Goal: Information Seeking & Learning: Learn about a topic

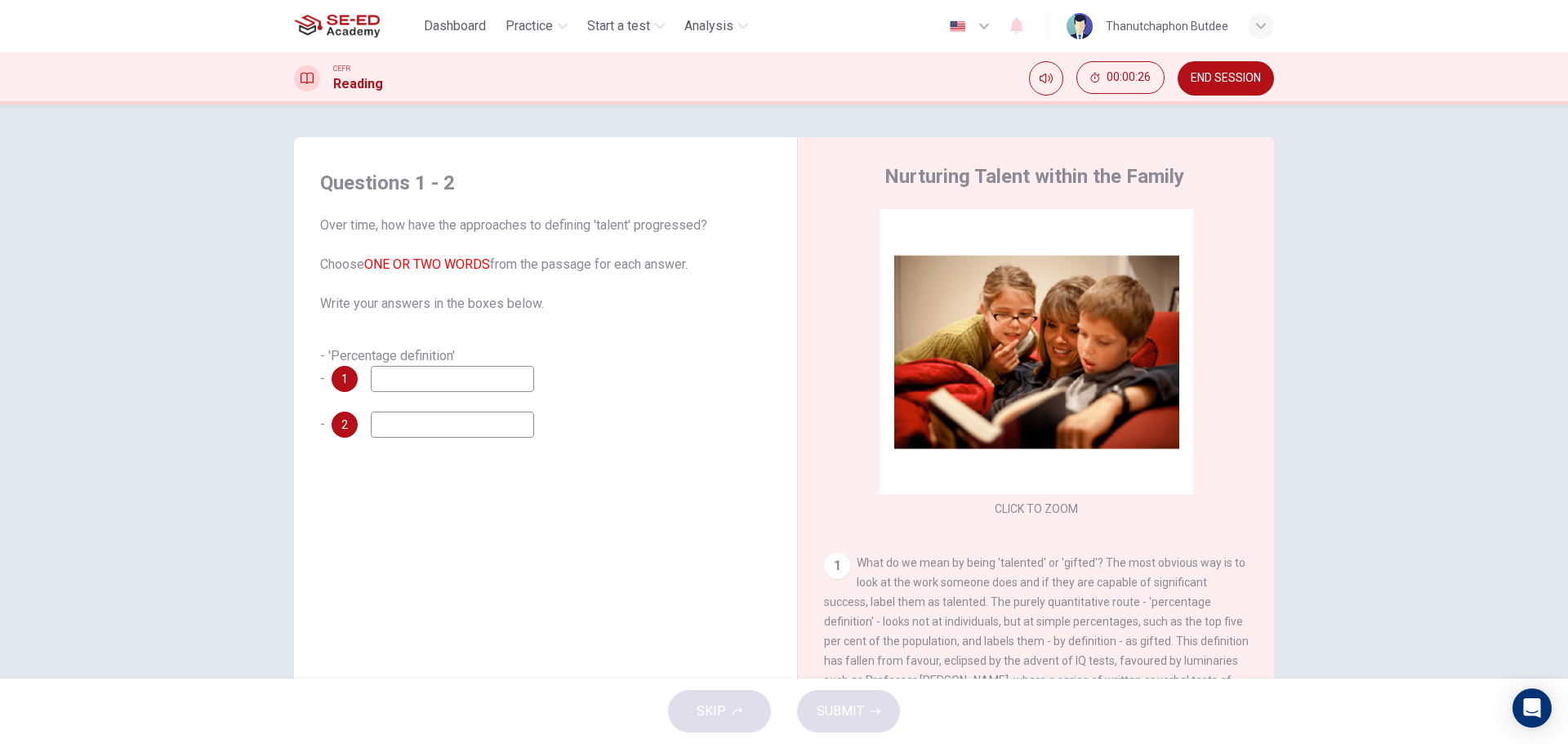
click at [458, 382] on input at bounding box center [453, 378] width 164 height 26
click at [483, 427] on input at bounding box center [453, 424] width 164 height 26
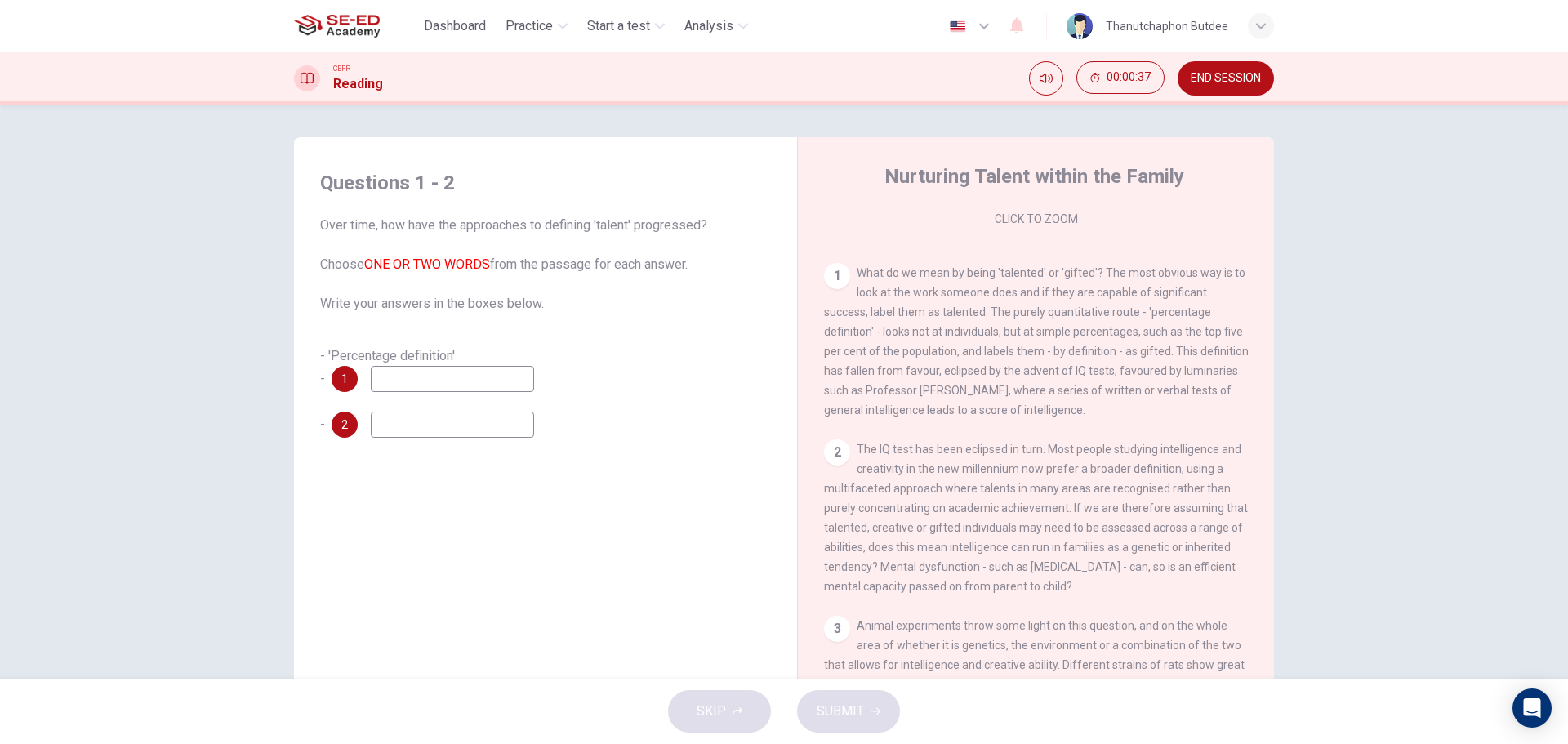
scroll to position [327, 0]
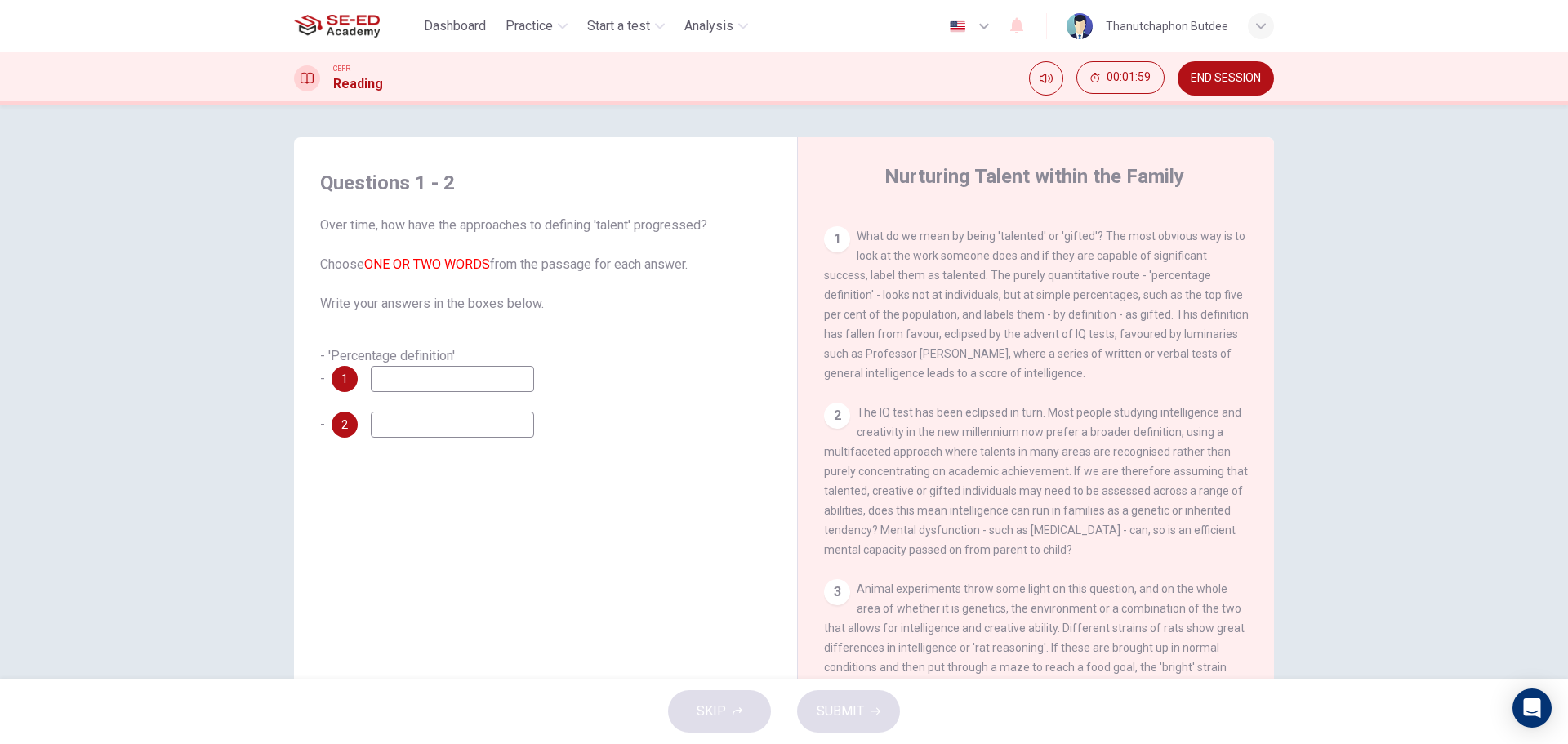
drag, startPoint x: 1107, startPoint y: 261, endPoint x: 1124, endPoint y: 267, distance: 18.0
click at [1128, 267] on div "1 What do we mean by being 'talented' or 'gifted'? The most obvious way is to l…" at bounding box center [1037, 304] width 425 height 157
drag, startPoint x: 1093, startPoint y: 259, endPoint x: 1155, endPoint y: 270, distance: 63.0
click at [1155, 270] on div "1 What do we mean by being 'talented' or 'gifted'? The most obvious way is to l…" at bounding box center [1037, 304] width 425 height 157
drag, startPoint x: 1101, startPoint y: 261, endPoint x: 1171, endPoint y: 264, distance: 70.1
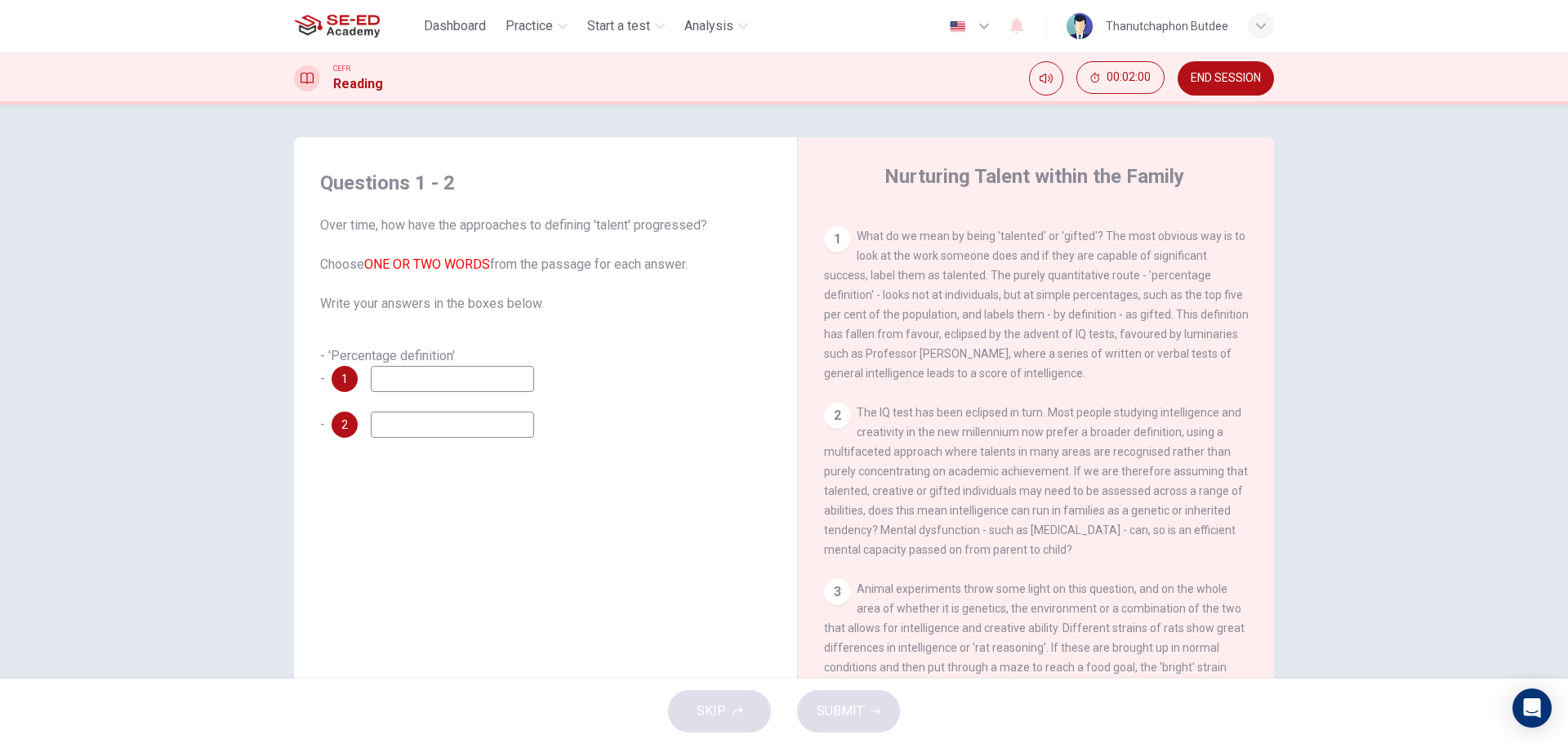
click at [1171, 264] on div "1 What do we mean by being 'talented' or 'gifted'? The most obvious way is to l…" at bounding box center [1037, 304] width 425 height 157
click at [485, 390] on input at bounding box center [453, 378] width 164 height 26
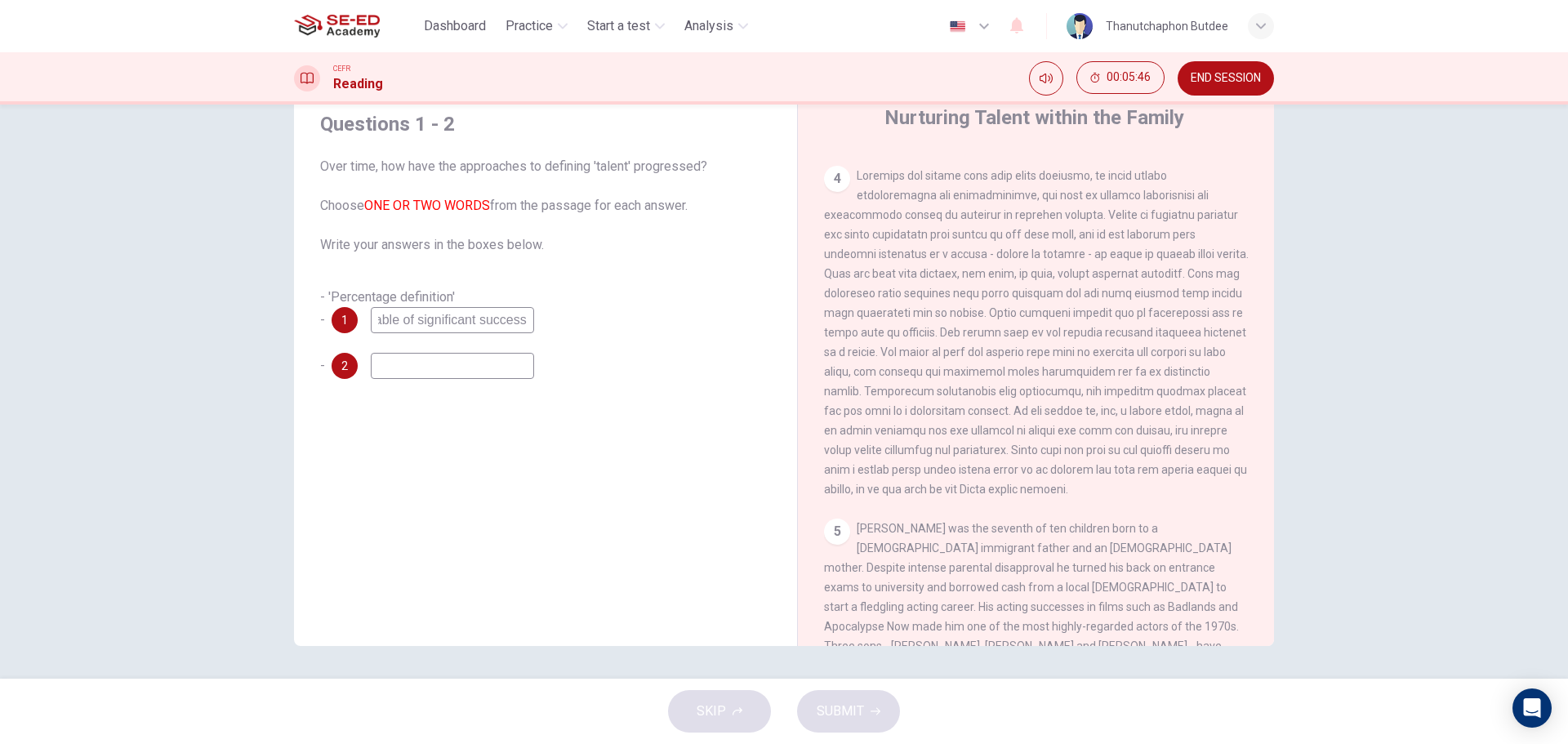
scroll to position [923, 0]
type input "capable of significant success"
click at [420, 356] on input at bounding box center [453, 366] width 164 height 26
drag, startPoint x: 1024, startPoint y: 316, endPoint x: 1104, endPoint y: 316, distance: 80.0
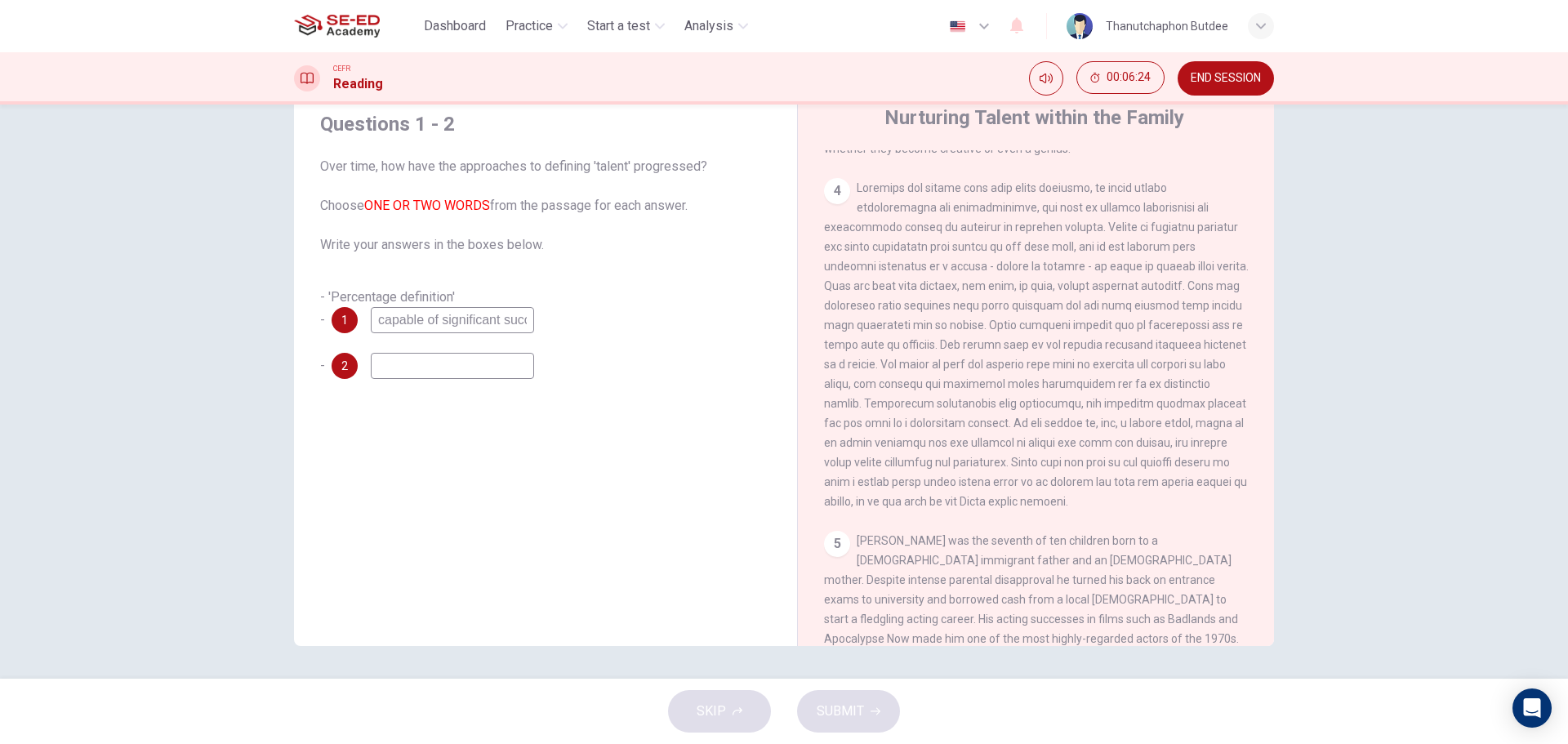
click at [1104, 316] on span at bounding box center [1037, 345] width 425 height 327
click at [492, 367] on input at bounding box center [453, 366] width 164 height 26
click at [494, 326] on input "capable of significant success" at bounding box center [453, 319] width 164 height 26
click at [481, 366] on input at bounding box center [453, 366] width 164 height 26
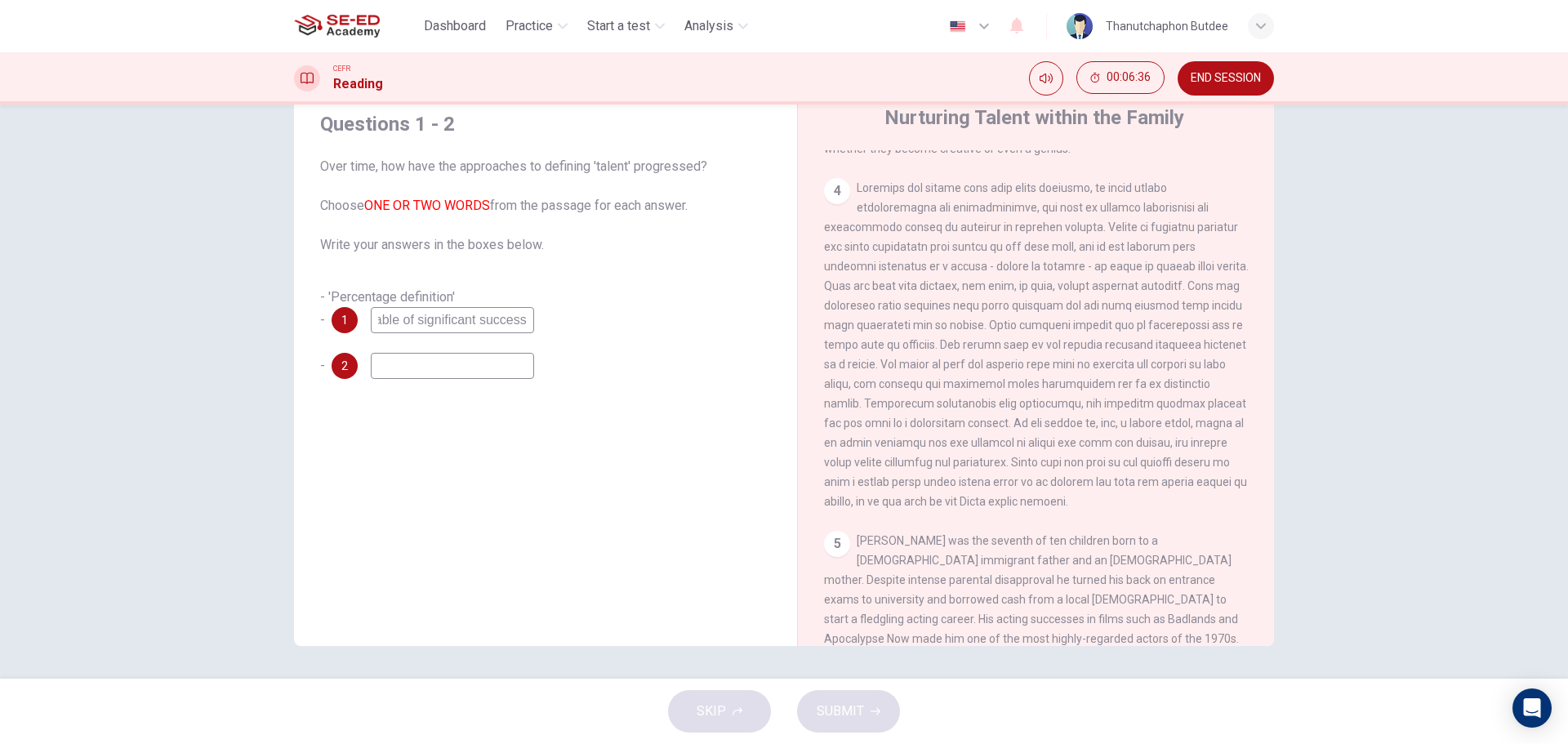
scroll to position [0, 0]
type input "parental special"
click at [845, 708] on span "SUBMIT" at bounding box center [840, 710] width 47 height 23
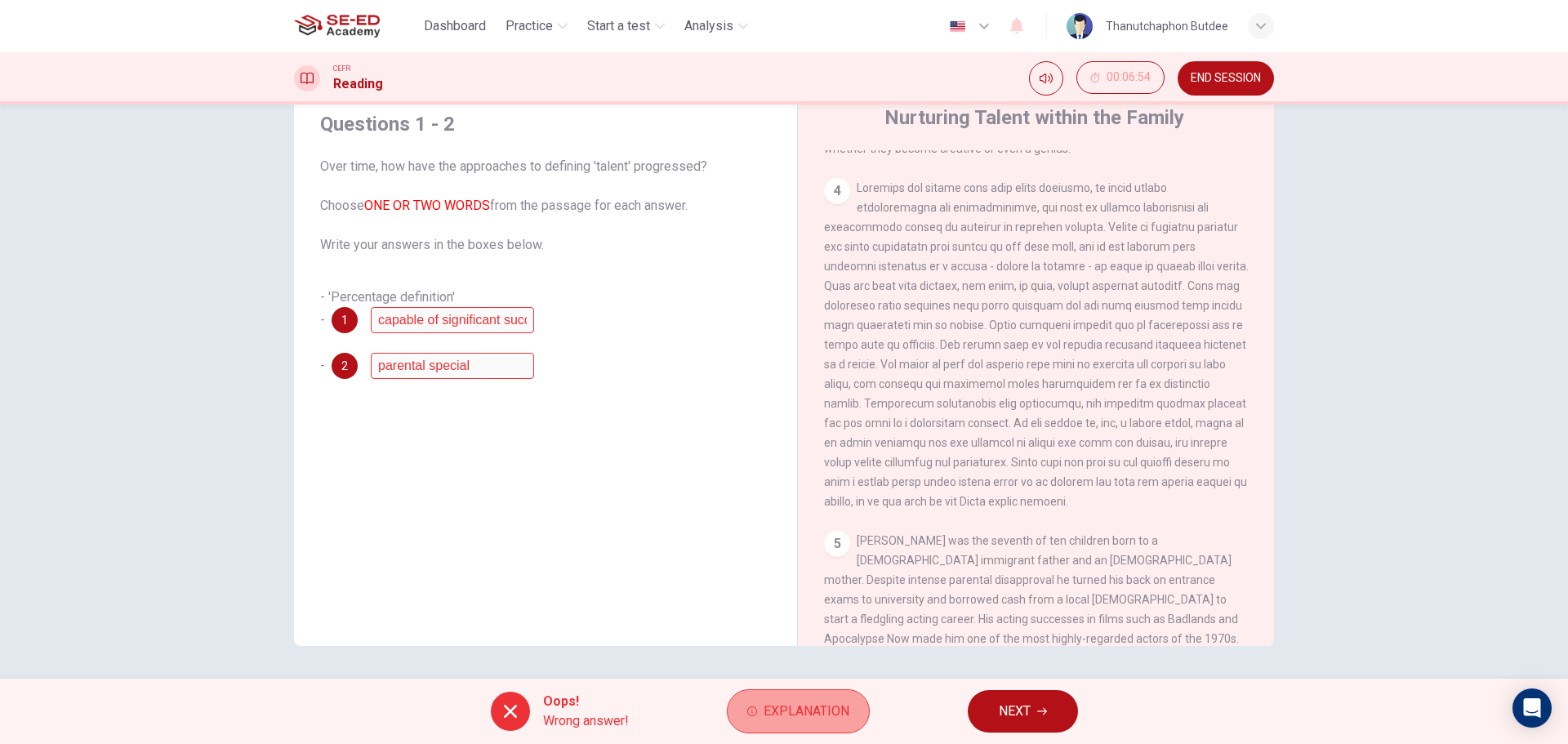
click at [756, 705] on button "Explanation" at bounding box center [798, 711] width 143 height 44
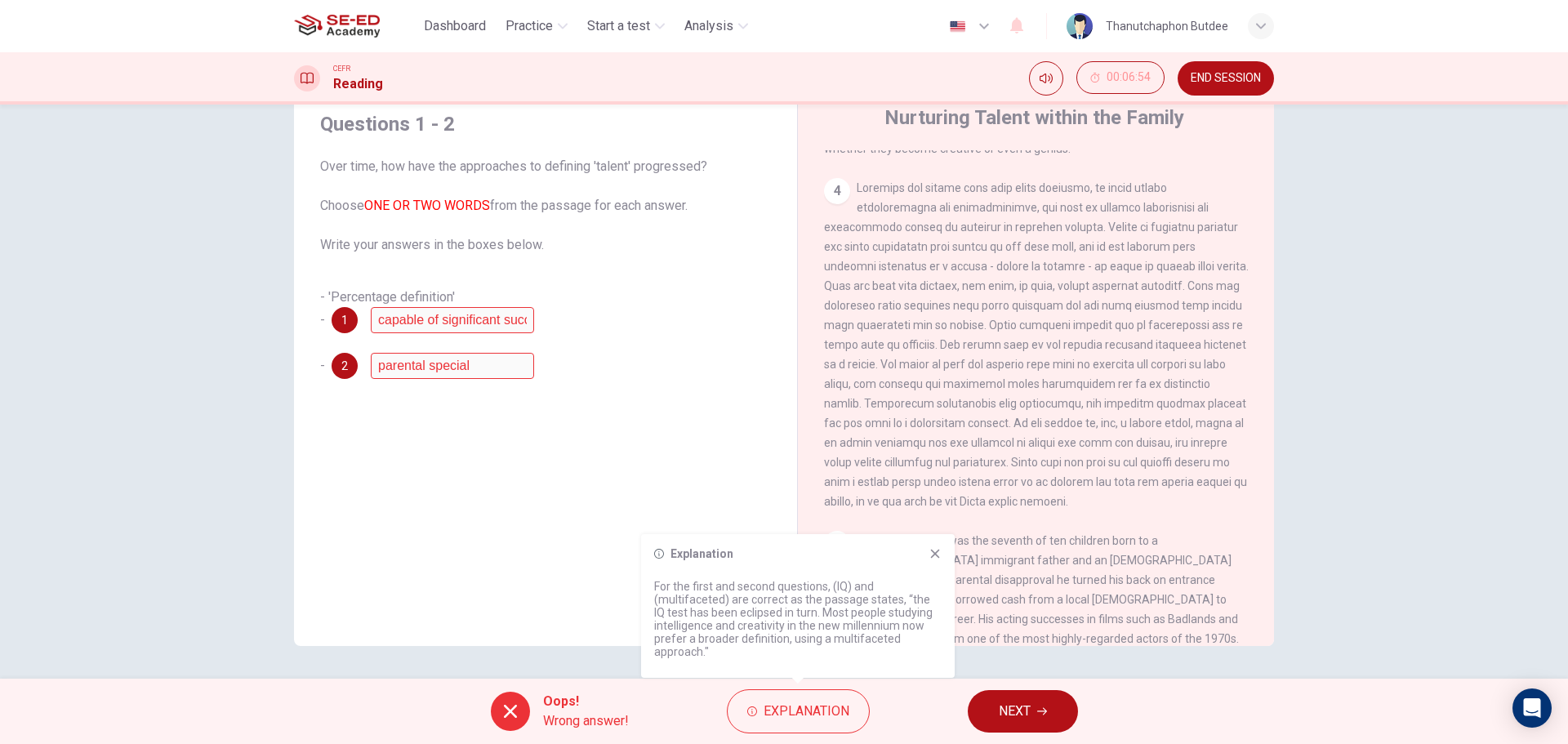
click at [939, 557] on icon at bounding box center [936, 554] width 13 height 13
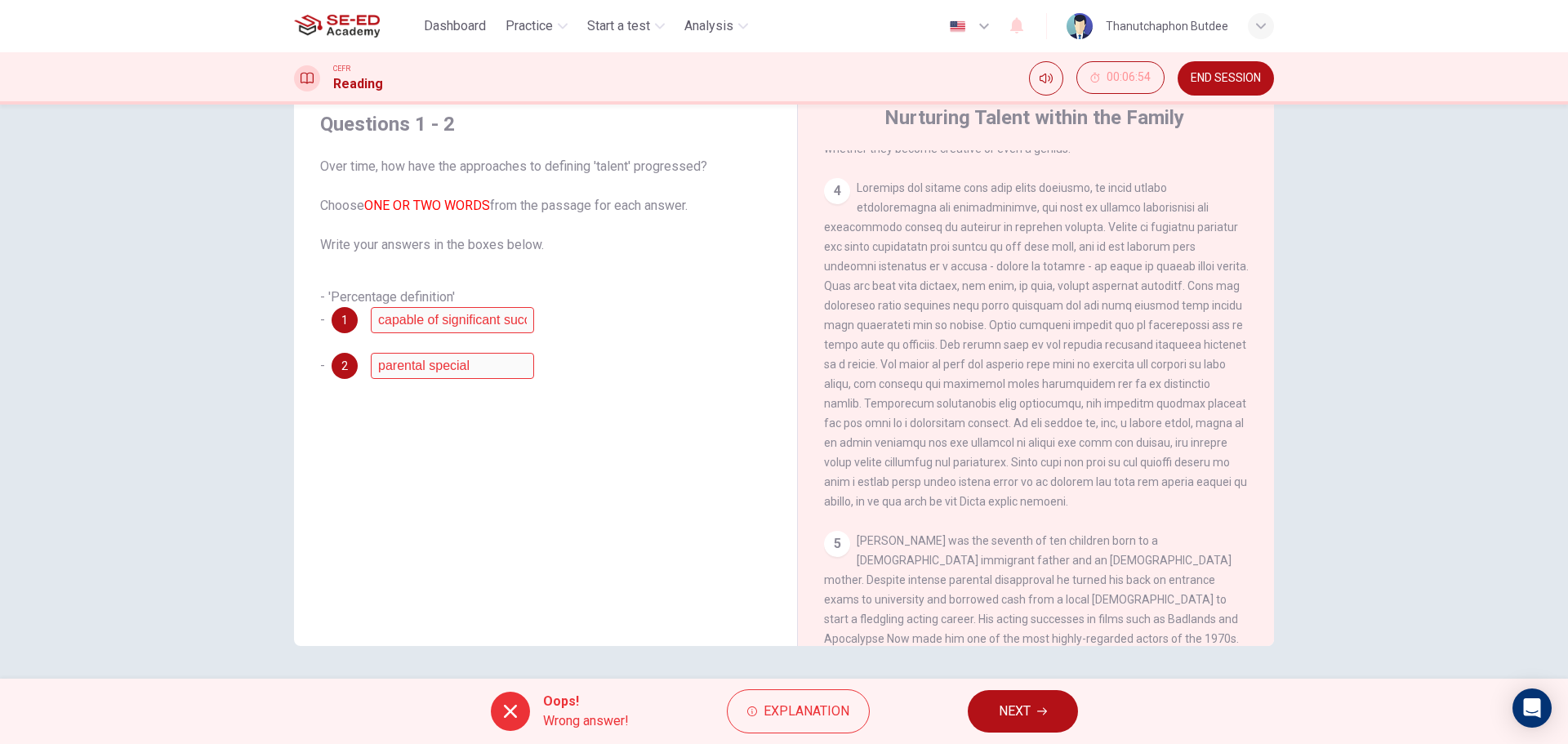
click at [343, 361] on div "2 parental special" at bounding box center [432, 366] width 202 height 26
click at [491, 380] on div "Questions 1 - 2 Over time, how have the approaches to defining 'talent' progres…" at bounding box center [545, 244] width 477 height 301
click at [488, 378] on div "Questions 1 - 2 Over time, how have the approaches to defining 'talent' progres…" at bounding box center [545, 244] width 477 height 301
click at [1041, 717] on button "NEXT" at bounding box center [1023, 711] width 110 height 42
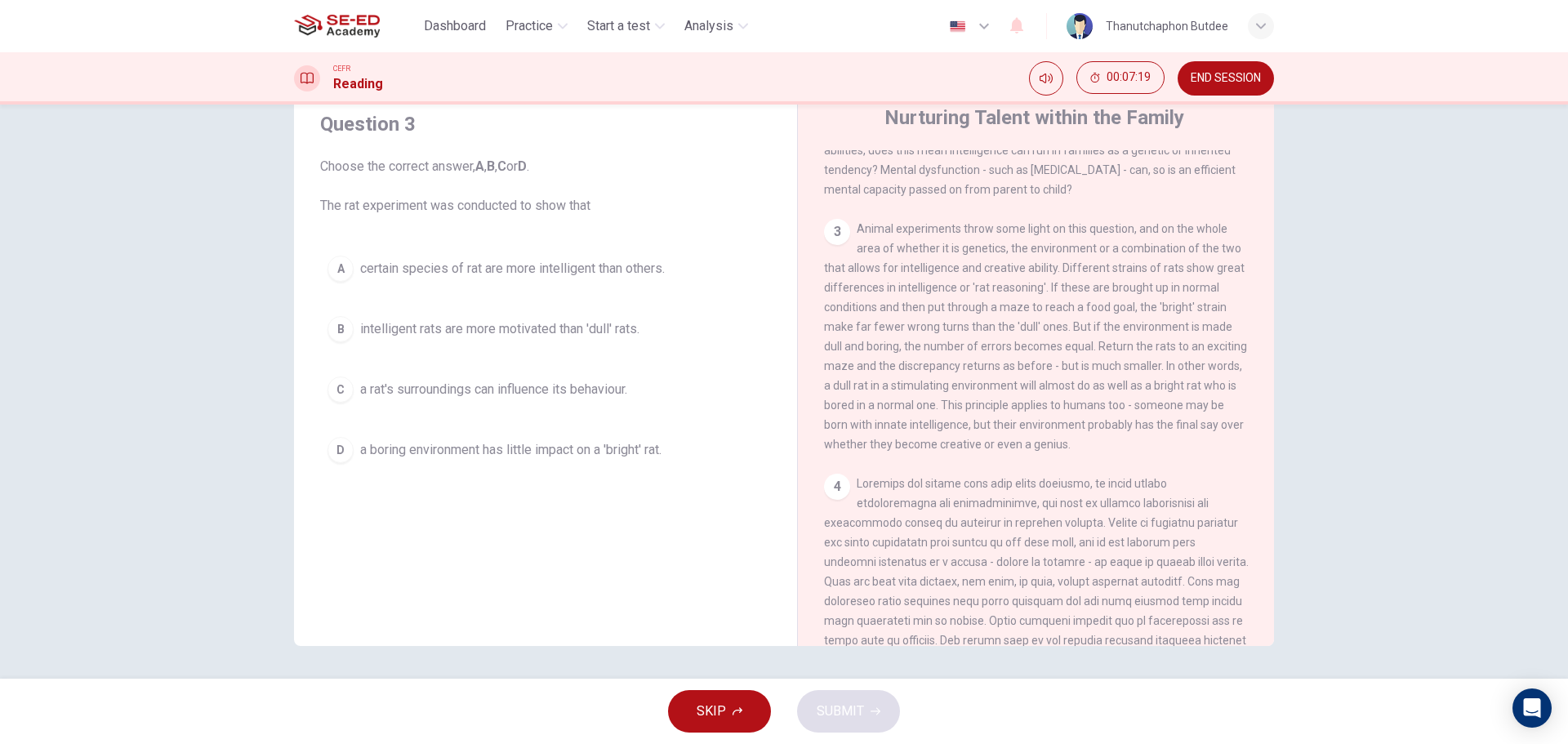
scroll to position [597, 0]
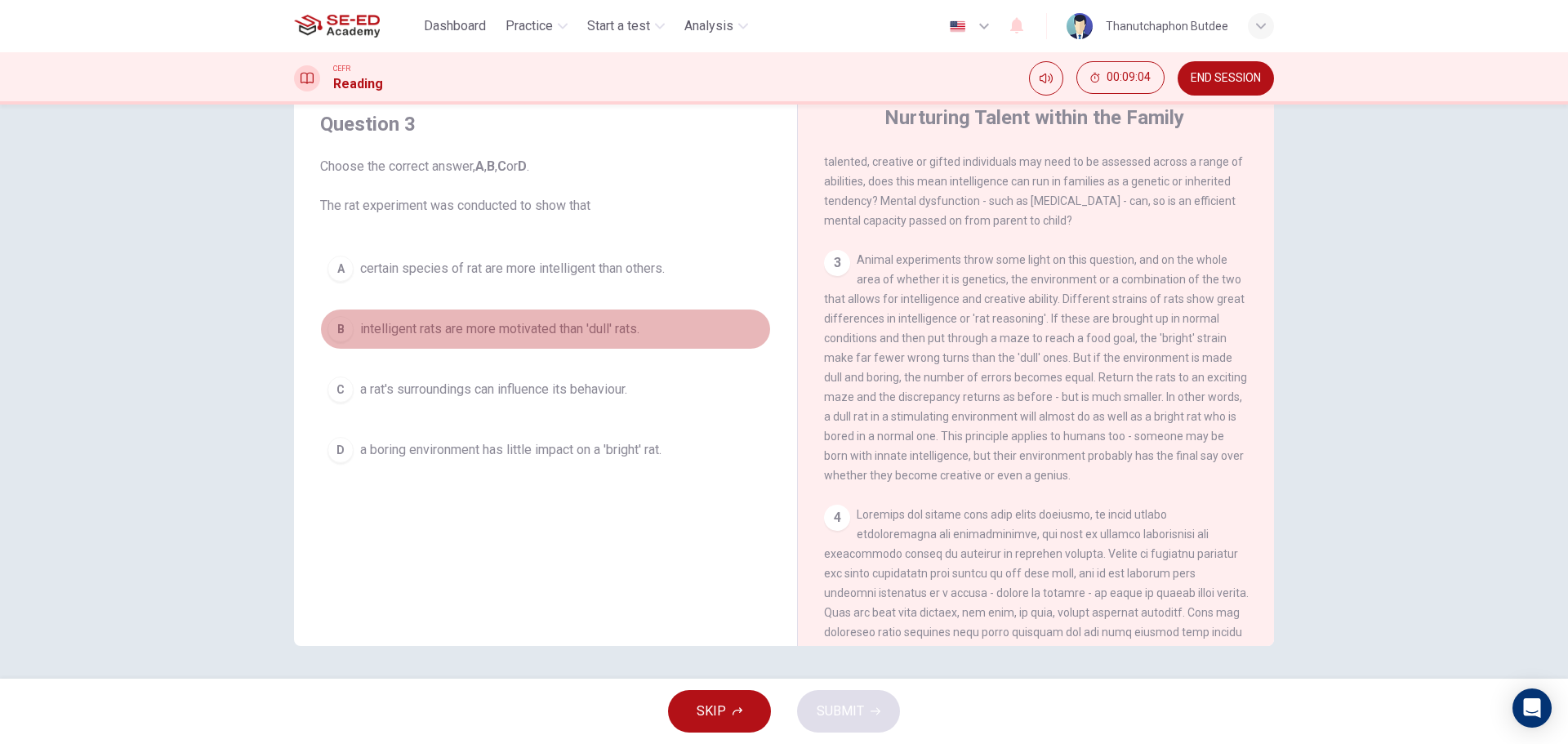
click at [336, 325] on div "B" at bounding box center [340, 329] width 26 height 26
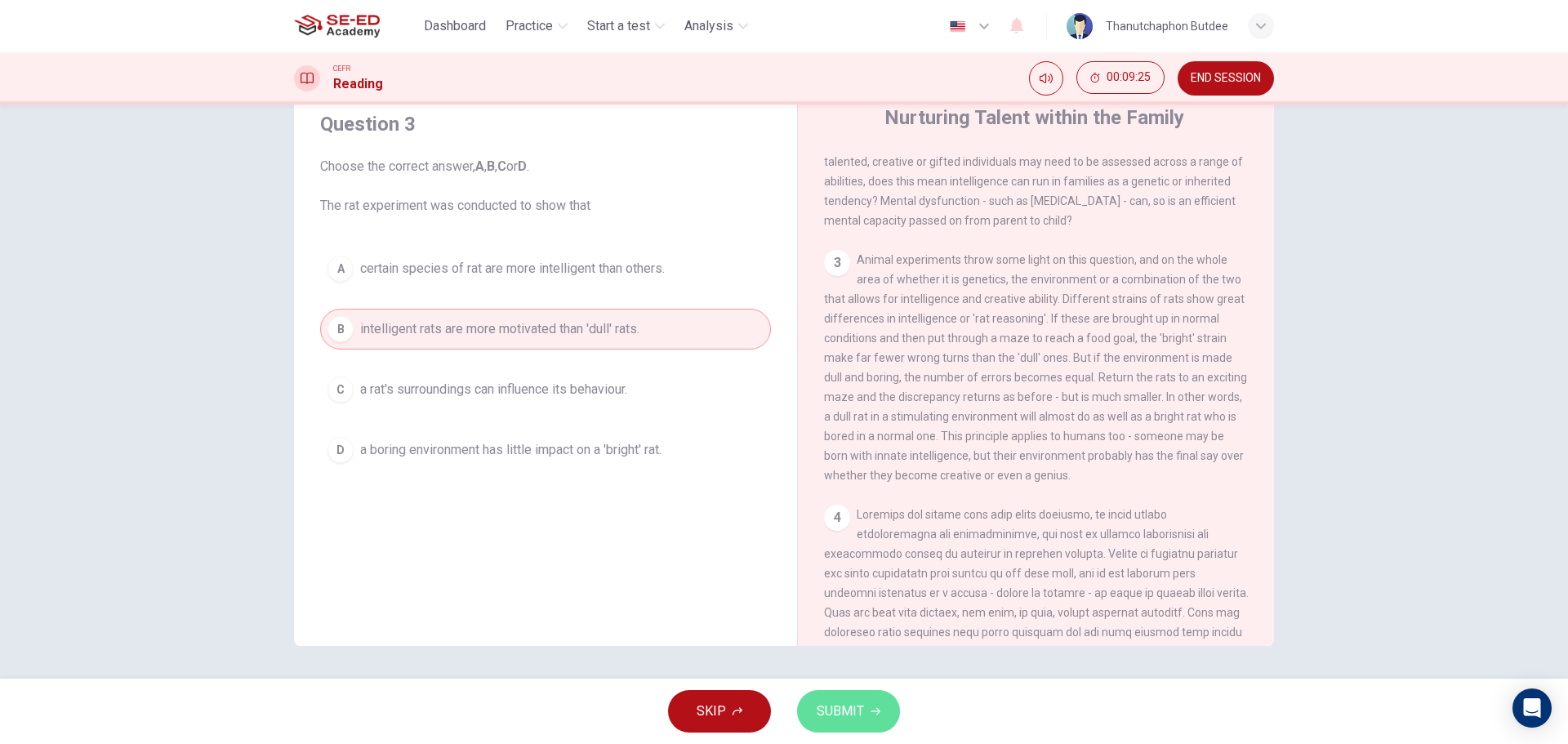
click at [867, 715] on button "SUBMIT" at bounding box center [849, 711] width 103 height 42
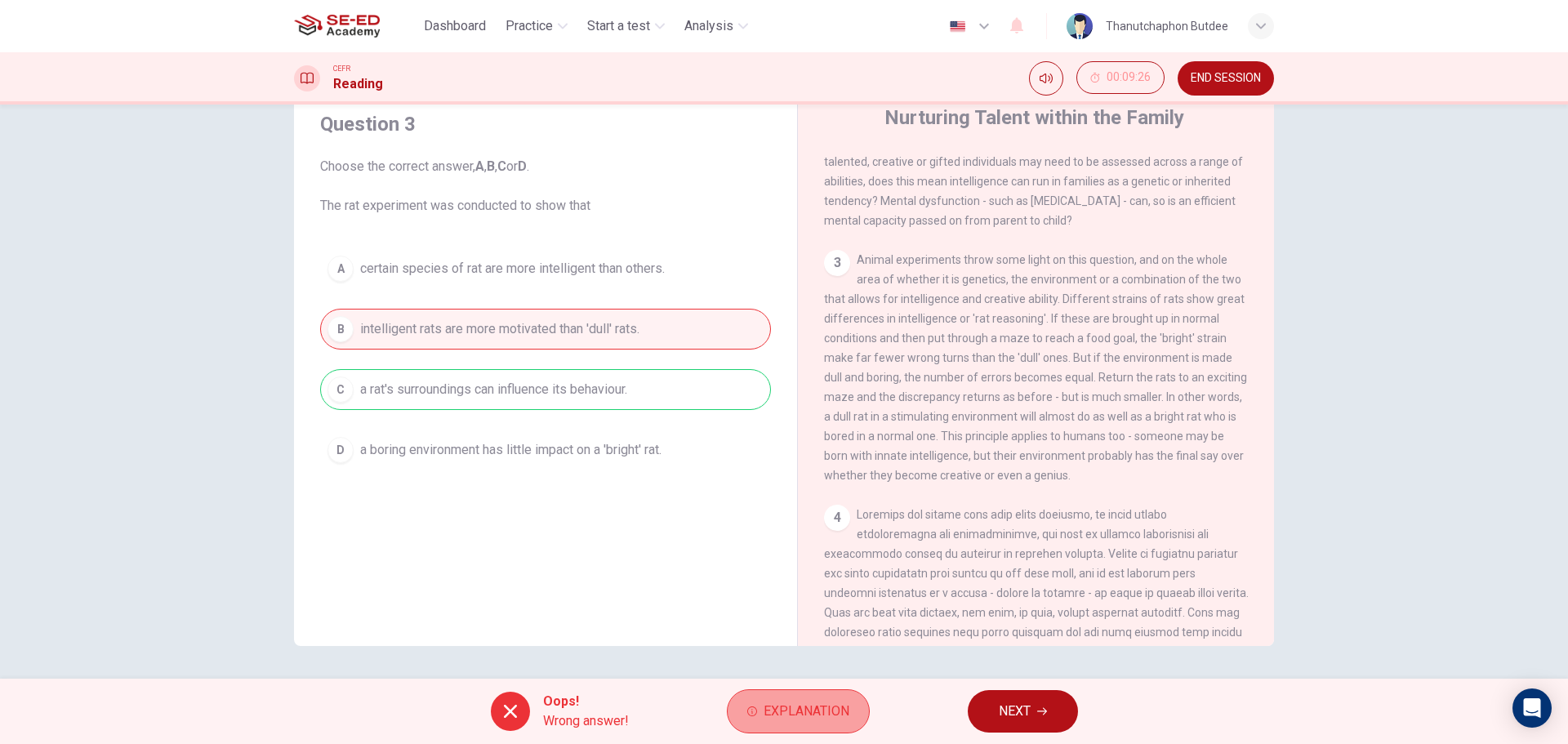
click at [808, 702] on span "Explanation" at bounding box center [807, 710] width 86 height 23
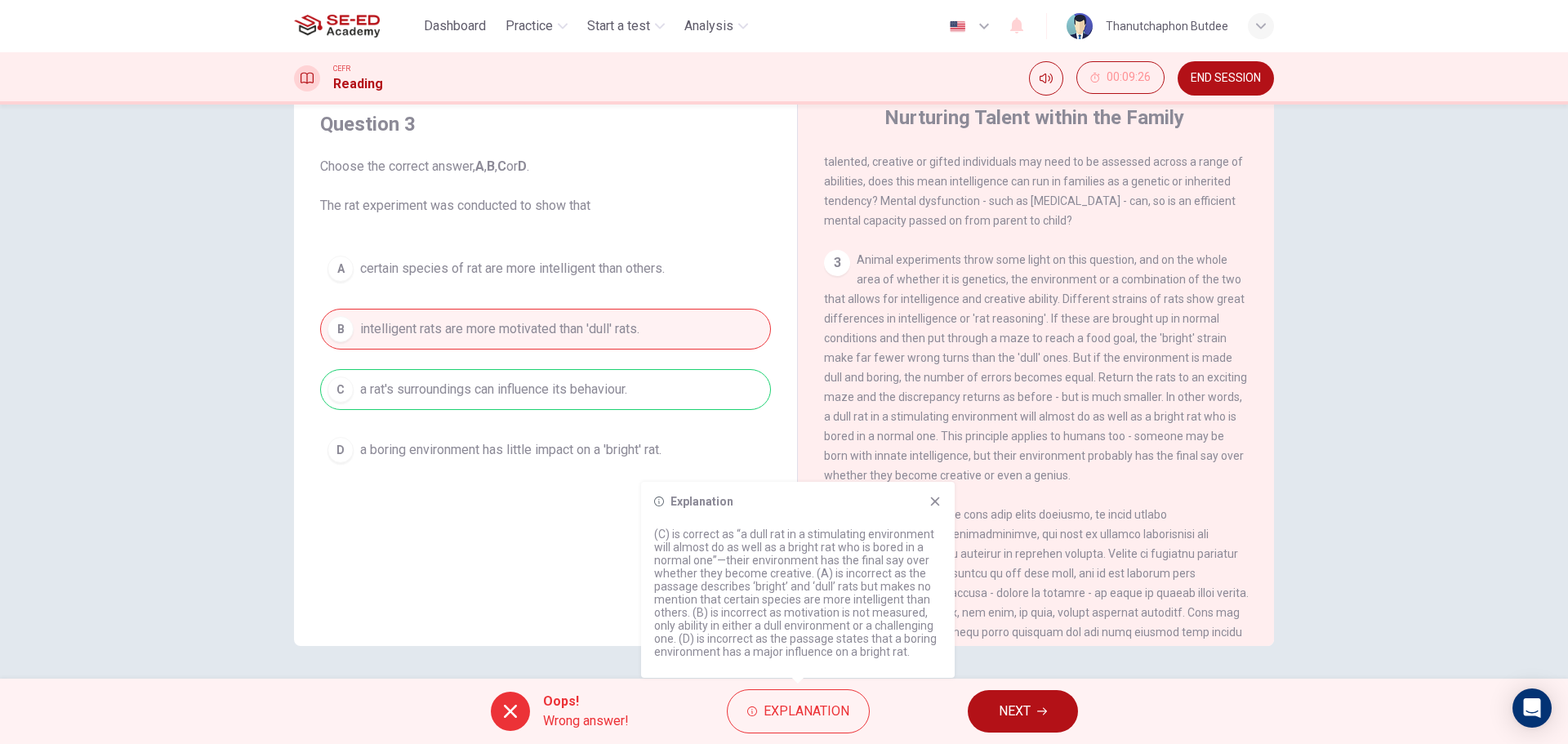
click at [1016, 720] on span "NEXT" at bounding box center [1015, 710] width 32 height 23
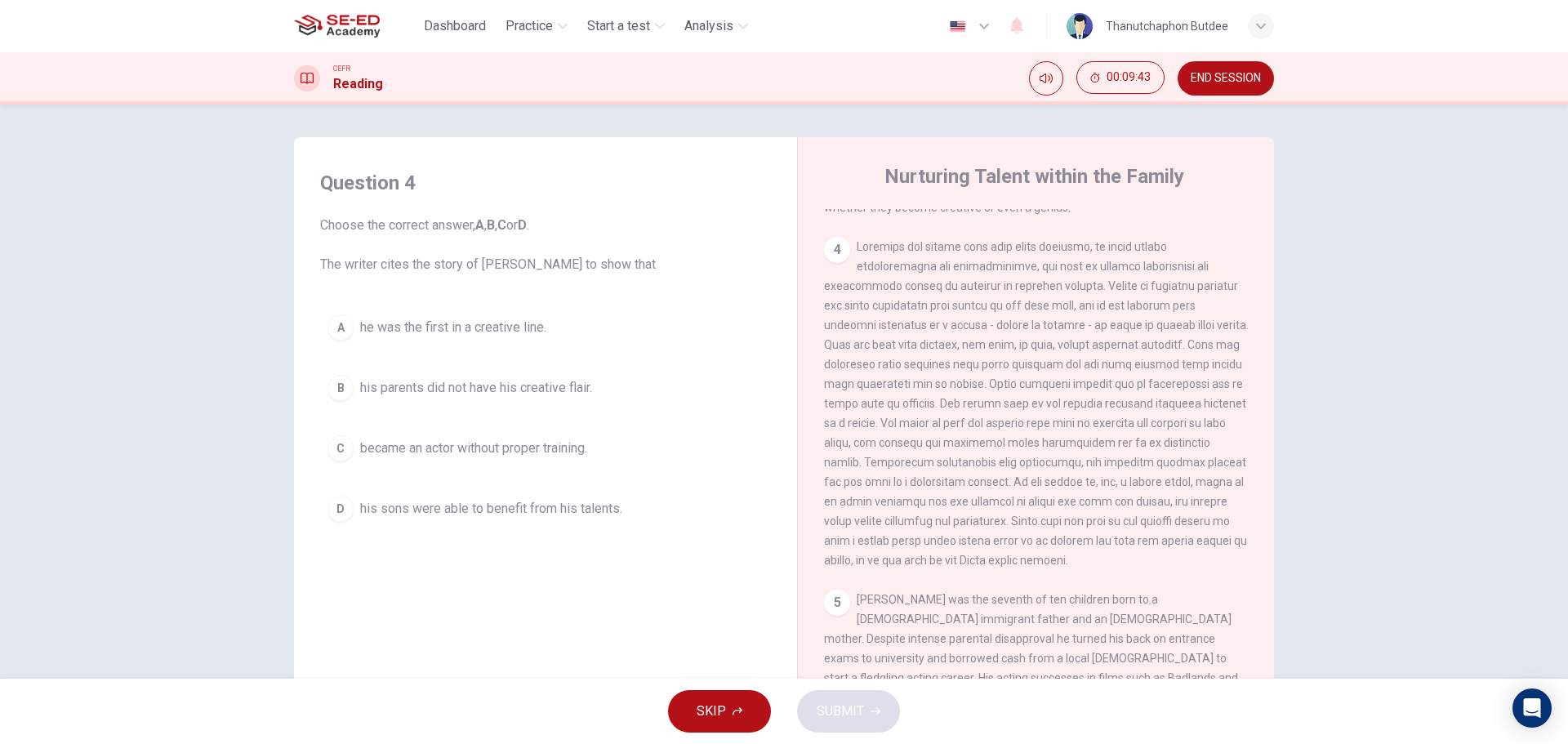
scroll to position [1250, 0]
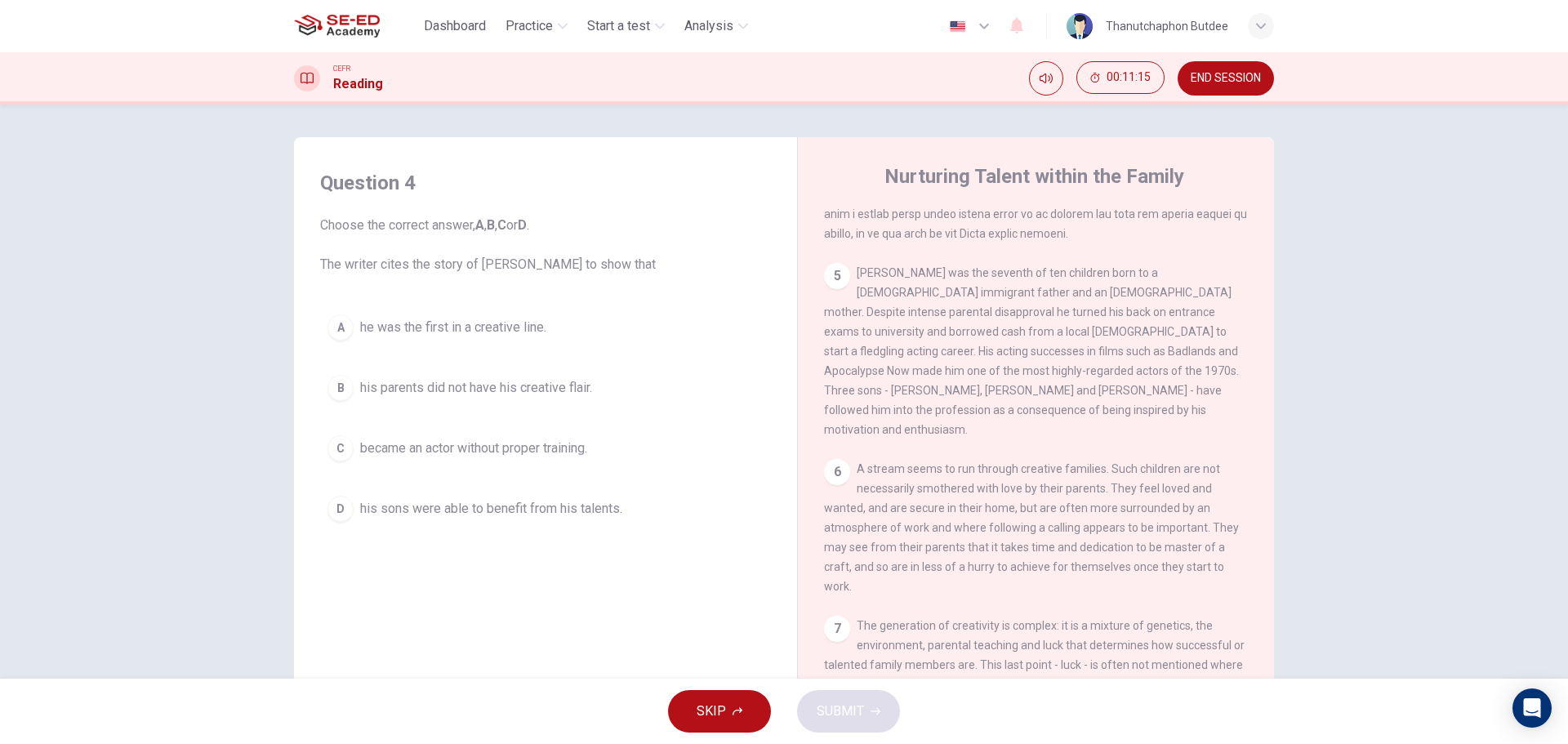
click at [336, 388] on div "B" at bounding box center [340, 388] width 26 height 26
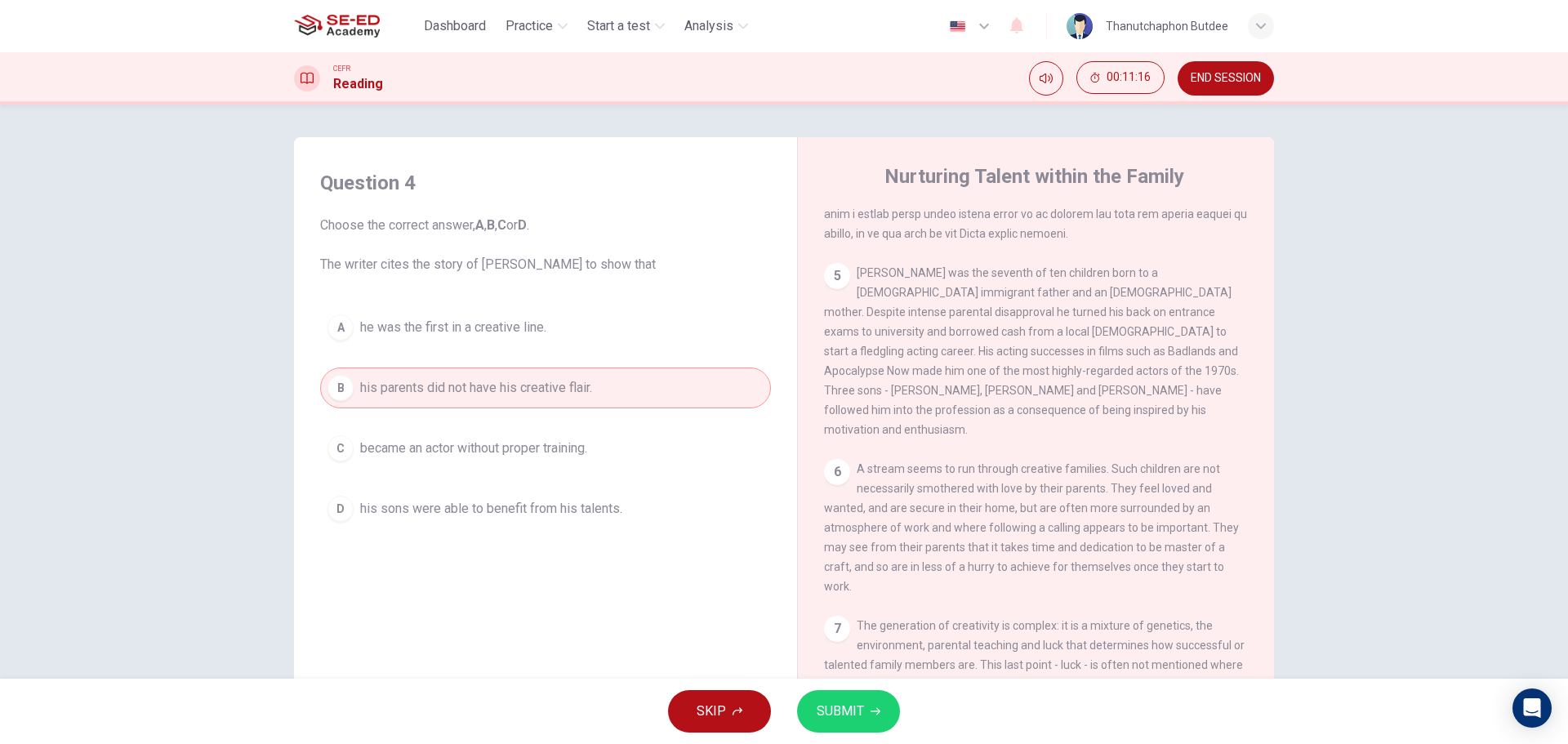
click at [856, 720] on span "SUBMIT" at bounding box center [840, 710] width 47 height 23
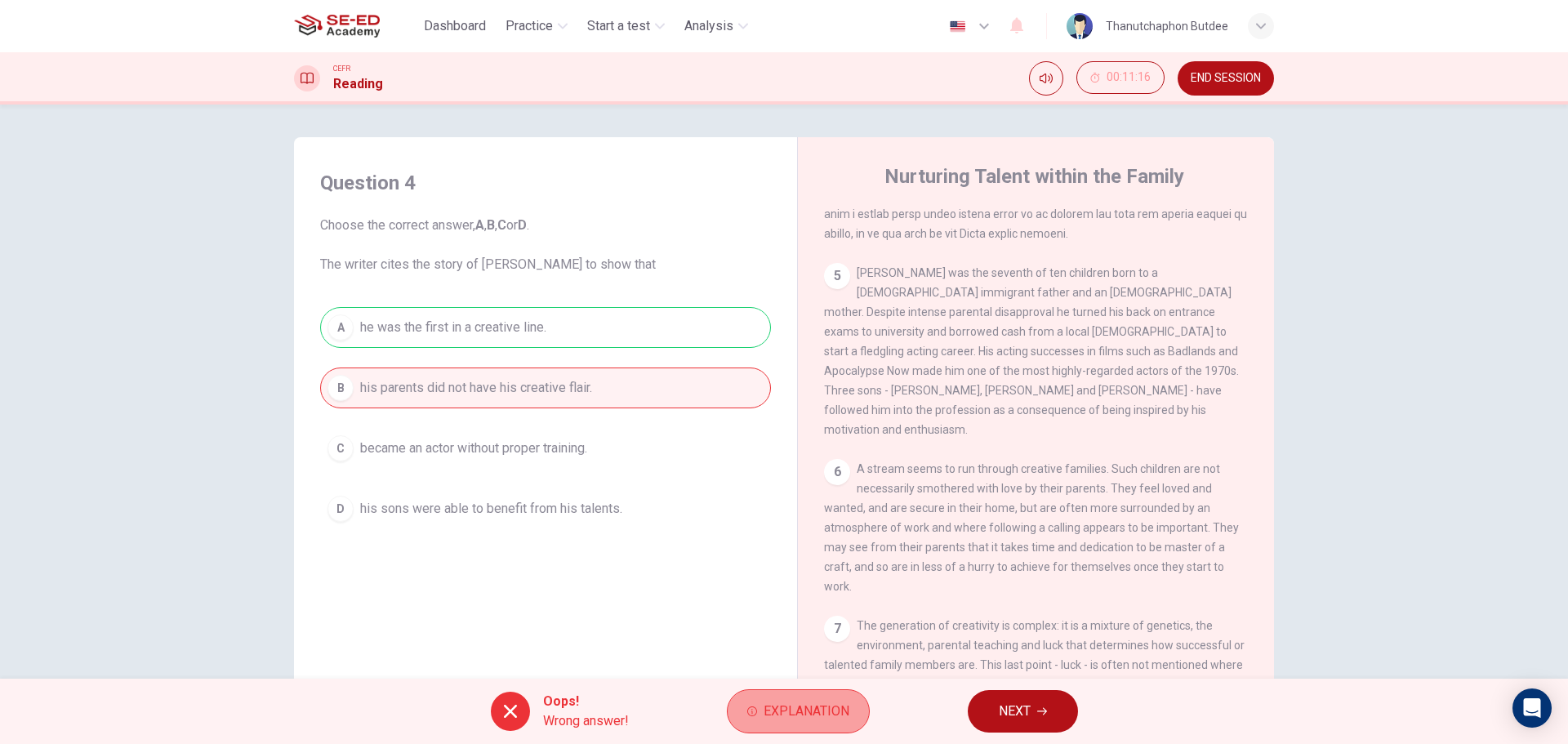
click at [781, 708] on span "Explanation" at bounding box center [807, 710] width 86 height 23
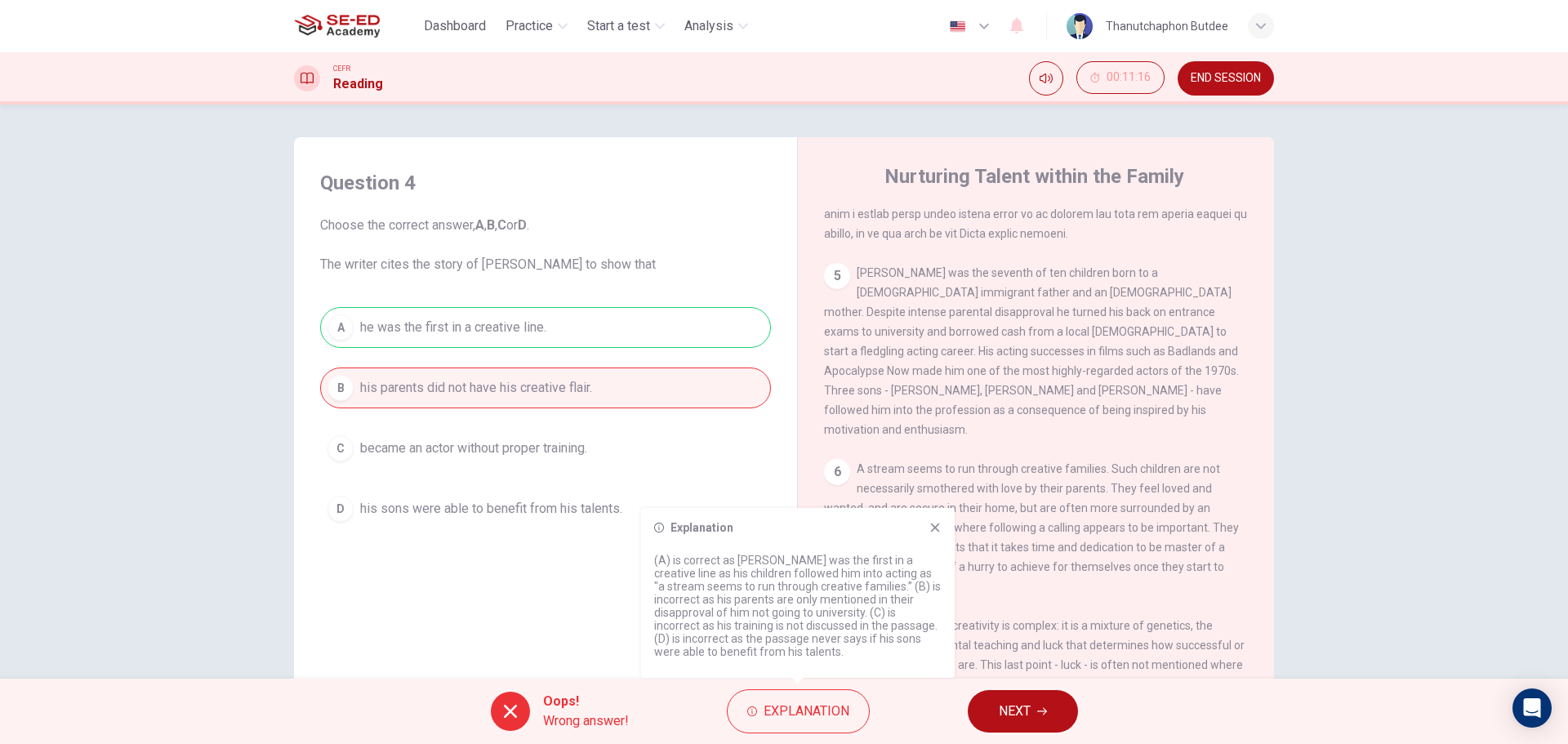
scroll to position [59, 0]
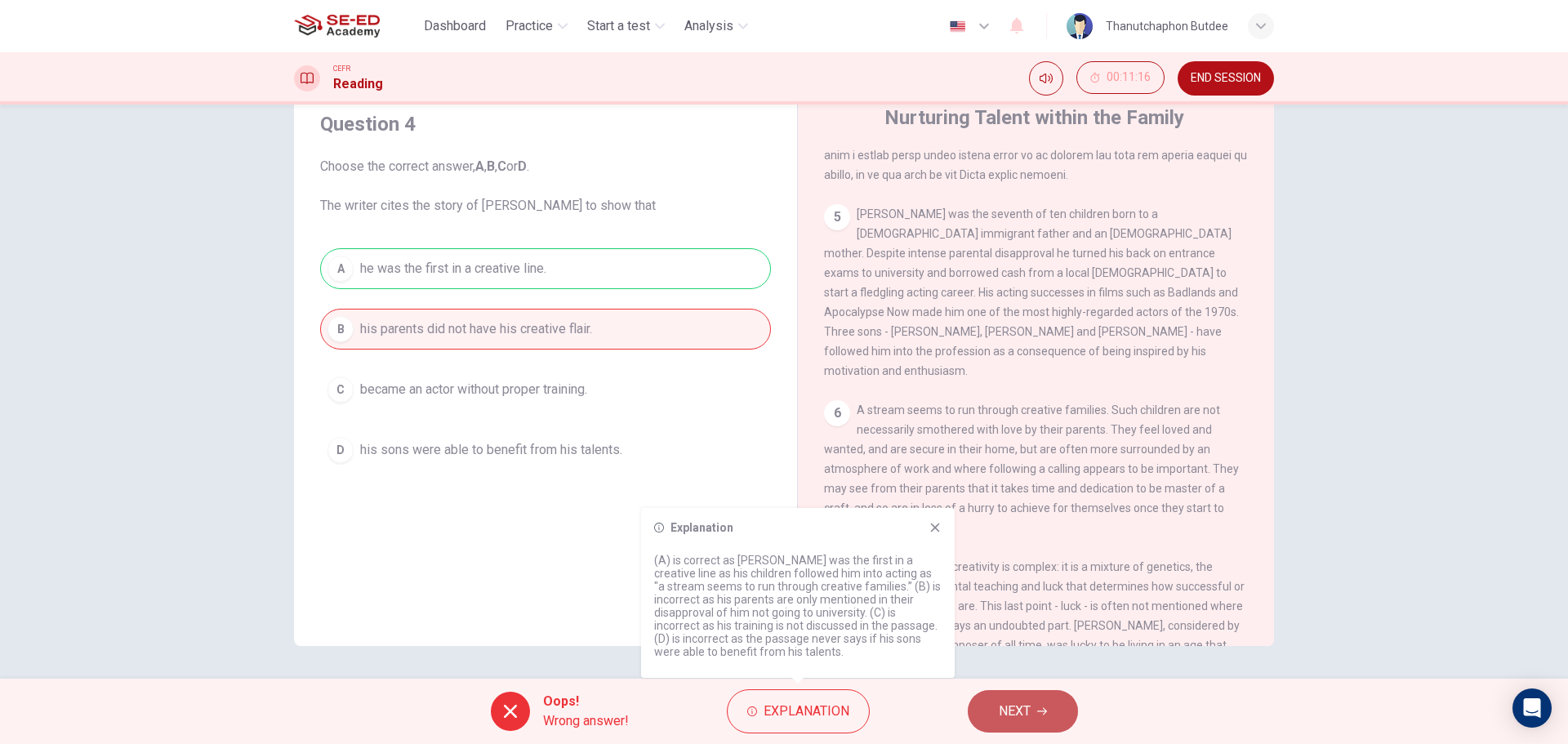
click at [1026, 720] on span "NEXT" at bounding box center [1015, 710] width 32 height 23
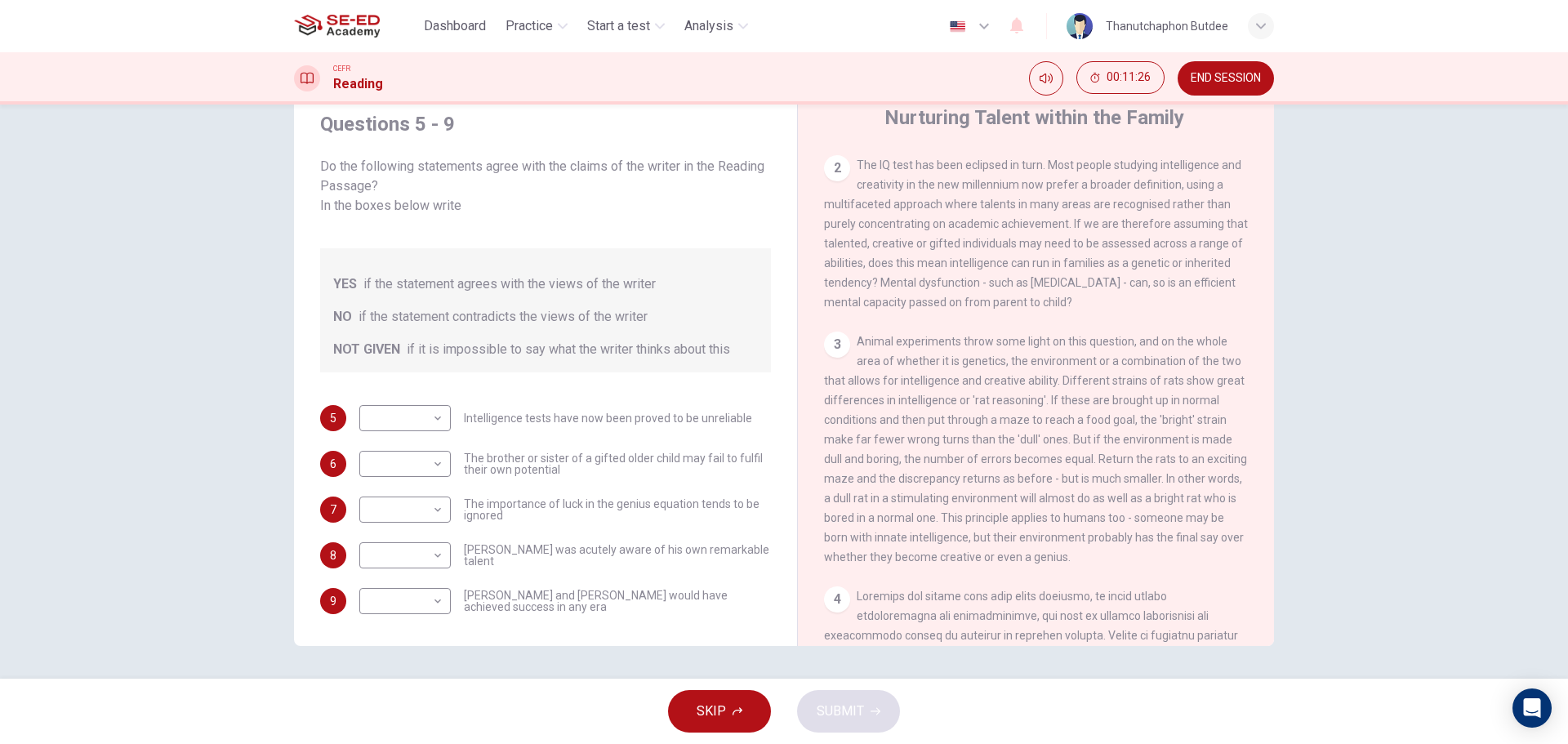
scroll to position [25, 0]
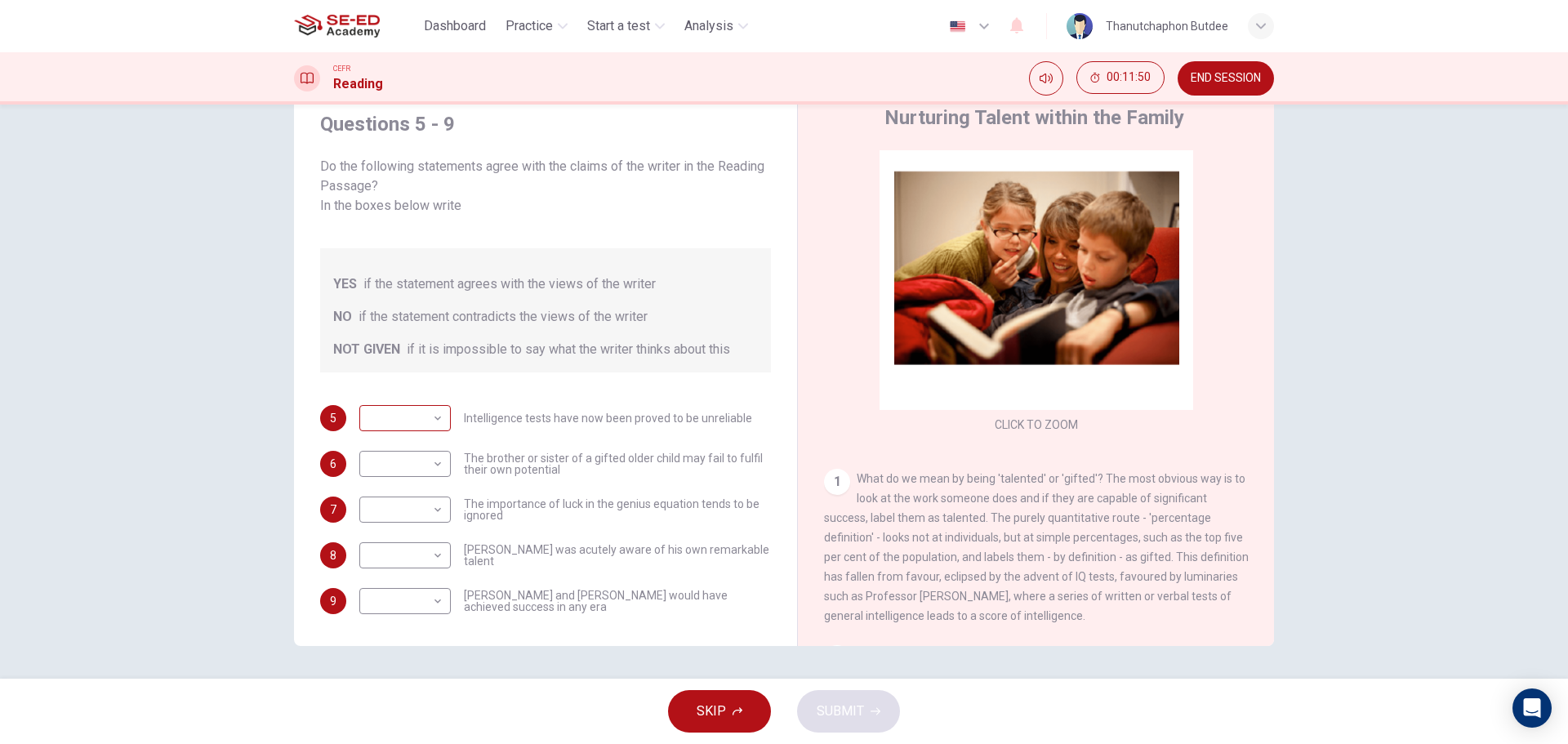
click at [434, 406] on body "This site uses cookies, as explained in our Privacy Policy . If you agree to th…" at bounding box center [784, 372] width 1568 height 744
click at [411, 443] on li "NO" at bounding box center [400, 450] width 92 height 26
type input "NO"
click at [412, 443] on li "NO" at bounding box center [400, 450] width 92 height 26
click at [430, 442] on body "This site uses cookies, as explained in our Privacy Policy . If you agree to th…" at bounding box center [784, 372] width 1568 height 744
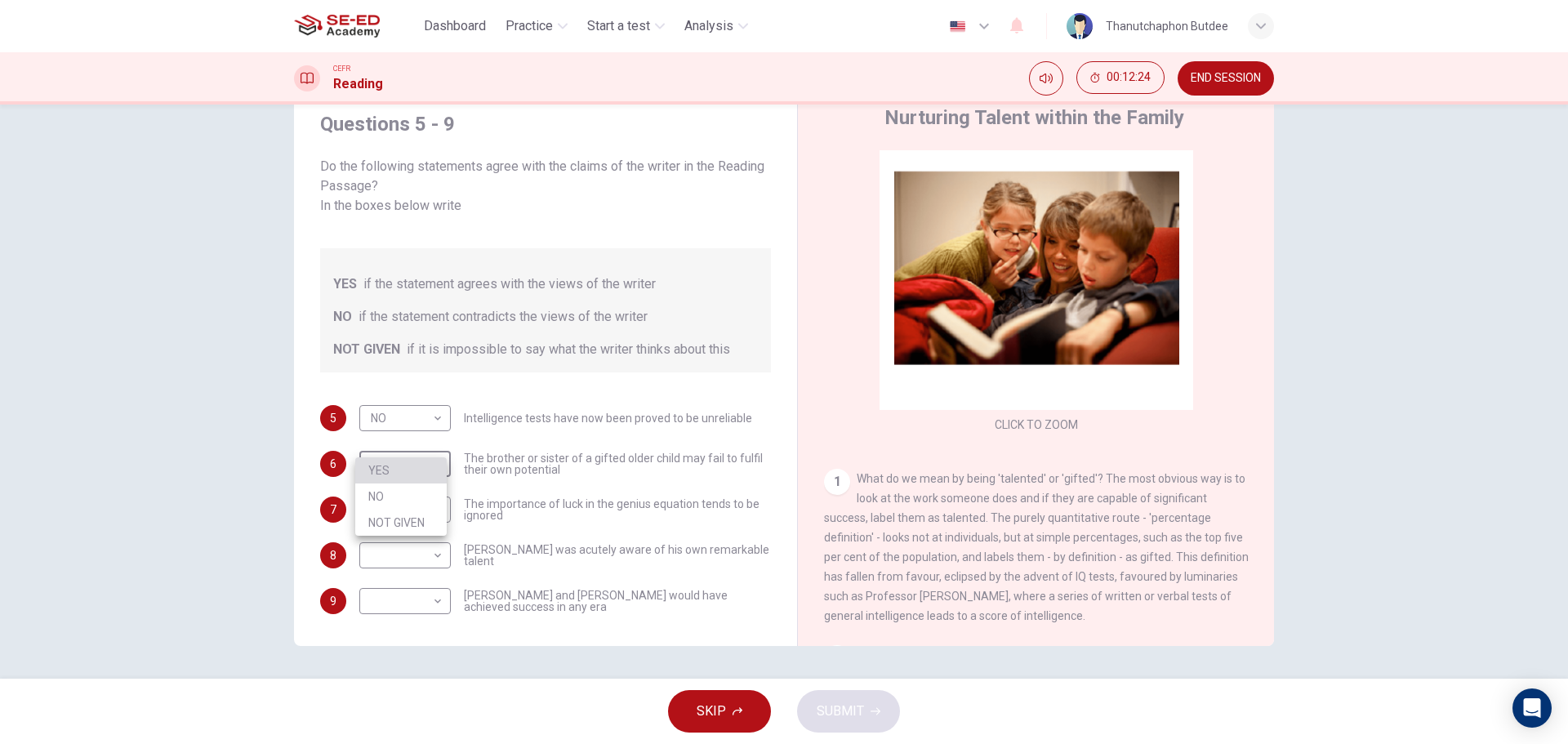
click at [416, 467] on li "YES" at bounding box center [400, 470] width 92 height 26
type input "YES"
click at [432, 488] on body "This site uses cookies, as explained in our Privacy Policy . If you agree to th…" at bounding box center [784, 372] width 1568 height 744
click at [394, 534] on li "NO" at bounding box center [400, 542] width 92 height 26
type input "NO"
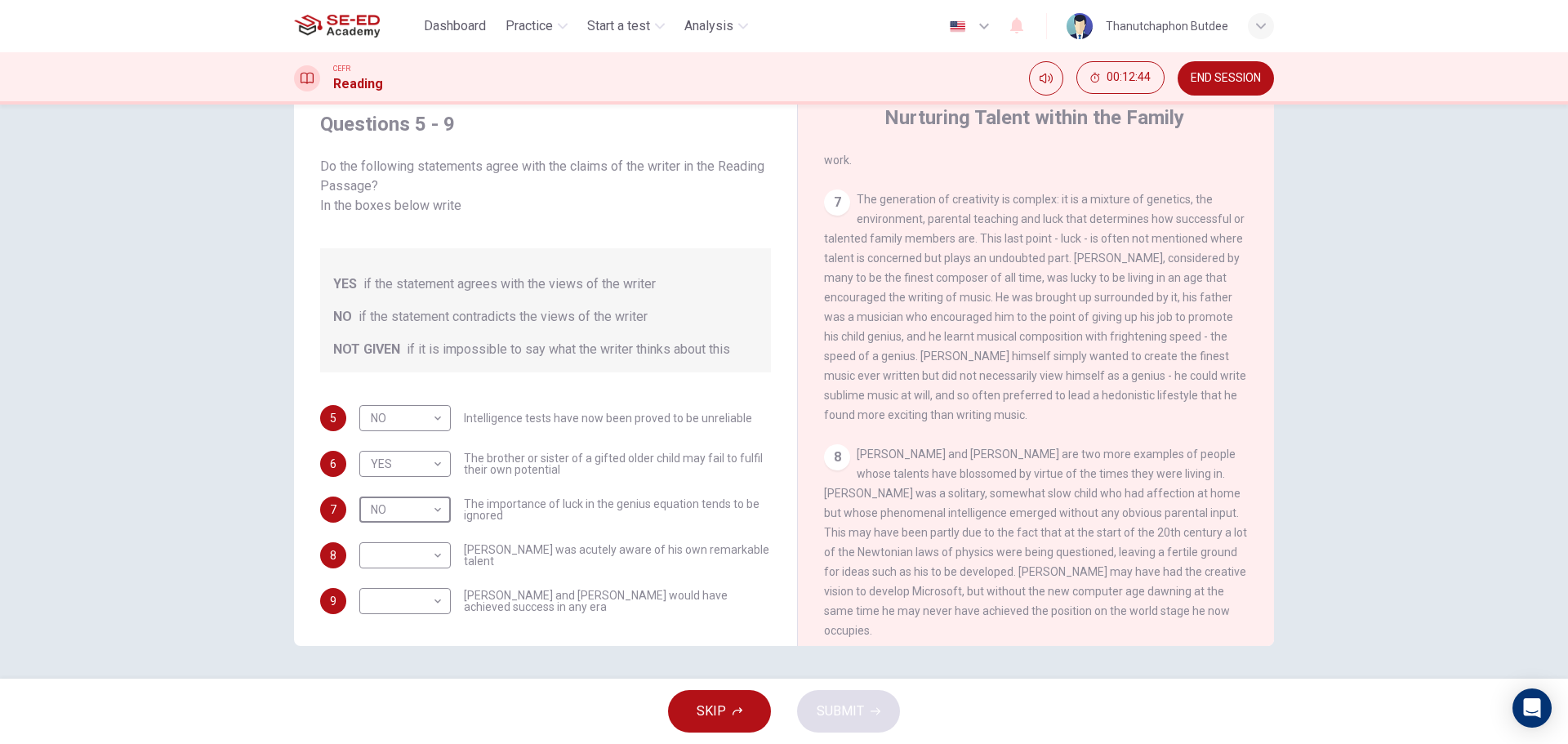
scroll to position [1658, 0]
click at [411, 530] on body "This site uses cookies, as explained in our Privacy Policy . If you agree to th…" at bounding box center [784, 372] width 1568 height 744
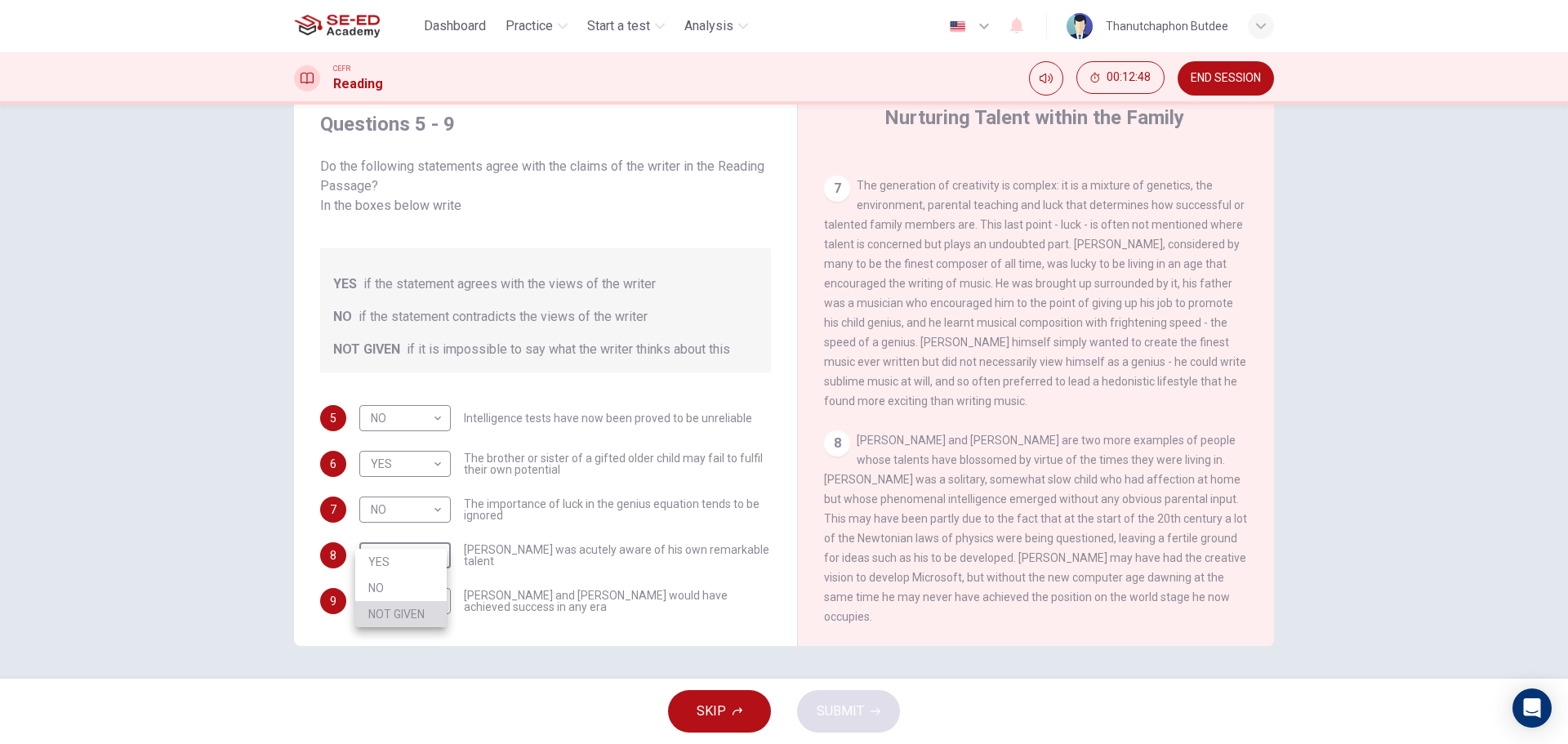
click at [392, 610] on li "NOT GIVEN" at bounding box center [400, 613] width 92 height 26
type input "NOT GIVEN"
click at [427, 577] on body "This site uses cookies, as explained in our Privacy Policy . If you agree to th…" at bounding box center [784, 372] width 1568 height 744
click at [404, 651] on li "NOT GIVEN" at bounding box center [400, 659] width 92 height 26
type input "NOT GIVEN"
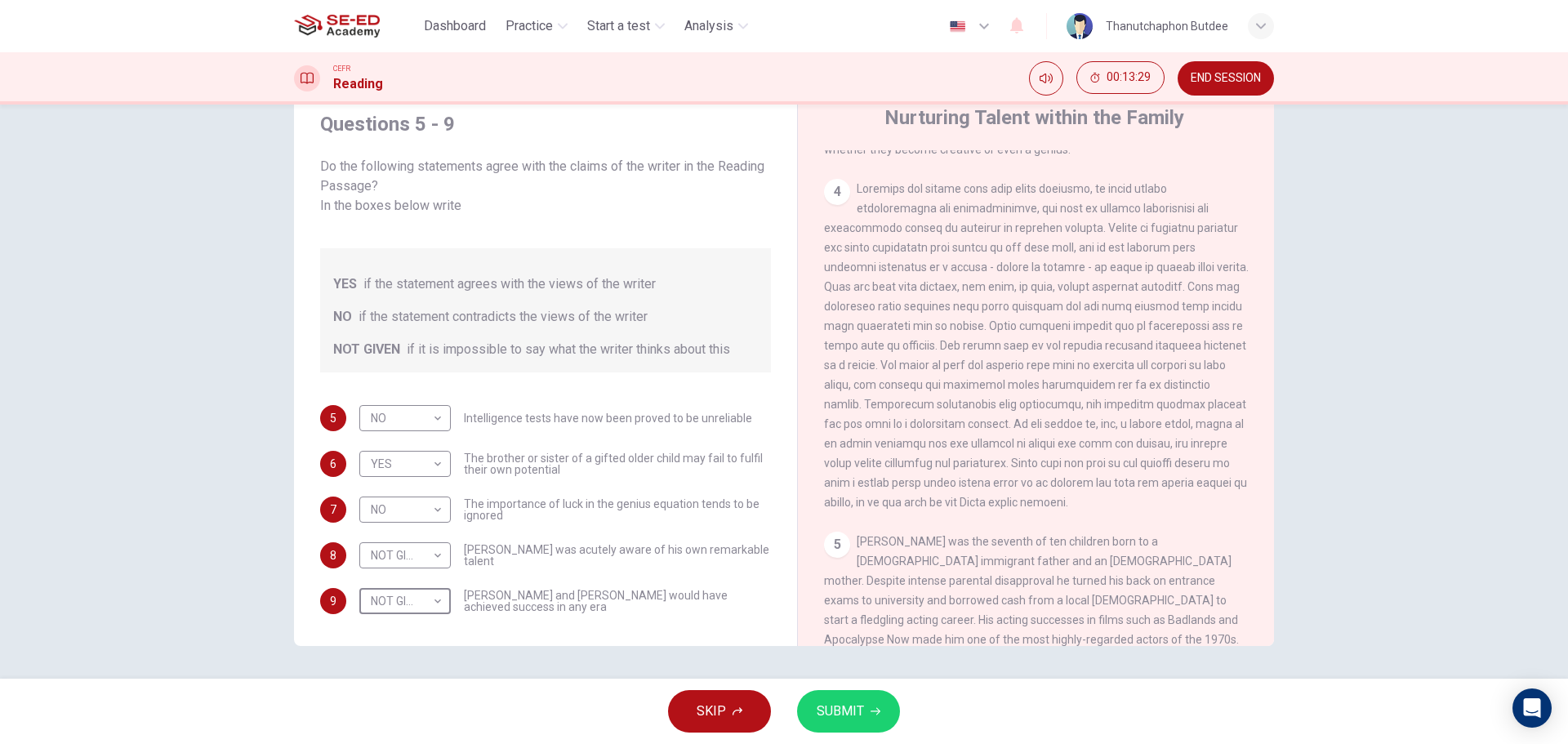
scroll to position [923, 0]
click at [855, 709] on span "SUBMIT" at bounding box center [840, 710] width 47 height 23
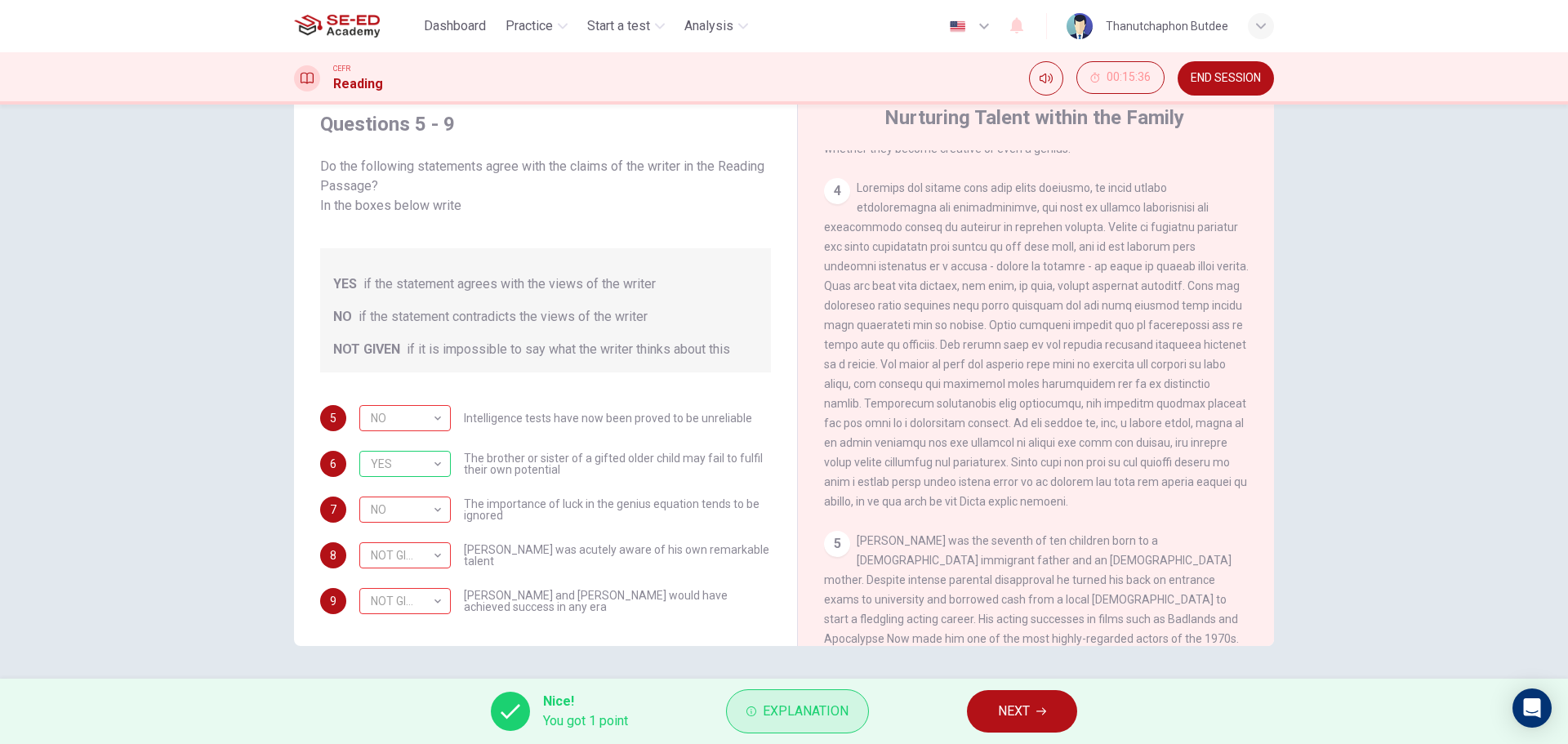
click at [773, 712] on span "Explanation" at bounding box center [806, 710] width 86 height 23
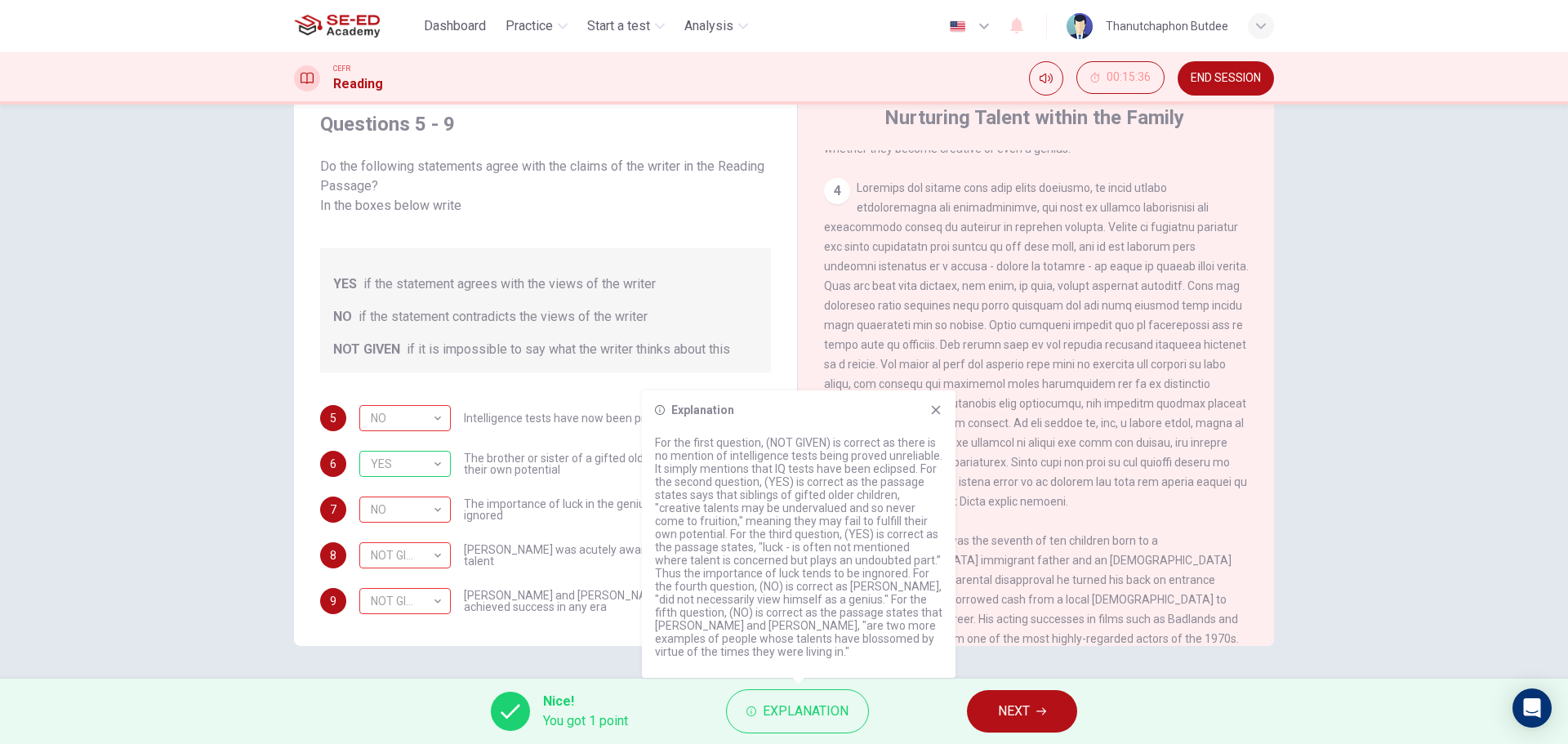
click at [937, 412] on icon at bounding box center [936, 410] width 9 height 9
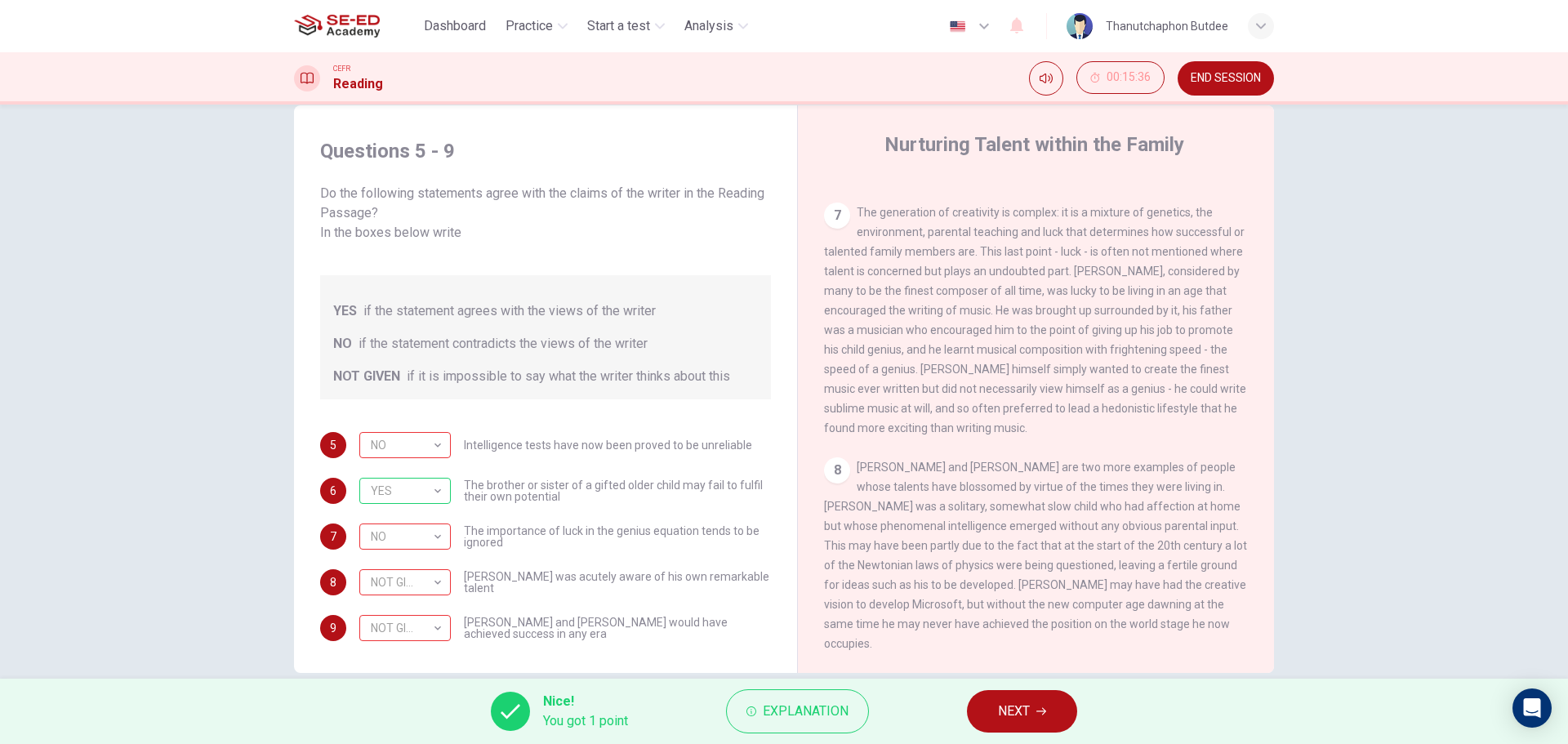
scroll to position [59, 0]
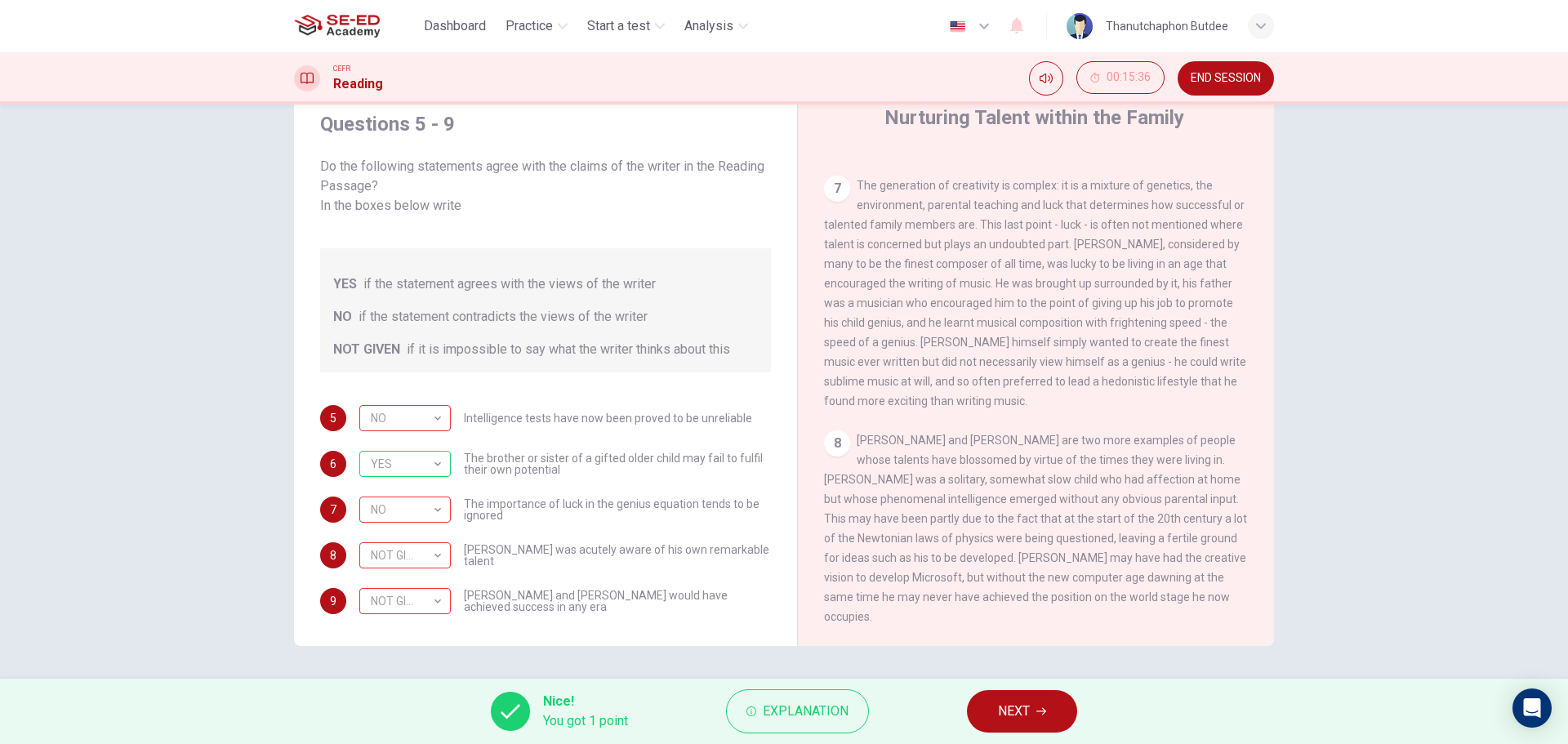
drag, startPoint x: 1009, startPoint y: 720, endPoint x: 1008, endPoint y: 710, distance: 10.0
click at [1010, 720] on span "NEXT" at bounding box center [1014, 710] width 32 height 23
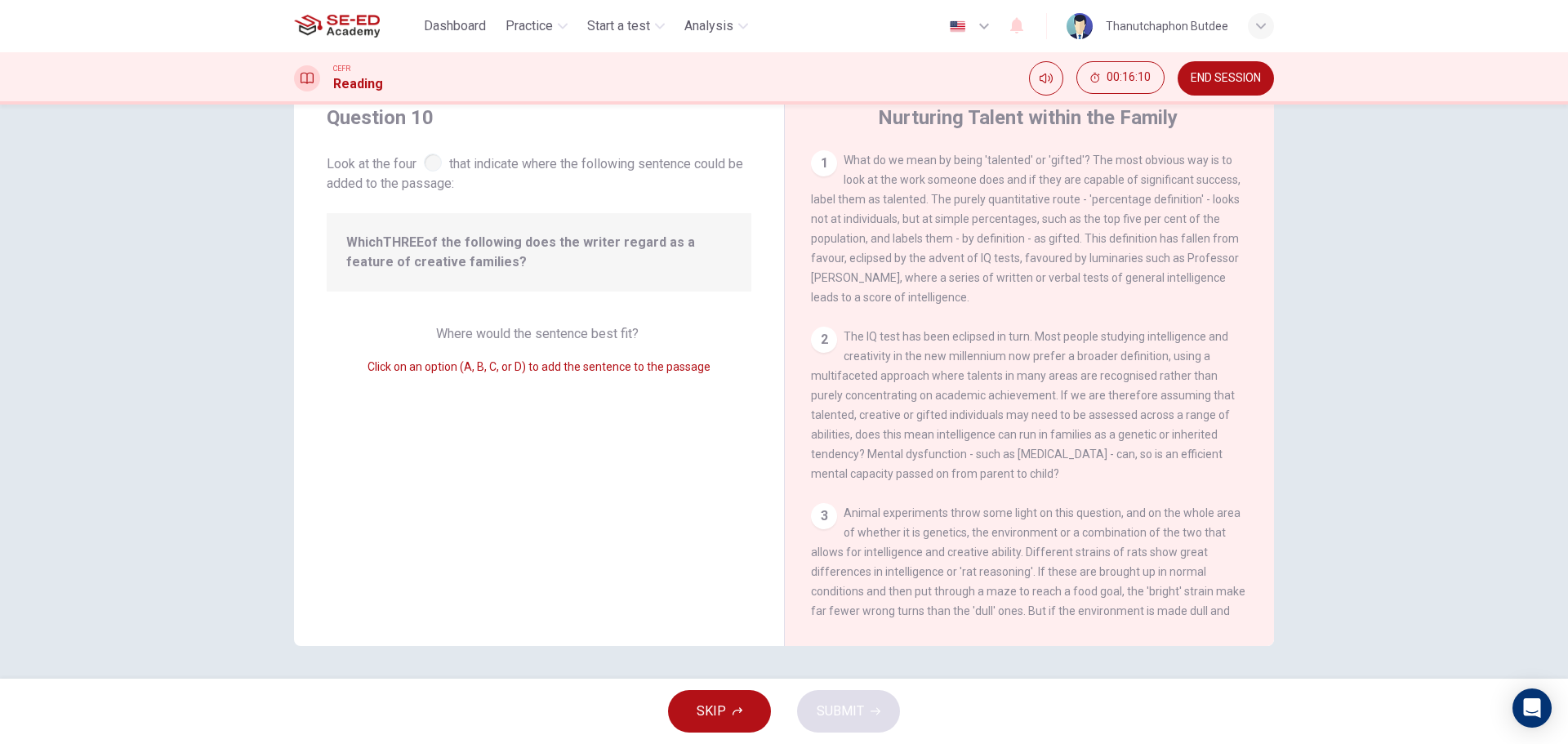
scroll to position [0, 0]
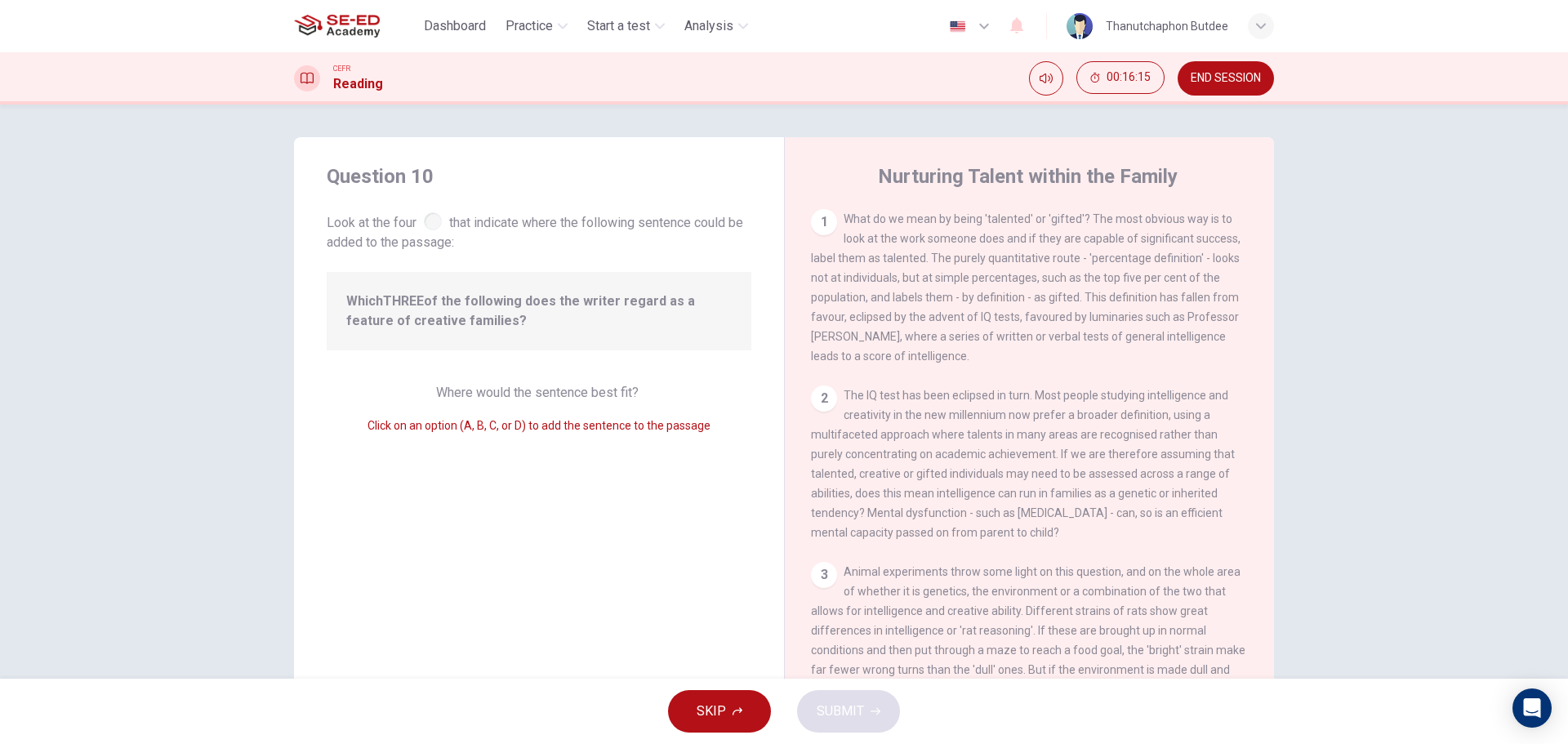
click at [825, 216] on div "1" at bounding box center [824, 222] width 26 height 26
click at [811, 223] on div "1" at bounding box center [824, 222] width 26 height 26
click at [819, 405] on div "2" at bounding box center [824, 398] width 26 height 26
click at [490, 431] on span "Click on an option (A, B, C, or D) to add the sentence to the passage" at bounding box center [539, 426] width 343 height 13
click at [455, 429] on span "Click on an option (A, B, C, or D) to add the sentence to the passage" at bounding box center [539, 426] width 343 height 13
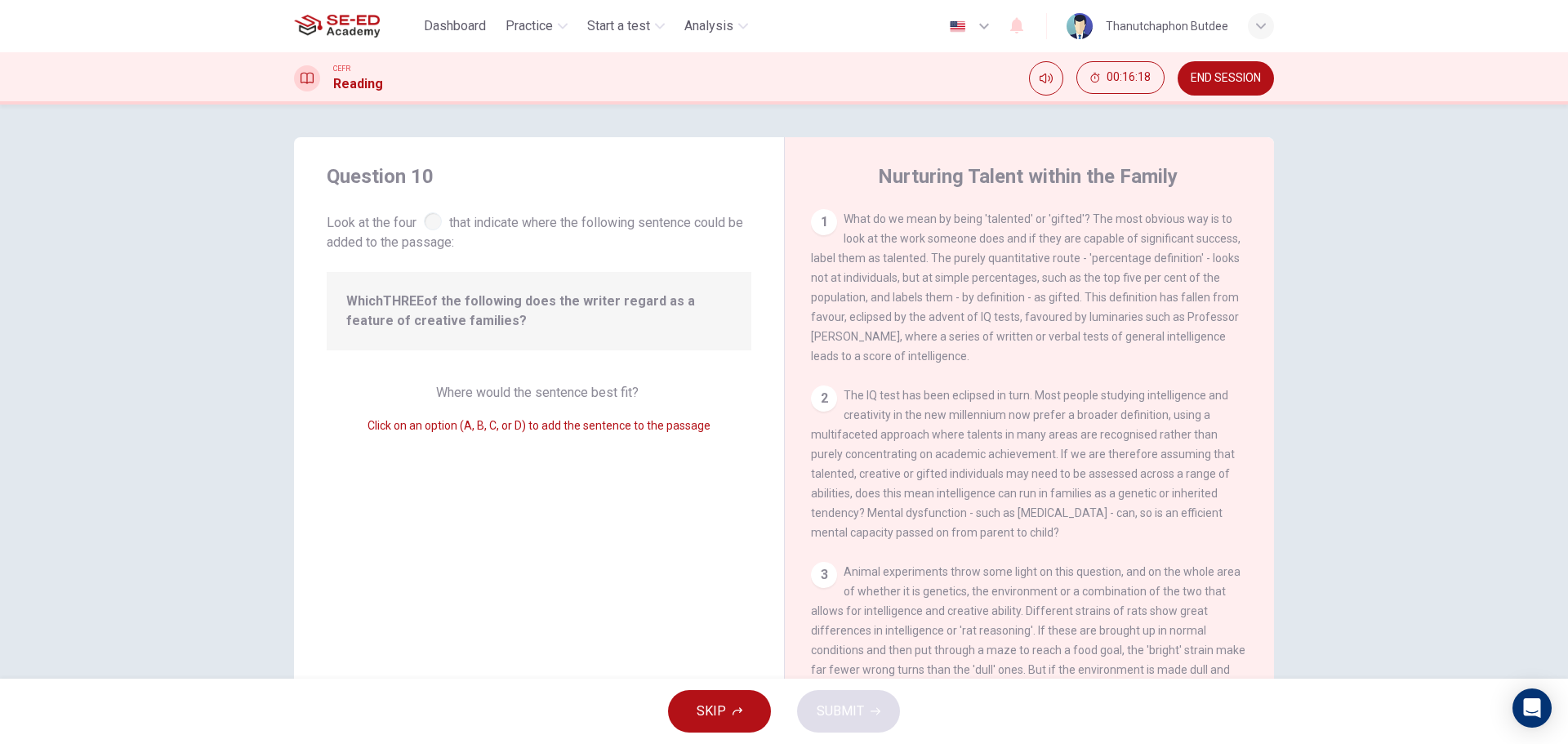
drag, startPoint x: 502, startPoint y: 309, endPoint x: 555, endPoint y: 316, distance: 53.5
click at [503, 309] on span "Which THREE of the following does the writer regard as a feature of creative fa…" at bounding box center [539, 311] width 385 height 40
click at [992, 346] on span "What do we mean by being 'talented' or 'gifted'? The most obvious way is to loo…" at bounding box center [1026, 287] width 430 height 150
drag, startPoint x: 979, startPoint y: 284, endPoint x: 1079, endPoint y: 289, distance: 100.1
click at [1079, 289] on div "1 What do we mean by being 'talented' or 'gifted'? The most obvious way is to l…" at bounding box center [1029, 287] width 438 height 157
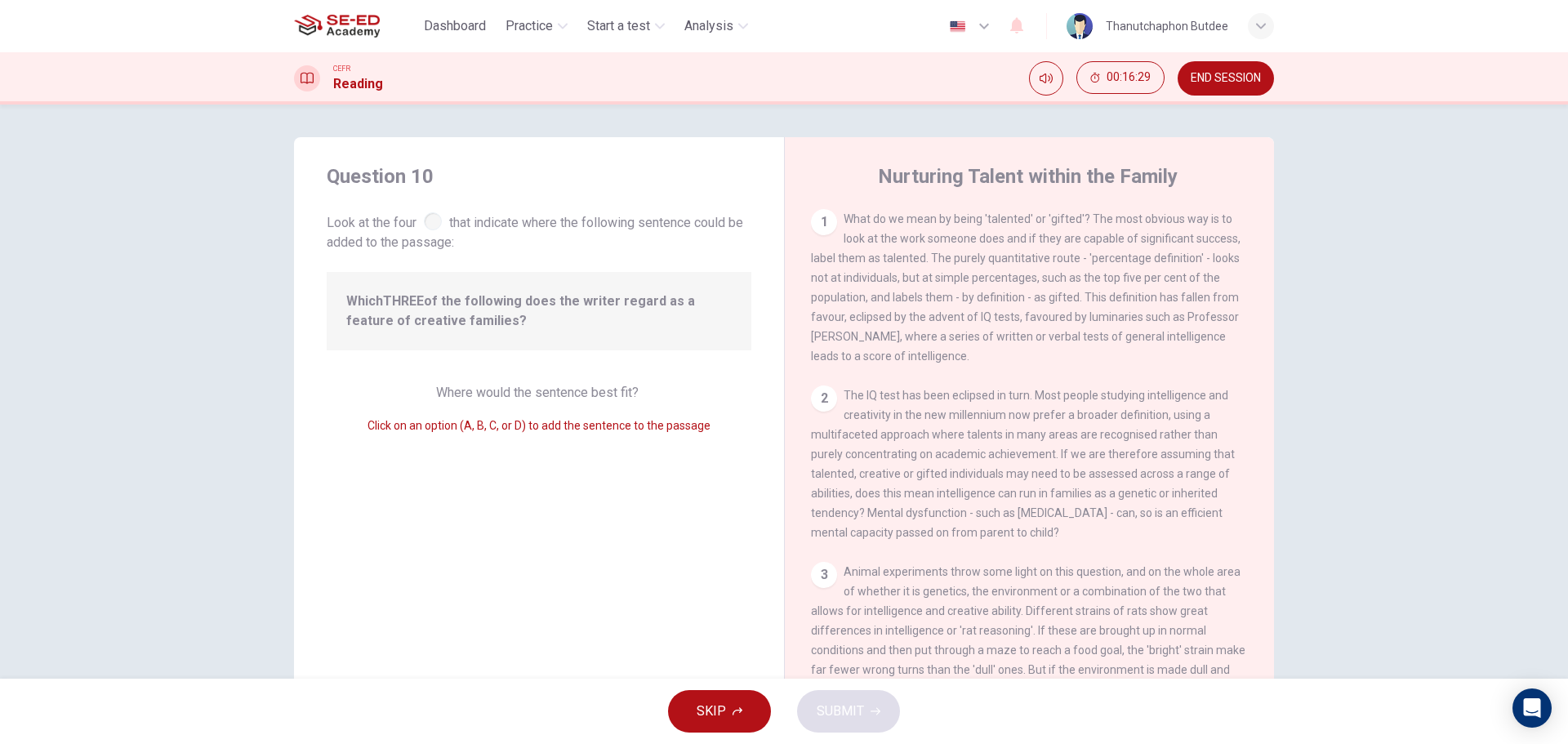
drag, startPoint x: 1018, startPoint y: 310, endPoint x: 1102, endPoint y: 313, distance: 84.1
click at [1102, 313] on div "1 What do we mean by being 'talented' or 'gifted'? The most obvious way is to l…" at bounding box center [1029, 287] width 438 height 157
drag, startPoint x: 814, startPoint y: 349, endPoint x: 930, endPoint y: 346, distance: 116.0
click at [859, 349] on div "1 What do we mean by being 'talented' or 'gifted'? The most obvious way is to l…" at bounding box center [1029, 287] width 438 height 157
drag, startPoint x: 916, startPoint y: 326, endPoint x: 1006, endPoint y: 321, distance: 90.1
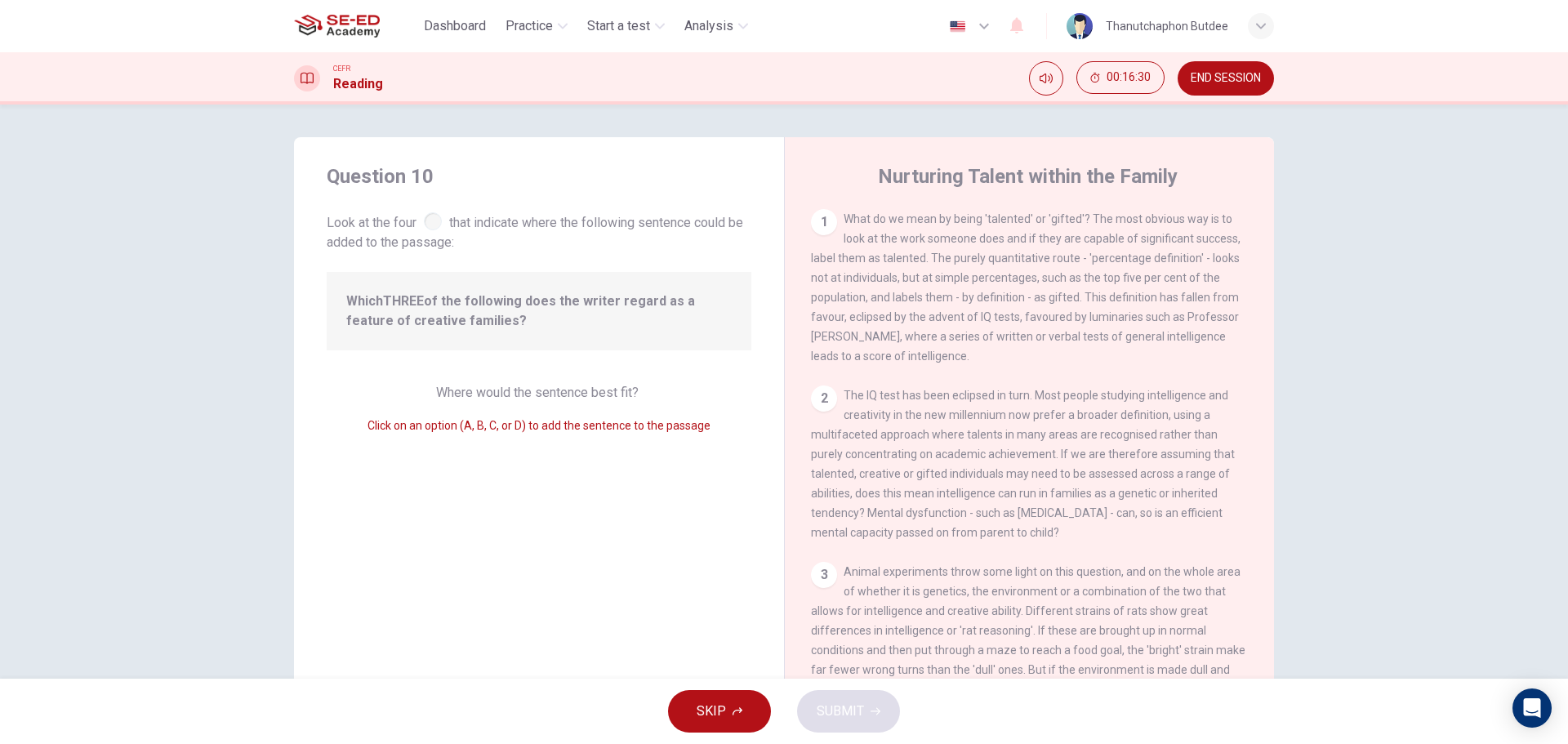
click at [1006, 321] on span "What do we mean by being 'talented' or 'gifted'? The most obvious way is to loo…" at bounding box center [1026, 287] width 430 height 150
drag, startPoint x: 528, startPoint y: 401, endPoint x: 578, endPoint y: 396, distance: 50.2
click at [533, 401] on div "Where would the sentence best fit? Click on an option (A, B, C, or D) to add th…" at bounding box center [540, 409] width 425 height 52
drag, startPoint x: 620, startPoint y: 394, endPoint x: 602, endPoint y: 399, distance: 18.7
click at [619, 395] on span "Where would the sentence best fit?" at bounding box center [539, 392] width 206 height 15
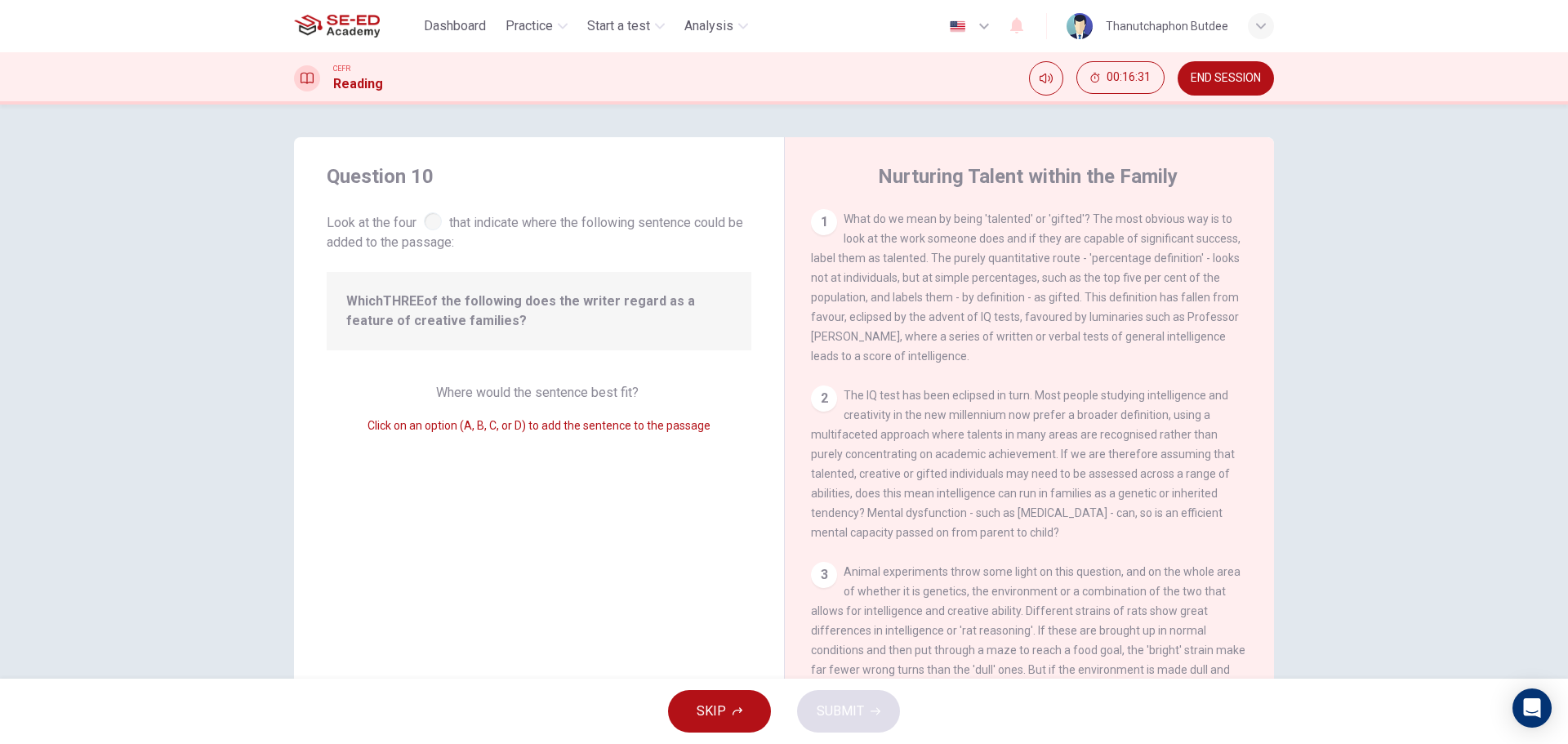
click at [583, 404] on div "Where would the sentence best fit? Click on an option (A, B, C, or D) to add th…" at bounding box center [540, 409] width 425 height 52
drag, startPoint x: 552, startPoint y: 417, endPoint x: 543, endPoint y: 420, distance: 9.5
click at [543, 420] on div "Click on an option (A, B, C, or D) to add the sentence to the passage" at bounding box center [540, 425] width 425 height 19
click at [522, 426] on span "Click on an option (A, B, C, or D) to add the sentence to the passage" at bounding box center [539, 426] width 343 height 13
click at [509, 426] on span "Click on an option (A, B, C, or D) to add the sentence to the passage" at bounding box center [539, 426] width 343 height 13
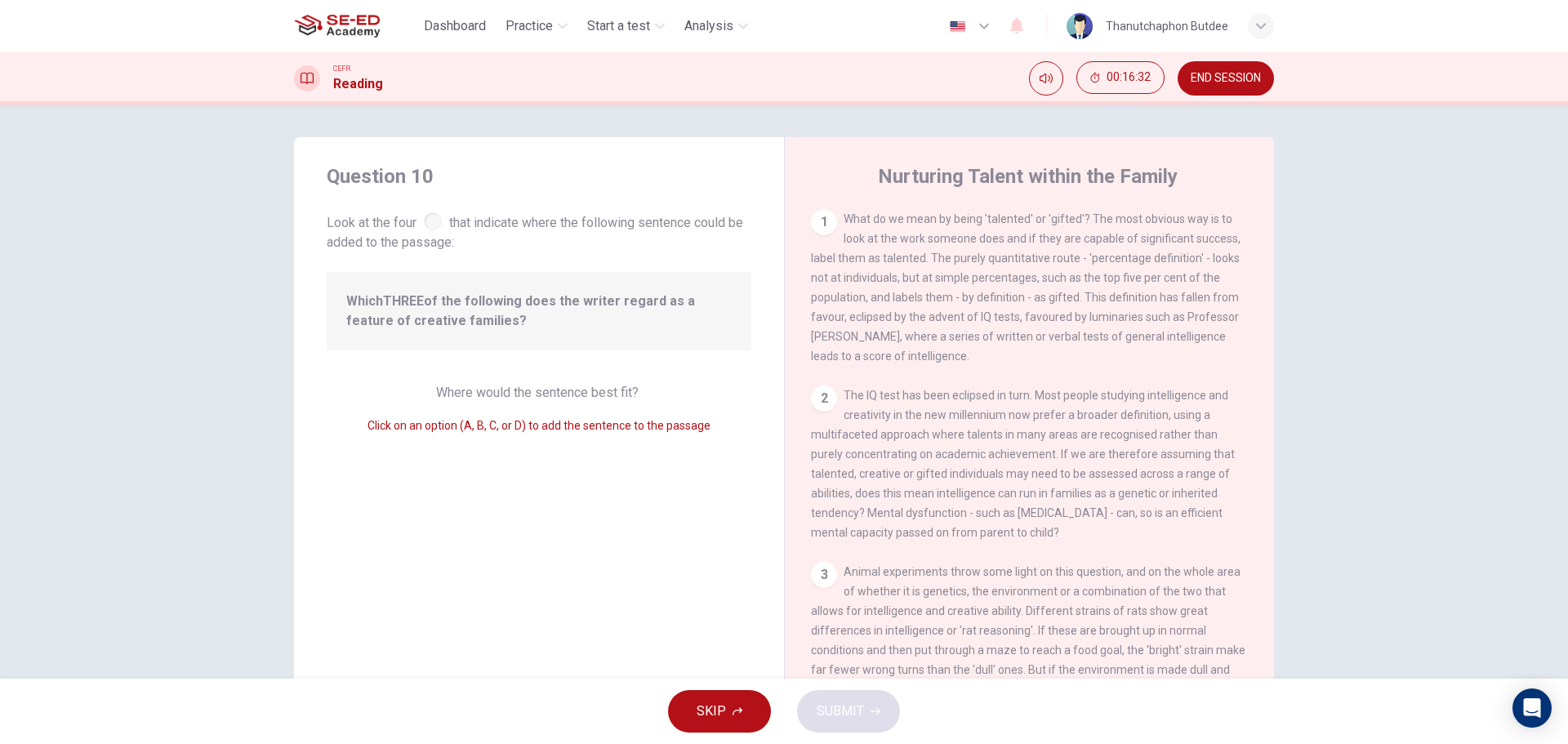
click at [475, 427] on span "Click on an option (A, B, C, or D) to add the sentence to the passage" at bounding box center [539, 426] width 343 height 13
drag, startPoint x: 401, startPoint y: 427, endPoint x: 367, endPoint y: 429, distance: 34.1
click at [400, 427] on span "Click on an option (A, B, C, or D) to add the sentence to the passage" at bounding box center [539, 426] width 343 height 13
click at [406, 429] on span "Click on an option (A, B, C, or D) to add the sentence to the passage" at bounding box center [539, 426] width 343 height 13
click at [514, 430] on span "Click on an option (A, B, C, or D) to add the sentence to the passage" at bounding box center [539, 426] width 343 height 13
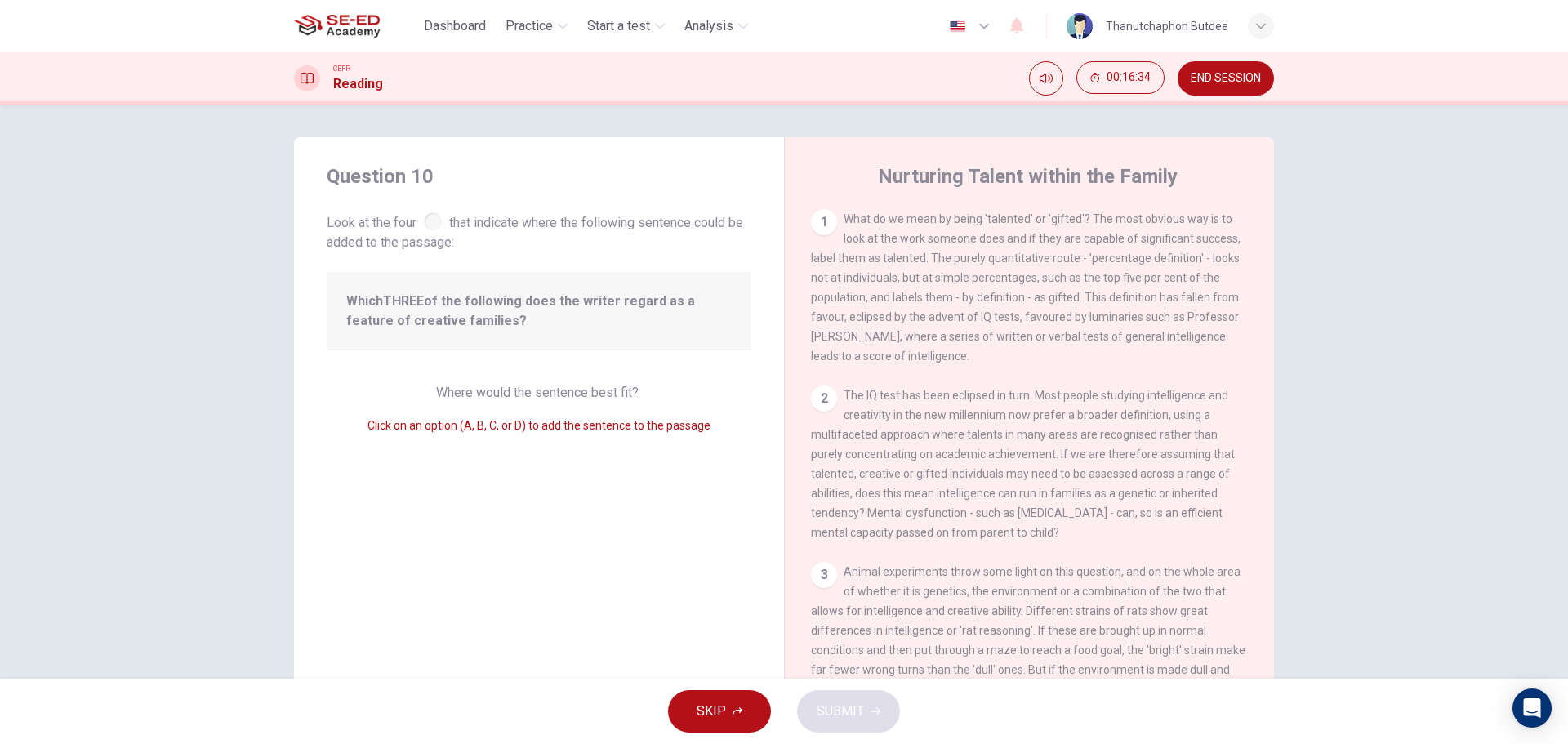
click at [425, 431] on span "Click on an option (A, B, C, or D) to add the sentence to the passage" at bounding box center [539, 426] width 343 height 13
drag, startPoint x: 389, startPoint y: 431, endPoint x: 486, endPoint y: 428, distance: 97.0
click at [486, 428] on span "Click on an option (A, B, C, or D) to add the sentence to the passage" at bounding box center [539, 426] width 343 height 13
drag, startPoint x: 502, startPoint y: 429, endPoint x: 595, endPoint y: 425, distance: 93.1
click at [593, 425] on span "Click on an option (A, B, C, or D) to add the sentence to the passage" at bounding box center [539, 426] width 343 height 13
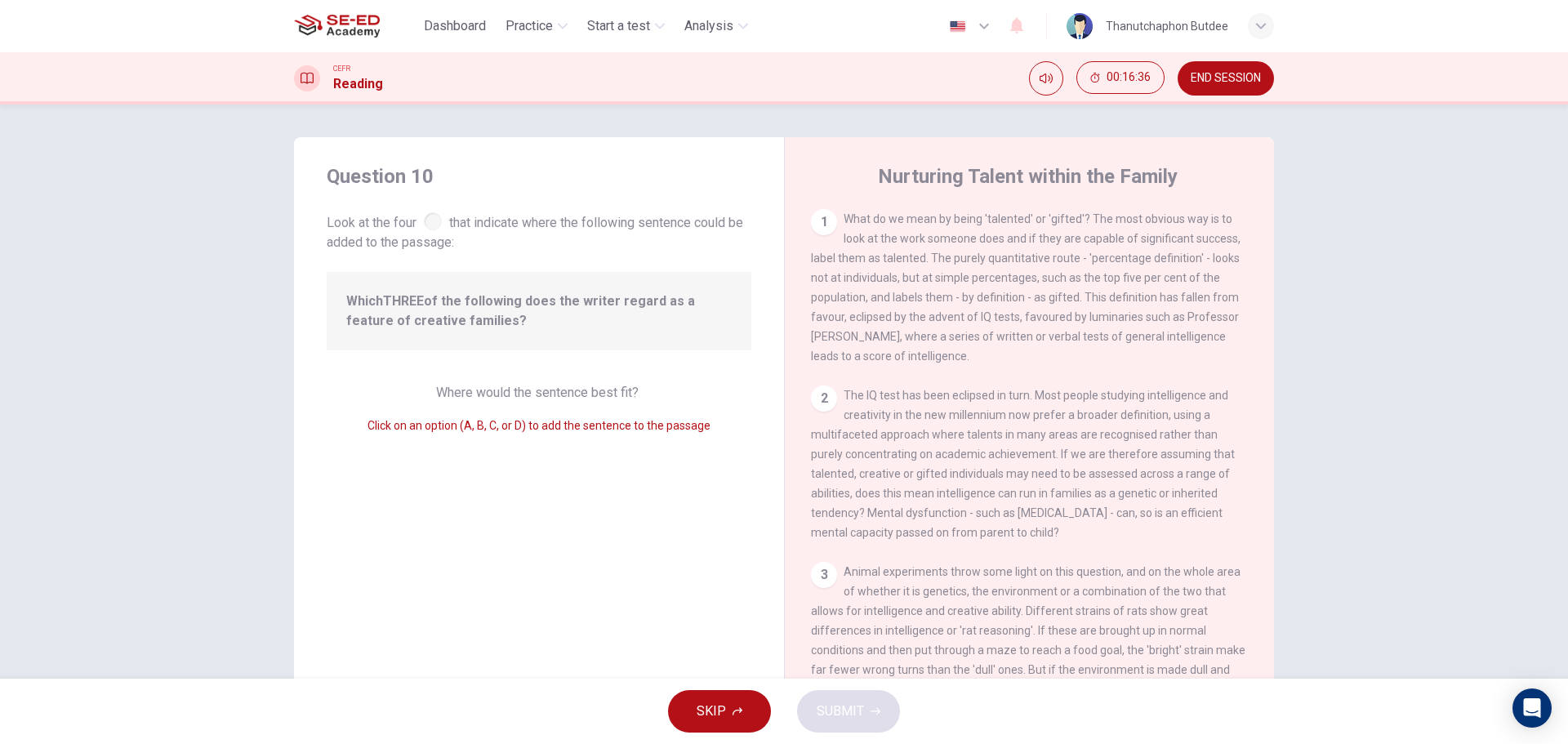
drag, startPoint x: 664, startPoint y: 422, endPoint x: 728, endPoint y: 420, distance: 64.0
click at [704, 421] on span "Click on an option (A, B, C, or D) to add the sentence to the passage" at bounding box center [539, 426] width 343 height 13
click at [970, 423] on span "The IQ test has been eclipsed in turn. Most people studying intelligence and cr…" at bounding box center [1023, 463] width 424 height 150
drag, startPoint x: 457, startPoint y: 421, endPoint x: 513, endPoint y: 429, distance: 56.6
click at [513, 429] on span "Click on an option (A, B, C, or D) to add the sentence to the passage" at bounding box center [539, 426] width 343 height 13
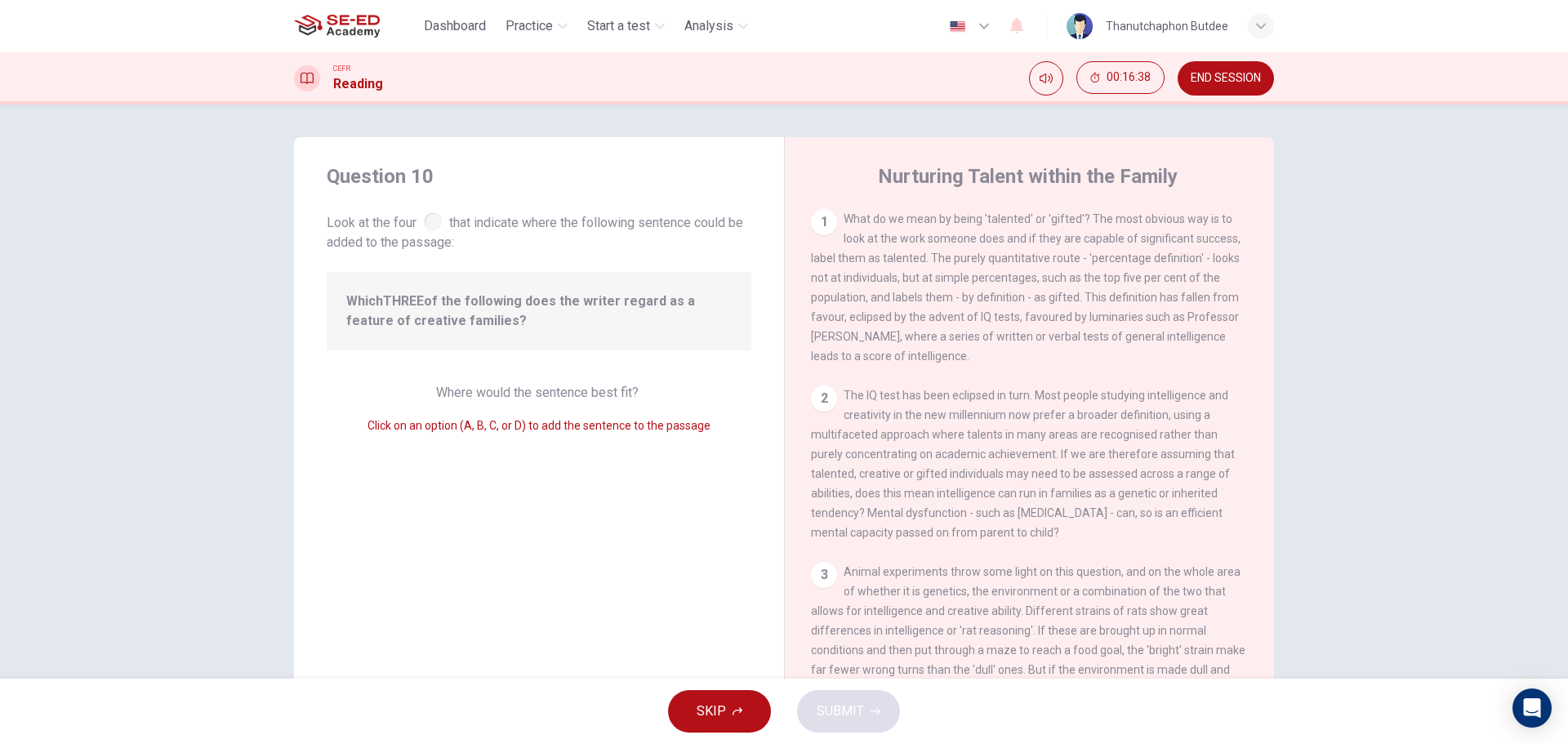
drag, startPoint x: 552, startPoint y: 428, endPoint x: 609, endPoint y: 433, distance: 57.2
click at [609, 433] on div "Click on an option (A, B, C, or D) to add the sentence to the passage" at bounding box center [540, 425] width 425 height 19
click at [644, 436] on div "Question 10 Look at the four that indicate where the following sentence could b…" at bounding box center [539, 420] width 490 height 567
click at [434, 216] on div at bounding box center [432, 221] width 18 height 18
click at [570, 293] on div "Which THREE of the following does the writer regard as a feature of creative fa…" at bounding box center [540, 311] width 425 height 78
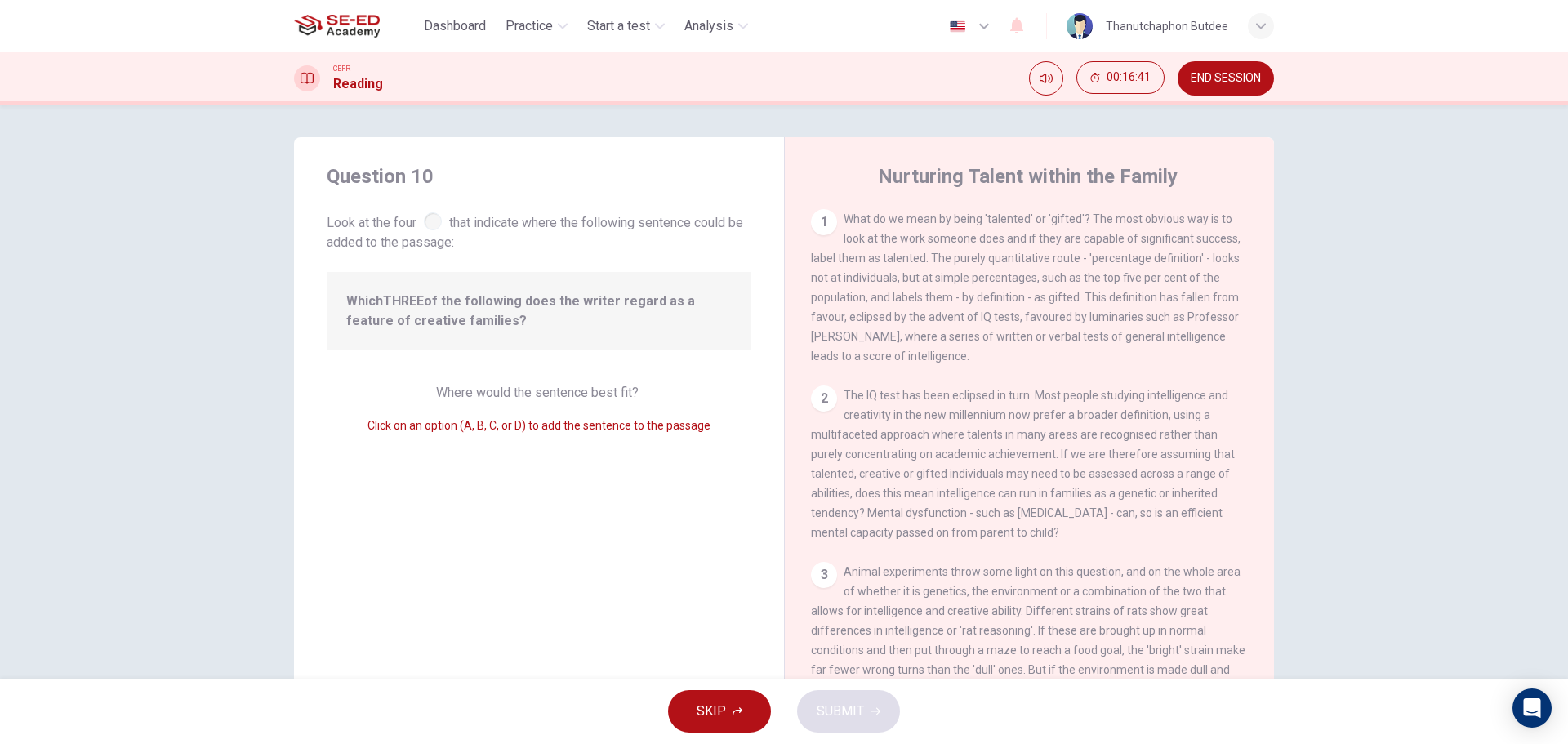
click at [502, 314] on span "Which THREE of the following does the writer regard as a feature of creative fa…" at bounding box center [539, 311] width 385 height 40
click at [680, 339] on div "Which THREE of the following does the writer regard as a feature of creative fa…" at bounding box center [540, 311] width 425 height 78
drag, startPoint x: 511, startPoint y: 316, endPoint x: 702, endPoint y: 311, distance: 191.1
click at [702, 311] on span "Which THREE of the following does the writer regard as a feature of creative fa…" at bounding box center [539, 311] width 385 height 40
click at [728, 362] on div "Question 10 Look at the four that indicate where the following sentence could b…" at bounding box center [539, 420] width 490 height 567
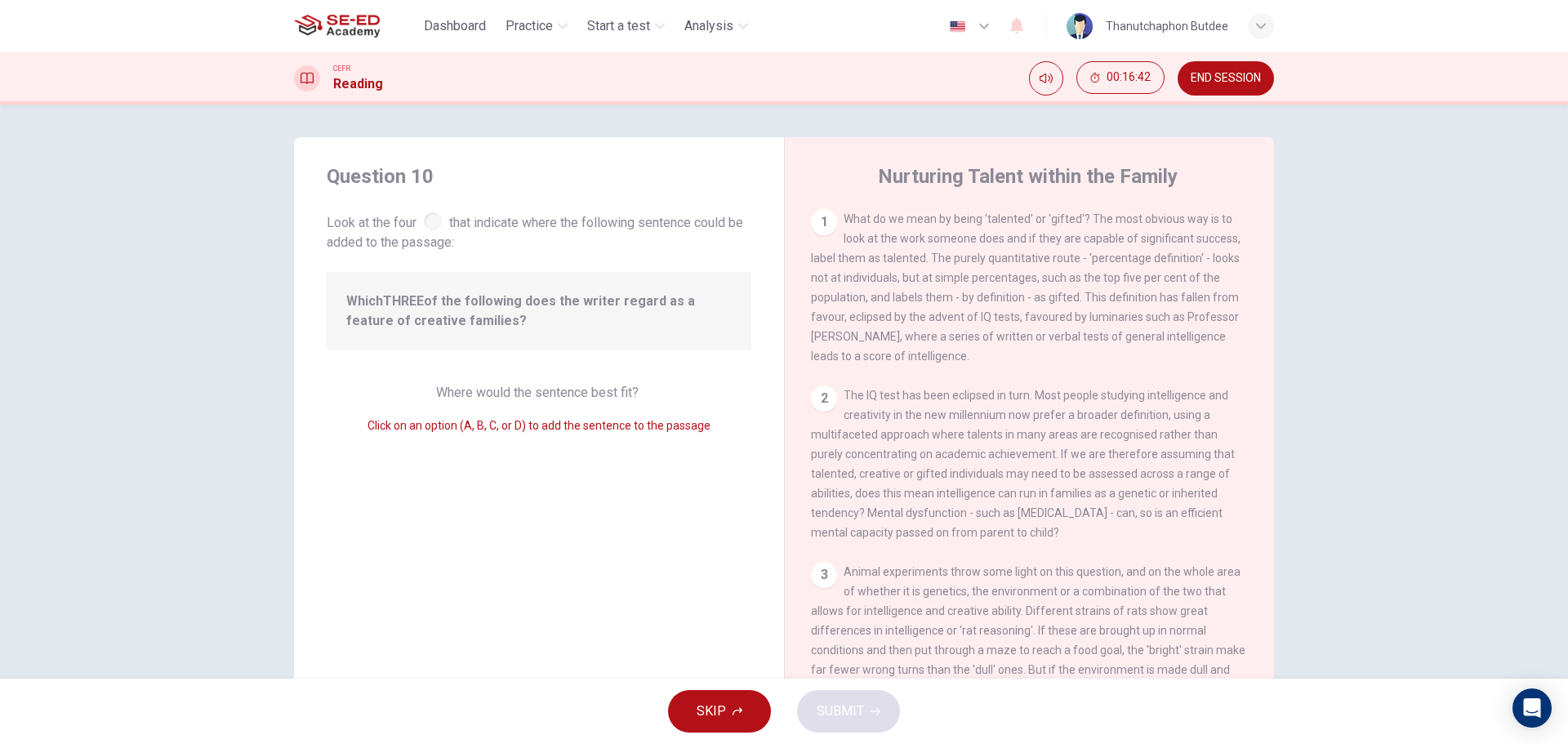
click at [921, 449] on span "The IQ test has been eclipsed in turn. Most people studying intelligence and cr…" at bounding box center [1023, 463] width 424 height 150
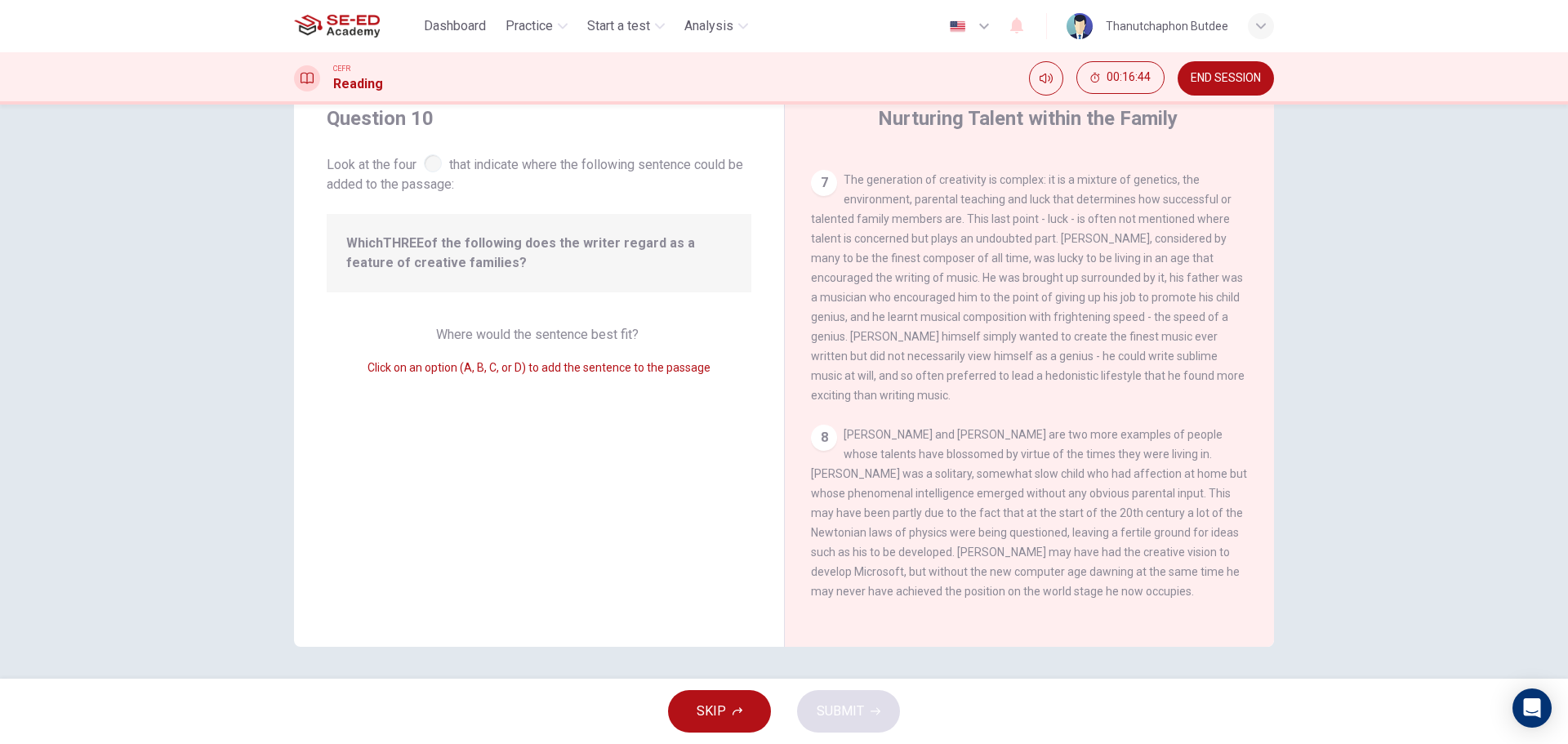
scroll to position [59, 0]
drag, startPoint x: 810, startPoint y: 455, endPoint x: 819, endPoint y: 445, distance: 13.5
click at [814, 451] on div "8 [PERSON_NAME] and [PERSON_NAME] are two more examples of people whose talents…" at bounding box center [1029, 511] width 438 height 176
click at [817, 428] on div "8" at bounding box center [824, 436] width 26 height 26
drag, startPoint x: 975, startPoint y: 447, endPoint x: 1063, endPoint y: 499, distance: 102.2
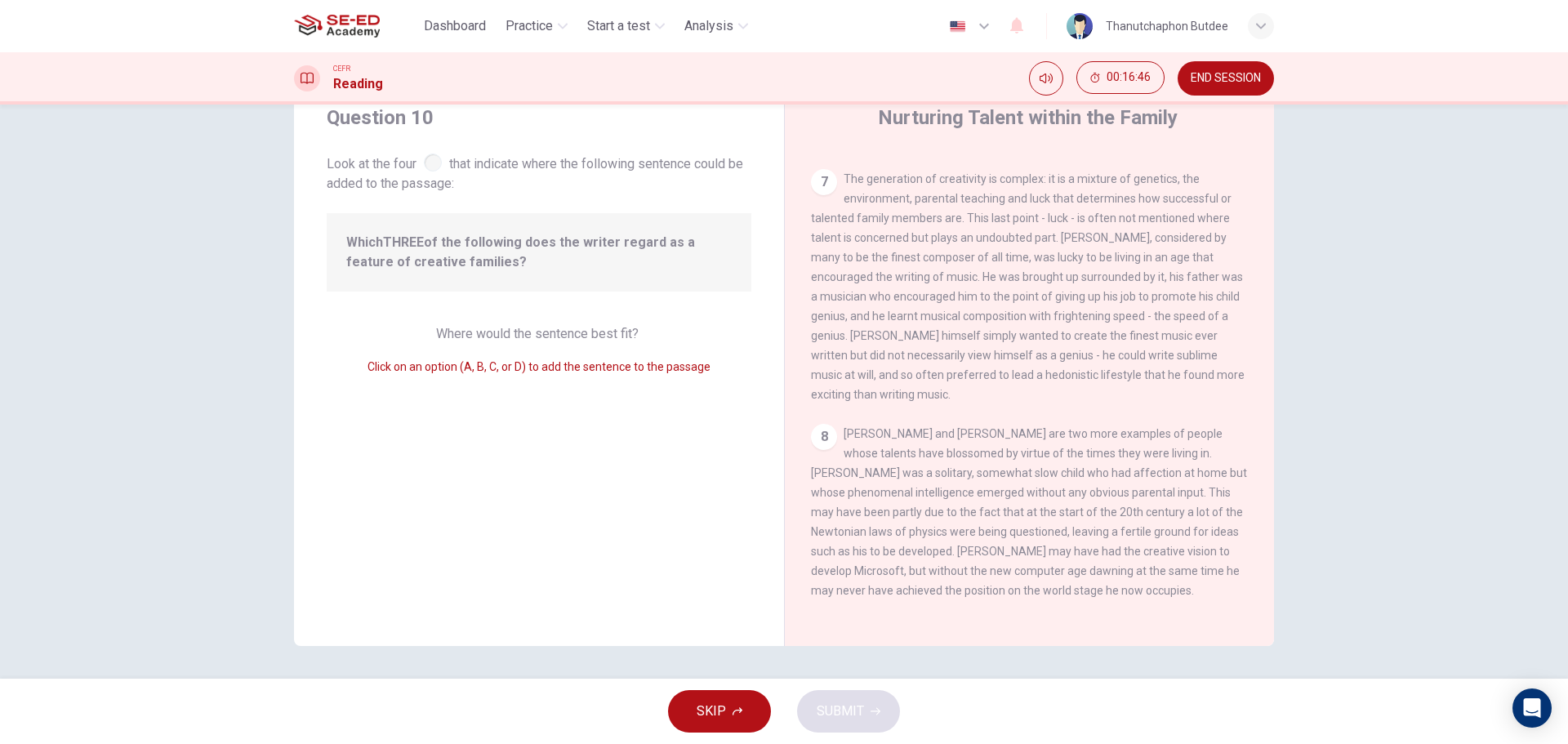
click at [1056, 493] on span "[PERSON_NAME] and [PERSON_NAME] are two more examples of people whose talents h…" at bounding box center [1028, 512] width 436 height 170
drag, startPoint x: 1084, startPoint y: 537, endPoint x: 1102, endPoint y: 510, distance: 32.4
click at [1099, 538] on div "8 [PERSON_NAME] and [PERSON_NAME] are two more examples of people whose talents…" at bounding box center [1029, 511] width 438 height 176
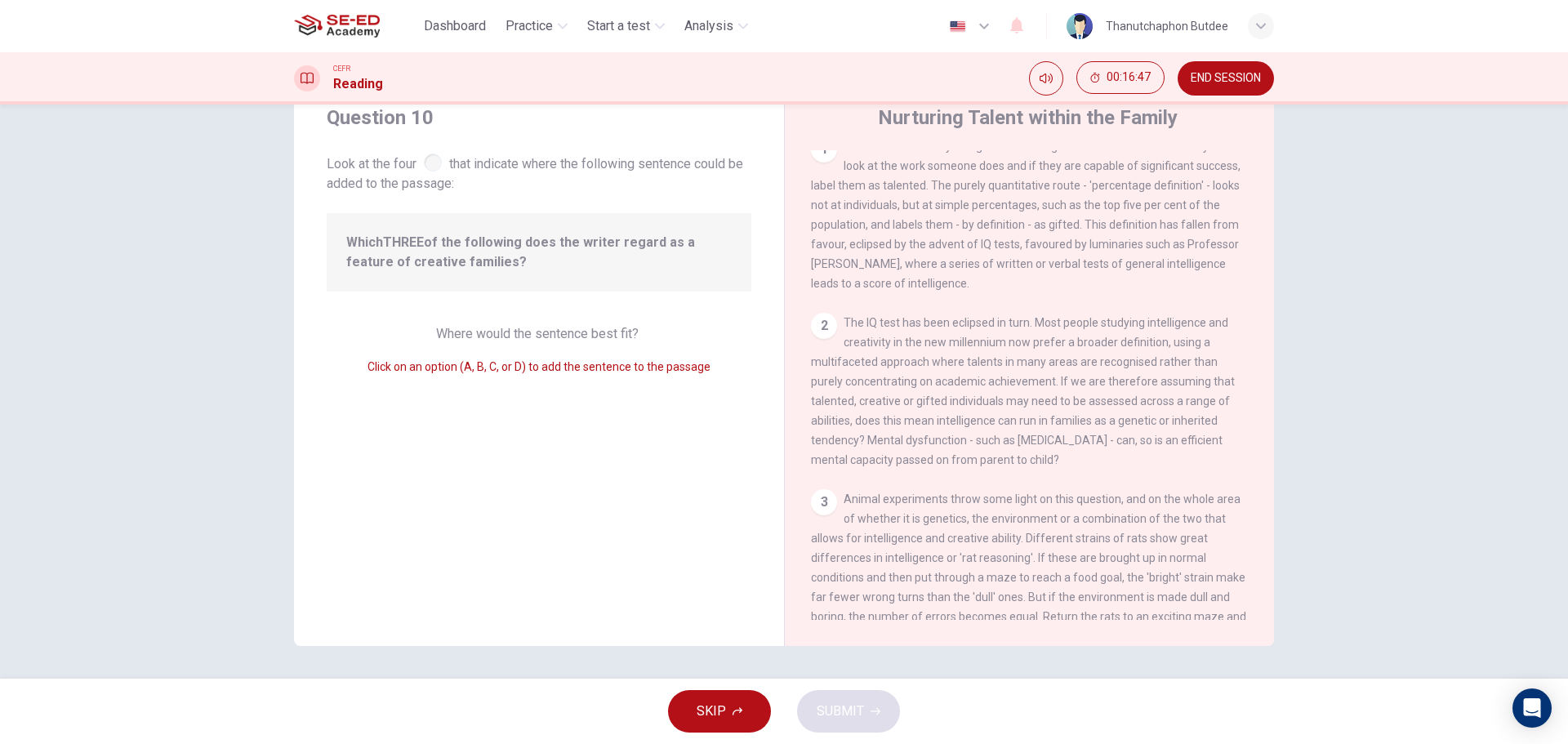
scroll to position [0, 0]
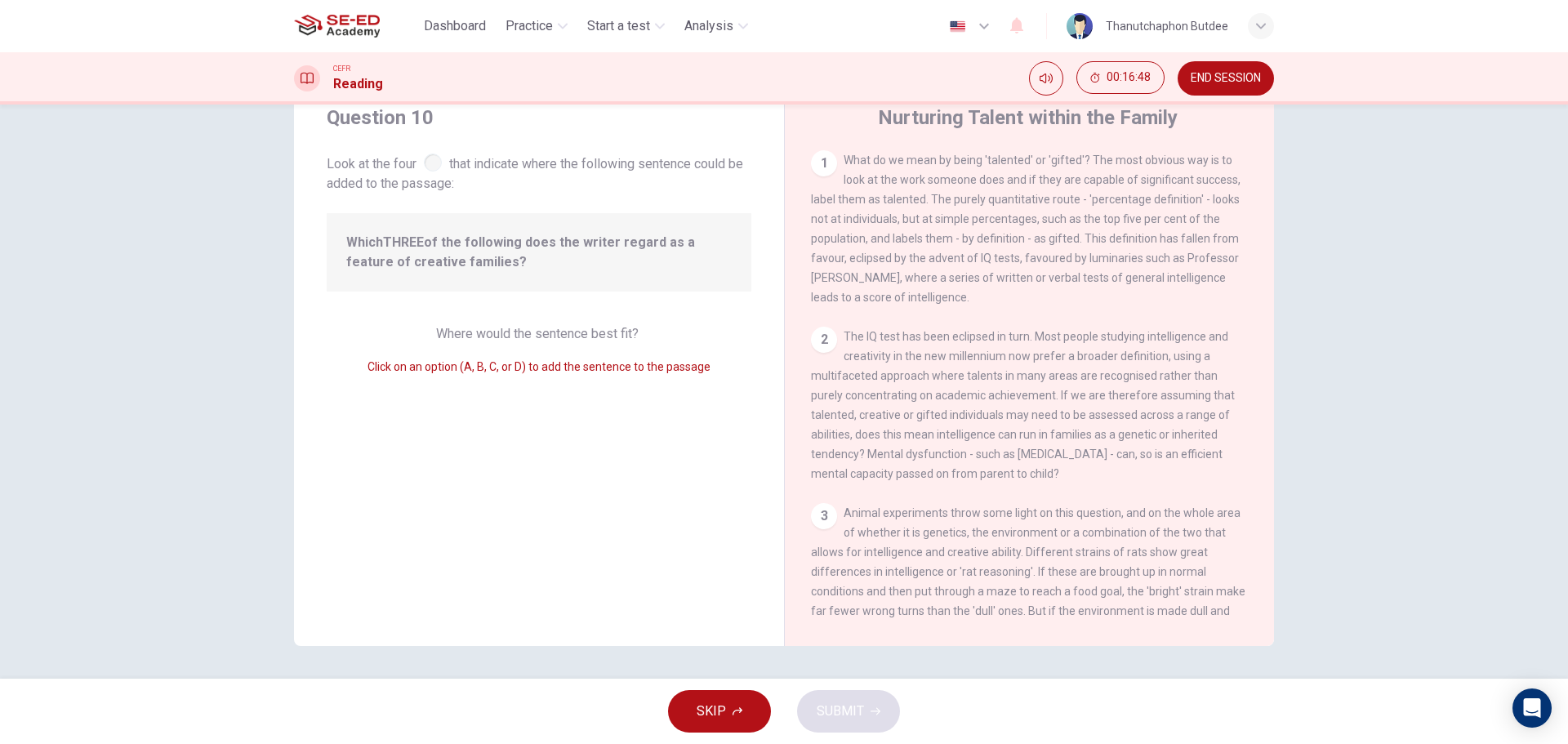
click at [1018, 273] on div "1 What do we mean by being 'talented' or 'gifted'? The most obvious way is to l…" at bounding box center [1029, 228] width 438 height 157
drag, startPoint x: 950, startPoint y: 246, endPoint x: 1003, endPoint y: 247, distance: 53.0
click at [1003, 247] on span "What do we mean by being 'talented' or 'gifted'? The most obvious way is to loo…" at bounding box center [1026, 228] width 430 height 150
click at [947, 211] on div "1 What do we mean by being 'talented' or 'gifted'? The most obvious way is to l…" at bounding box center [1029, 228] width 438 height 157
click at [825, 303] on span "What do we mean by being 'talented' or 'gifted'? The most obvious way is to loo…" at bounding box center [1026, 228] width 430 height 150
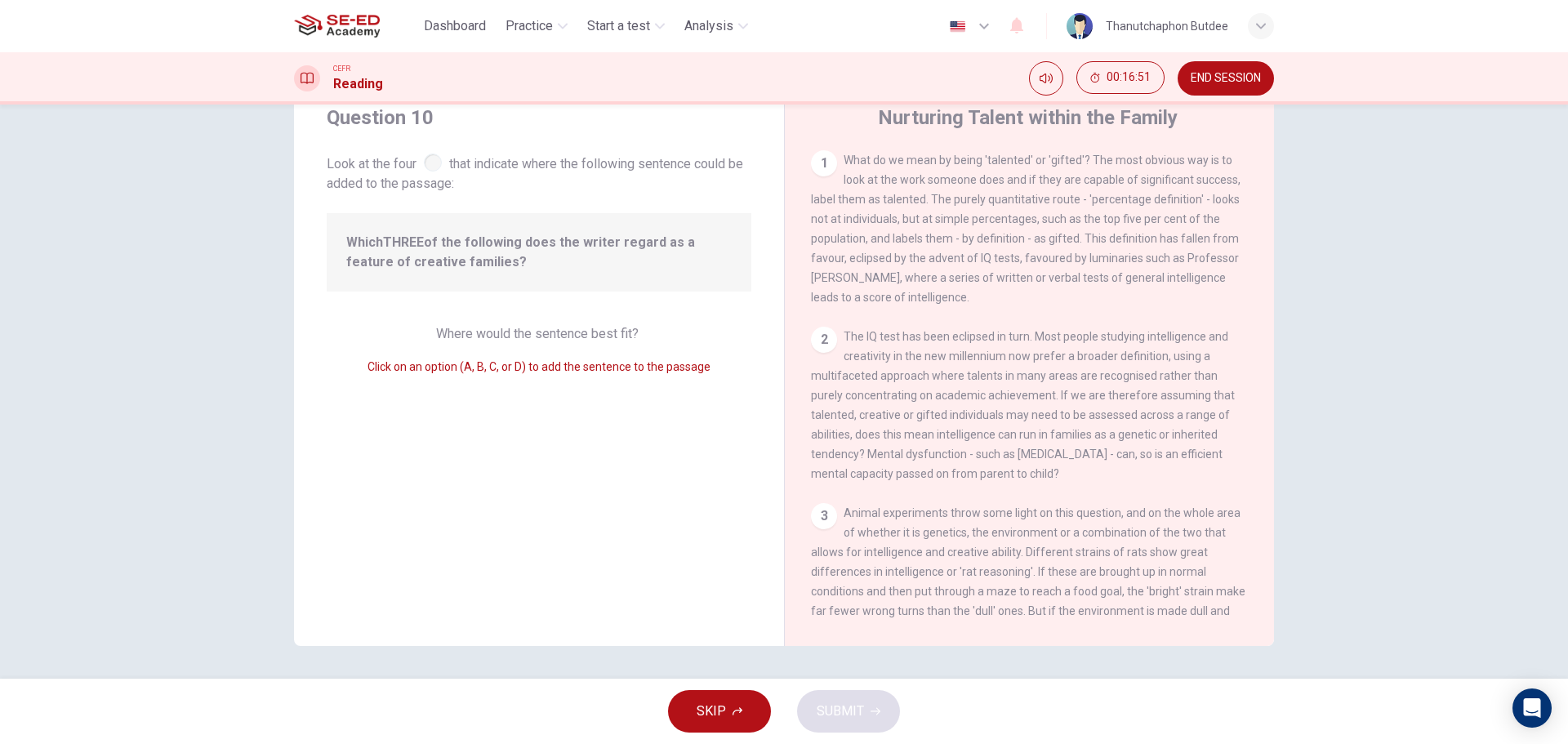
click at [472, 372] on span "Click on an option (A, B, C, or D) to add the sentence to the passage" at bounding box center [539, 367] width 343 height 13
click at [509, 372] on span "Click on an option (A, B, C, or D) to add the sentence to the passage" at bounding box center [539, 367] width 343 height 13
click at [477, 356] on div "Where would the sentence best fit? Click on an option (A, B, C, or D) to add th…" at bounding box center [540, 351] width 425 height 52
click at [516, 362] on span "Click on an option (A, B, C, or D) to add the sentence to the passage" at bounding box center [539, 367] width 343 height 13
click at [593, 374] on div "Click on an option (A, B, C, or D) to add the sentence to the passage" at bounding box center [540, 366] width 425 height 19
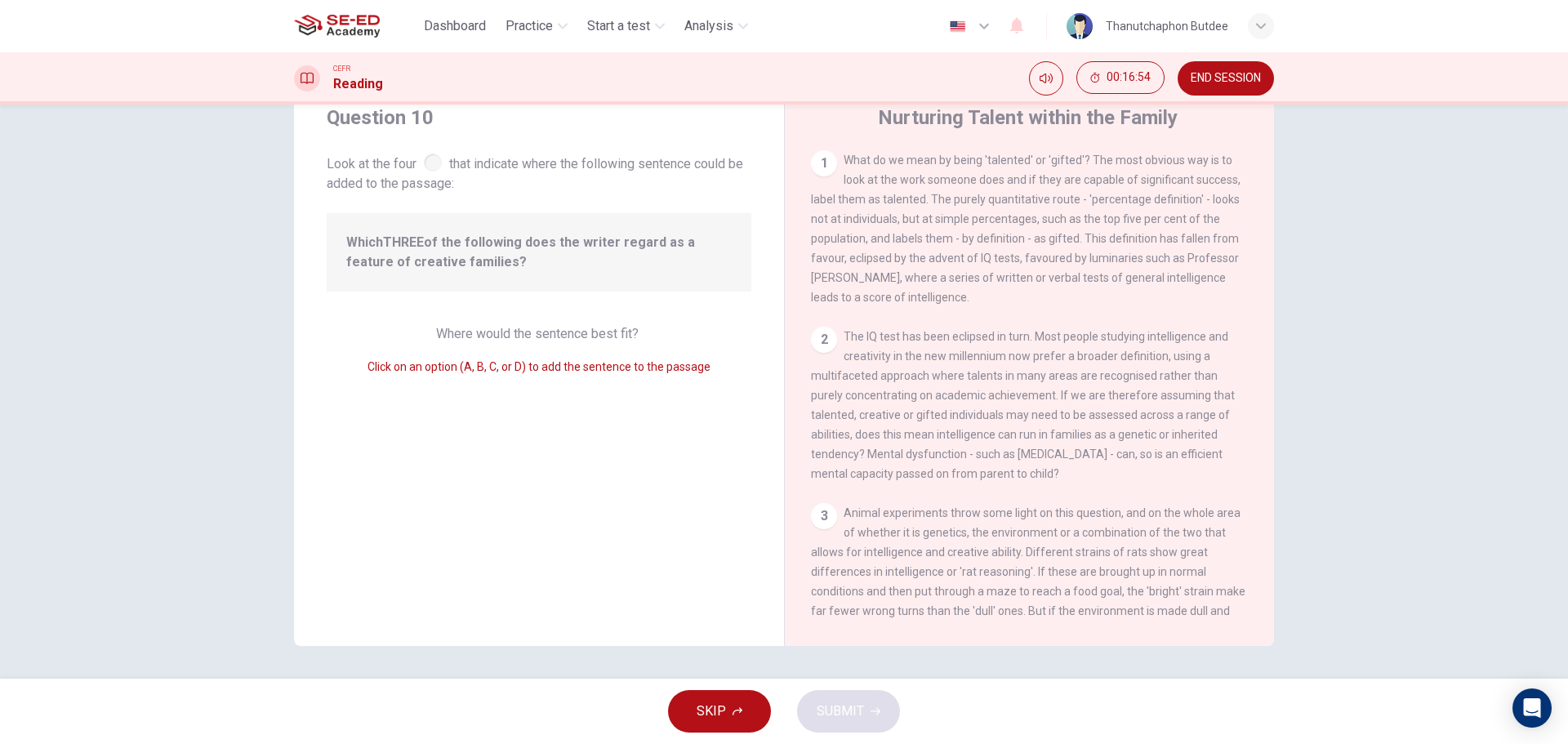
click at [584, 369] on span "Click on an option (A, B, C, or D) to add the sentence to the passage" at bounding box center [539, 367] width 343 height 13
click at [668, 375] on div "Click on an option (A, B, C, or D) to add the sentence to the passage" at bounding box center [540, 366] width 425 height 19
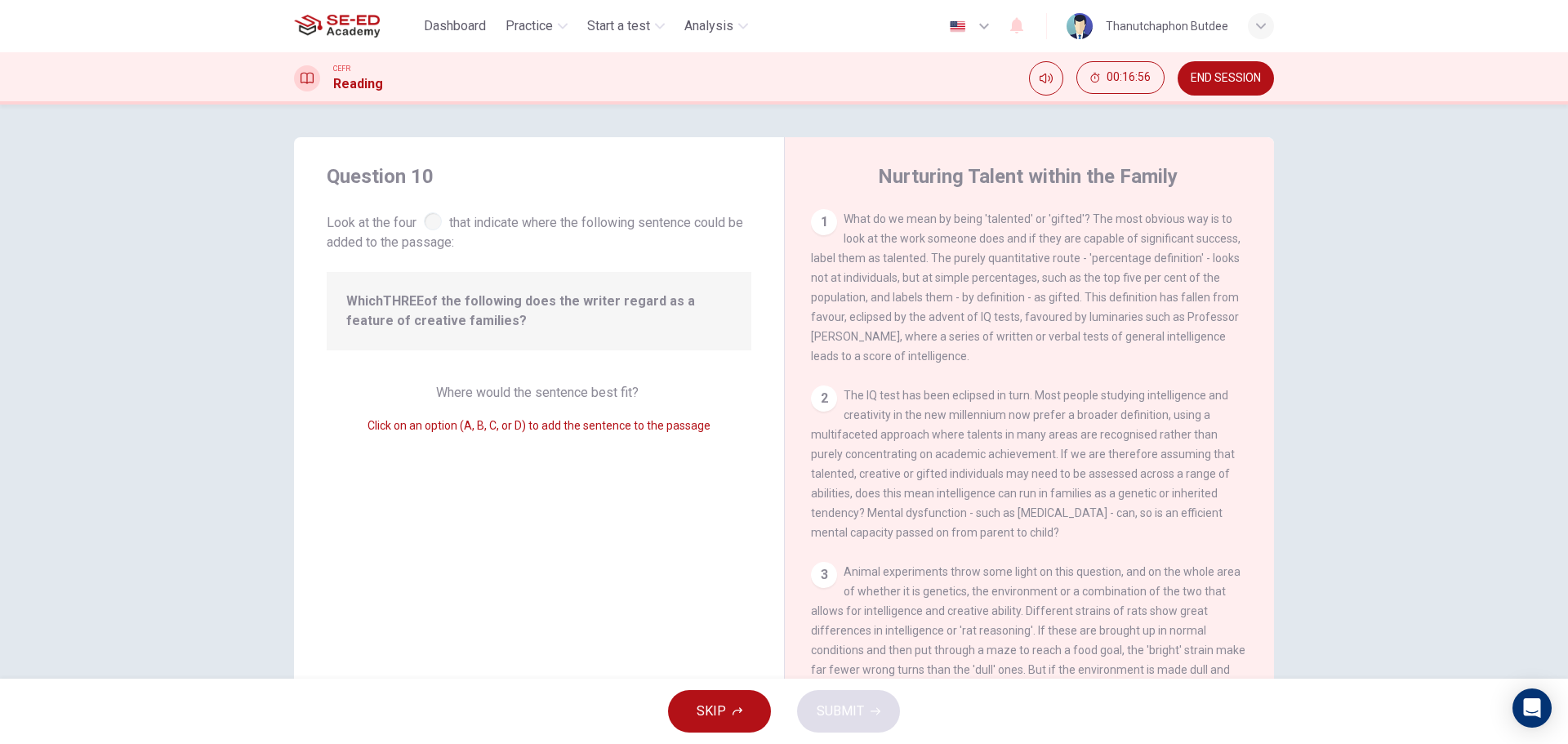
click at [548, 321] on span "Which THREE of the following does the writer regard as a feature of creative fa…" at bounding box center [539, 311] width 385 height 40
drag, startPoint x: 468, startPoint y: 304, endPoint x: 560, endPoint y: 320, distance: 93.4
click at [560, 320] on span "Which THREE of the following does the writer regard as a feature of creative fa…" at bounding box center [539, 311] width 385 height 40
click at [433, 239] on span "Look at the four that indicate where the following sentence could be added to t…" at bounding box center [540, 230] width 425 height 43
click at [435, 217] on div at bounding box center [432, 221] width 18 height 18
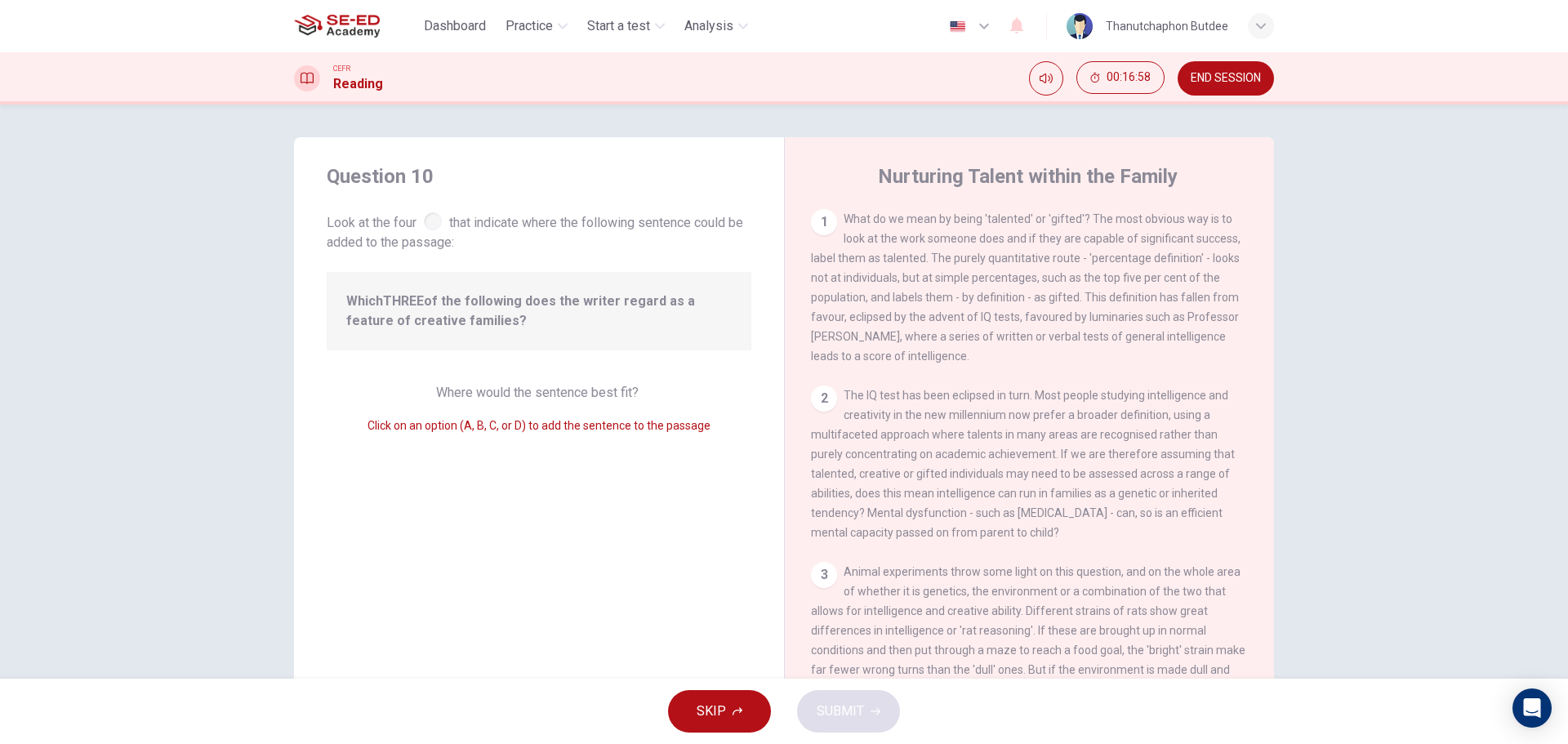
click at [405, 276] on div "Which THREE of the following does the writer regard as a feature of creative fa…" at bounding box center [540, 311] width 425 height 78
click at [551, 388] on span "Where would the sentence best fit?" at bounding box center [539, 392] width 206 height 15
drag, startPoint x: 380, startPoint y: 356, endPoint x: 328, endPoint y: 302, distance: 75.0
click at [378, 356] on div "Question 10 Look at the four that indicate where the following sentence could b…" at bounding box center [539, 420] width 490 height 567
drag, startPoint x: 354, startPoint y: 286, endPoint x: 523, endPoint y: 289, distance: 169.0
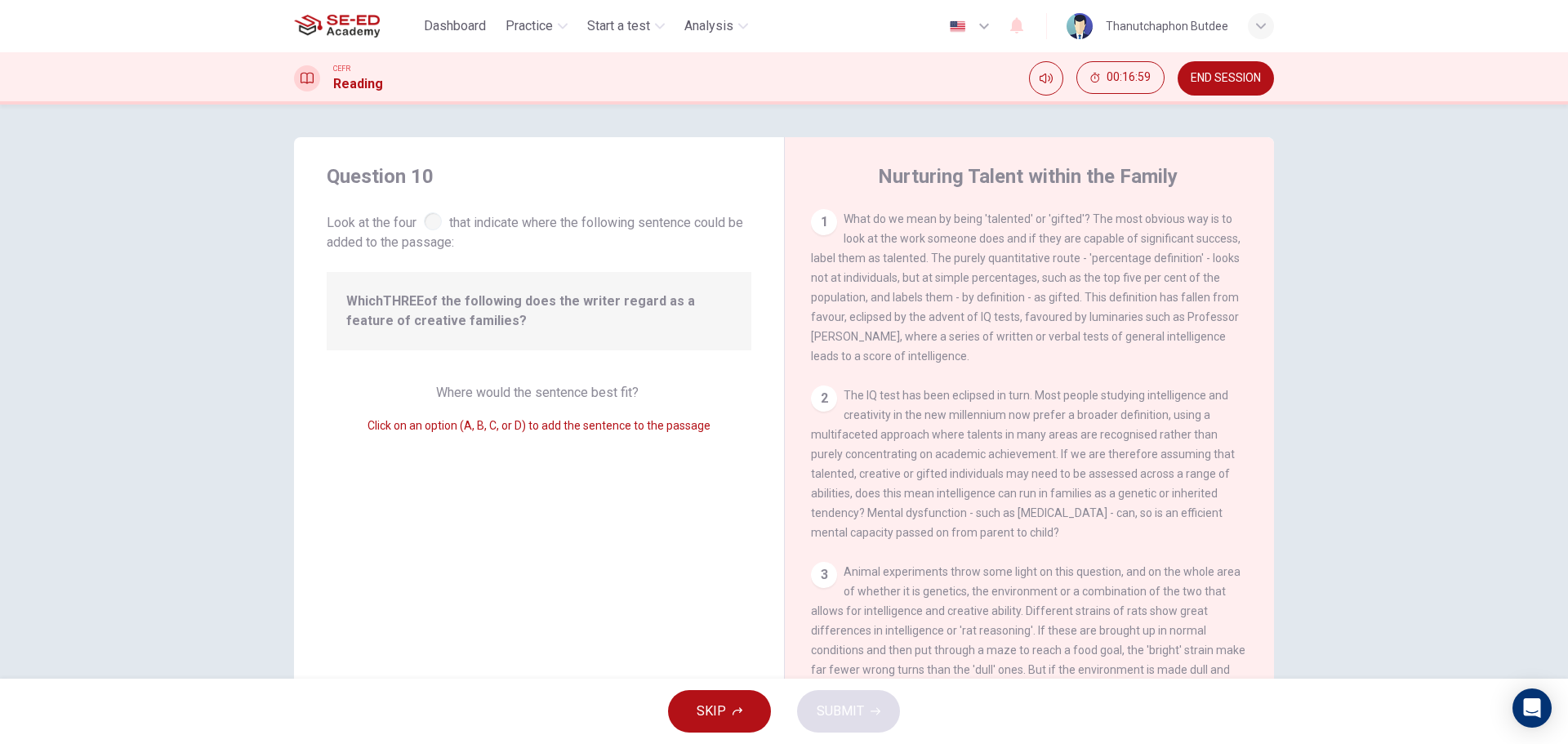
click at [426, 288] on div "Which THREE of the following does the writer regard as a feature of creative fa…" at bounding box center [540, 311] width 425 height 78
click at [605, 286] on div "Which THREE of the following does the writer regard as a feature of creative fa…" at bounding box center [540, 311] width 425 height 78
drag, startPoint x: 685, startPoint y: 377, endPoint x: 844, endPoint y: 396, distance: 160.1
click at [685, 378] on div "Question 10 Look at the four that indicate where the following sentence could b…" at bounding box center [539, 420] width 490 height 567
click at [658, 148] on div "Question 10 Look at the four that indicate where the following sentence could b…" at bounding box center [539, 420] width 490 height 567
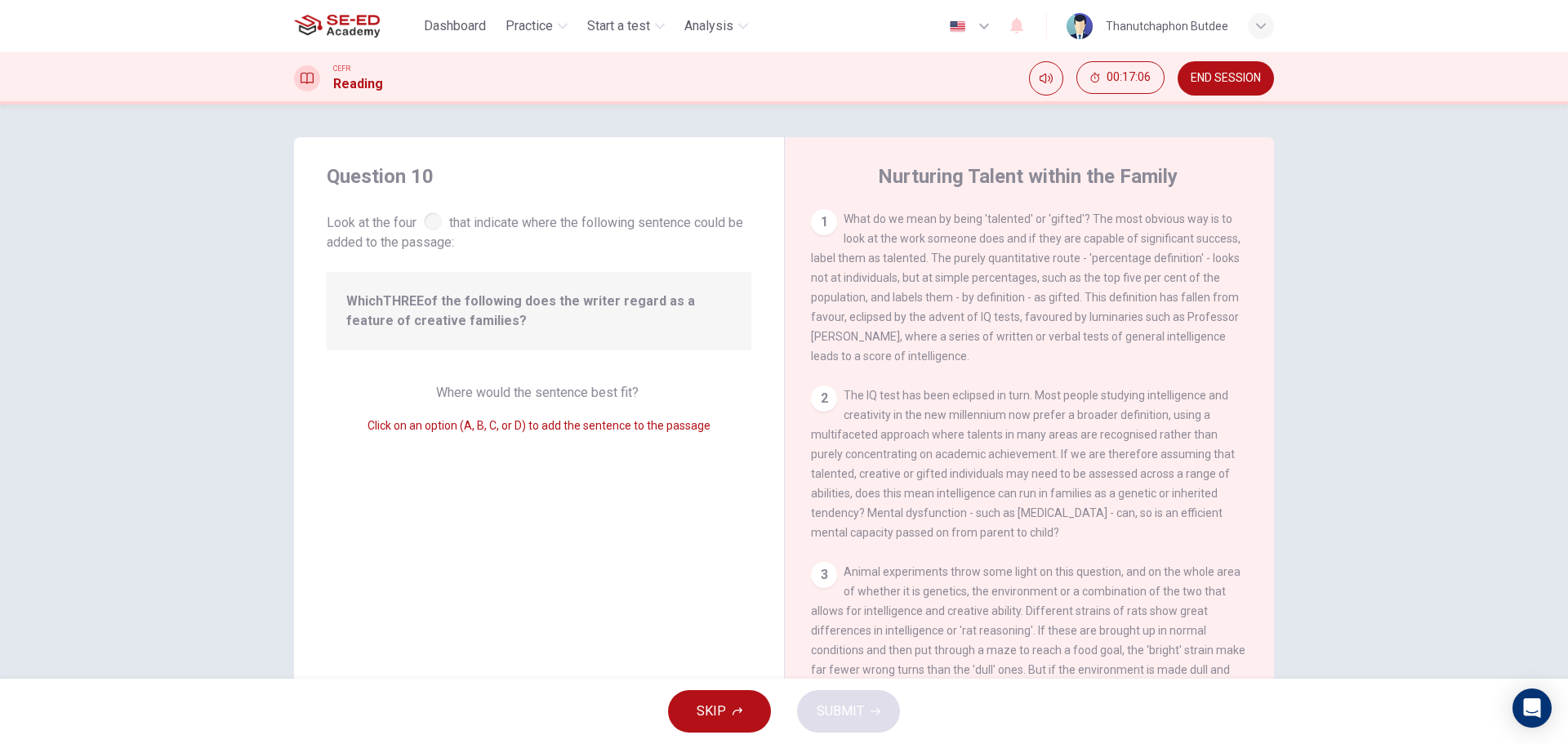
click at [917, 156] on div "Nurturing Talent within the Family 1 What do we mean by being 'talented' or 'gi…" at bounding box center [1028, 420] width 490 height 567
drag, startPoint x: 814, startPoint y: 186, endPoint x: 897, endPoint y: 196, distance: 83.6
click at [823, 189] on div "Nurturing Talent within the Family" at bounding box center [1040, 176] width 459 height 26
click at [1019, 197] on div "Nurturing Talent within the Family 1 What do we mean by being 'talented' or 'gi…" at bounding box center [1028, 420] width 490 height 567
click at [848, 225] on div "1 What do we mean by being 'talented' or 'gifted'? The most obvious way is to l…" at bounding box center [1029, 287] width 438 height 157
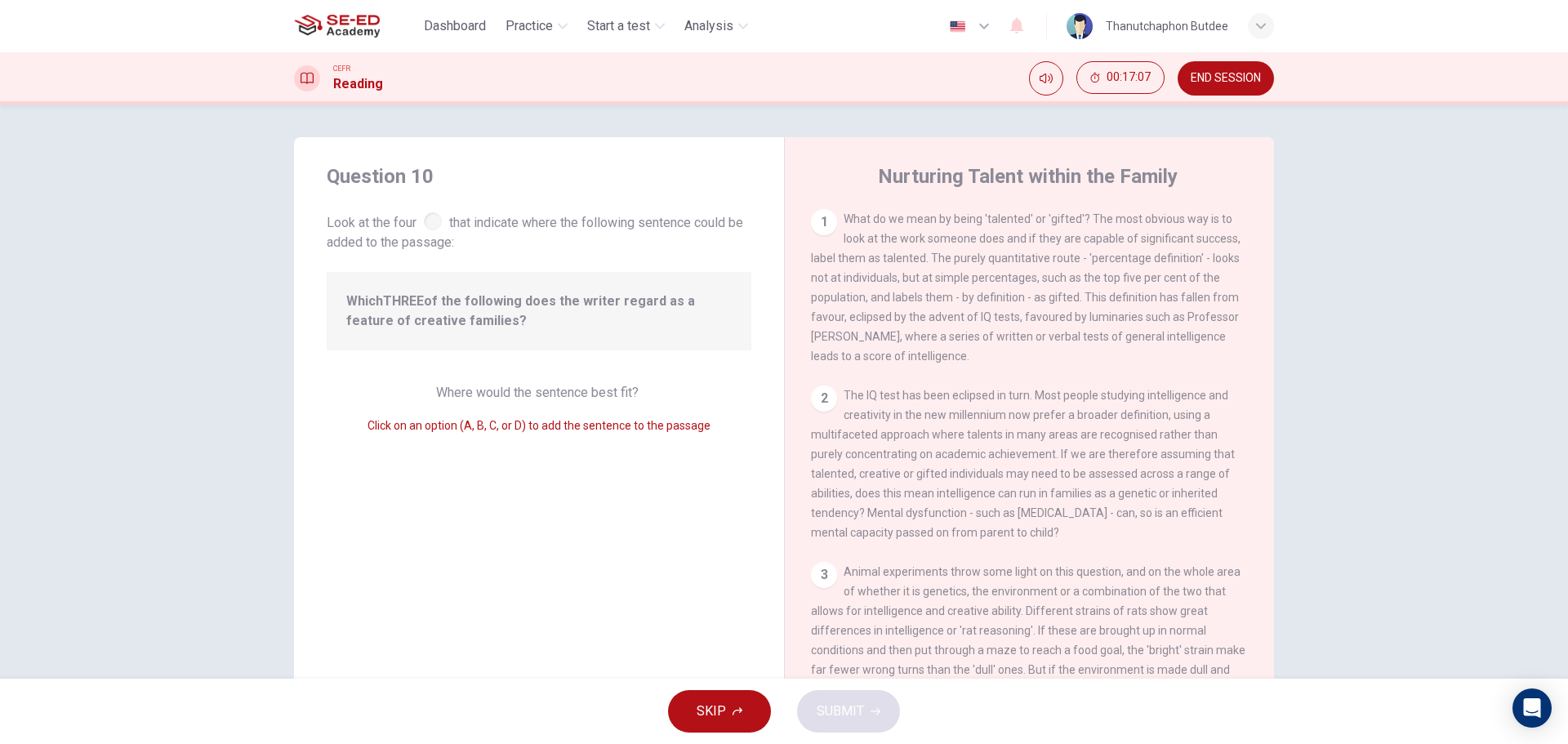
click at [822, 232] on div "1" at bounding box center [824, 222] width 26 height 26
drag, startPoint x: 641, startPoint y: 306, endPoint x: 567, endPoint y: 359, distance: 91.0
click at [636, 308] on span "Which THREE of the following does the writer regard as a feature of creative fa…" at bounding box center [539, 311] width 385 height 40
click at [567, 363] on div "Question 10 Look at the four that indicate where the following sentence could b…" at bounding box center [539, 420] width 490 height 567
click at [428, 227] on div at bounding box center [432, 221] width 18 height 18
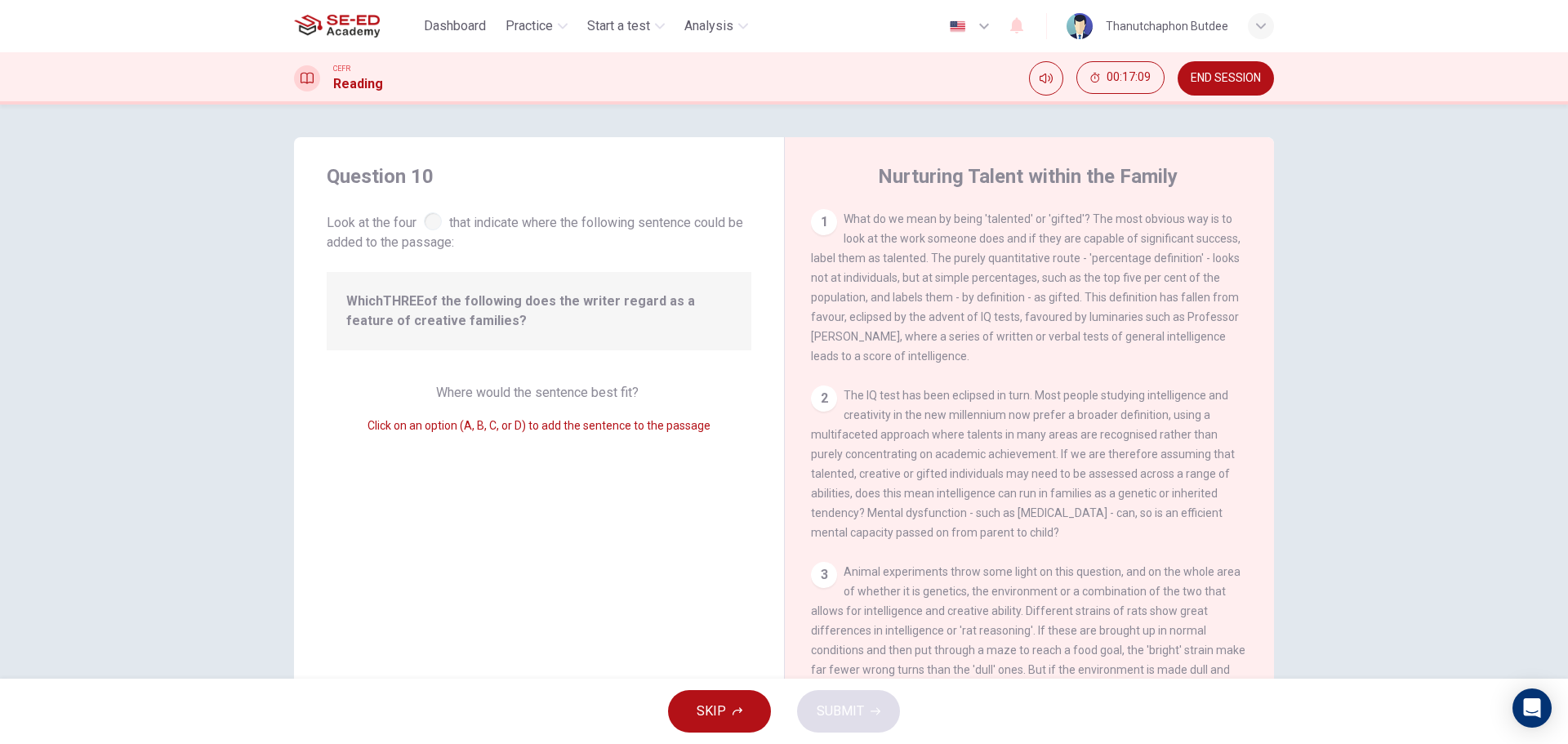
click at [432, 225] on div at bounding box center [432, 221] width 18 height 18
click at [354, 196] on div "Question 10 Look at the four that indicate where the following sentence could b…" at bounding box center [540, 208] width 425 height 89
drag, startPoint x: 354, startPoint y: 169, endPoint x: 360, endPoint y: 163, distance: 8.5
click at [360, 163] on h4 "Question 10" at bounding box center [540, 176] width 425 height 26
click at [351, 89] on h1 "Reading" at bounding box center [357, 83] width 50 height 19
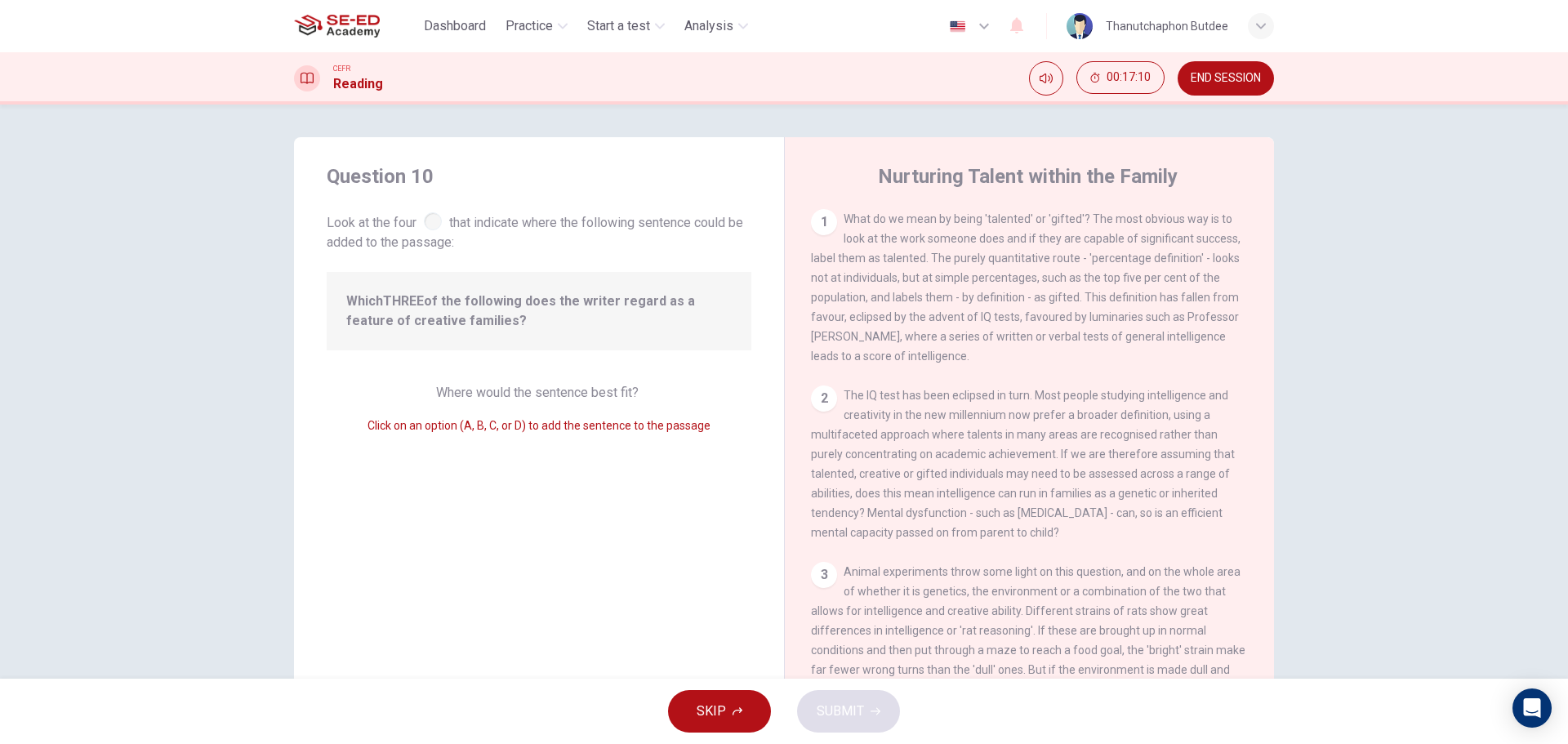
click at [309, 79] on icon at bounding box center [308, 78] width 13 height 13
drag, startPoint x: 668, startPoint y: 137, endPoint x: 810, endPoint y: 198, distance: 154.5
click at [671, 138] on div "Question 10 Look at the four that indicate where the following sentence could b…" at bounding box center [784, 391] width 1568 height 574
drag, startPoint x: 1021, startPoint y: 306, endPoint x: 1118, endPoint y: 325, distance: 98.8
click at [1029, 310] on div "1 What do we mean by being 'talented' or 'gifted'? The most obvious way is to l…" at bounding box center [1029, 287] width 438 height 157
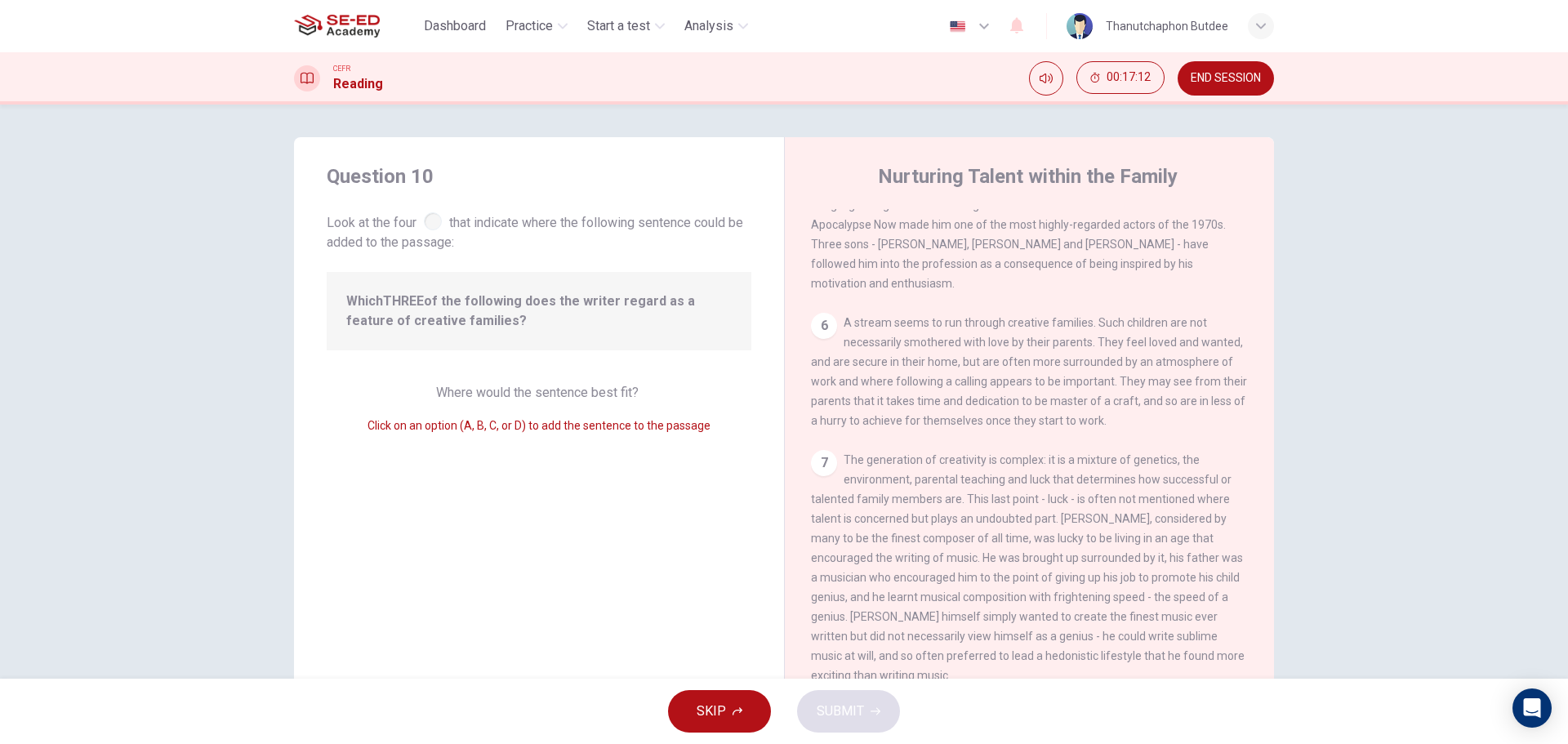
scroll to position [1320, 0]
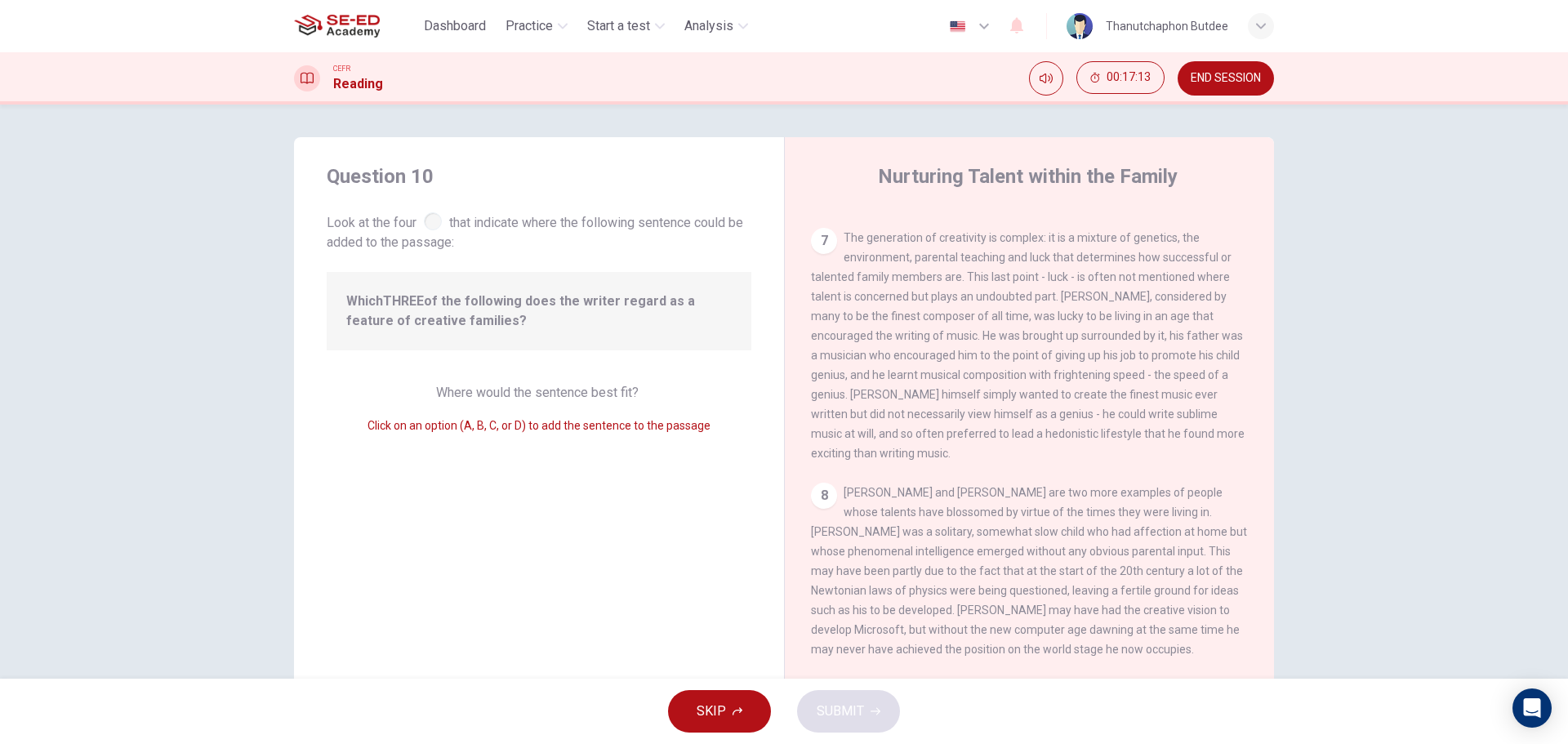
drag, startPoint x: 1126, startPoint y: 403, endPoint x: 936, endPoint y: 507, distance: 216.6
click at [1125, 403] on span "The generation of creativity is complex: it is a mixture of genetics, the envir…" at bounding box center [1028, 345] width 433 height 228
drag, startPoint x: 899, startPoint y: 529, endPoint x: 877, endPoint y: 536, distance: 23.1
click at [886, 534] on div "8 [PERSON_NAME] and [PERSON_NAME] are two more examples of people whose talents…" at bounding box center [1029, 570] width 438 height 176
click at [630, 483] on div "Question 10 Look at the four that indicate where the following sentence could b…" at bounding box center [539, 420] width 490 height 567
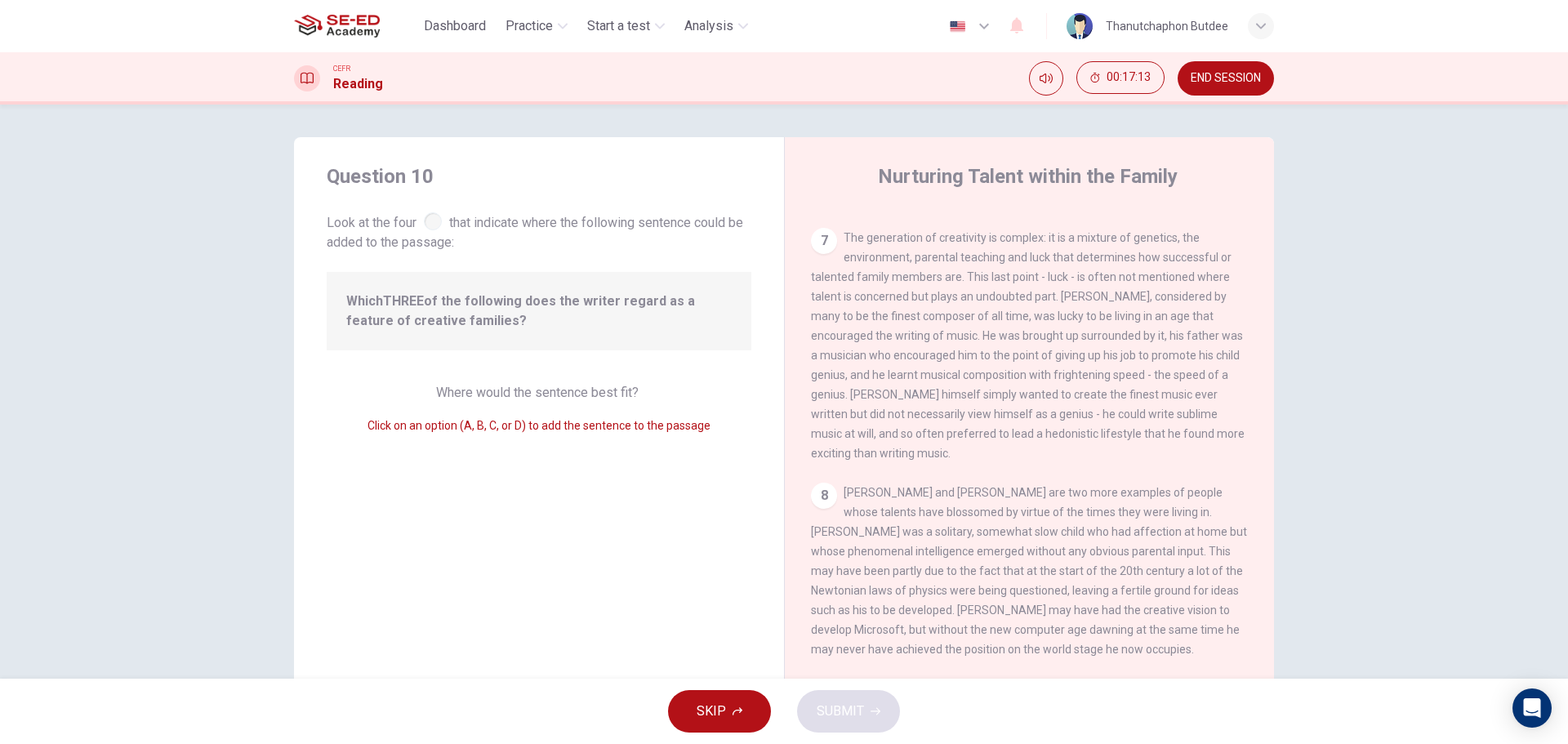
click at [581, 419] on span "Click on an option (A, B, C, or D) to add the sentence to the passage" at bounding box center [539, 426] width 343 height 13
click at [515, 401] on div "Where would the sentence best fit? Click on an option (A, B, C, or D) to add th…" at bounding box center [540, 409] width 425 height 52
drag
click at [654, 415] on div "Where would the sentence best fit? Click on an option (A, B, C, or D) to add th…" at bounding box center [540, 409] width 425 height 52
click at [531, 463] on div "Question 10 Look at the four that indicate where the following sentence could b…" at bounding box center [539, 420] width 490 height 567
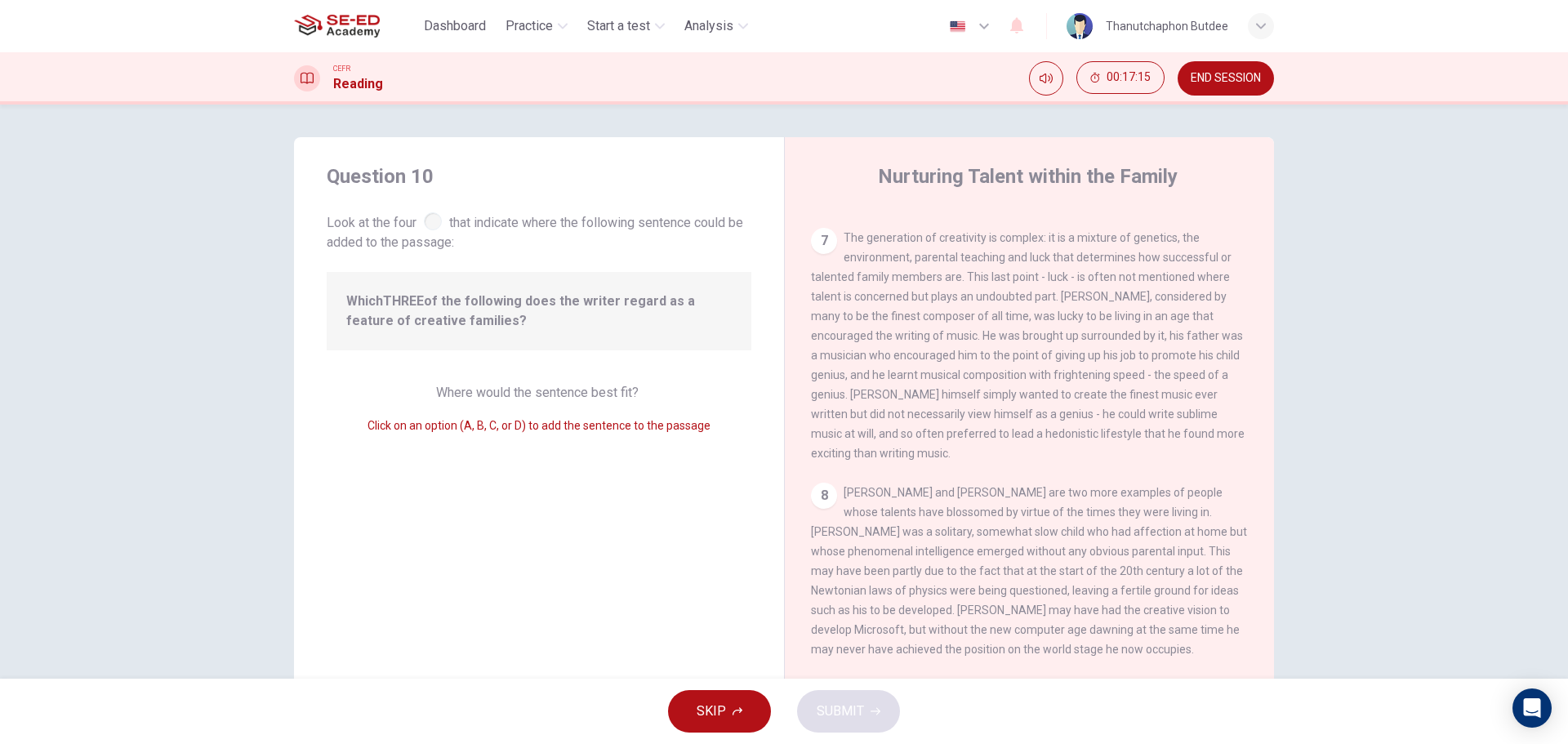
click at [395, 433] on div "Click on an option (A, B, C, or D) to add the sentence to the passage" at bounding box center [540, 425] width 425 height 19
click at [617, 463] on div "Question 10 Look at the four that indicate where the following sentence could b…" at bounding box center [539, 420] width 490 height 567
click at [718, 479] on div "Question 10 Look at the four that indicate where the following sentence could b…" at bounding box center [539, 420] width 490 height 567
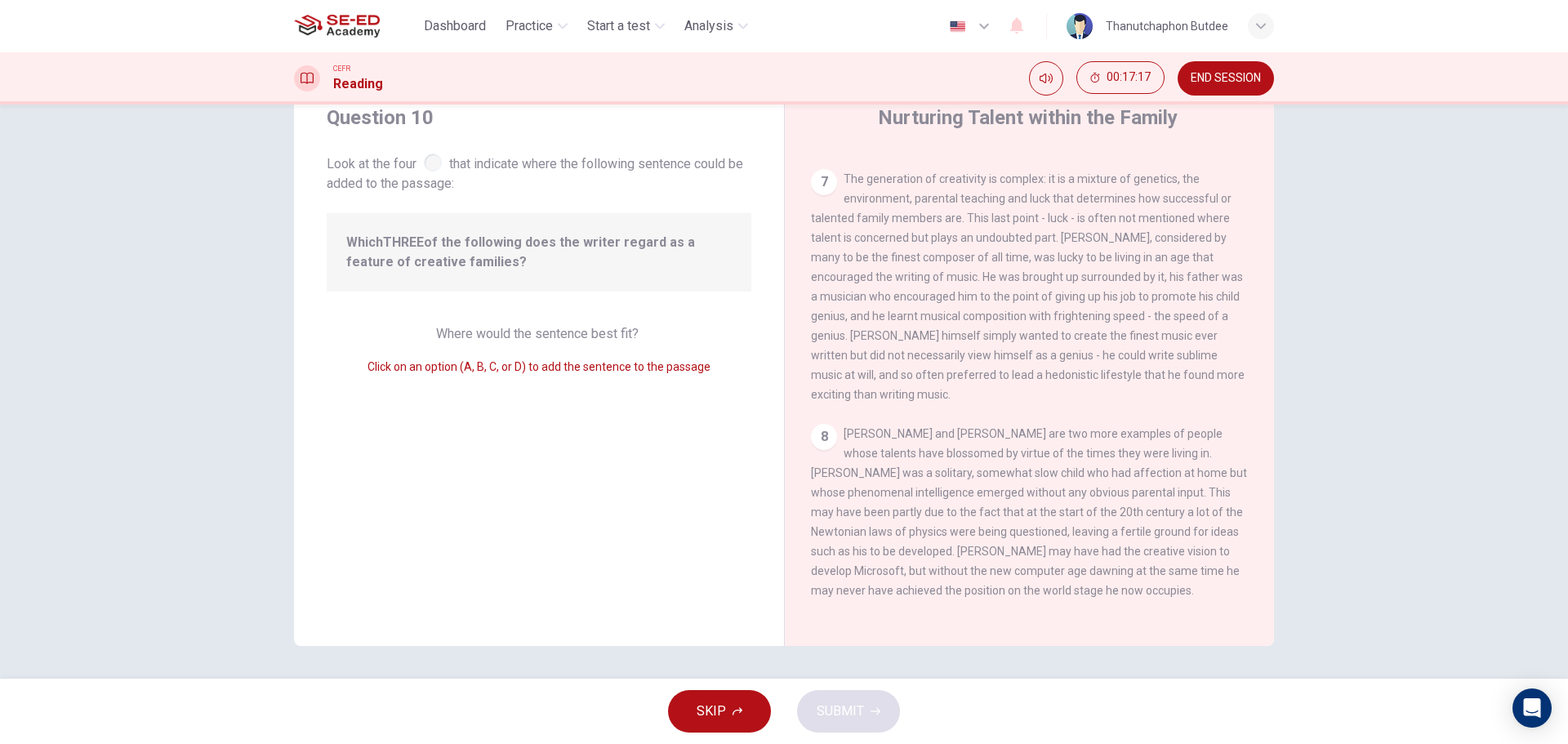
click at [919, 495] on div "8 [PERSON_NAME] and [PERSON_NAME] are two more examples of people whose talents…" at bounding box center [1029, 511] width 438 height 176
click at [1181, 495] on div "8 [PERSON_NAME] and [PERSON_NAME] are two more examples of people whose talents…" at bounding box center [1029, 511] width 438 height 176
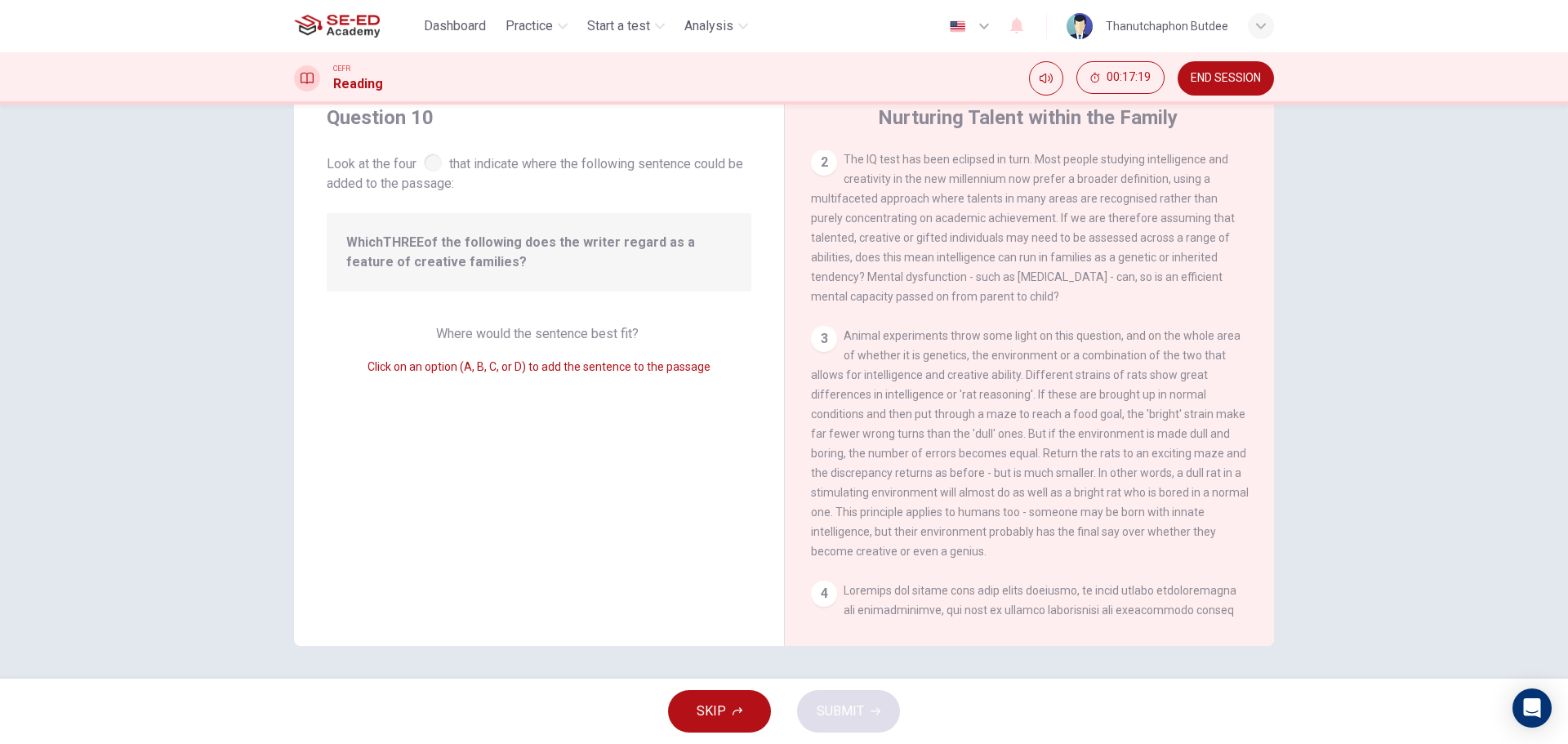
scroll to position [0, 0]
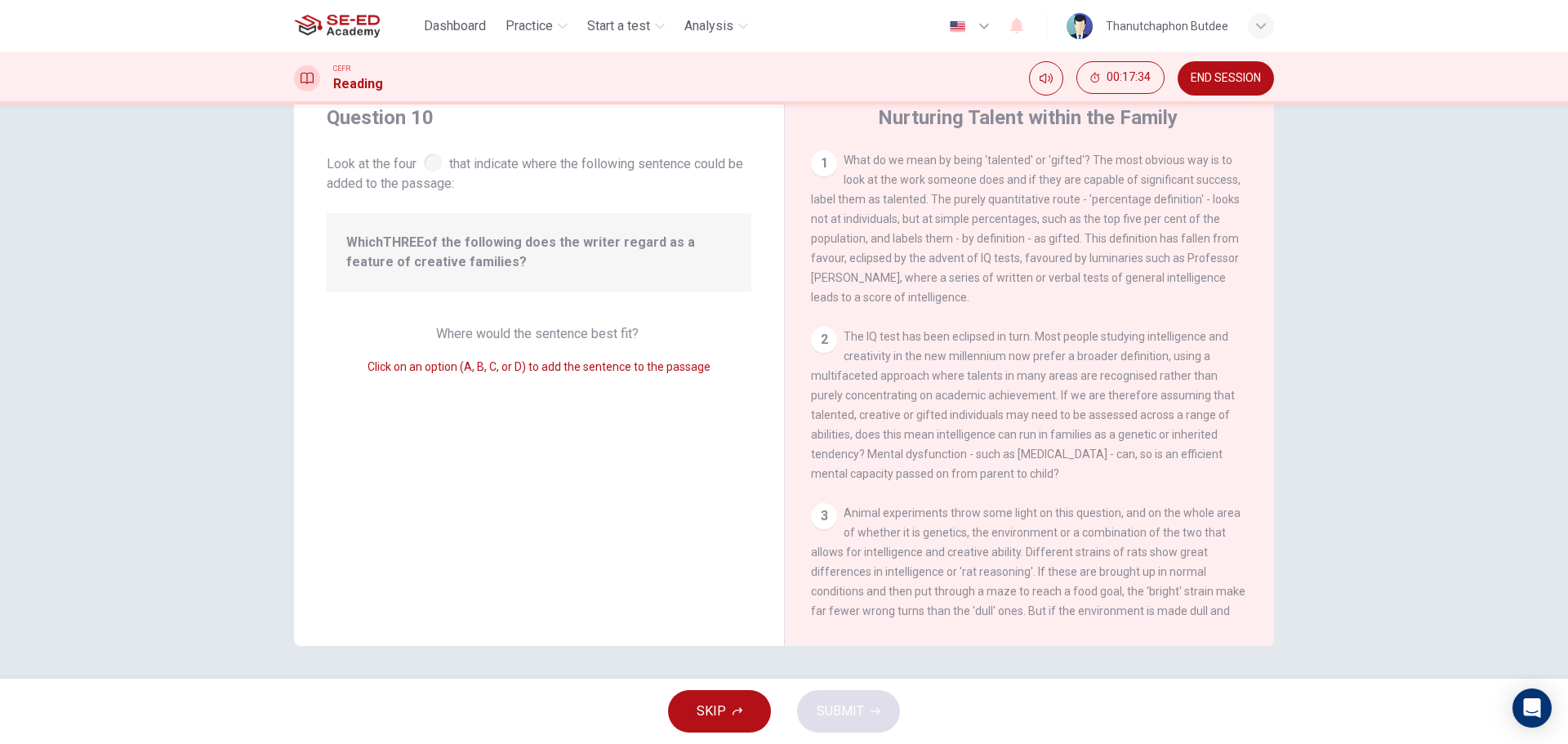
click at [432, 168] on div at bounding box center [432, 162] width 18 height 18
click at [823, 153] on div "1" at bounding box center [824, 163] width 26 height 26
drag, startPoint x: 816, startPoint y: 169, endPoint x: 862, endPoint y: 188, distance: 49.8
click at [819, 169] on div "1" at bounding box center [824, 163] width 26 height 26
click at [863, 204] on span "What do we mean by being 'talented' or 'gifted'? The most obvious way is to loo…" at bounding box center [1026, 228] width 430 height 150
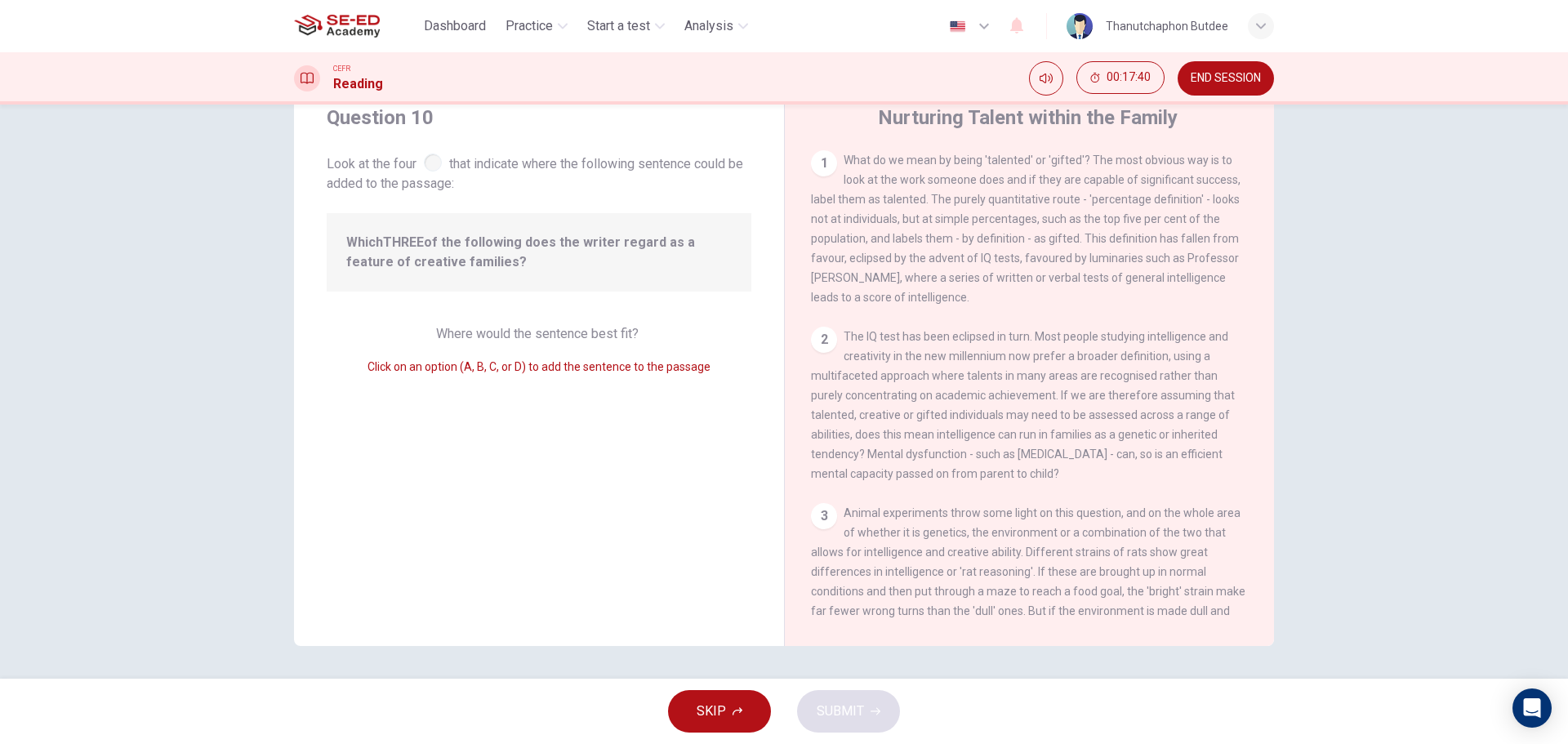
click at [961, 297] on div "1 What do we mean by being 'talented' or 'gifted'? The most obvious way is to l…" at bounding box center [1029, 228] width 438 height 157
click at [905, 375] on div "2 The IQ test has been eclipsed in turn. Most people studying intelligence and …" at bounding box center [1029, 405] width 438 height 157
drag, startPoint x: 369, startPoint y: 260, endPoint x: 424, endPoint y: 267, distance: 55.4
click at [423, 268] on div "Which THREE of the following does the writer regard as a feature of creative fa…" at bounding box center [540, 252] width 425 height 78
drag, startPoint x: 439, startPoint y: 330, endPoint x: 467, endPoint y: 332, distance: 28.1
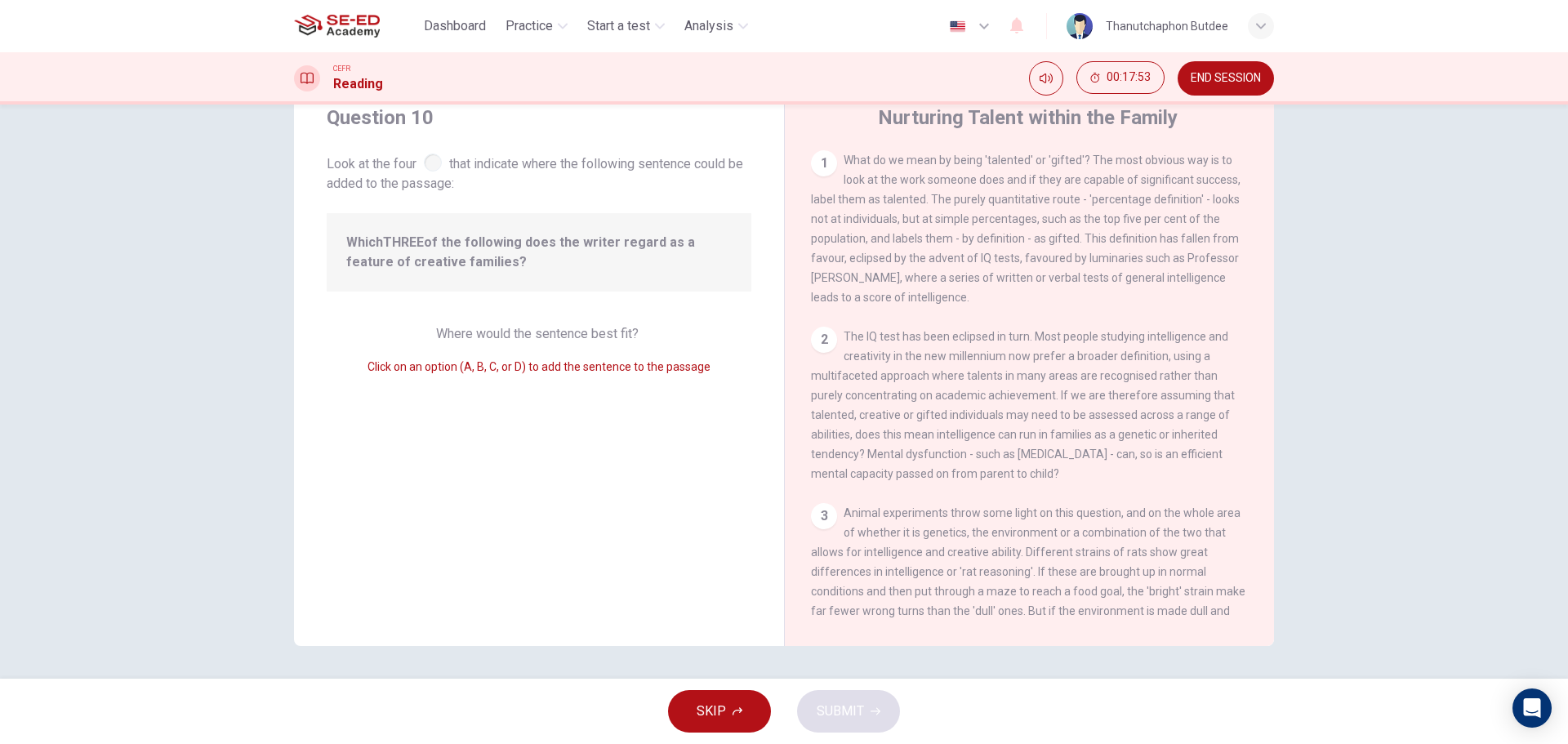
click at [467, 332] on span "Where would the sentence best fit?" at bounding box center [539, 334] width 206 height 15
drag, startPoint x: 480, startPoint y: 333, endPoint x: 516, endPoint y: 336, distance: 36.1
click at [516, 336] on span "Where would the sentence best fit?" at bounding box center [539, 334] width 206 height 15
drag, startPoint x: 544, startPoint y: 337, endPoint x: 576, endPoint y: 339, distance: 32.1
click at [563, 338] on span "Where would the sentence best fit?" at bounding box center [539, 334] width 206 height 15
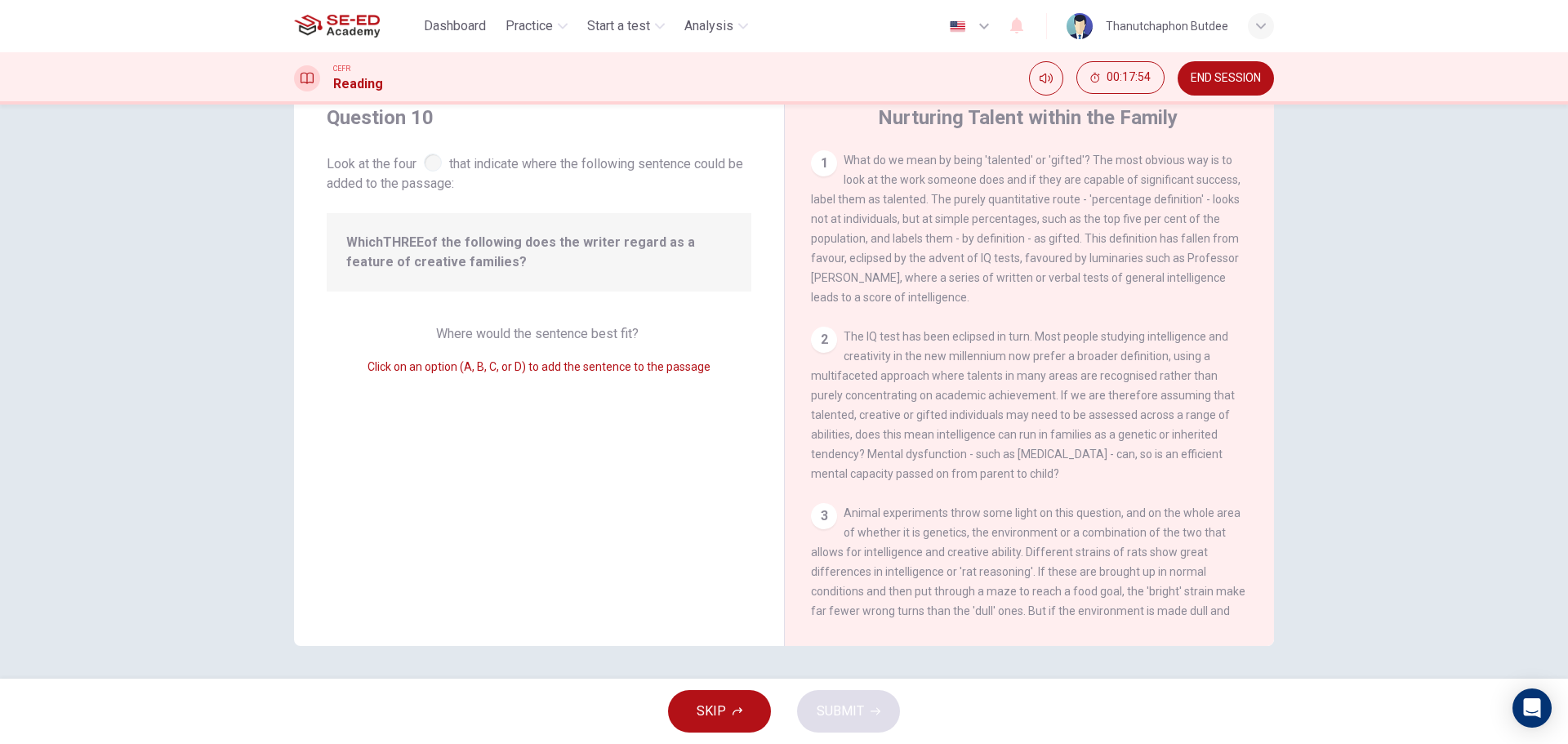
click at [583, 339] on span "Where would the sentence best fit?" at bounding box center [539, 334] width 206 height 15
click at [587, 339] on span "Where would the sentence best fit?" at bounding box center [539, 334] width 206 height 15
drag, startPoint x: 617, startPoint y: 340, endPoint x: 674, endPoint y: 343, distance: 57.1
click at [626, 340] on span "Where would the sentence best fit?" at bounding box center [539, 334] width 206 height 15
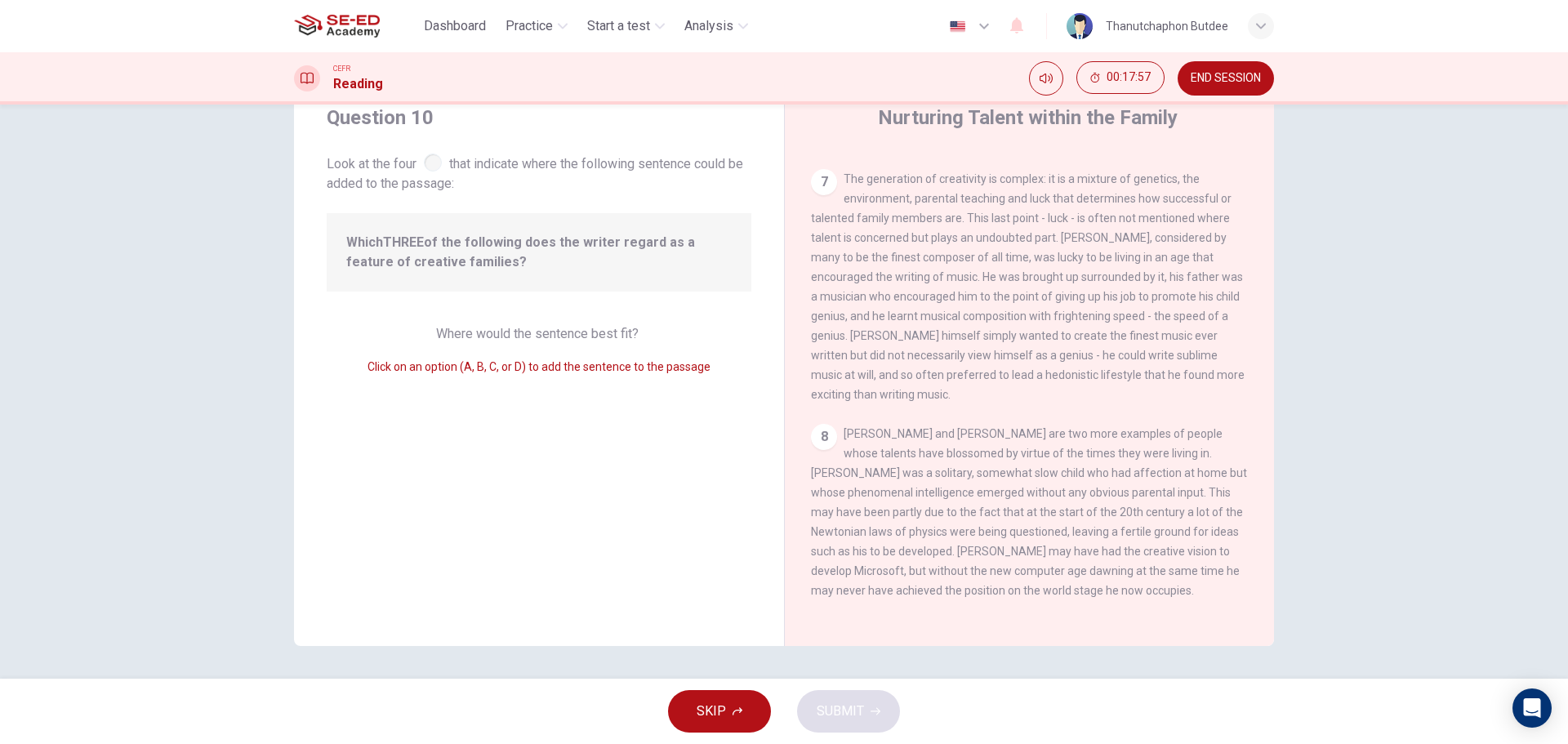
scroll to position [1320, 0]
click at [904, 345] on span "The generation of creativity is complex: it is a mixture of genetics, the envir…" at bounding box center [1028, 286] width 433 height 228
click at [369, 356] on div "Where would the sentence best fit? Click on an option (A, B, C, or D) to add th…" at bounding box center [540, 351] width 425 height 52
drag, startPoint x: 468, startPoint y: 371, endPoint x: 516, endPoint y: 372, distance: 48.0
click at [507, 372] on span "Click on an option (A, B, C, or D) to add the sentence to the passage" at bounding box center [539, 367] width 343 height 13
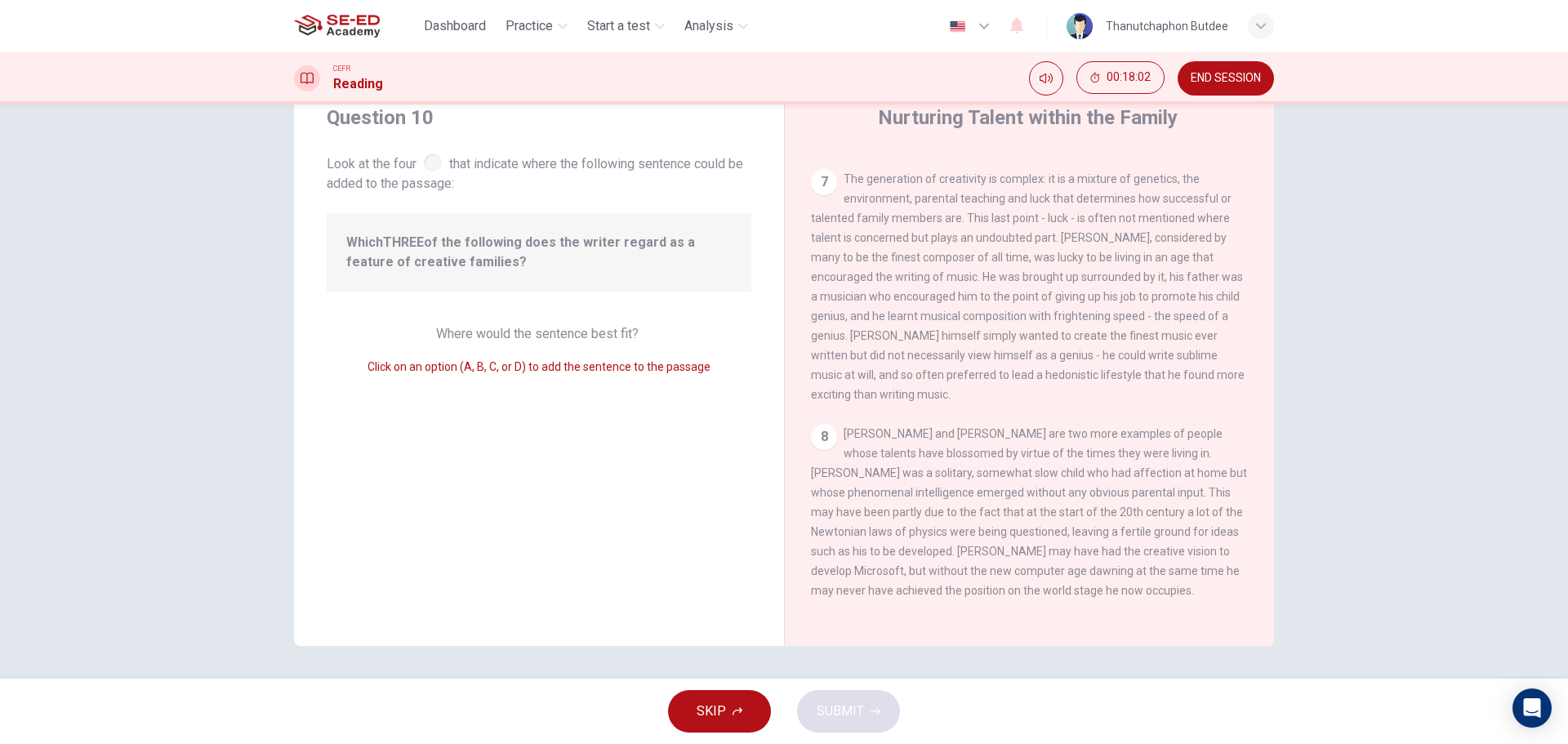
drag, startPoint x: 523, startPoint y: 372, endPoint x: 541, endPoint y: 373, distance: 18.0
click at [530, 372] on span "Click on an option (A, B, C, or D) to add the sentence to the passage" at bounding box center [539, 367] width 343 height 13
click at [545, 373] on span "Click on an option (A, B, C, or D) to add the sentence to the passage" at bounding box center [539, 367] width 343 height 13
drag, startPoint x: 565, startPoint y: 373, endPoint x: 698, endPoint y: 373, distance: 133.0
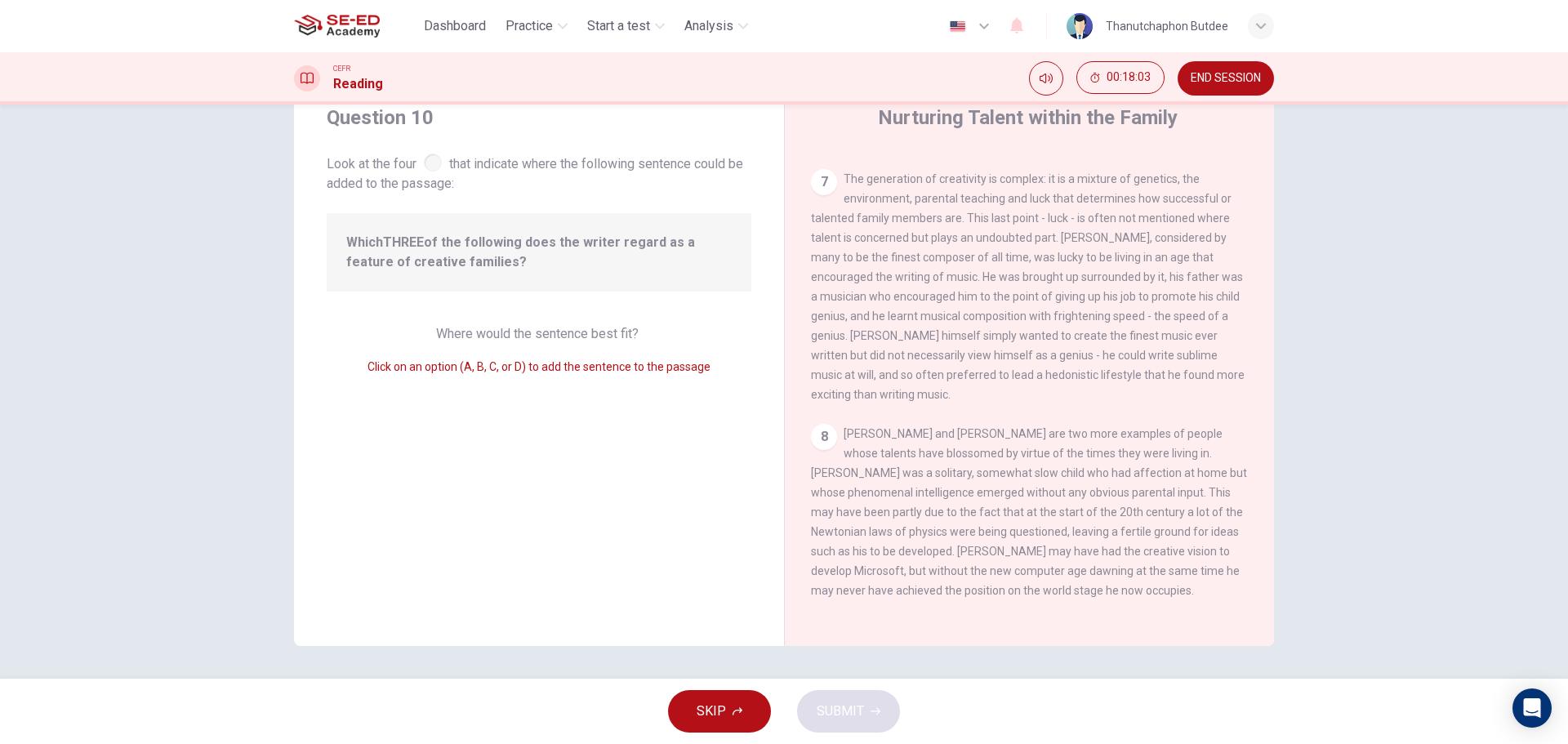
click at [698, 373] on span "Click on an option (A, B, C, or D) to add the sentence to the passage" at bounding box center [539, 367] width 343 height 13
click at [1009, 474] on div "8 [PERSON_NAME] and [PERSON_NAME] are two more examples of people whose talents…" at bounding box center [1029, 511] width 438 height 176
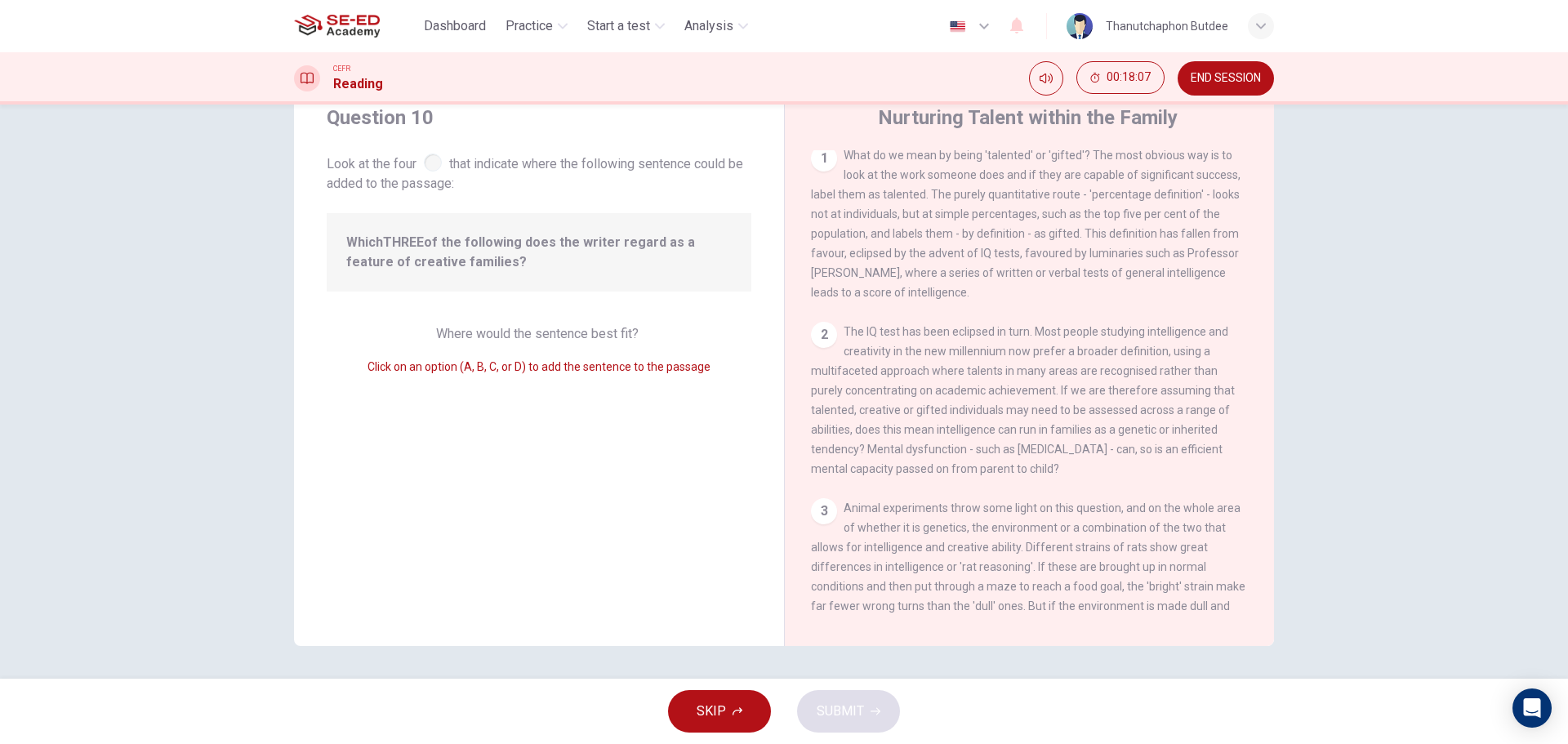
scroll to position [0, 0]
click at [971, 394] on div "2 The IQ test has been eclipsed in turn. Most people studying intelligence and …" at bounding box center [1029, 405] width 438 height 157
click at [938, 282] on span "What do we mean by being 'talented' or 'gifted'? The most obvious way is to loo…" at bounding box center [1026, 228] width 430 height 150
click at [826, 223] on span "What do we mean by being 'talented' or 'gifted'? The most obvious way is to loo…" at bounding box center [1026, 228] width 430 height 150
click at [992, 211] on div "1 What do we mean by being 'talented' or 'gifted'? The most obvious way is to l…" at bounding box center [1029, 228] width 438 height 157
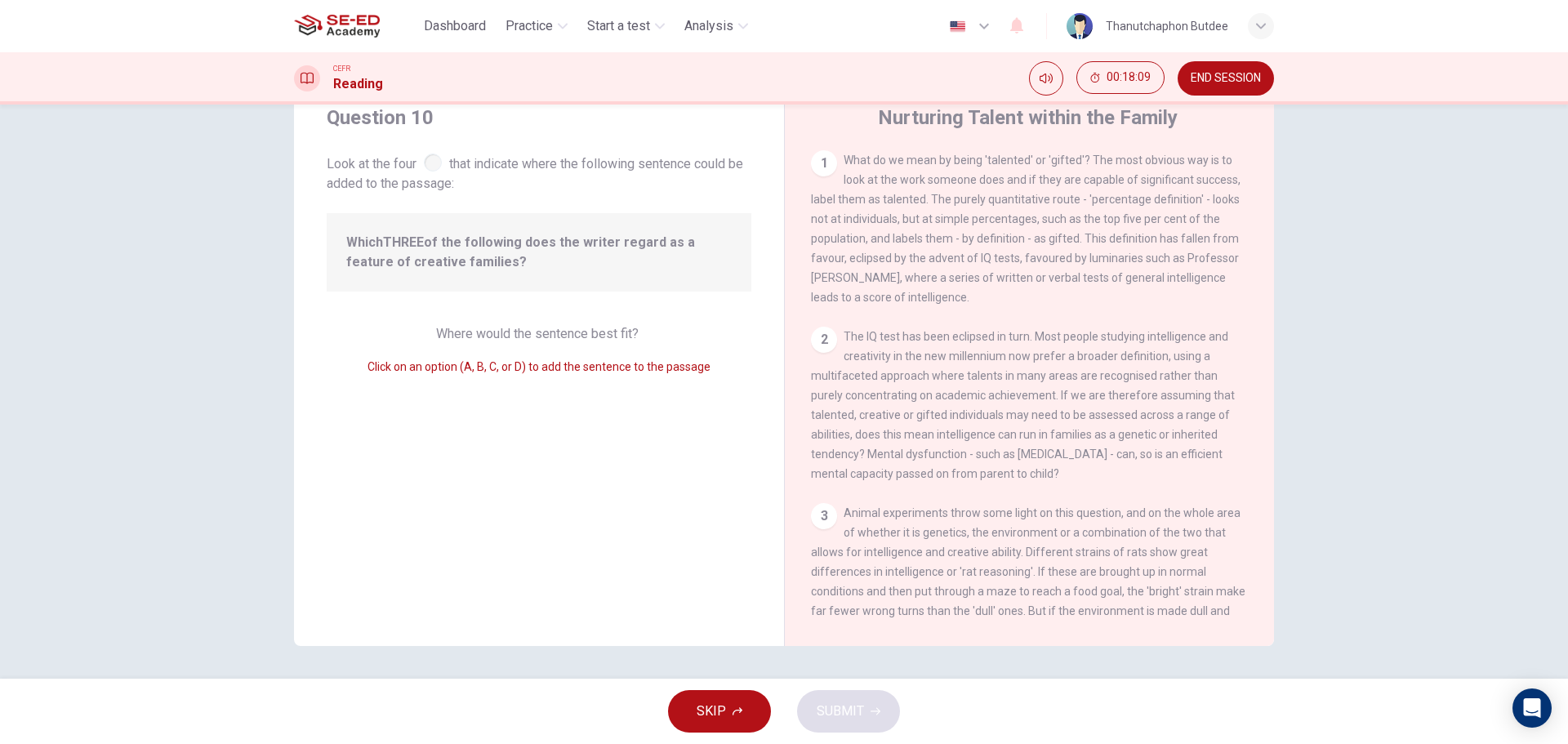
click at [1026, 249] on div "1 What do we mean by being 'talented' or 'gifted'? The most obvious way is to l…" at bounding box center [1029, 228] width 438 height 157
click at [974, 269] on span "What do we mean by being 'talented' or 'gifted'? The most obvious way is to loo…" at bounding box center [1026, 228] width 430 height 150
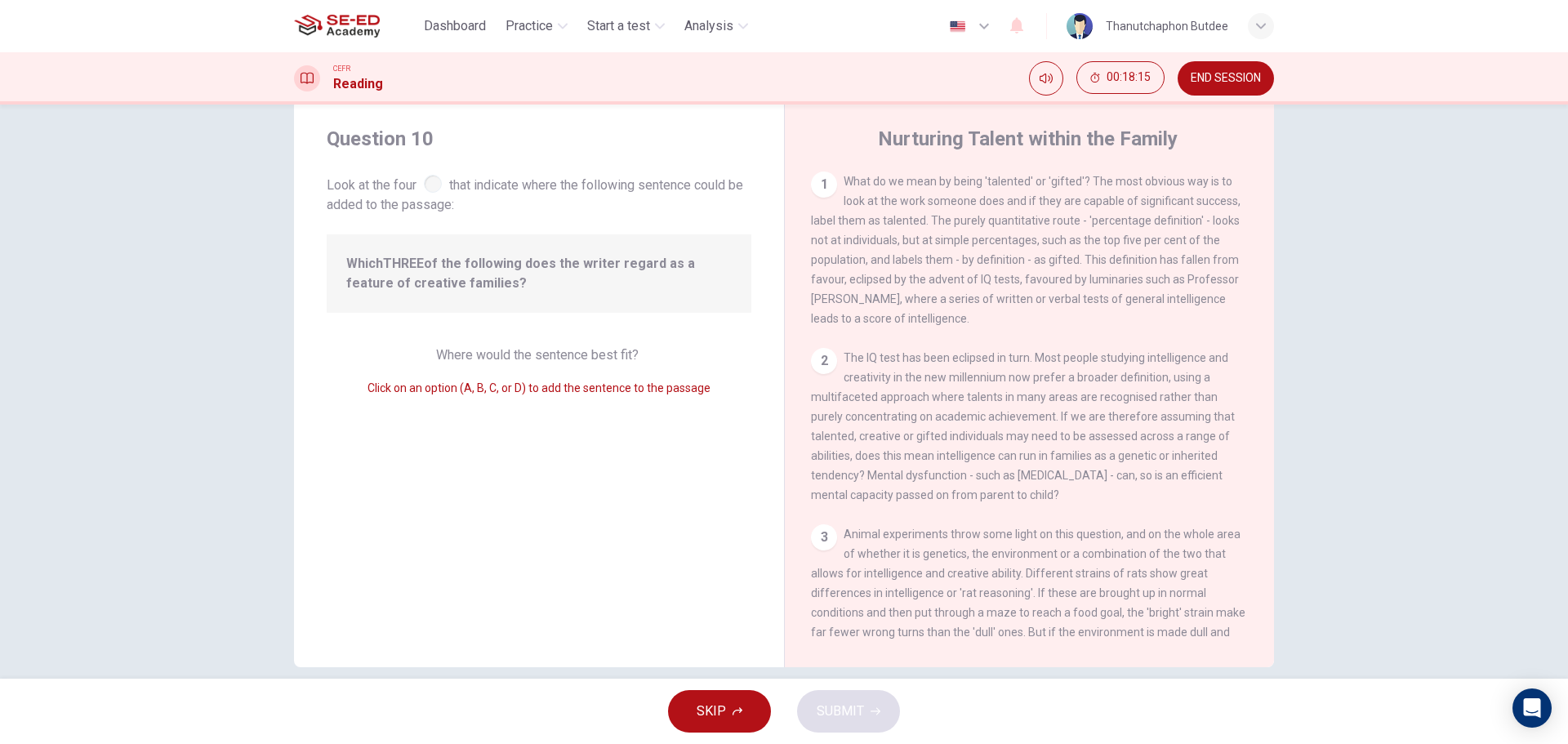
scroll to position [59, 0]
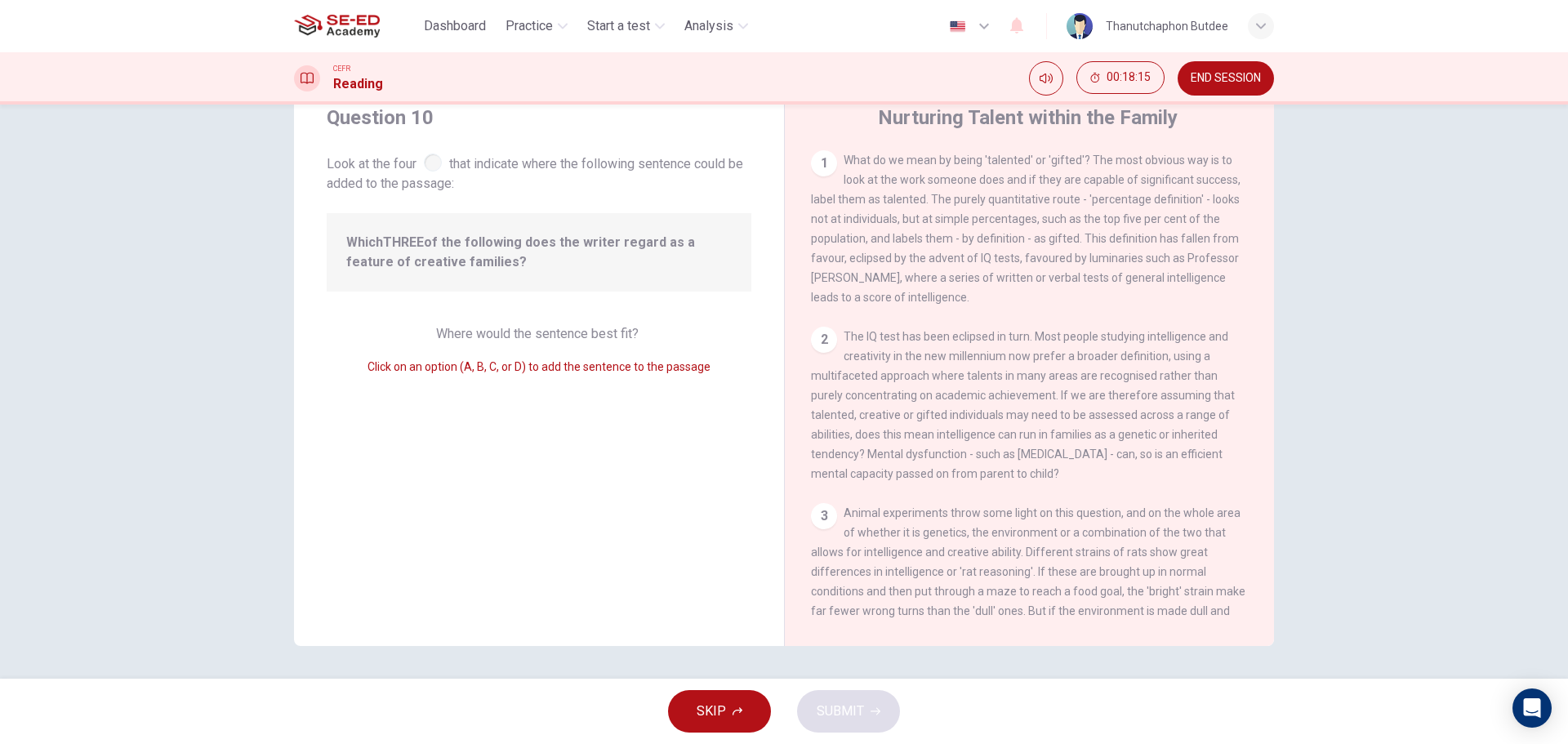
click at [531, 334] on span "Where would the sentence best fit?" at bounding box center [539, 334] width 206 height 15
click at [422, 284] on div "Which THREE of the following does the writer regard as a feature of creative fa…" at bounding box center [540, 252] width 425 height 78
drag, startPoint x: 402, startPoint y: 243, endPoint x: 424, endPoint y: 223, distance: 29.7
click at [405, 241] on b "THREE" at bounding box center [403, 242] width 40 height 15
click at [473, 170] on span "Look at the four that indicate where the following sentence could be added to t…" at bounding box center [540, 171] width 425 height 43
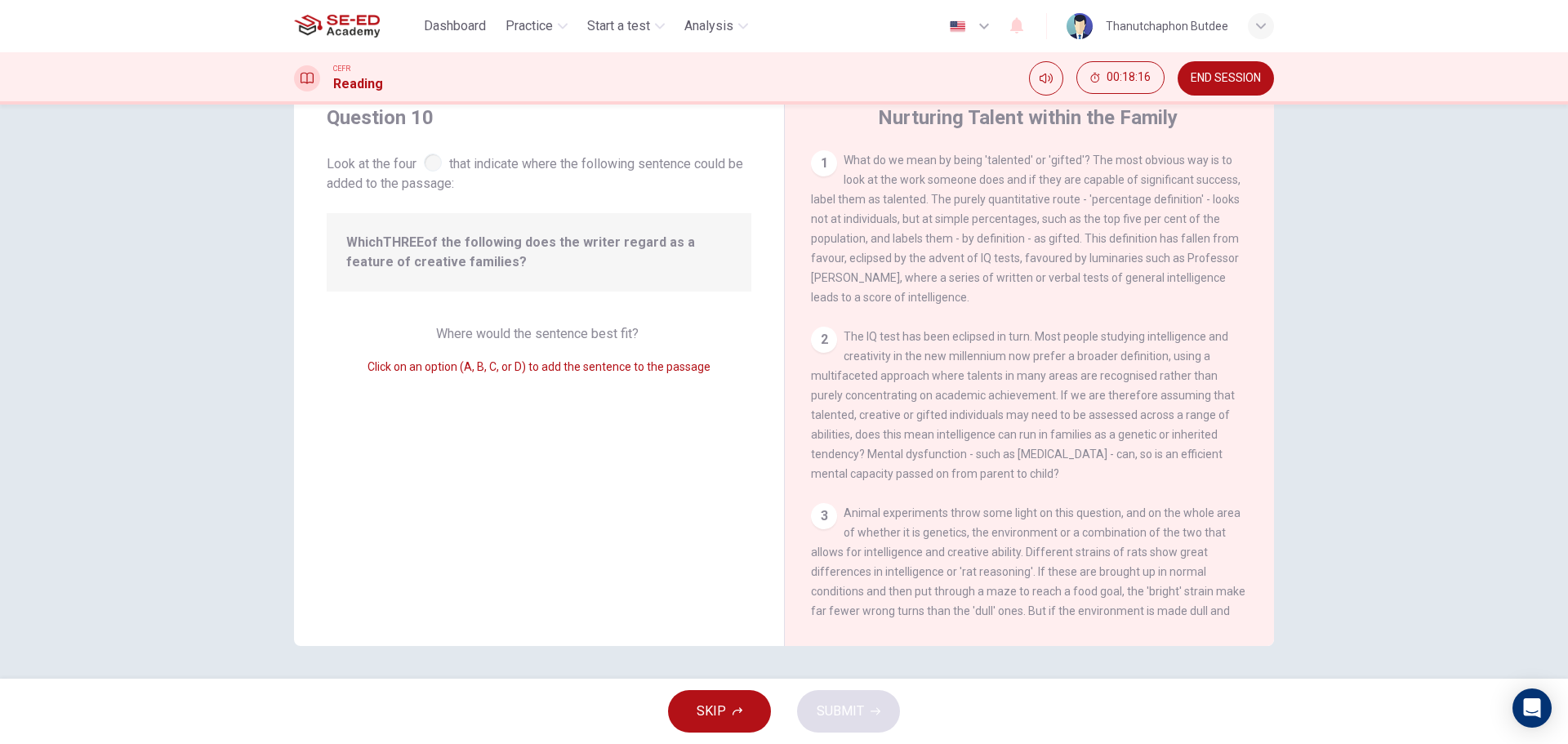
drag, startPoint x: 401, startPoint y: 157, endPoint x: 499, endPoint y: 191, distance: 103.7
click at [406, 157] on span "Look at the four that indicate where the following sentence could be added to t…" at bounding box center [540, 171] width 425 height 43
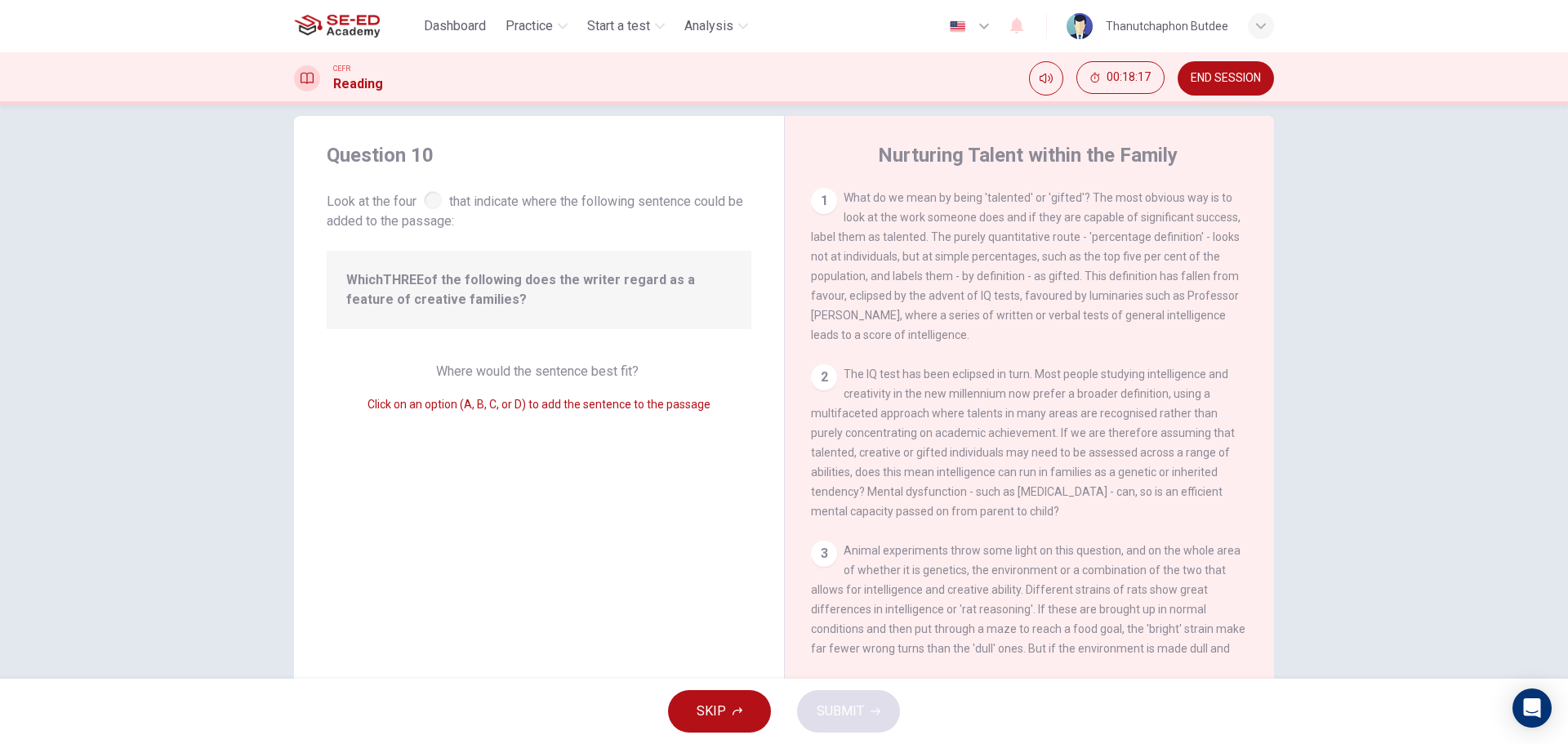
scroll to position [0, 0]
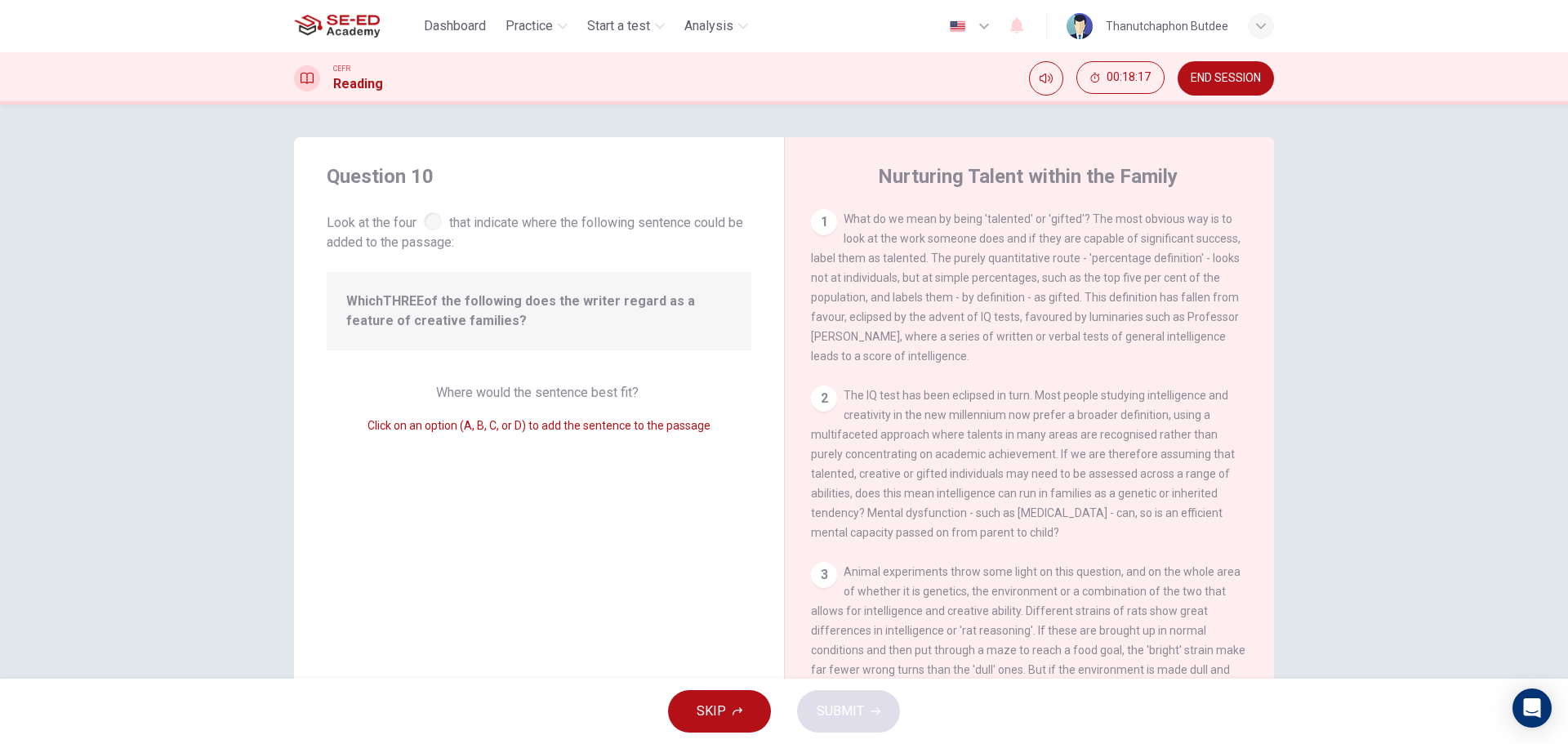
click at [567, 427] on span "Click on an option (A, B, C, or D) to add the sentence to the passage" at bounding box center [539, 426] width 343 height 13
click at [463, 423] on span "Click on an option (A, B, C, or D) to add the sentence to the passage" at bounding box center [539, 426] width 343 height 13
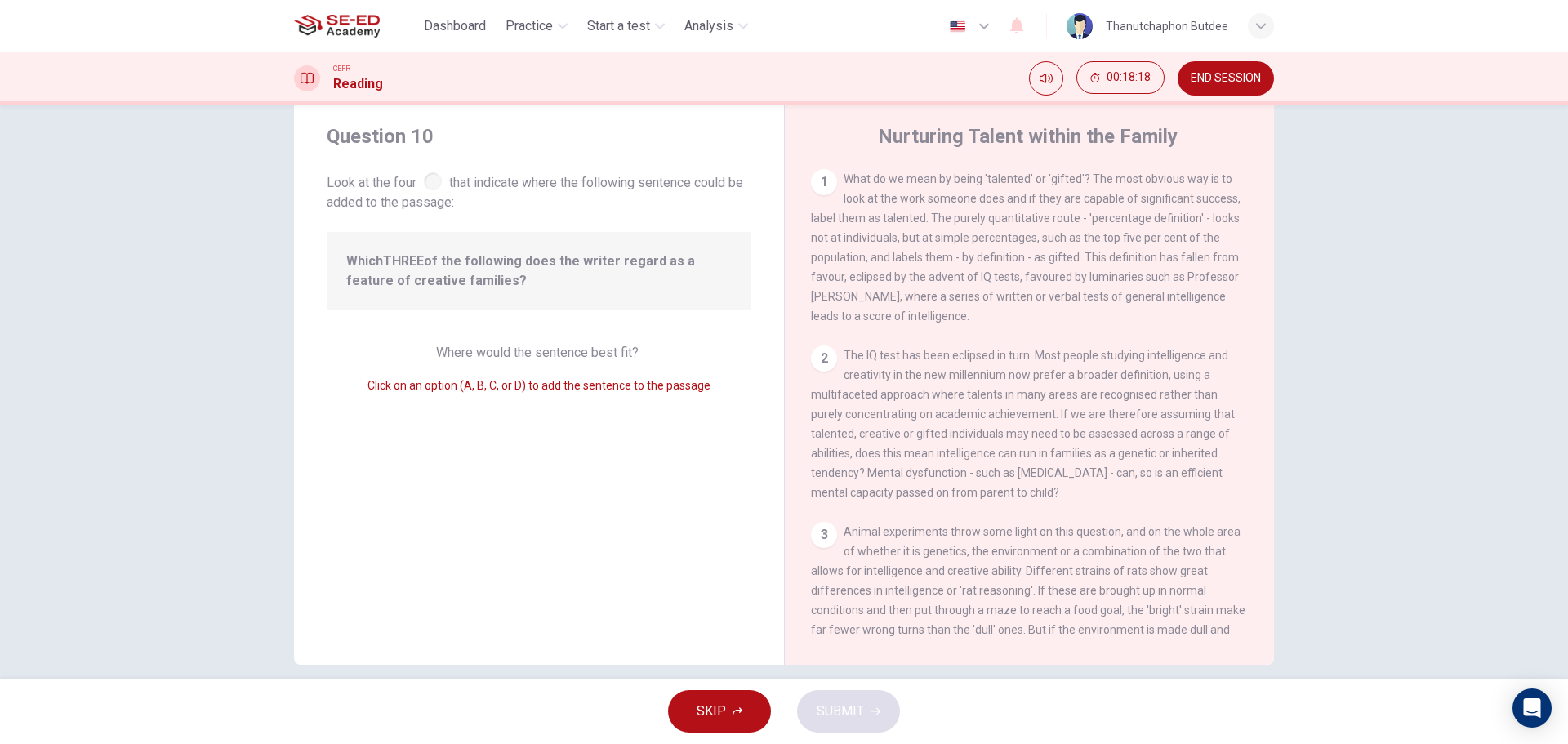
scroll to position [59, 0]
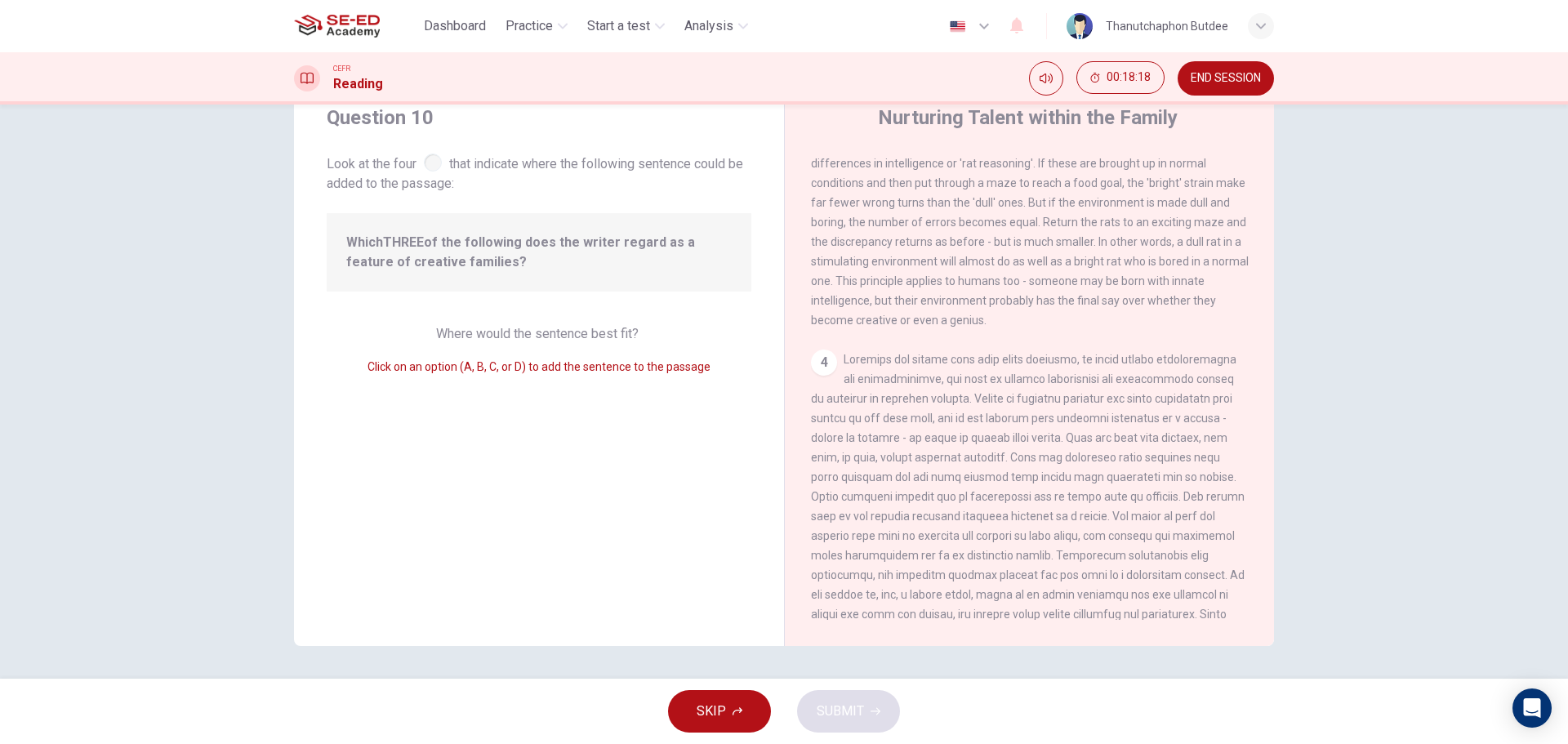
click at [950, 588] on span at bounding box center [1028, 517] width 433 height 327
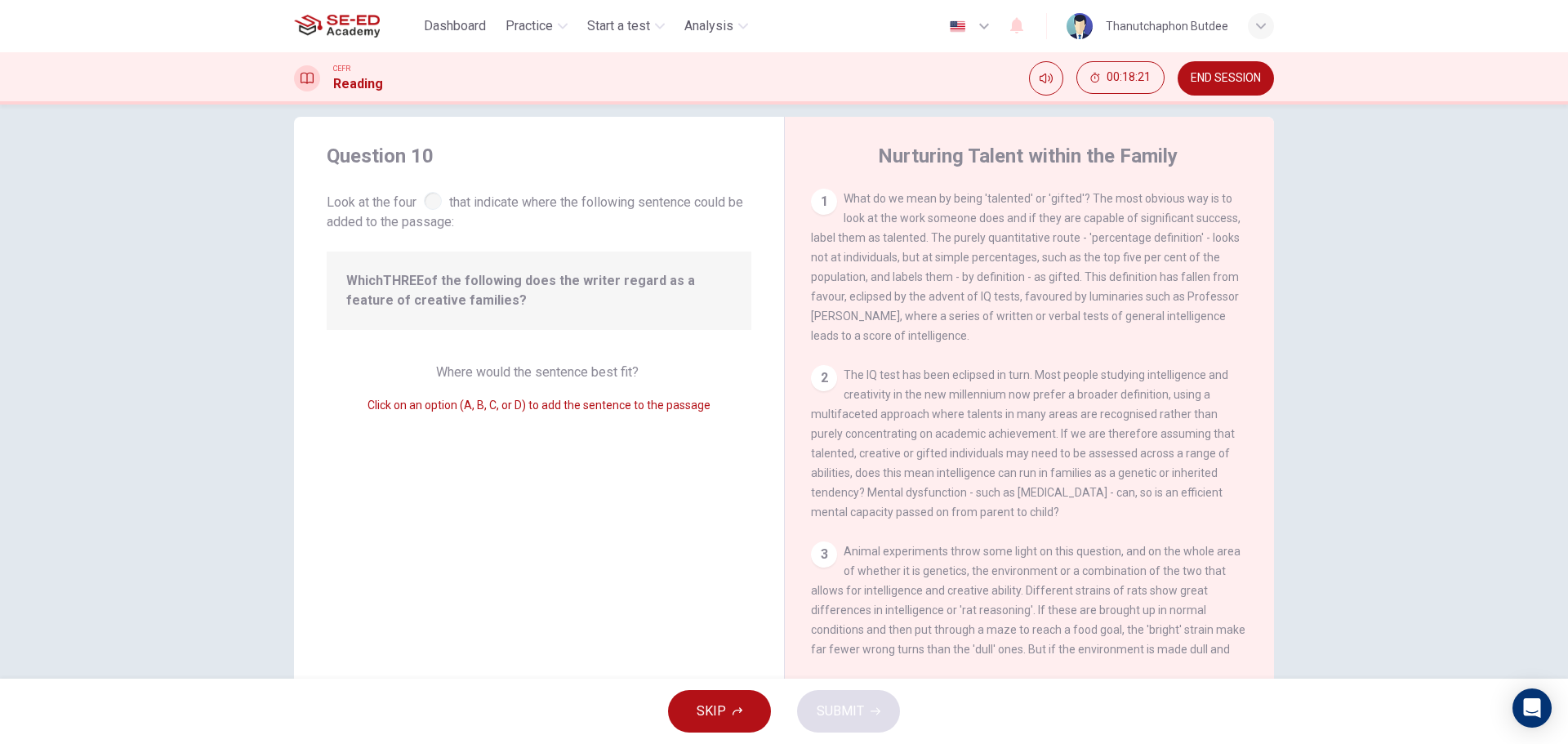
scroll to position [0, 0]
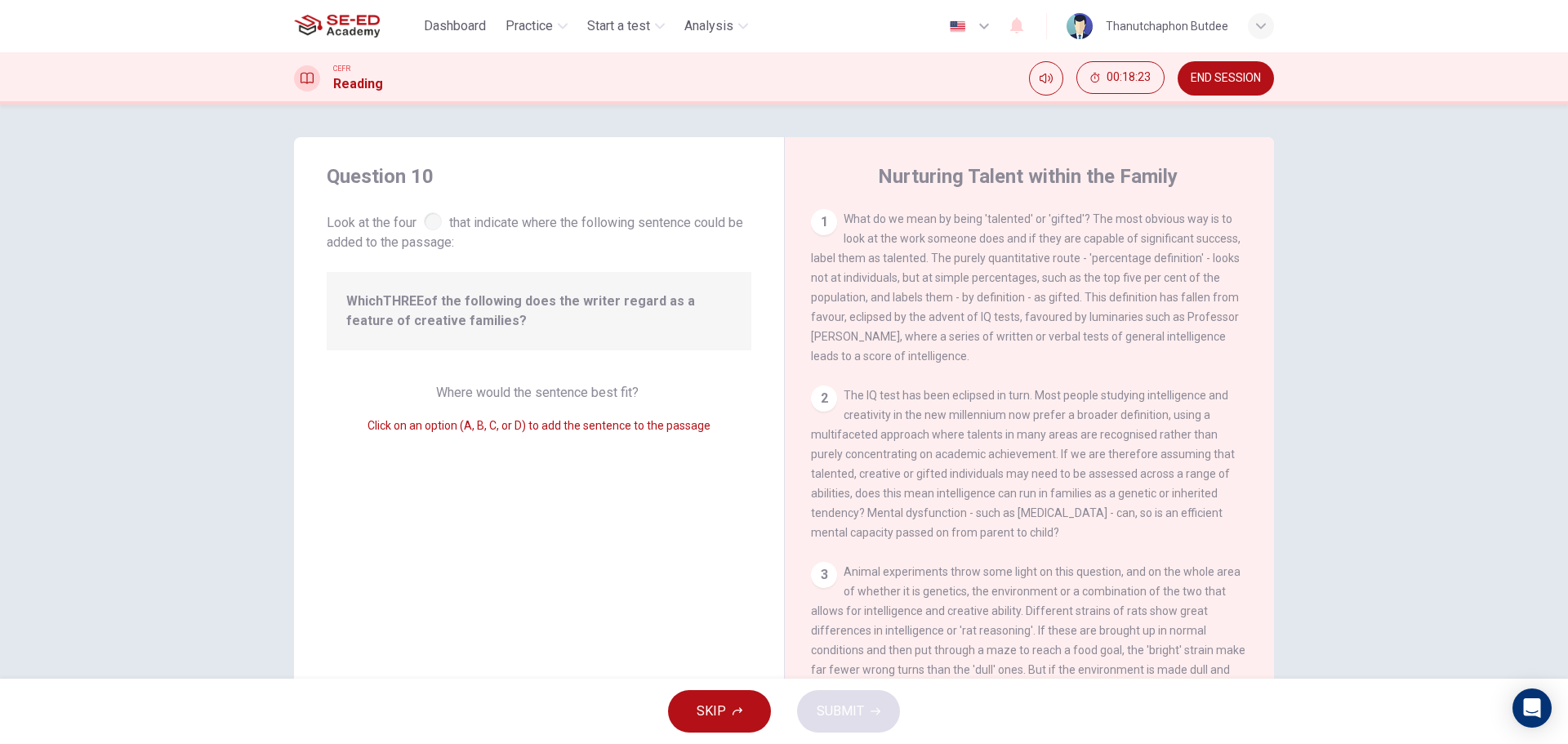
click at [585, 273] on div "Which THREE of the following does the writer regard as a feature of creative fa…" at bounding box center [540, 311] width 425 height 78
drag, startPoint x: 462, startPoint y: 297, endPoint x: 538, endPoint y: 375, distance: 108.9
click at [464, 297] on span "Which THREE of the following does the writer regard as a feature of creative fa…" at bounding box center [539, 311] width 385 height 40
click at [587, 403] on div "Where would the sentence best fit? Click on an option (A, B, C, or D) to add th…" at bounding box center [540, 409] width 425 height 52
drag, startPoint x: 366, startPoint y: 429, endPoint x: 425, endPoint y: 431, distance: 59.0
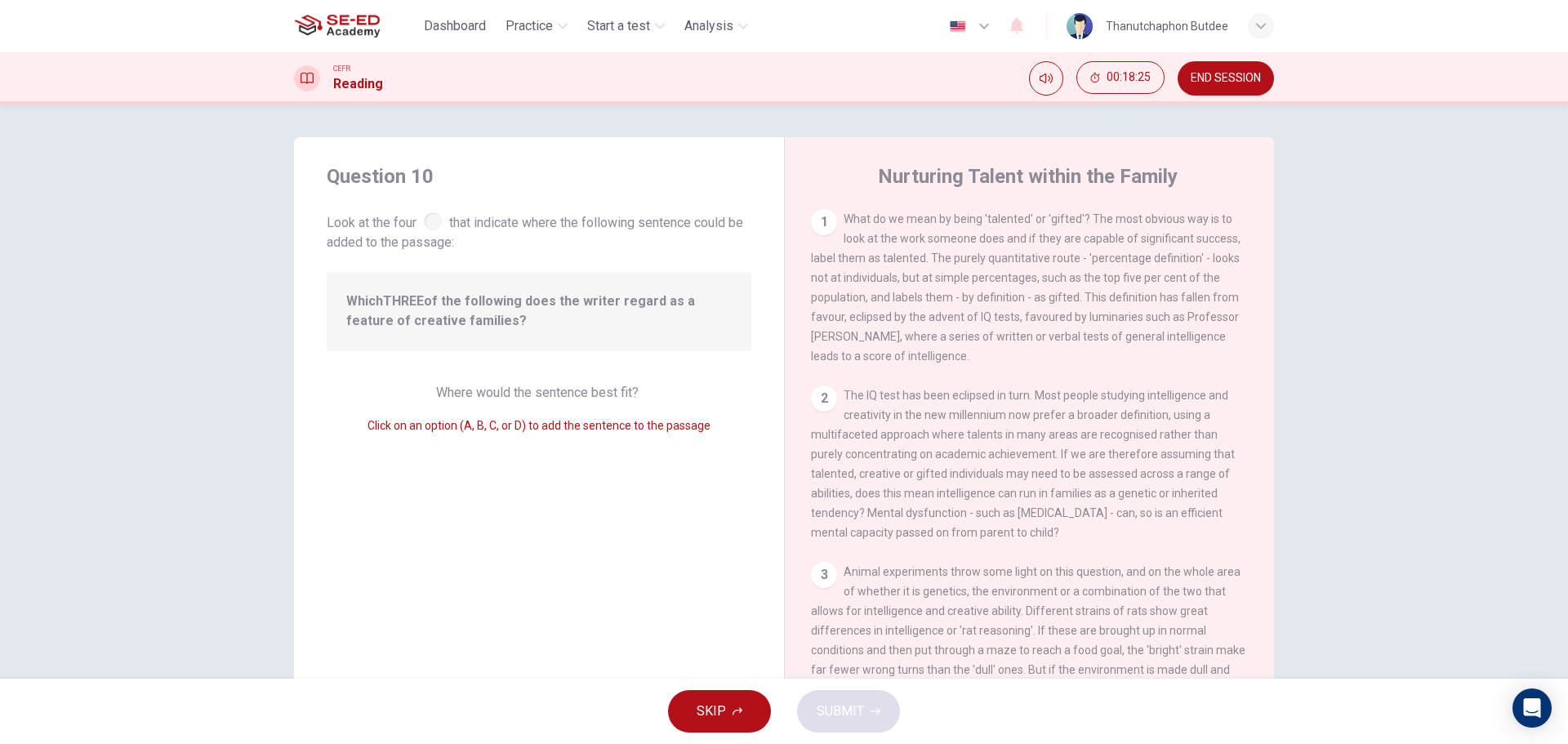
click at [425, 431] on span "Click on an option (A, B, C, or D) to add the sentence to the passage" at bounding box center [539, 426] width 343 height 13
drag, startPoint x: 459, startPoint y: 432, endPoint x: 483, endPoint y: 431, distance: 24.0
click at [485, 431] on div "Click on an option (A, B, C, or D) to add the sentence to the passage" at bounding box center [540, 425] width 425 height 19
drag, startPoint x: 492, startPoint y: 427, endPoint x: 617, endPoint y: 409, distance: 126.3
click at [565, 422] on span "Click on an option (A, B, C, or D) to add the sentence to the passage" at bounding box center [539, 426] width 343 height 13
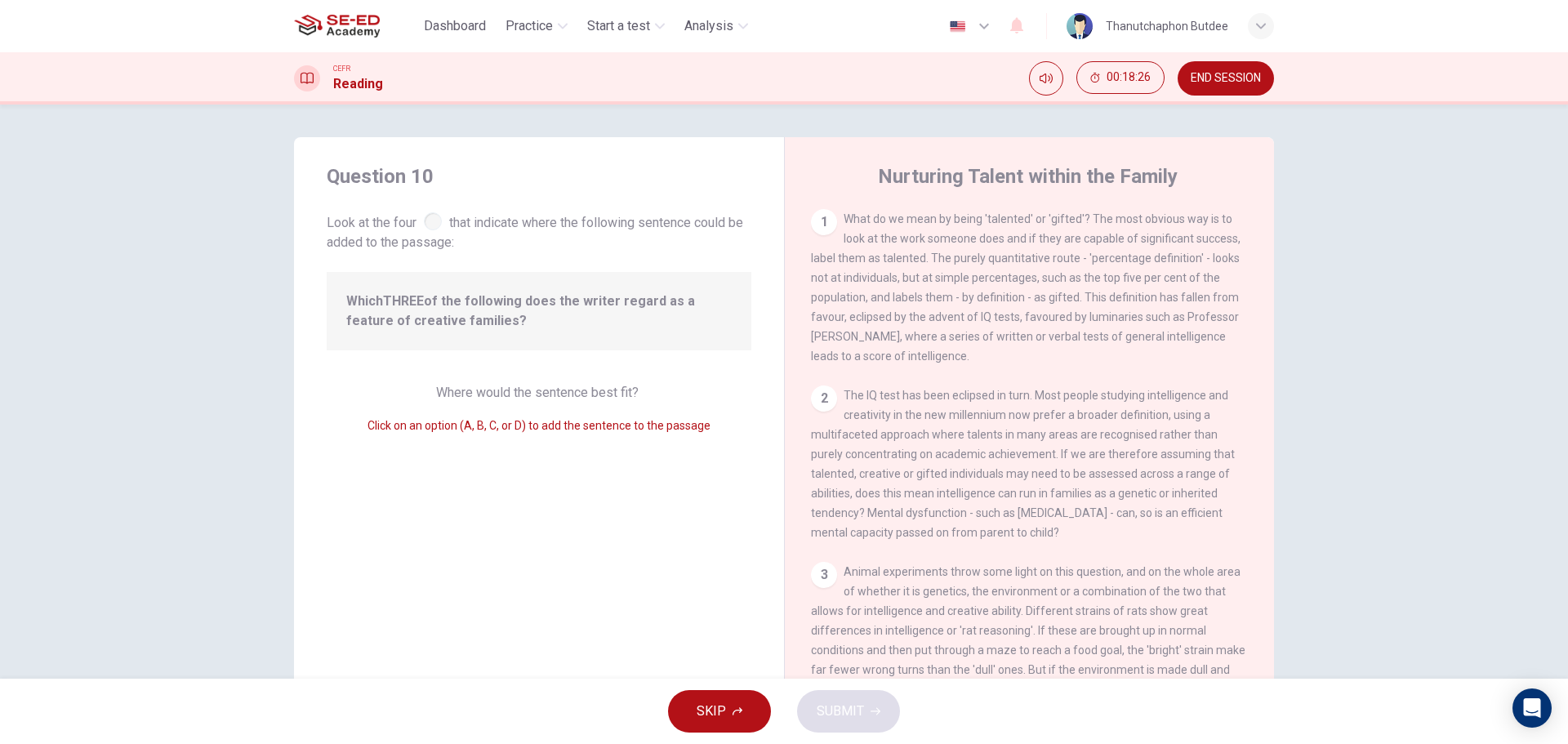
click at [716, 404] on div "Where would the sentence best fit? Click on an option (A, B, C, or D) to add th…" at bounding box center [540, 409] width 425 height 52
click at [585, 396] on span "Where would the sentence best fit?" at bounding box center [539, 392] width 206 height 15
click at [956, 232] on div "1 What do we mean by being 'talented' or 'gifted'? The most obvious way is to l…" at bounding box center [1029, 287] width 438 height 157
click at [1152, 264] on span "What do we mean by being 'talented' or 'gifted'? The most obvious way is to loo…" at bounding box center [1026, 287] width 430 height 150
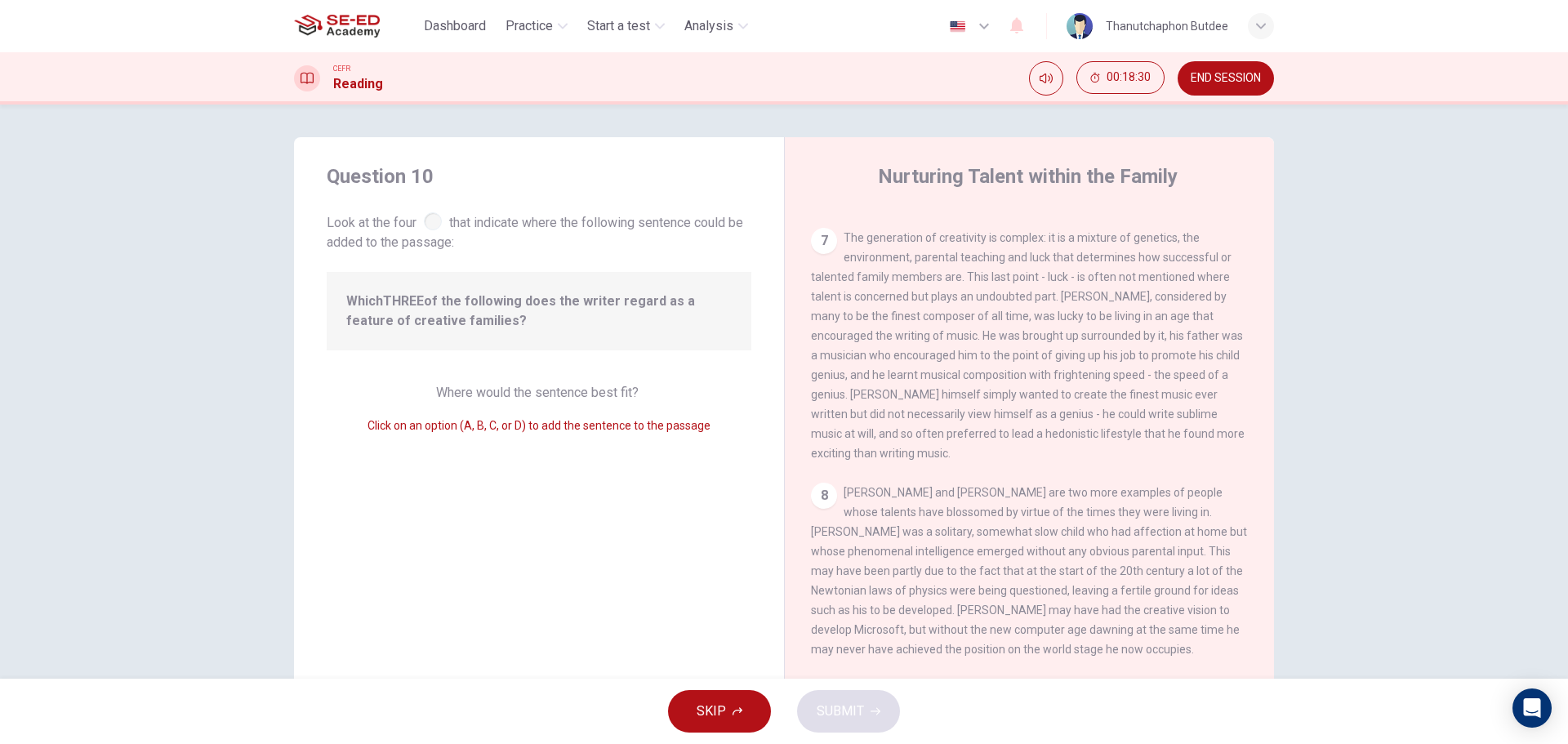
scroll to position [1320, 0]
click at [1088, 341] on span "The generation of creativity is complex: it is a mixture of genetics, the envir…" at bounding box center [1028, 345] width 433 height 228
click at [953, 327] on span "The generation of creativity is complex: it is a mixture of genetics, the envir…" at bounding box center [1028, 345] width 433 height 228
drag, startPoint x: 875, startPoint y: 299, endPoint x: 928, endPoint y: 299, distance: 53.0
click at [920, 299] on span "The generation of creativity is complex: it is a mixture of genetics, the envir…" at bounding box center [1028, 345] width 433 height 228
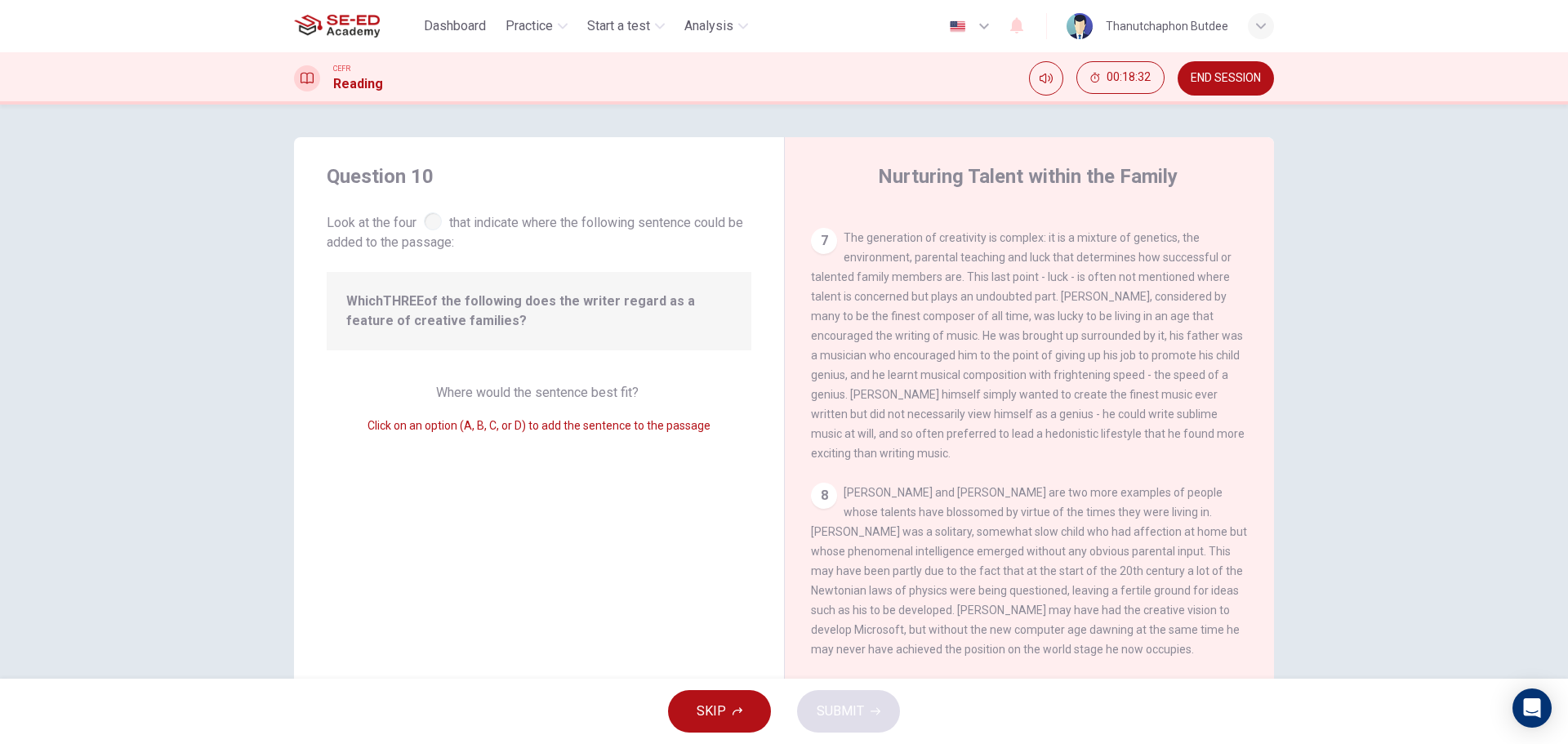
click at [817, 227] on div "7" at bounding box center [824, 240] width 26 height 26
click at [822, 227] on div "7" at bounding box center [824, 240] width 26 height 26
click at [824, 227] on div "7" at bounding box center [824, 240] width 26 height 26
drag, startPoint x: 867, startPoint y: 440, endPoint x: 868, endPoint y: 458, distance: 18.0
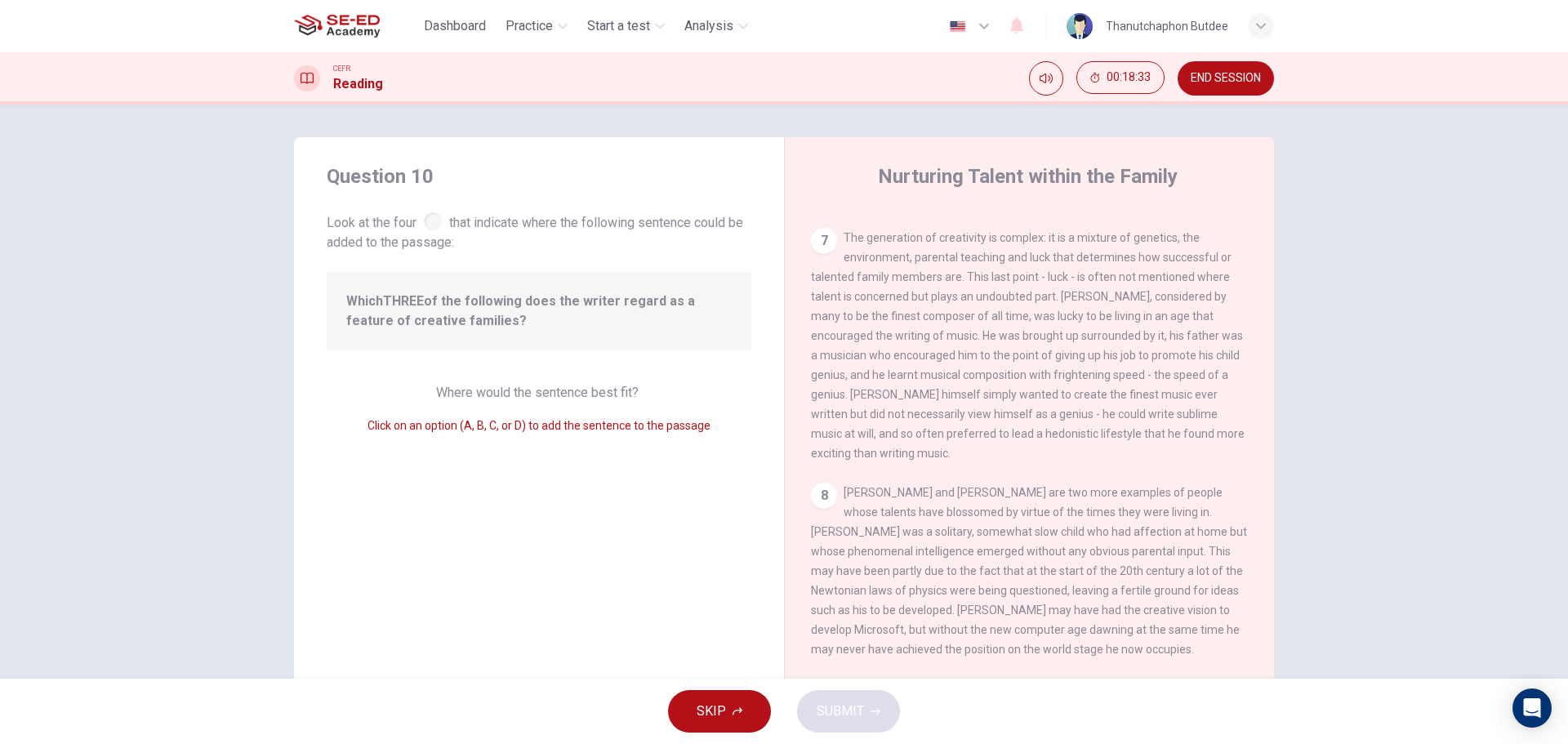
click at [869, 446] on div "7 The generation of creativity is complex: it is a mixture of genetics, the env…" at bounding box center [1029, 345] width 438 height 235
click at [870, 463] on div "1 What do we mean by being 'talented' or 'gifted'? The most obvious way is to l…" at bounding box center [1040, 443] width 459 height 469
click at [811, 484] on div "8" at bounding box center [824, 495] width 26 height 26
click at [811, 485] on div "8" at bounding box center [824, 495] width 26 height 26
click at [970, 548] on span "[PERSON_NAME] and [PERSON_NAME] are two more examples of people whose talents h…" at bounding box center [1028, 570] width 436 height 170
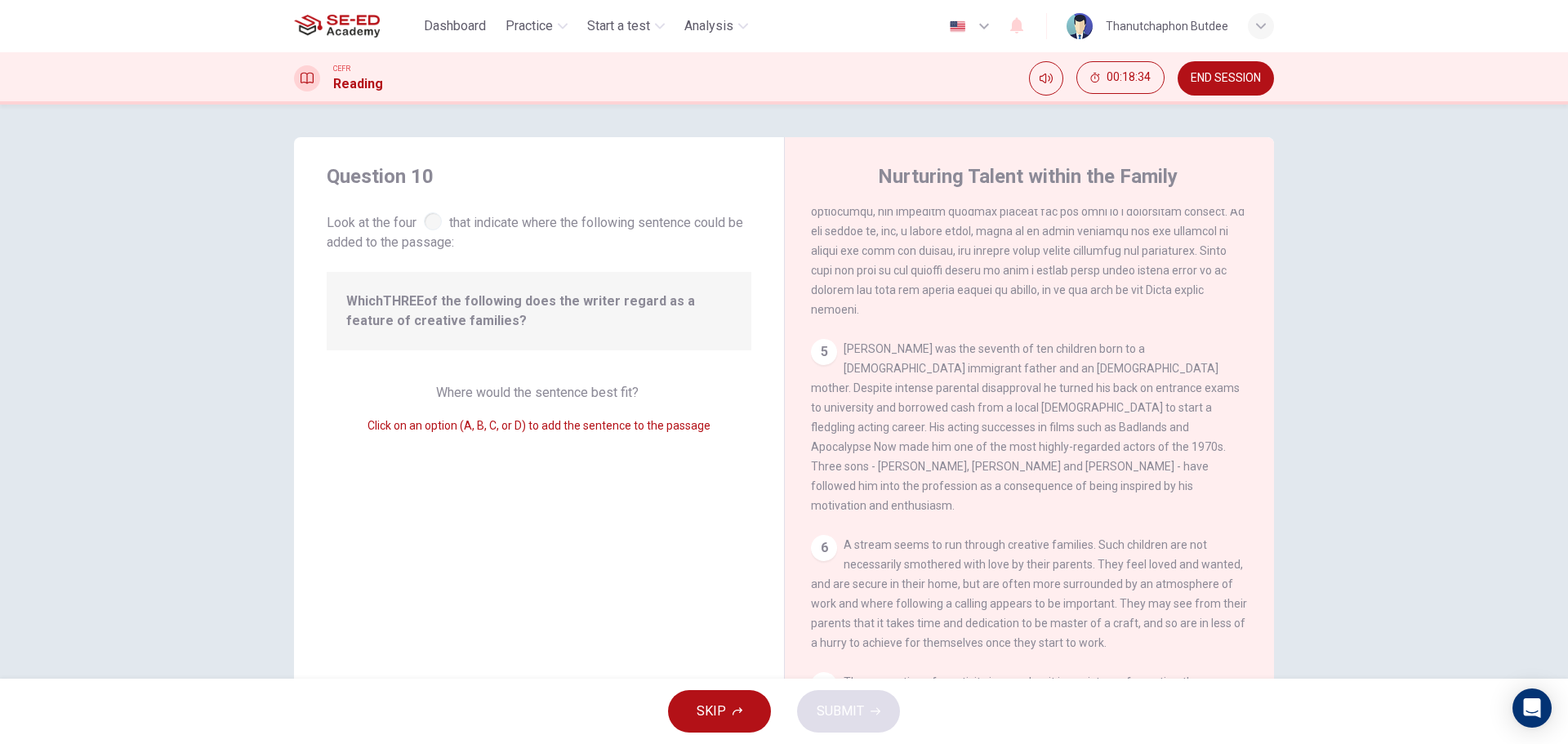
scroll to position [422, 0]
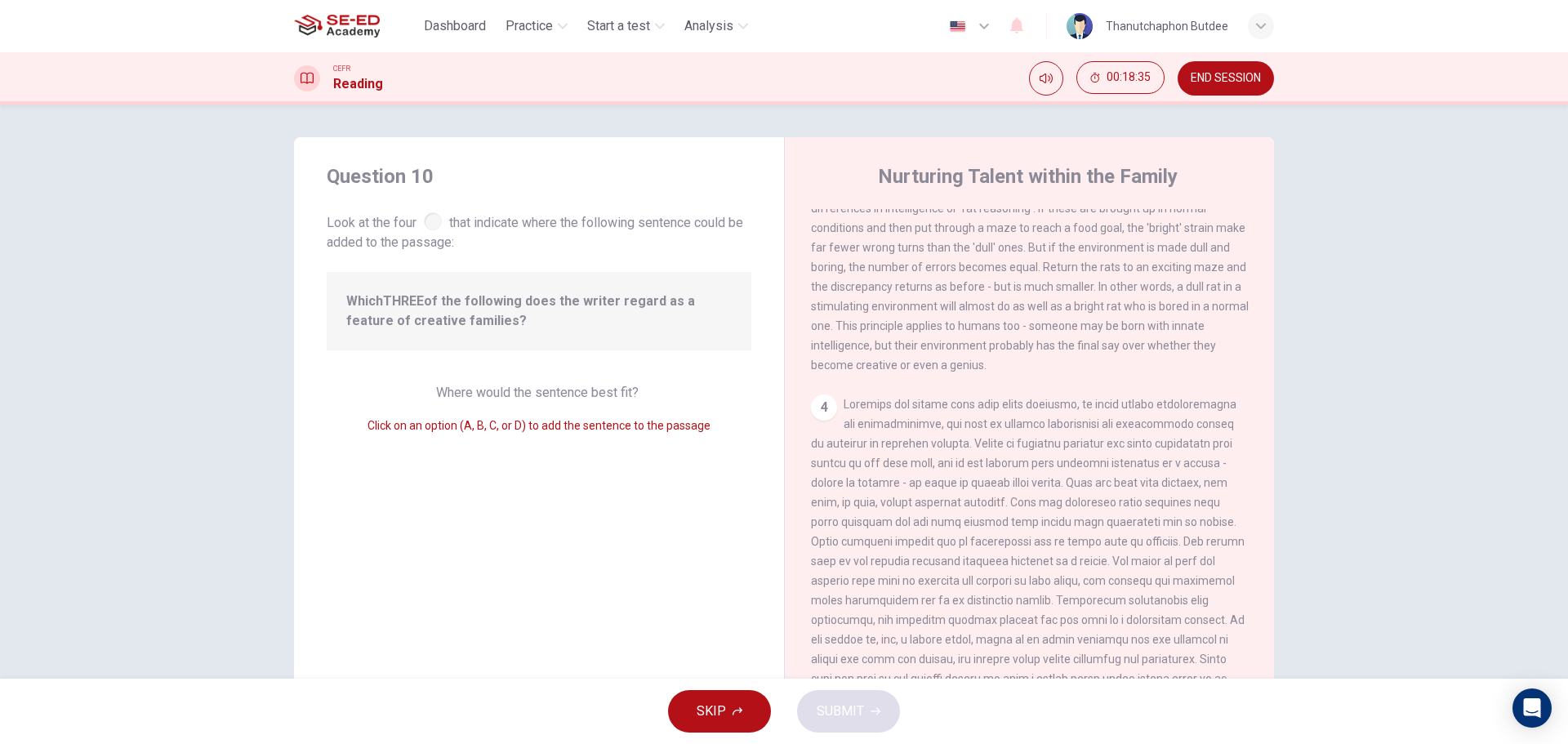
drag, startPoint x: 1006, startPoint y: 519, endPoint x: 1014, endPoint y: 518, distance: 8.1
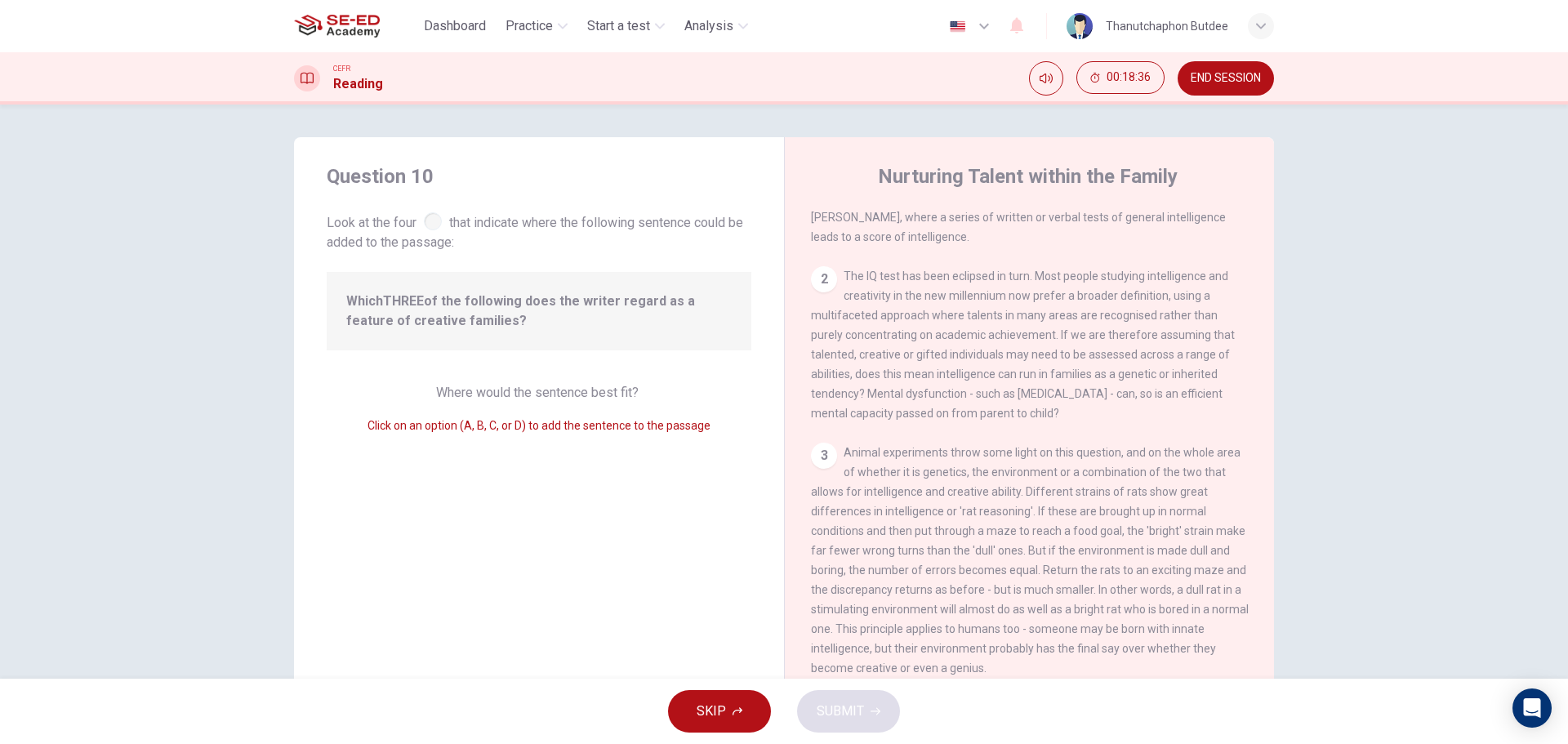
scroll to position [0, 0]
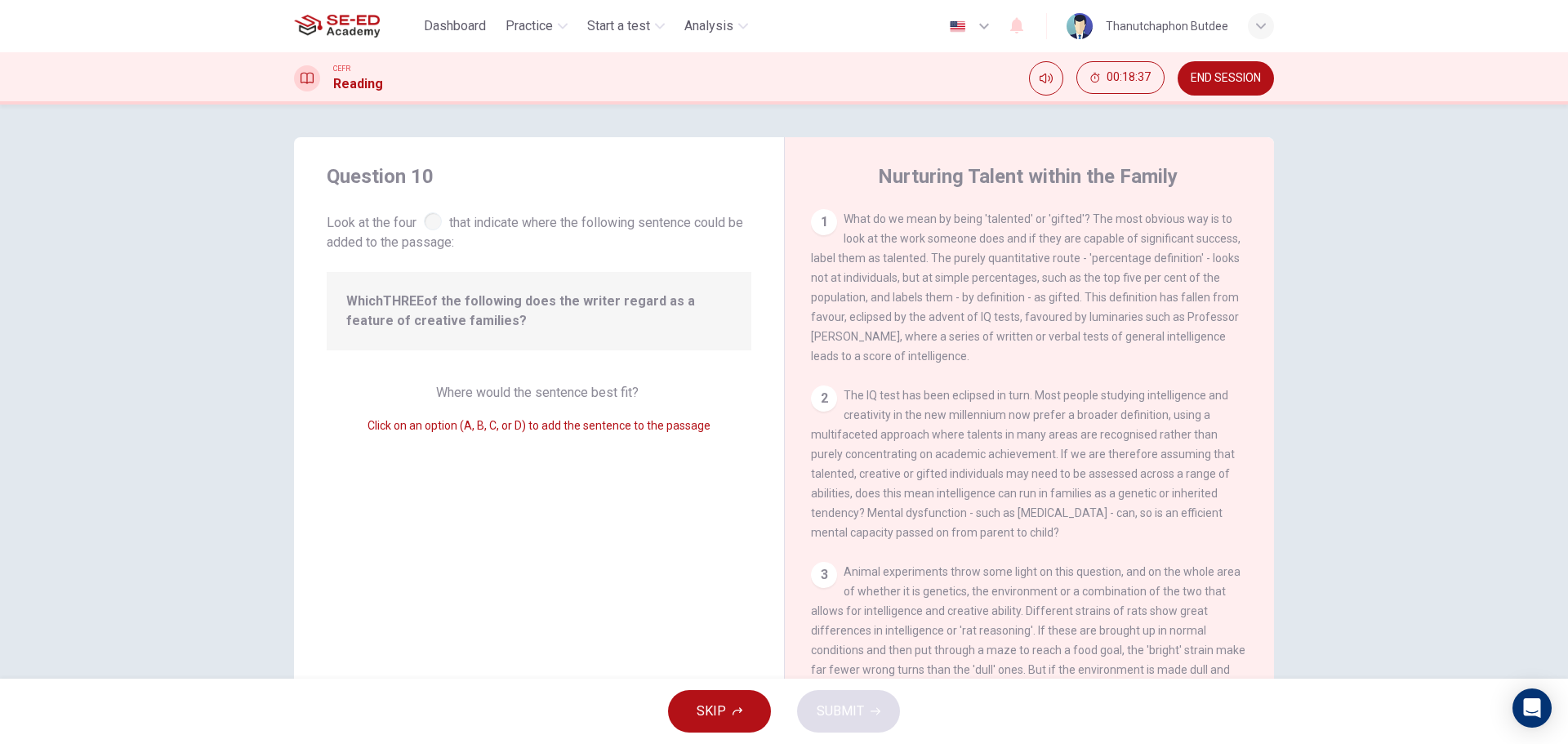
drag, startPoint x: 876, startPoint y: 311, endPoint x: 1005, endPoint y: 389, distance: 150.7
click at [1005, 389] on div "1 What do we mean by being 'talented' or 'gifted'? The most obvious way is to l…" at bounding box center [1040, 443] width 459 height 469
drag, startPoint x: 935, startPoint y: 377, endPoint x: 962, endPoint y: 388, distance: 29.2
click at [956, 385] on div "1 What do we mean by being 'talented' or 'gifted'? The most obvious way is to l…" at bounding box center [1040, 443] width 459 height 469
click at [546, 380] on div "Question 10 Look at the four that indicate where the following sentence could b…" at bounding box center [539, 420] width 490 height 567
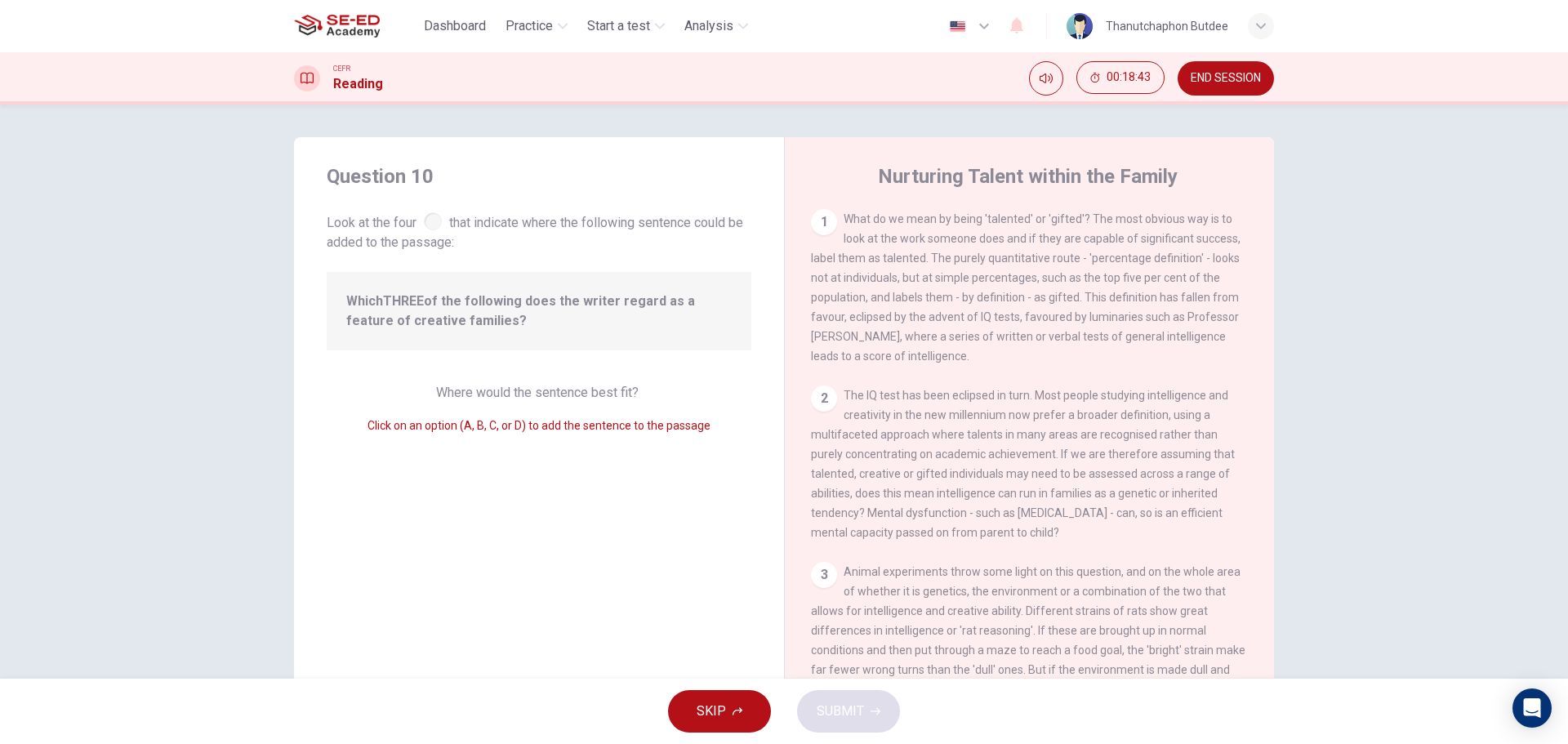
click at [546, 380] on div "Question 10 Look at the four that indicate where the following sentence could b…" at bounding box center [539, 420] width 490 height 567
click at [469, 334] on div "Which THREE of the following does the writer regard as a feature of creative fa…" at bounding box center [540, 311] width 425 height 78
drag, startPoint x: 539, startPoint y: 441, endPoint x: 481, endPoint y: 445, distance: 58.1
click at [539, 442] on div "Question 10 Look at the four that indicate where the following sentence could b…" at bounding box center [539, 420] width 490 height 567
click at [425, 439] on div "Question 10 Look at the four that indicate where the following sentence could b…" at bounding box center [539, 420] width 490 height 567
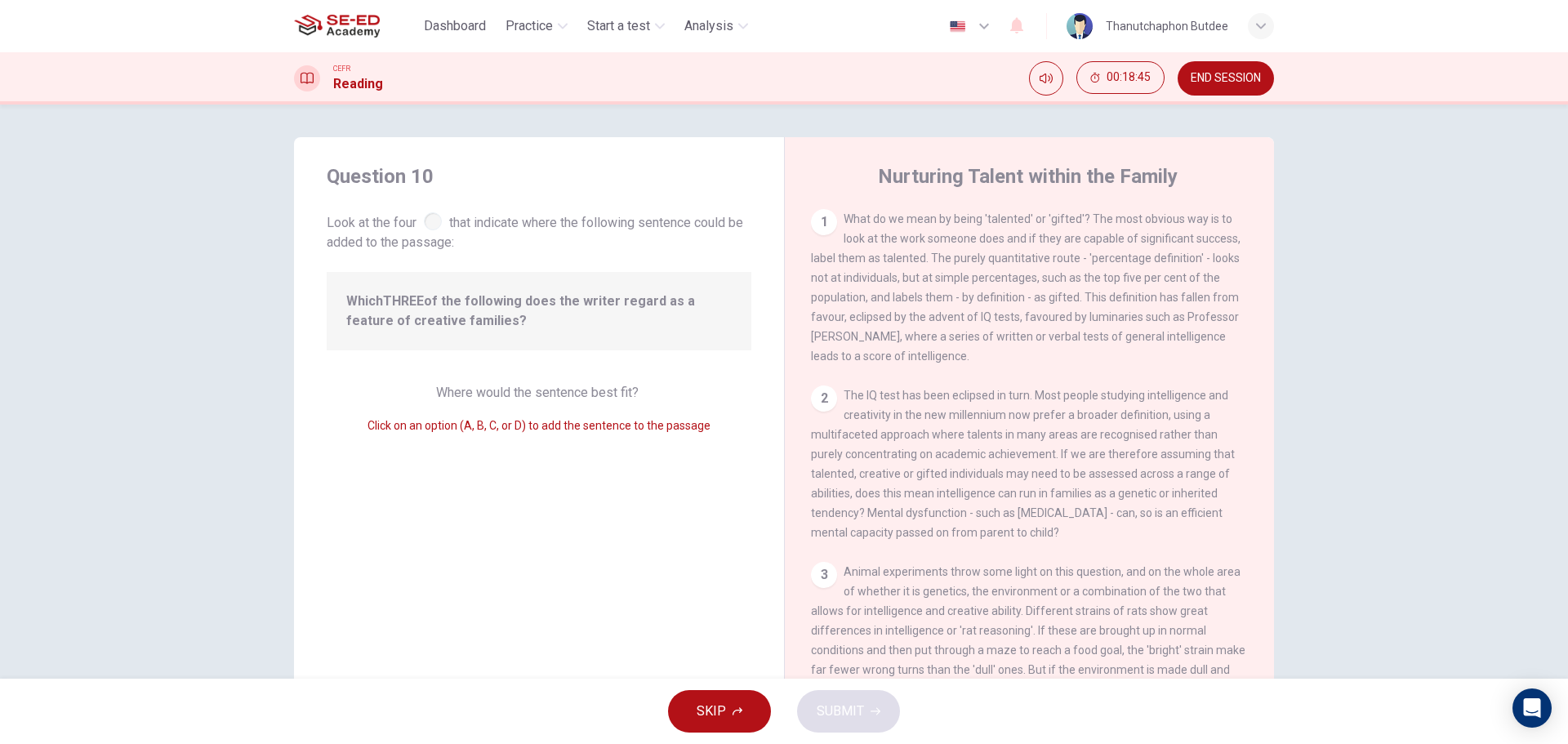
click at [422, 278] on div "Which THREE of the following does the writer regard as a feature of creative fa…" at bounding box center [540, 311] width 425 height 78
drag, startPoint x: 353, startPoint y: 256, endPoint x: 449, endPoint y: 297, distance: 104.4
click at [356, 256] on div "Question 10 Look at the four that indicate where the following sentence could b…" at bounding box center [539, 420] width 490 height 567
click at [453, 299] on span "Which THREE of the following does the writer regard as a feature of creative fa…" at bounding box center [539, 311] width 385 height 40
drag, startPoint x: 393, startPoint y: 232, endPoint x: 432, endPoint y: 226, distance: 39.5
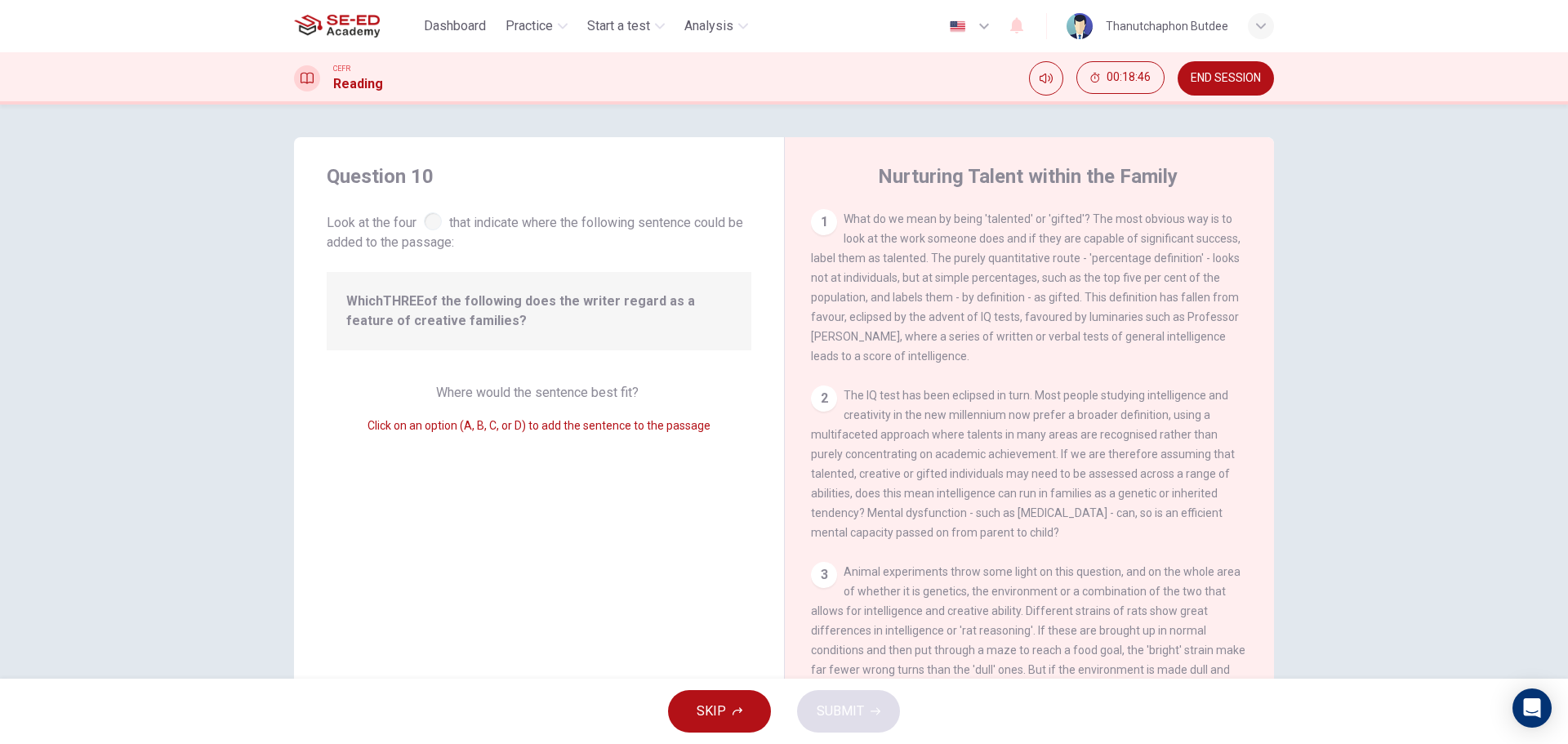
click at [406, 230] on span "Look at the four that indicate where the following sentence could be added to t…" at bounding box center [540, 230] width 425 height 43
drag, startPoint x: 719, startPoint y: 239, endPoint x: 794, endPoint y: 324, distance: 113.4
click at [738, 244] on span "Look at the four that indicate where the following sentence could be added to t…" at bounding box center [540, 230] width 425 height 43
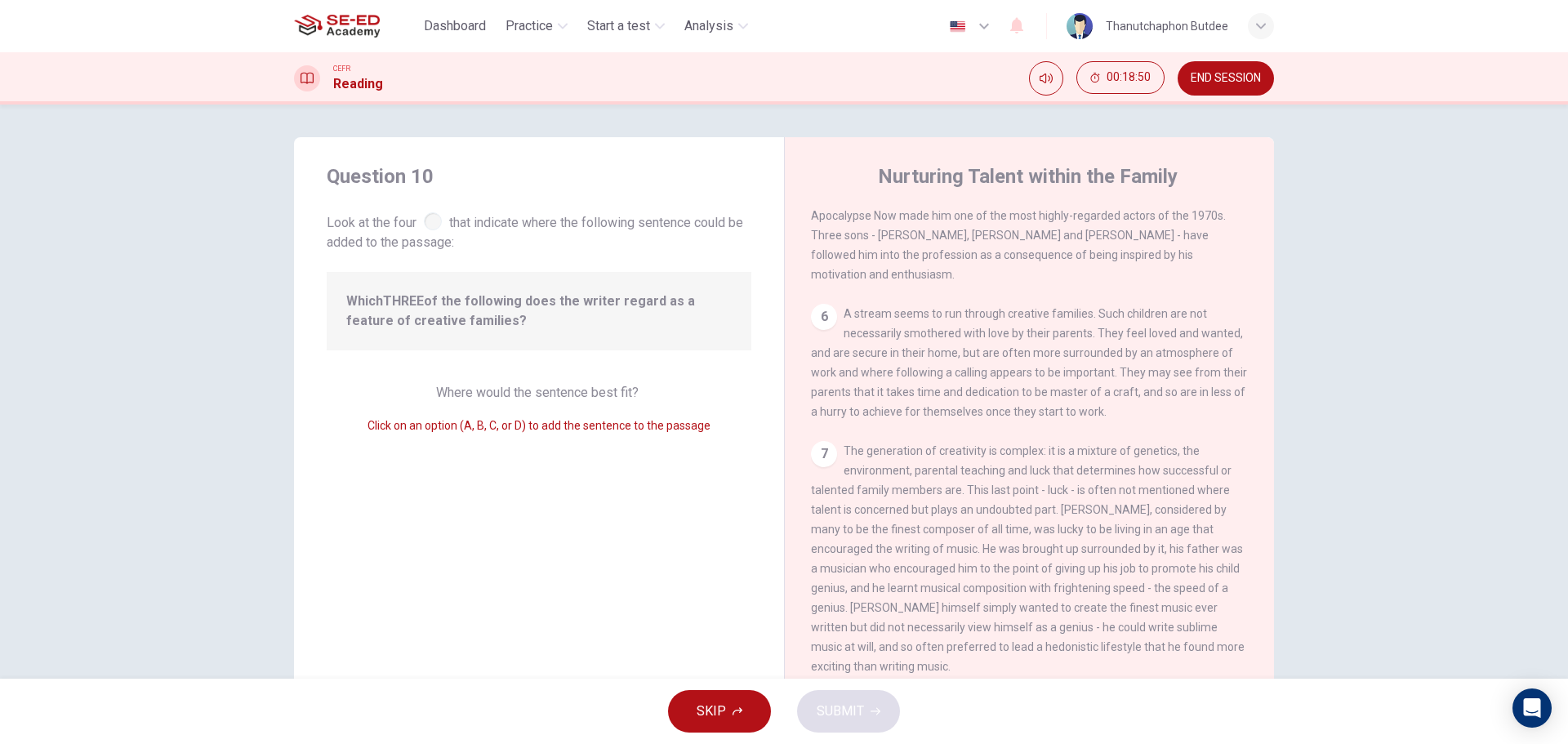
scroll to position [1320, 0]
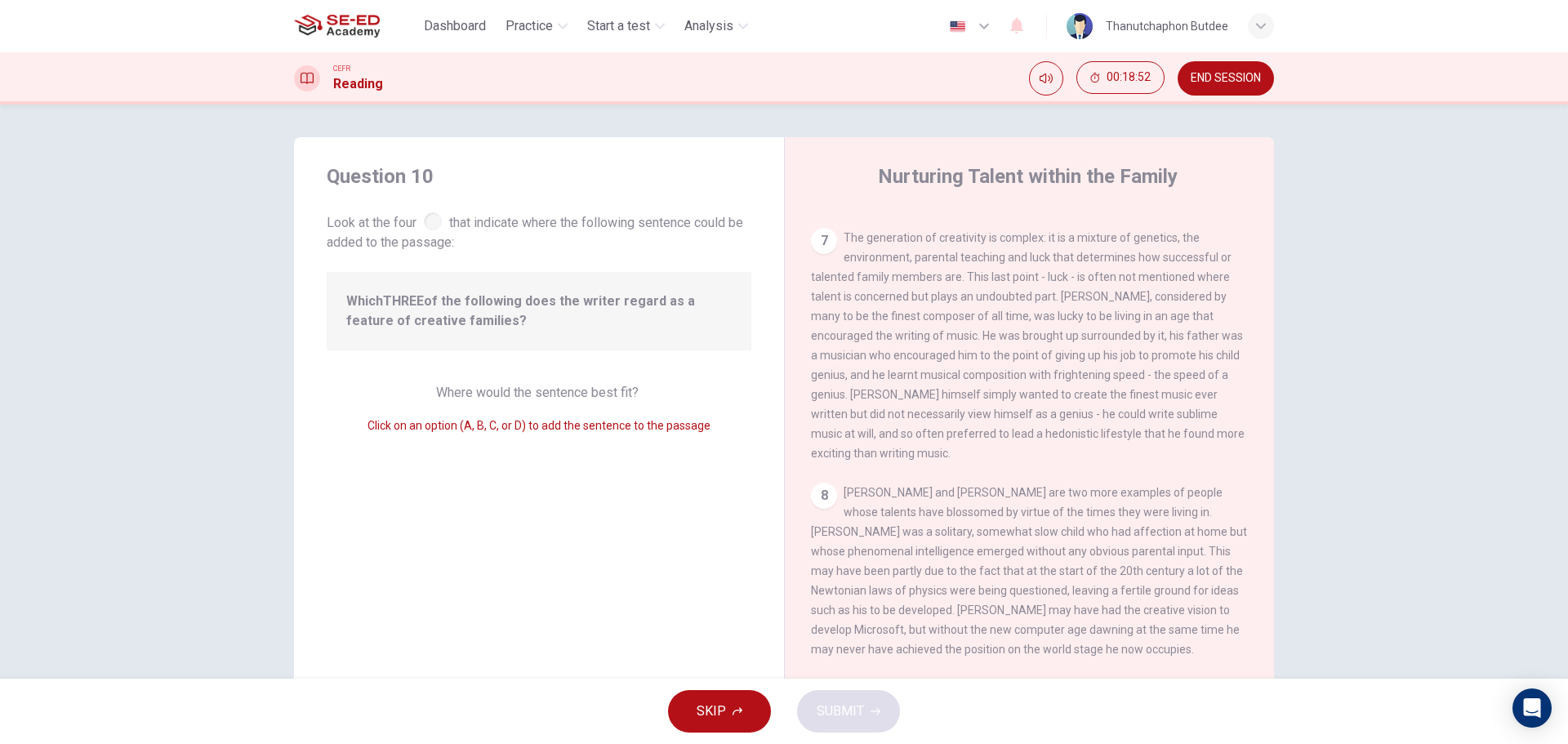
click at [730, 718] on button "SKIP" at bounding box center [720, 711] width 103 height 42
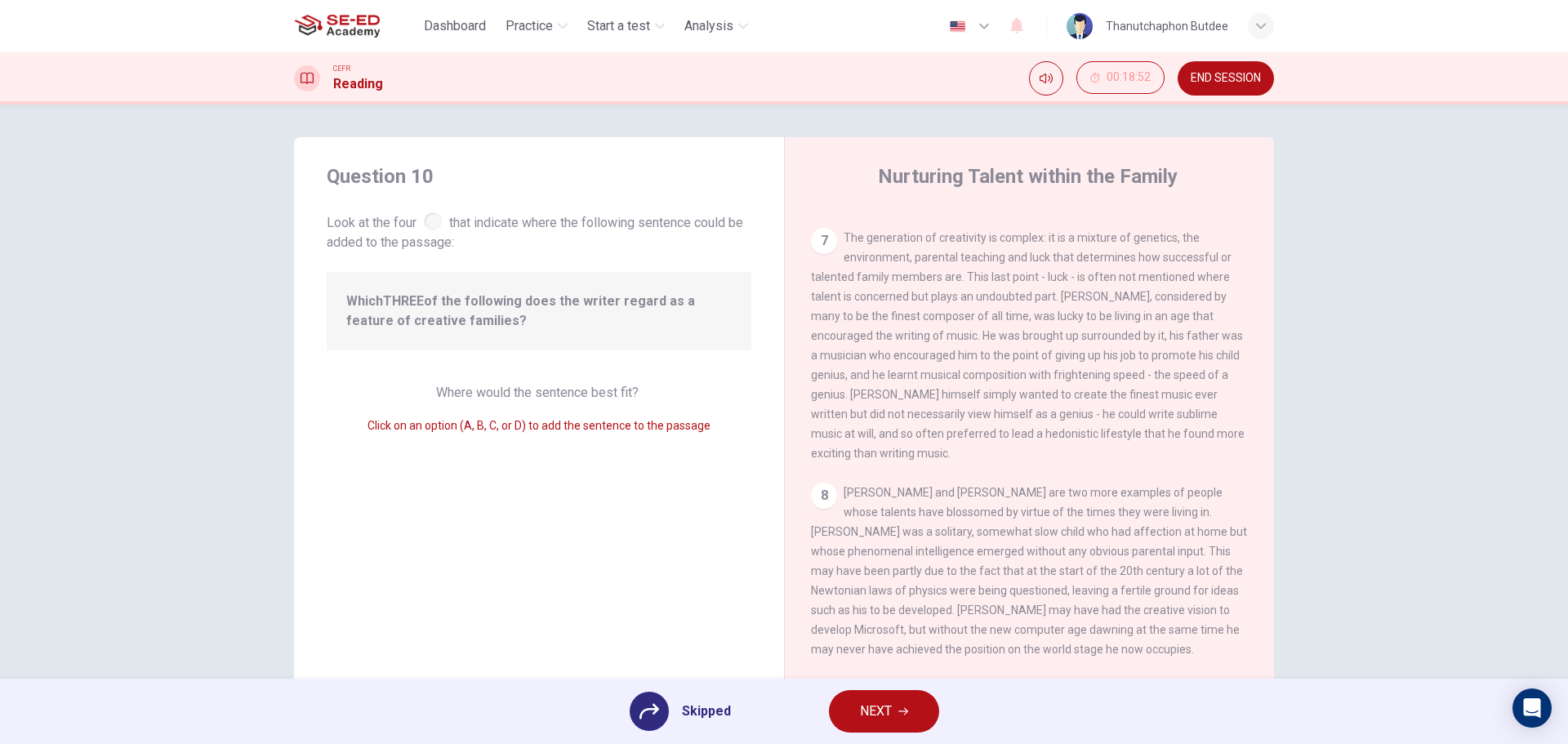
click at [637, 706] on div at bounding box center [649, 711] width 40 height 40
click at [873, 708] on span "NEXT" at bounding box center [876, 710] width 32 height 23
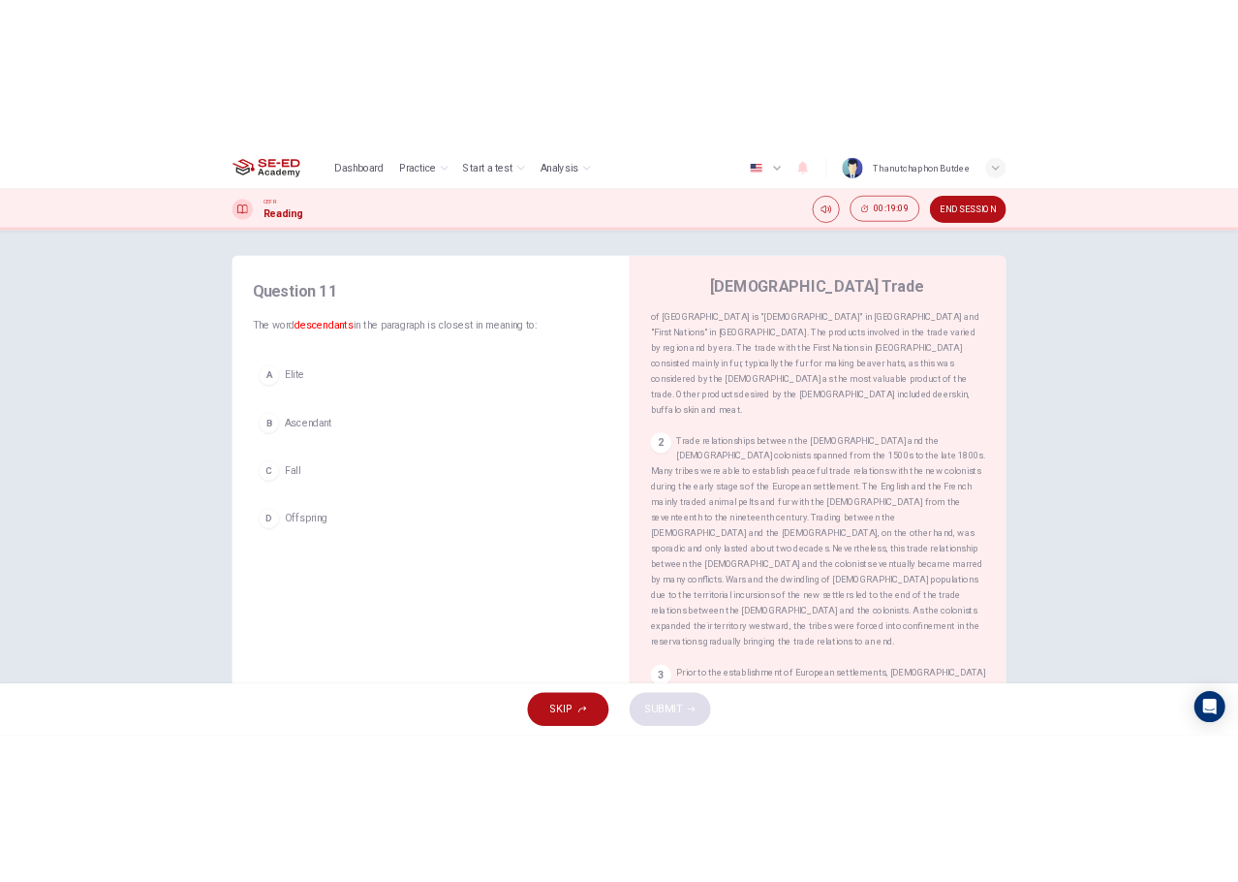
scroll to position [0, 0]
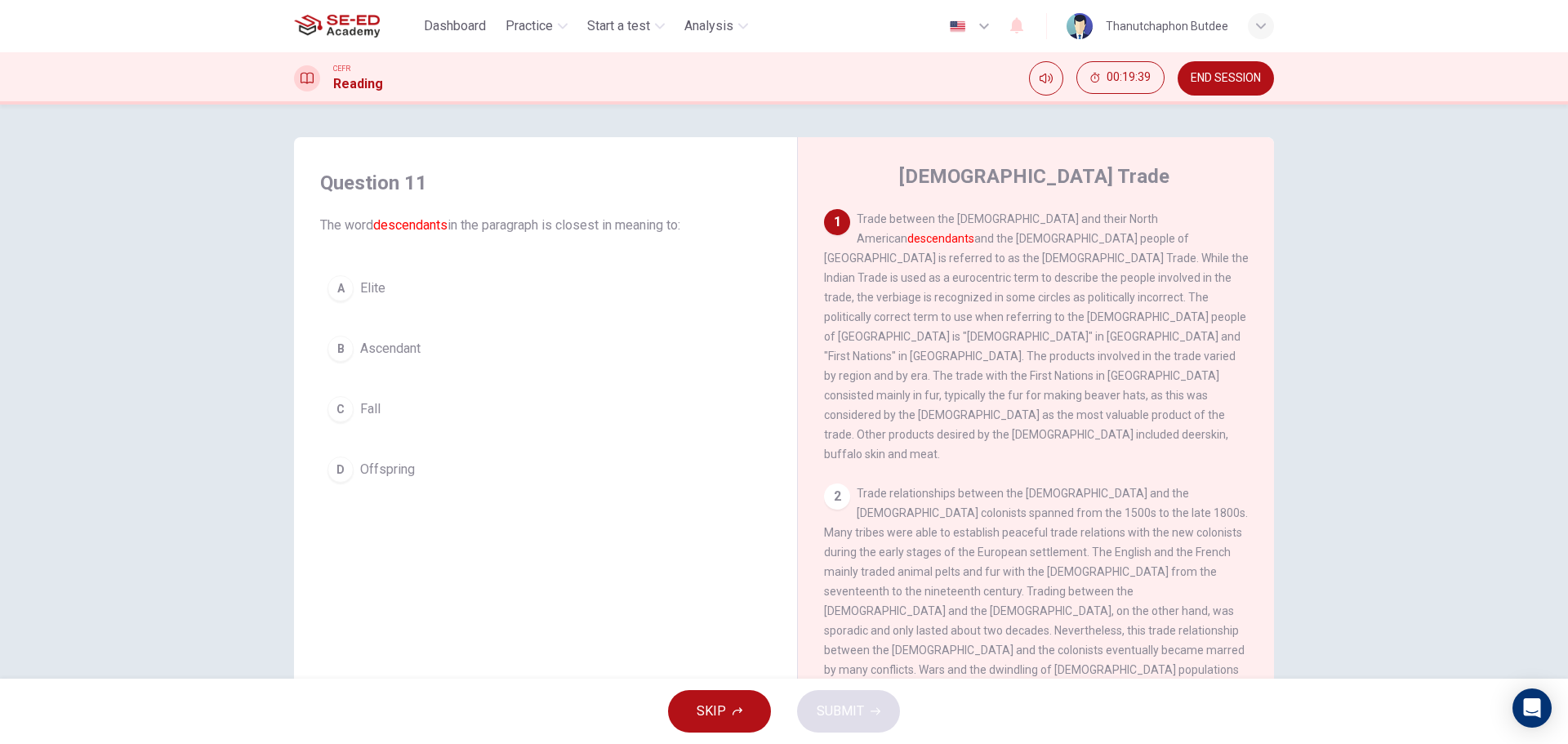
click at [337, 285] on div "A" at bounding box center [340, 287] width 26 height 26
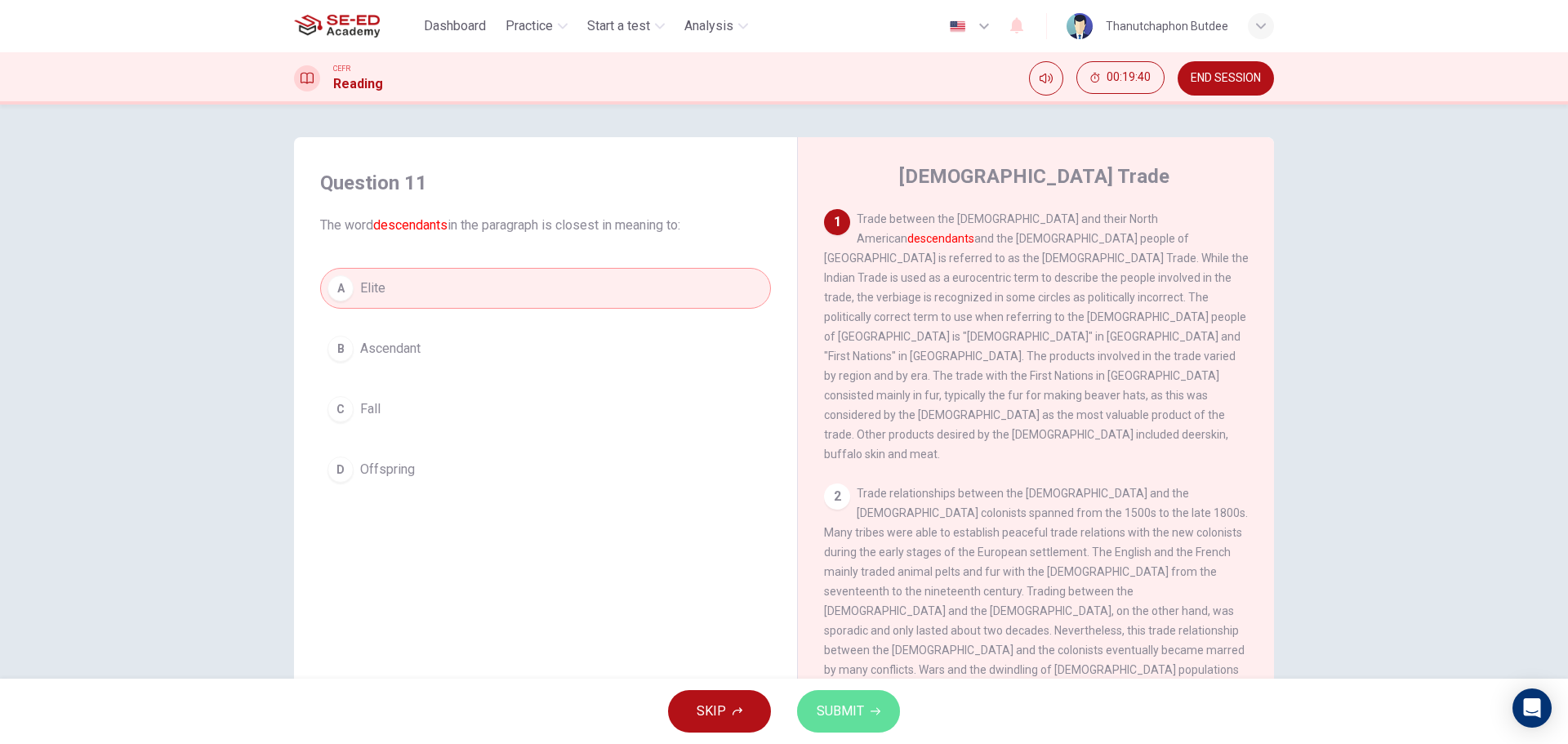
click at [865, 705] on button "SUBMIT" at bounding box center [849, 711] width 103 height 42
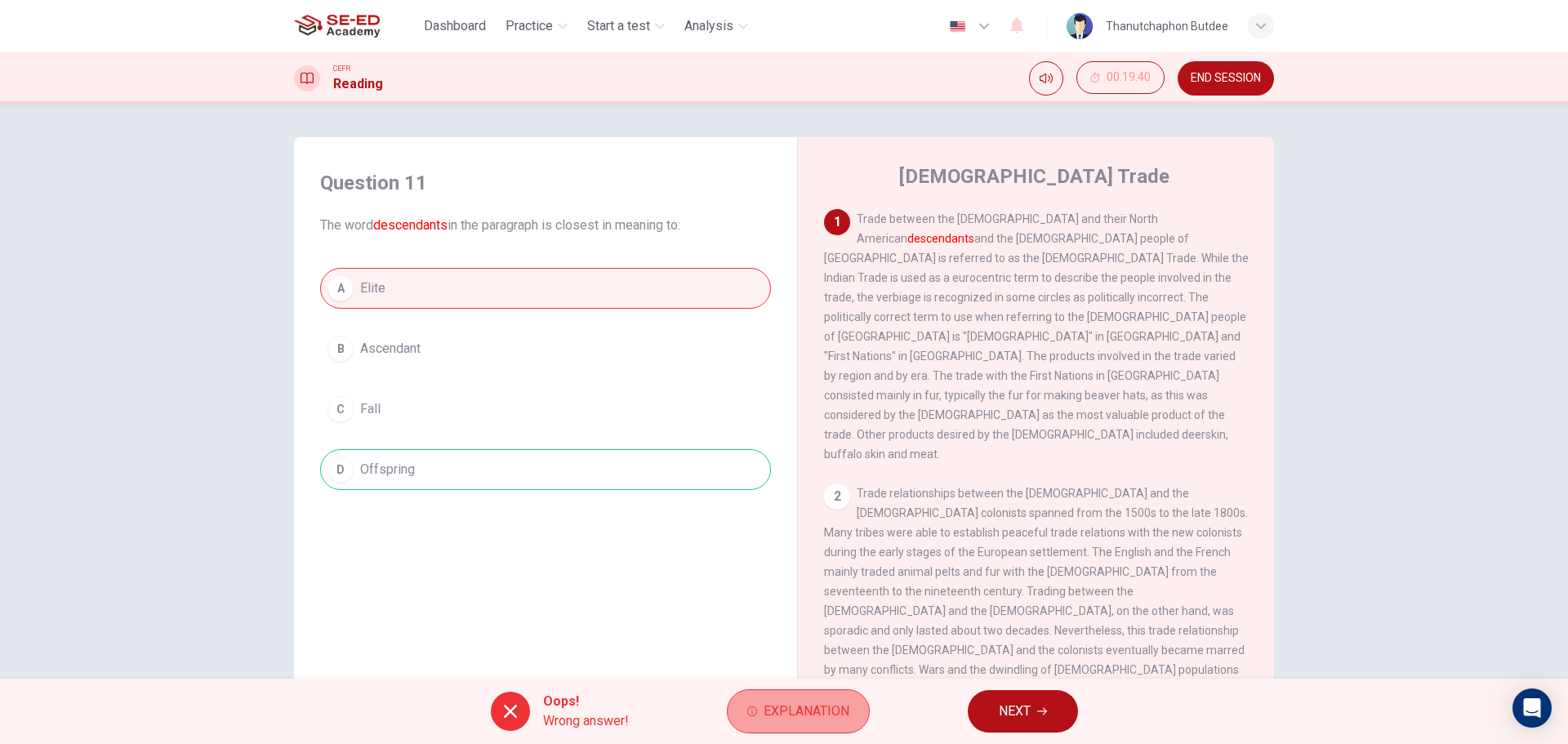
click at [787, 705] on span "Explanation" at bounding box center [807, 710] width 86 height 23
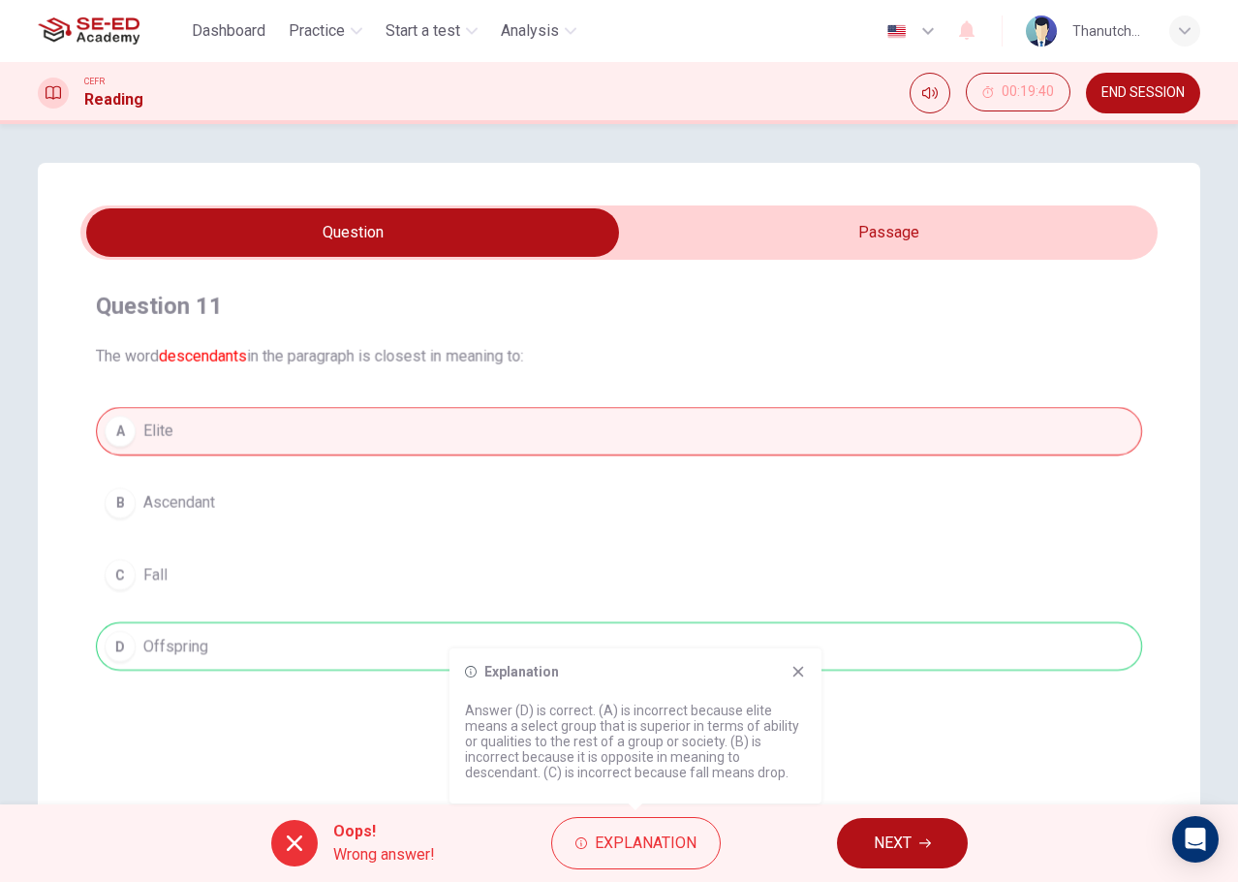
click at [592, 164] on div "Question 11 The word descendants in the paragraph is closest in meaning to: A E…" at bounding box center [619, 552] width 1163 height 779
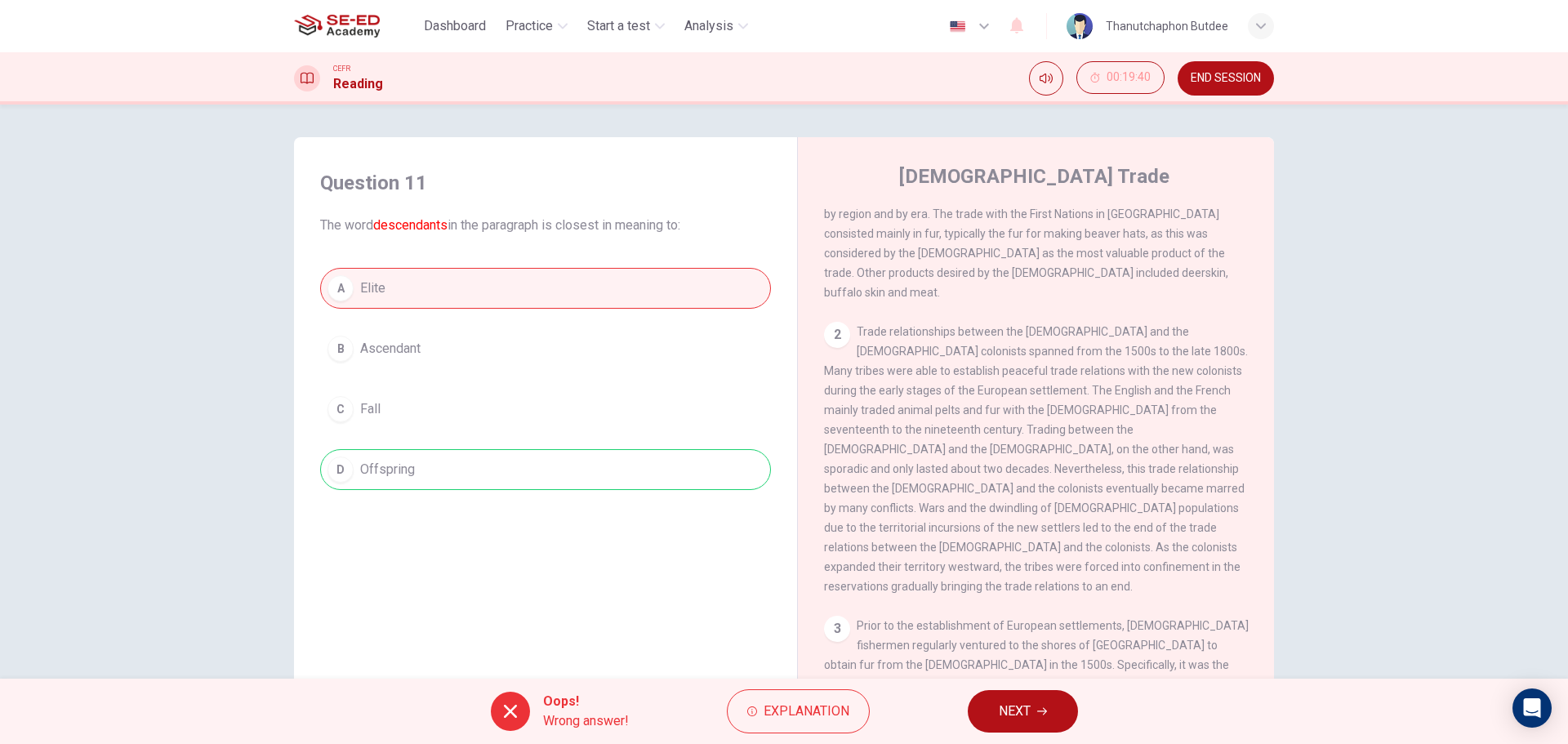
scroll to position [163, 0]
click at [1034, 715] on button "NEXT" at bounding box center [1023, 711] width 110 height 42
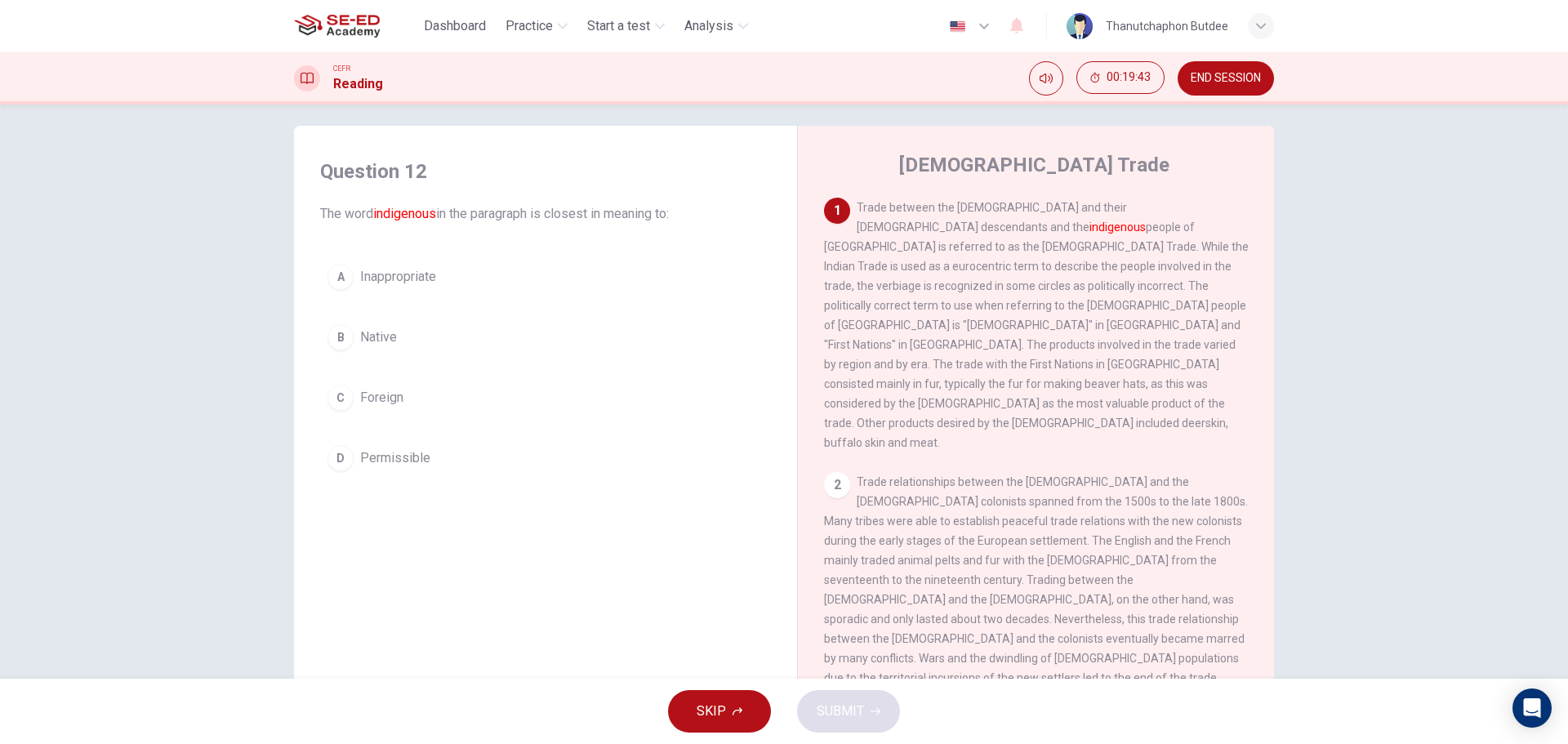
scroll to position [0, 0]
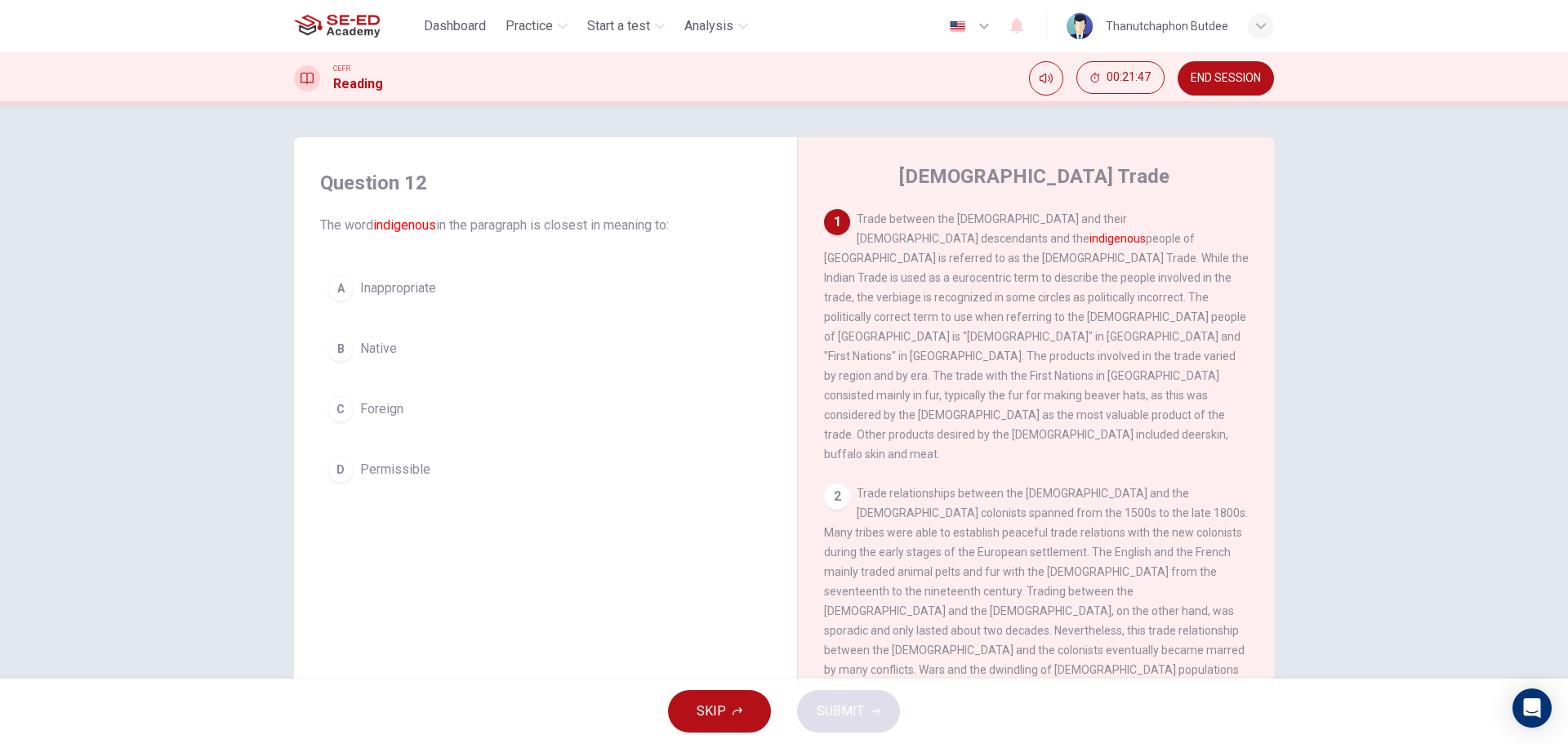
click at [336, 401] on div "C" at bounding box center [340, 409] width 26 height 26
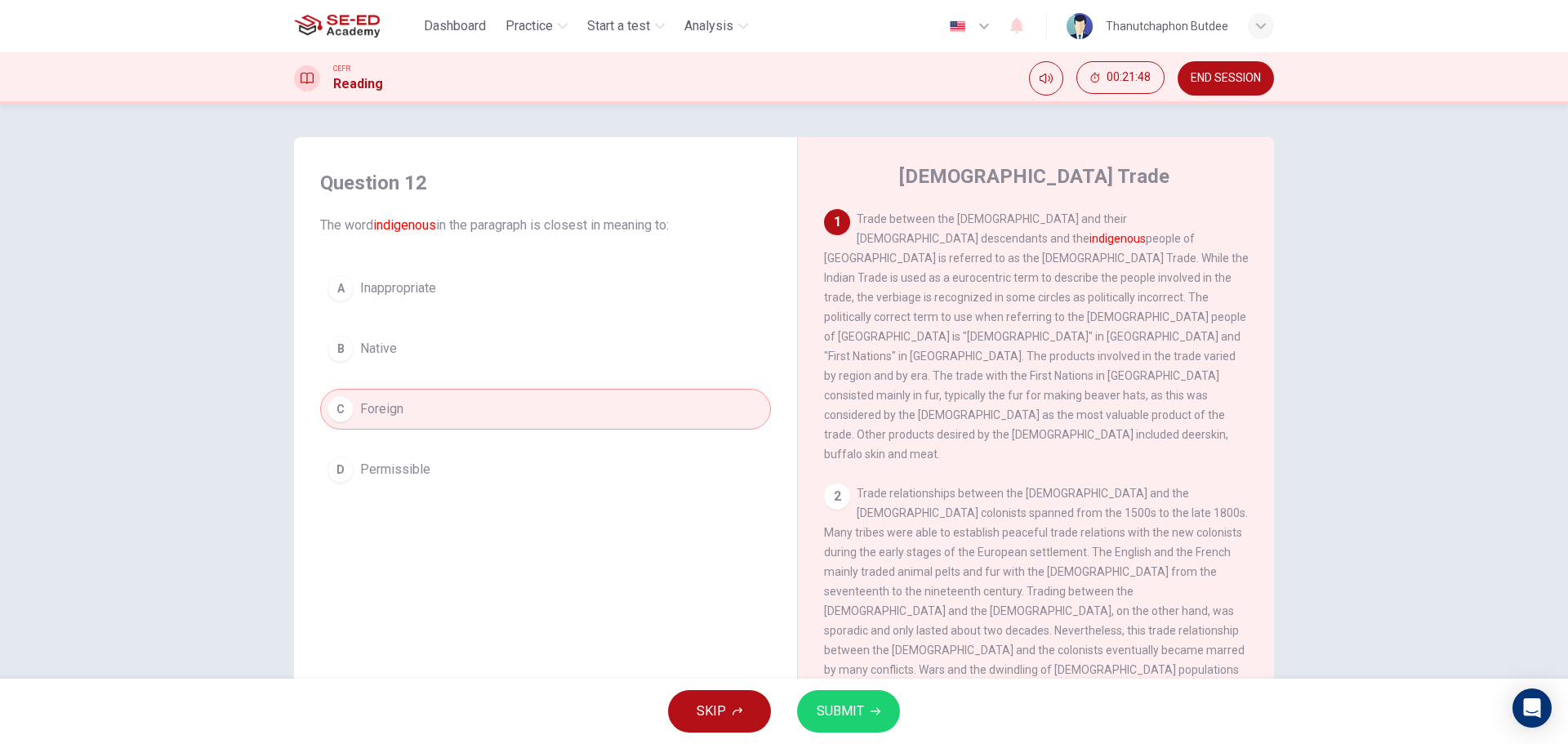
click at [342, 293] on div "A" at bounding box center [340, 287] width 26 height 26
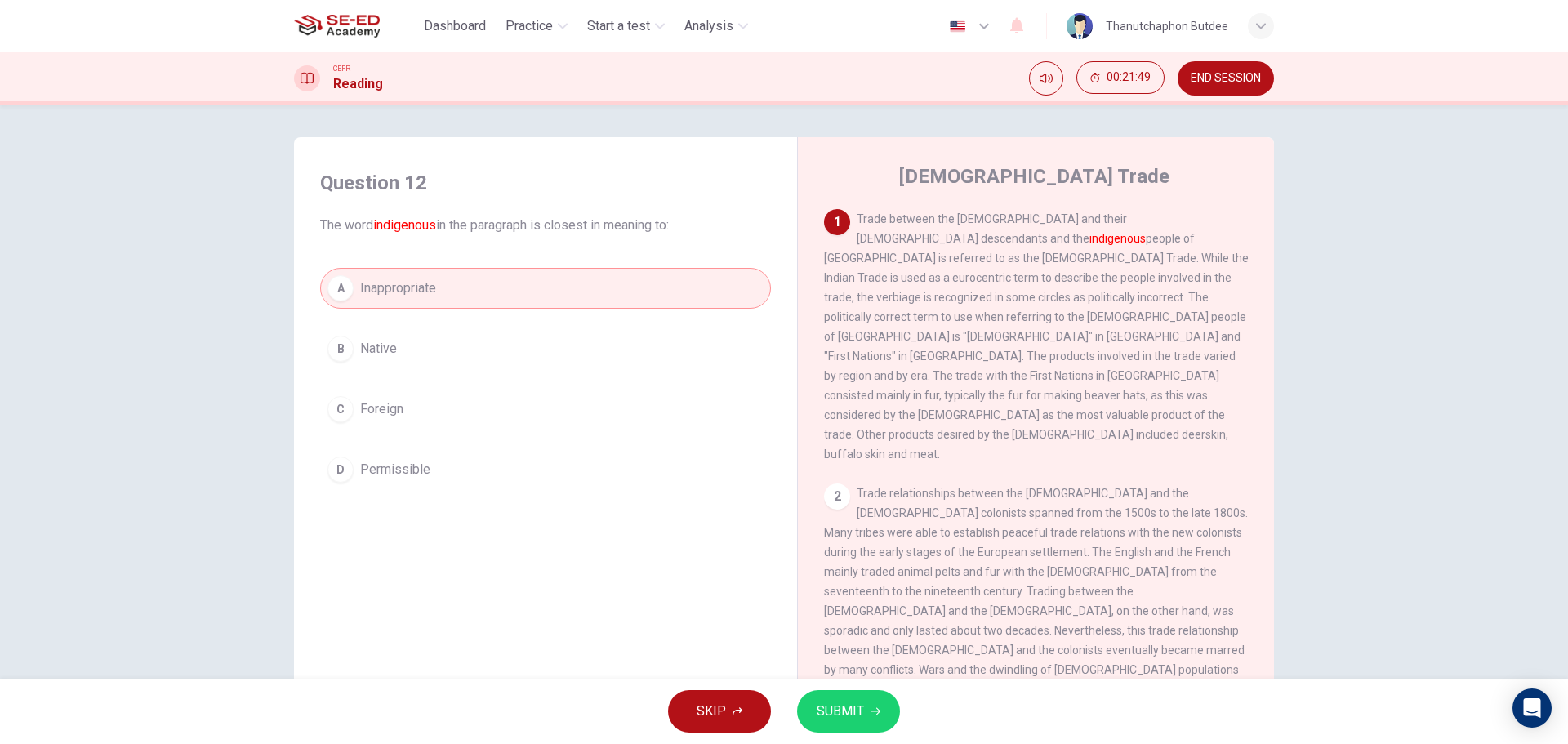
click at [334, 414] on div "C" at bounding box center [340, 409] width 26 height 26
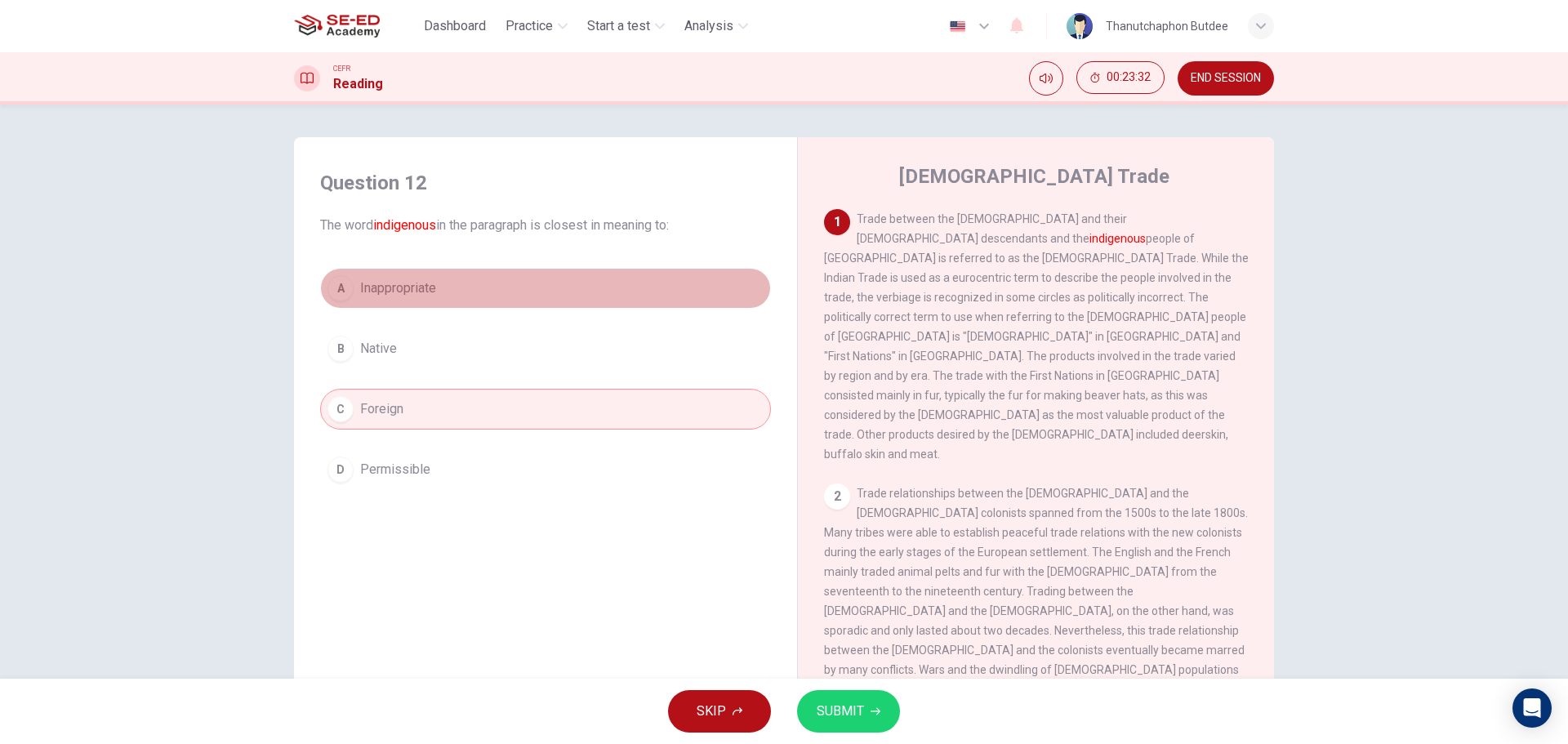
click at [411, 281] on span "Inappropriate" at bounding box center [398, 287] width 76 height 19
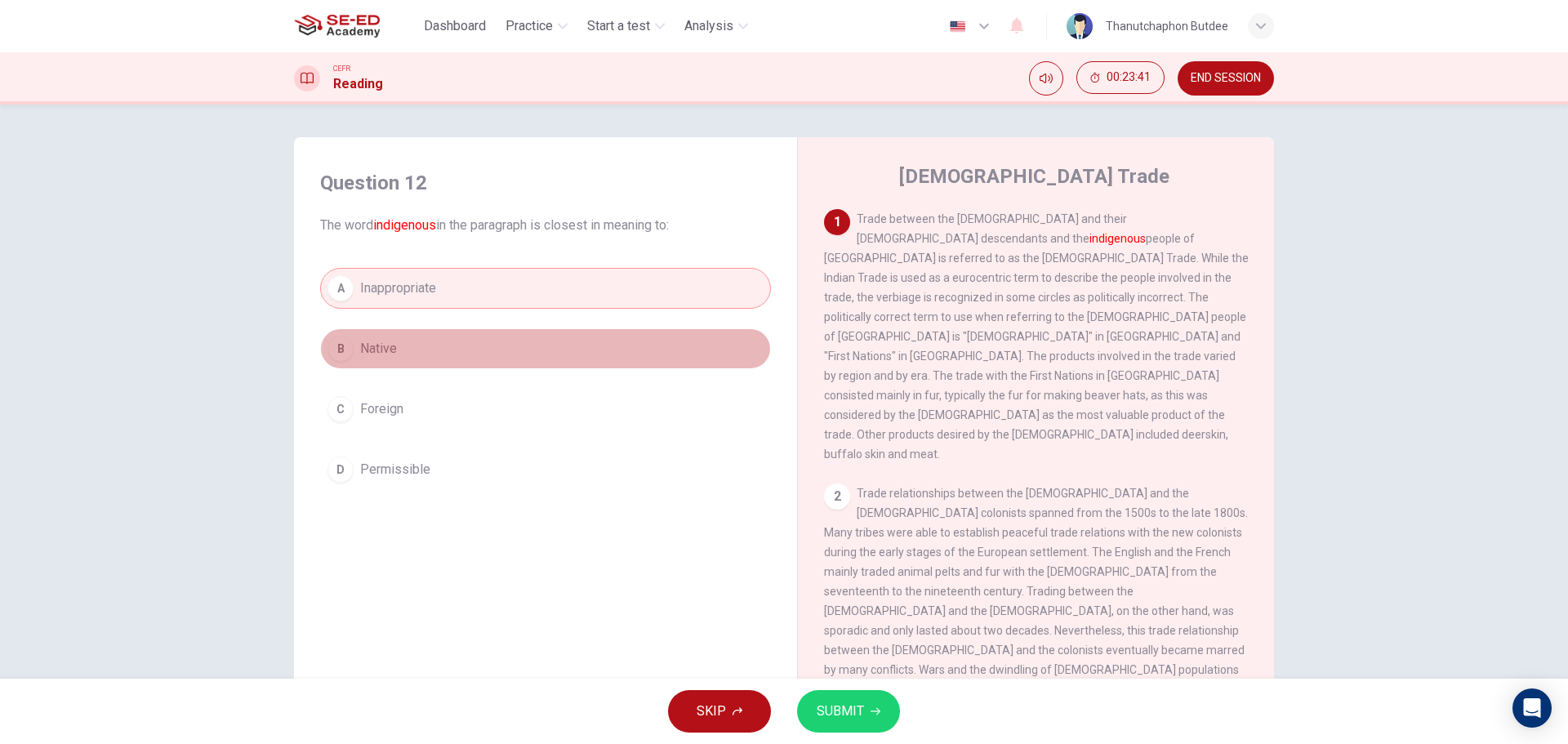
click at [386, 347] on span "Native" at bounding box center [379, 348] width 37 height 19
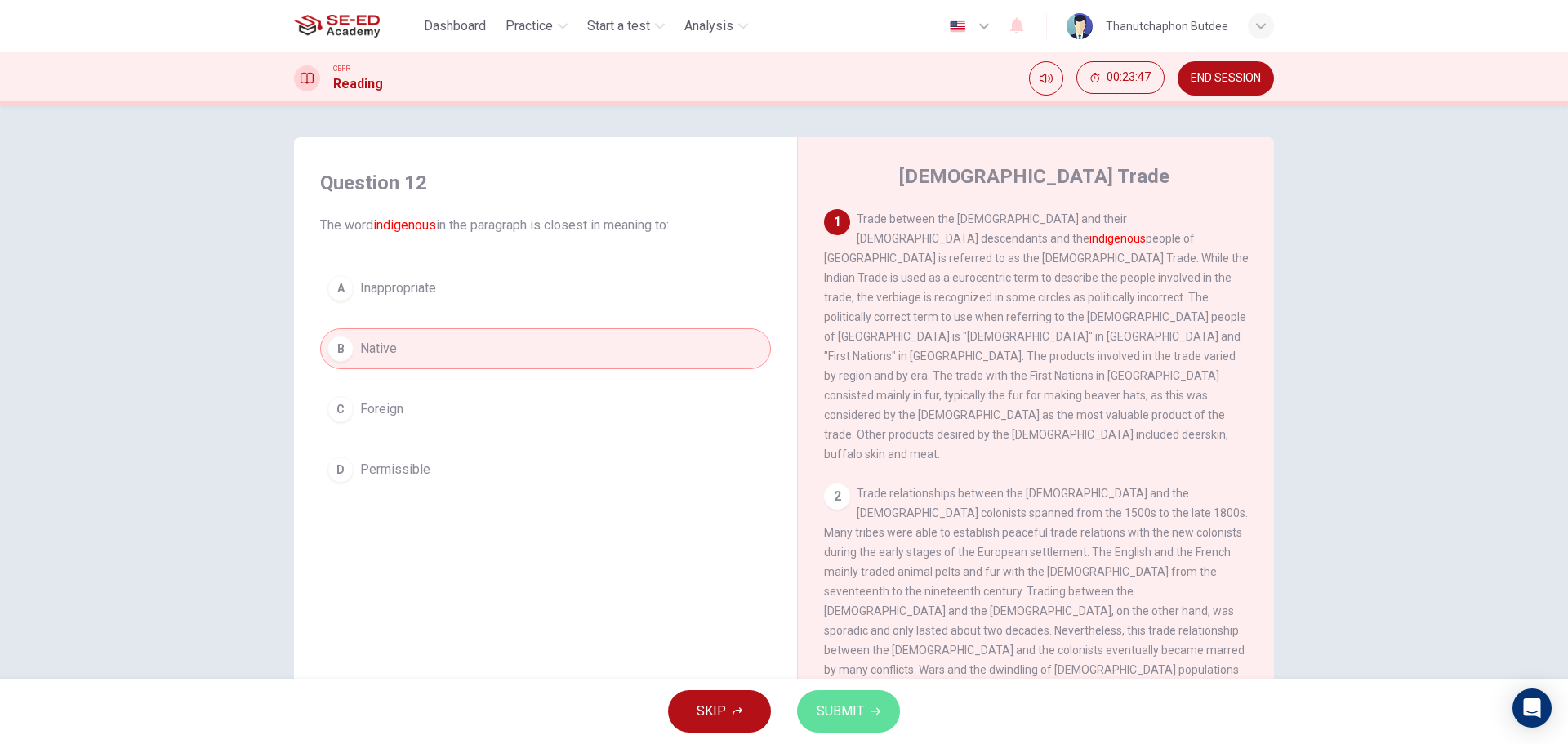
click at [854, 717] on span "SUBMIT" at bounding box center [840, 710] width 47 height 23
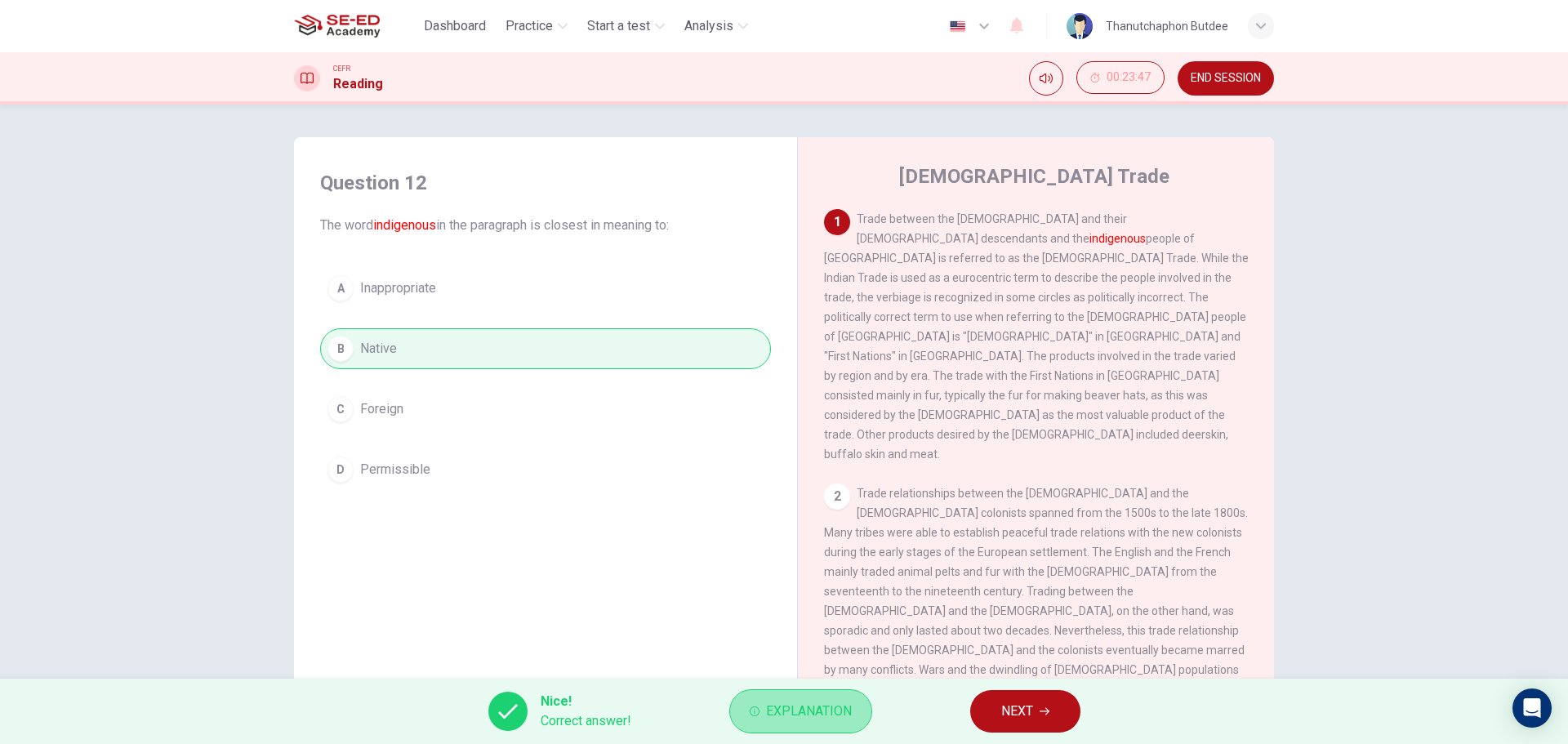
click at [776, 711] on span "Explanation" at bounding box center [809, 710] width 86 height 23
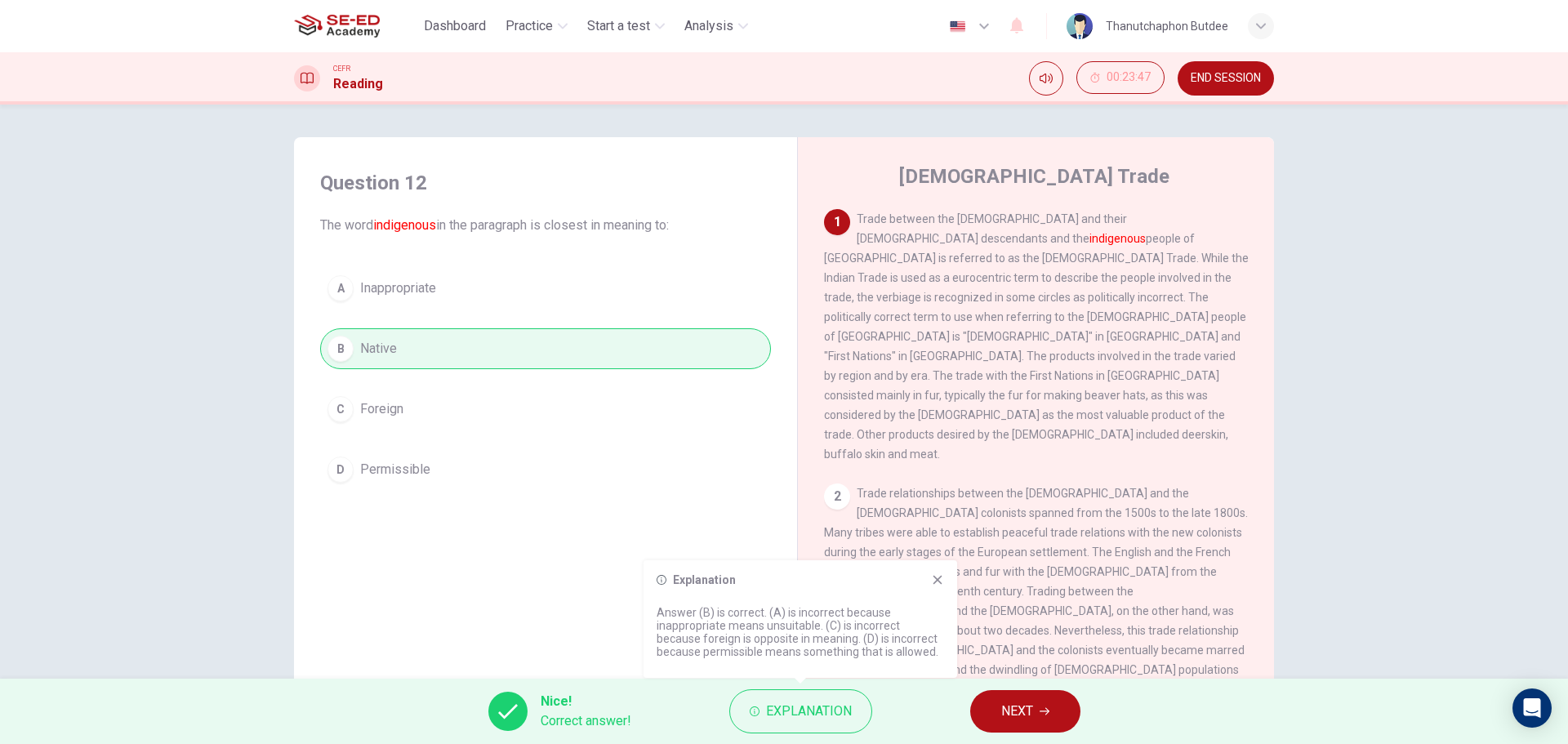
click at [546, 527] on div "Question 12 The word indigenous in the paragraph is closest in meaning to: A In…" at bounding box center [545, 429] width 477 height 551
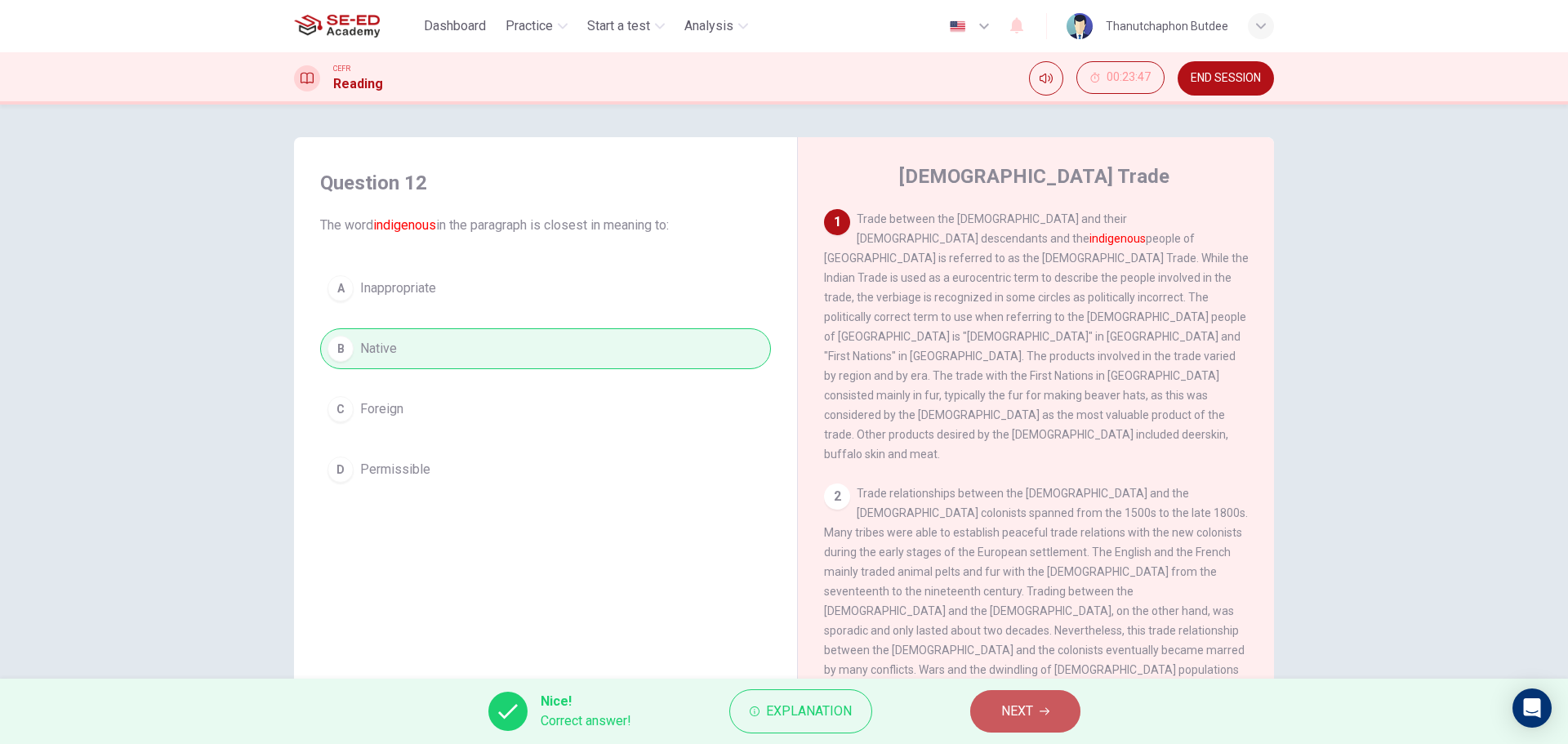
click at [1022, 711] on span "NEXT" at bounding box center [1018, 710] width 32 height 23
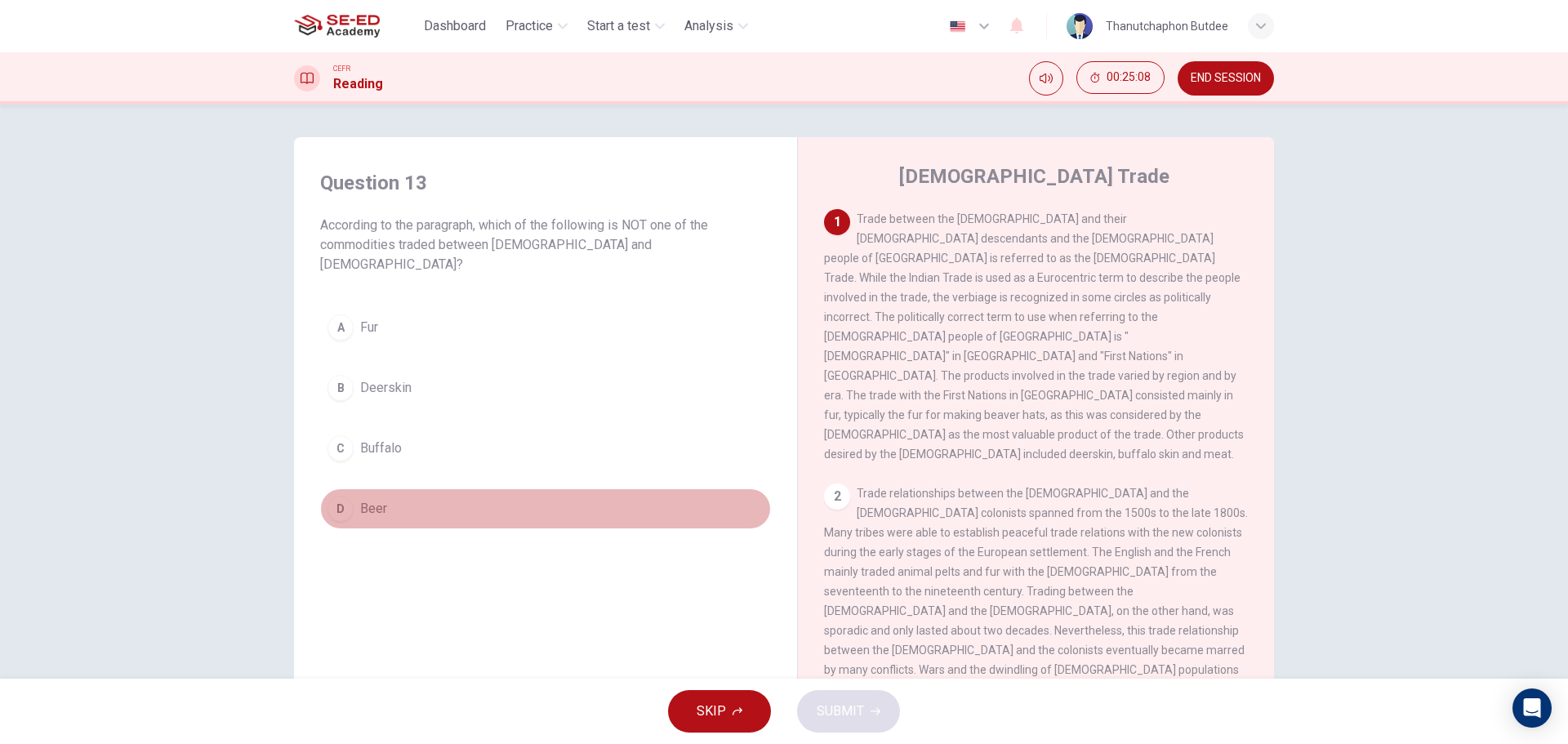
click at [340, 495] on div "D" at bounding box center [340, 508] width 26 height 26
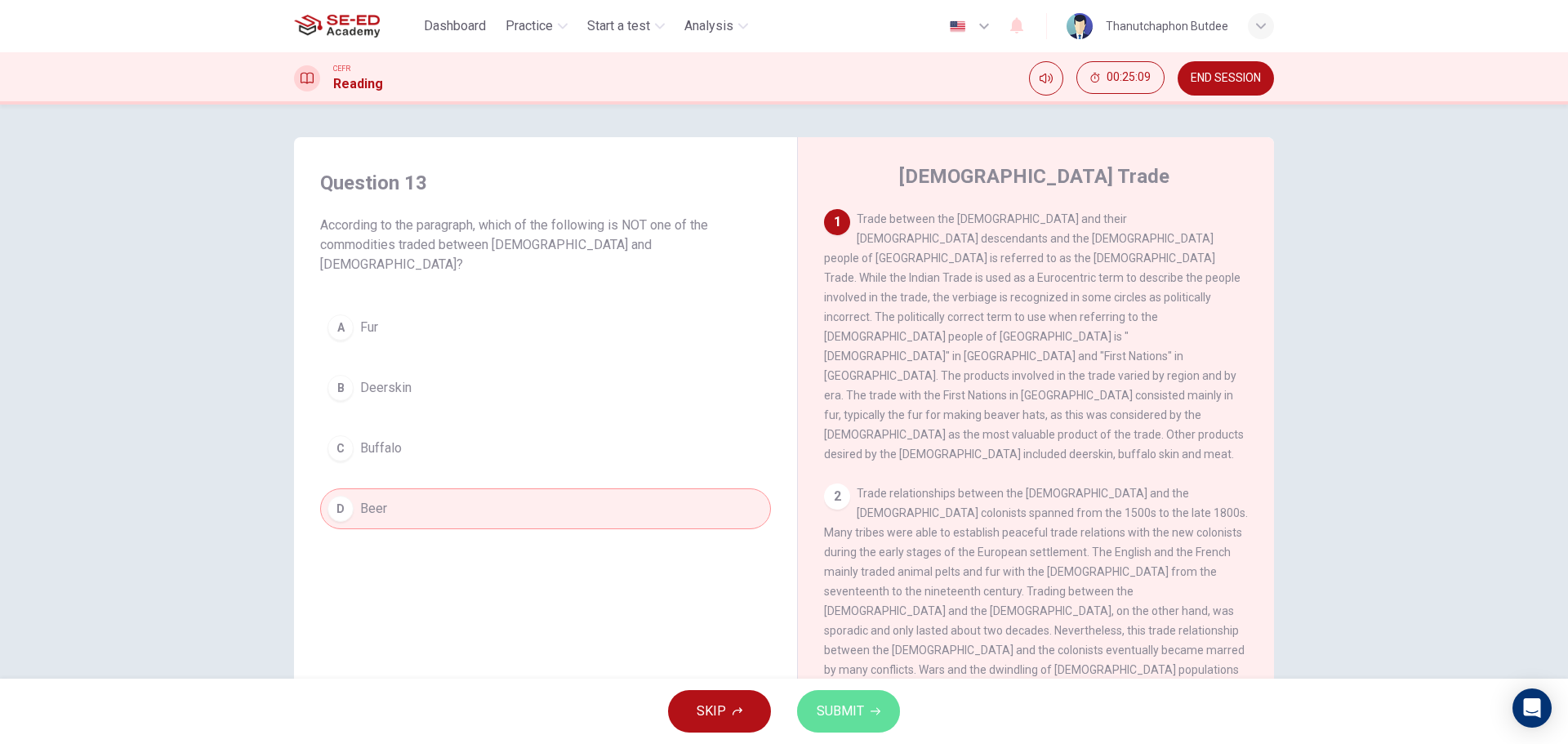
click at [847, 711] on span "SUBMIT" at bounding box center [840, 710] width 47 height 23
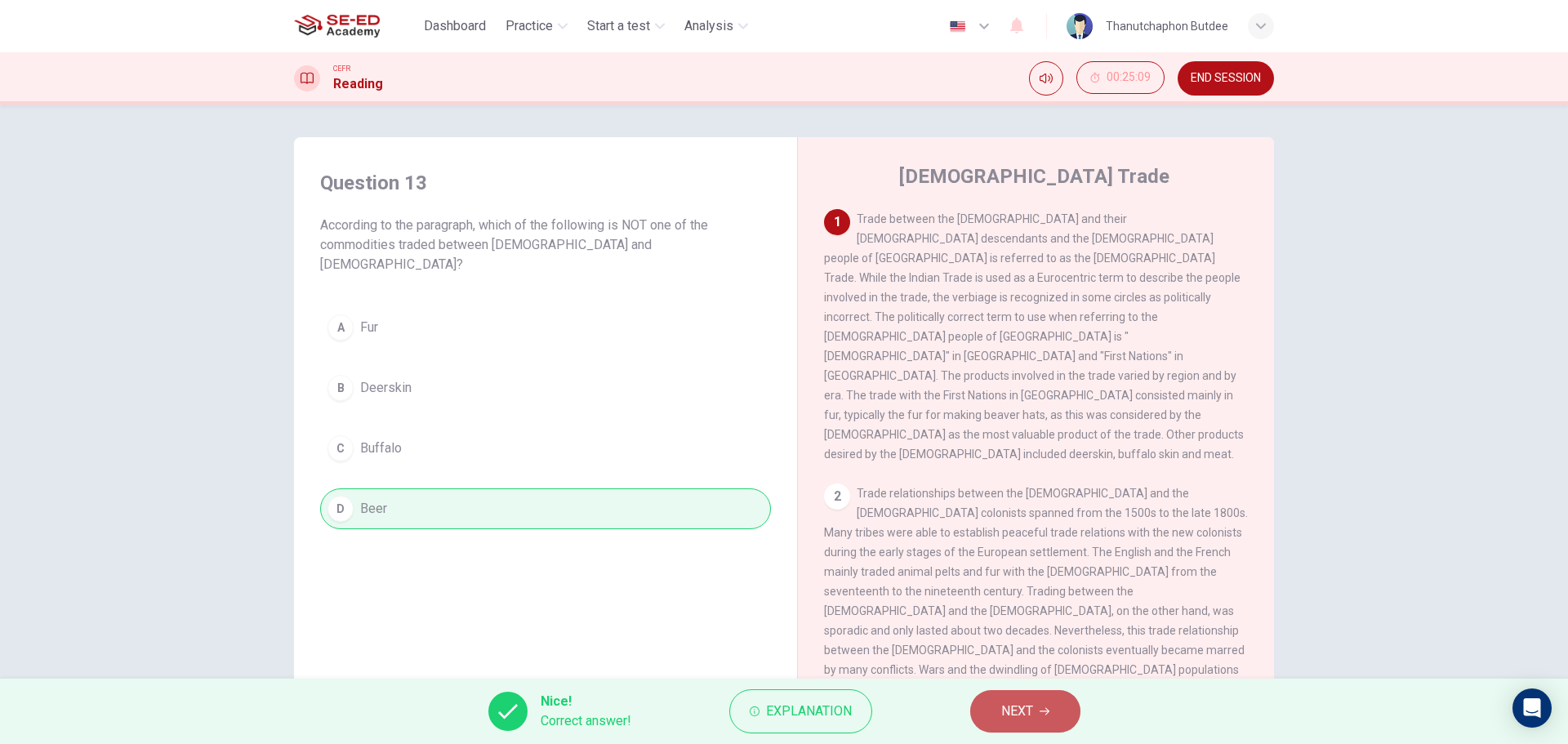
click at [1028, 720] on span "NEXT" at bounding box center [1018, 710] width 32 height 23
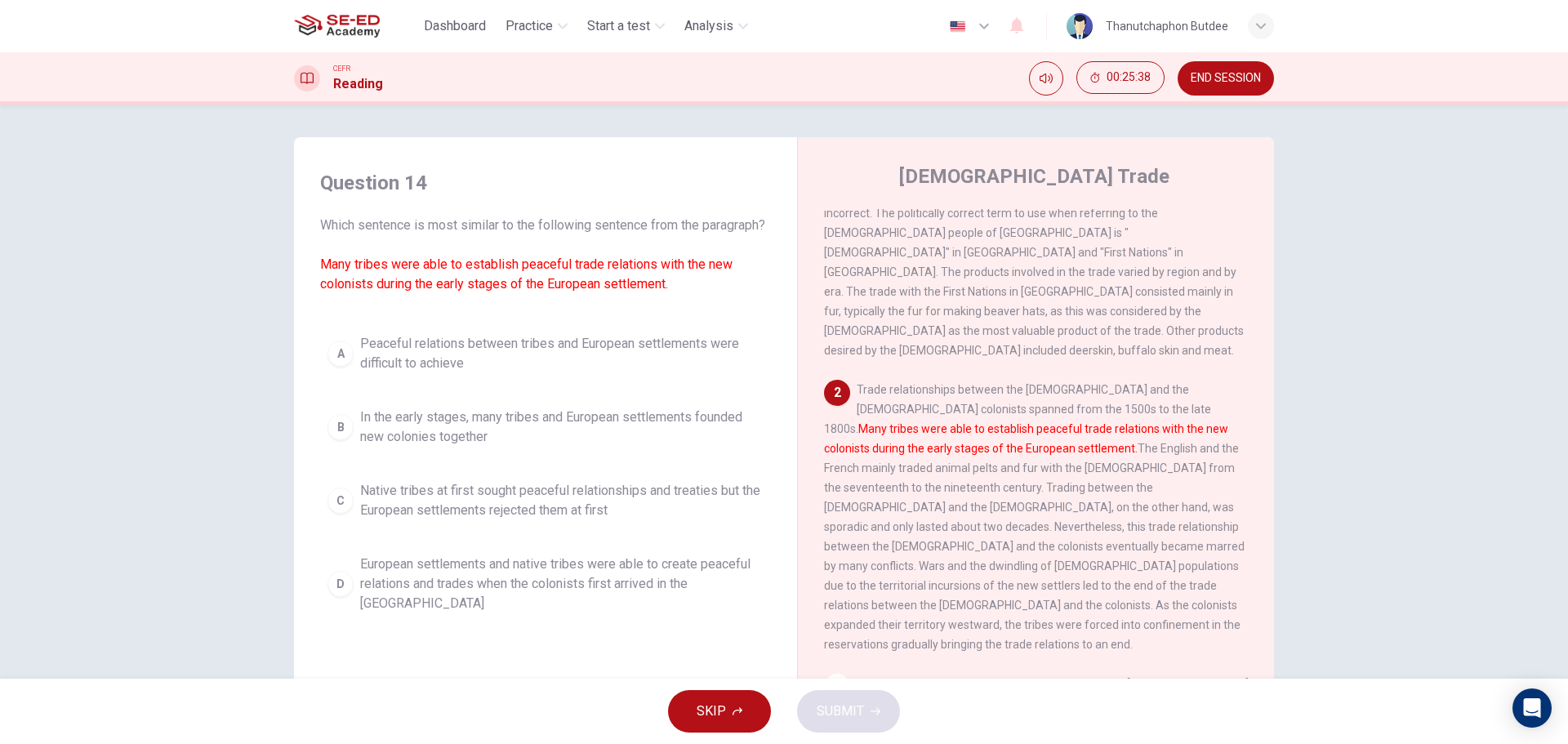
scroll to position [163, 0]
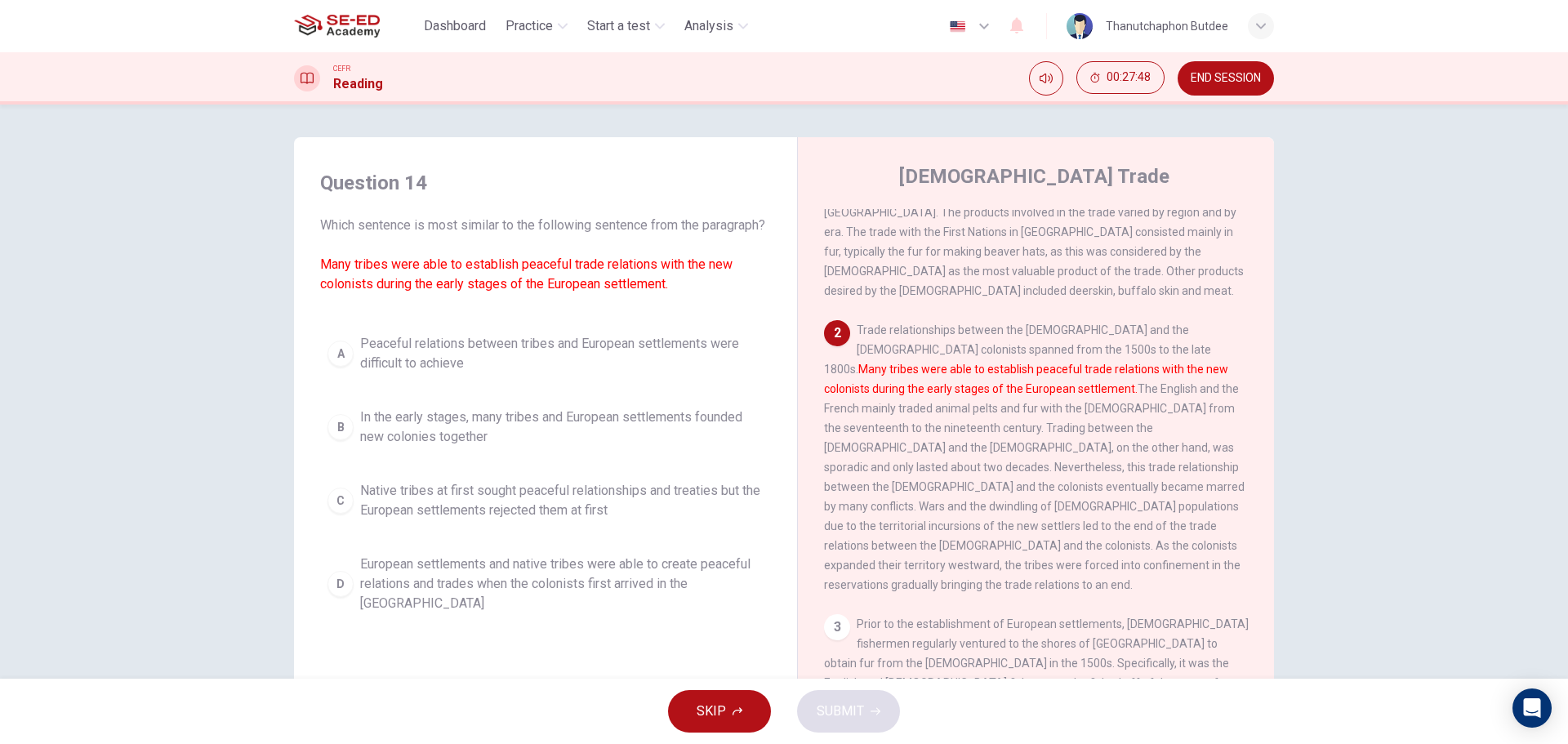
click at [954, 362] on font "Many tribes were able to establish peaceful trade relations with the new coloni…" at bounding box center [1027, 378] width 405 height 33
drag, startPoint x: 1119, startPoint y: 317, endPoint x: 944, endPoint y: 362, distance: 180.7
click at [942, 364] on span "Trade relationships between the [DEMOGRAPHIC_DATA] and the [DEMOGRAPHIC_DATA] c…" at bounding box center [1034, 458] width 421 height 268
drag, startPoint x: 1120, startPoint y: 320, endPoint x: 953, endPoint y: 372, distance: 174.9
click at [953, 372] on div "2 Trade relationships between the [DEMOGRAPHIC_DATA] and the [DEMOGRAPHIC_DATA]…" at bounding box center [1037, 458] width 425 height 275
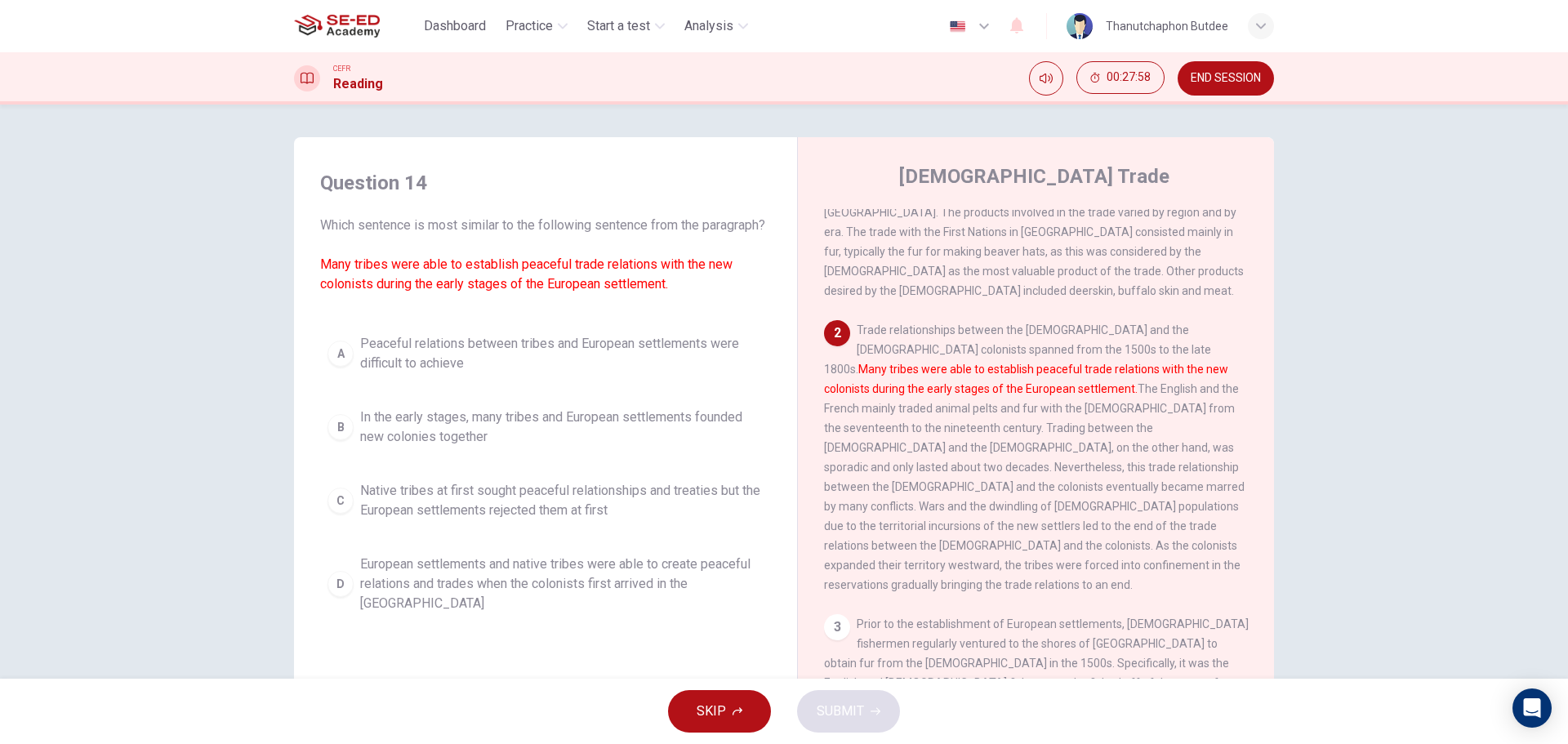
drag, startPoint x: 1139, startPoint y: 313, endPoint x: 953, endPoint y: 357, distance: 191.1
click at [953, 357] on div "2 Trade relationships between the [DEMOGRAPHIC_DATA] and the [DEMOGRAPHIC_DATA]…" at bounding box center [1037, 458] width 425 height 275
drag, startPoint x: 890, startPoint y: 308, endPoint x: 1022, endPoint y: 545, distance: 271.3
click at [1022, 545] on div "2 Trade relationships between the [DEMOGRAPHIC_DATA] and the [DEMOGRAPHIC_DATA]…" at bounding box center [1037, 458] width 425 height 275
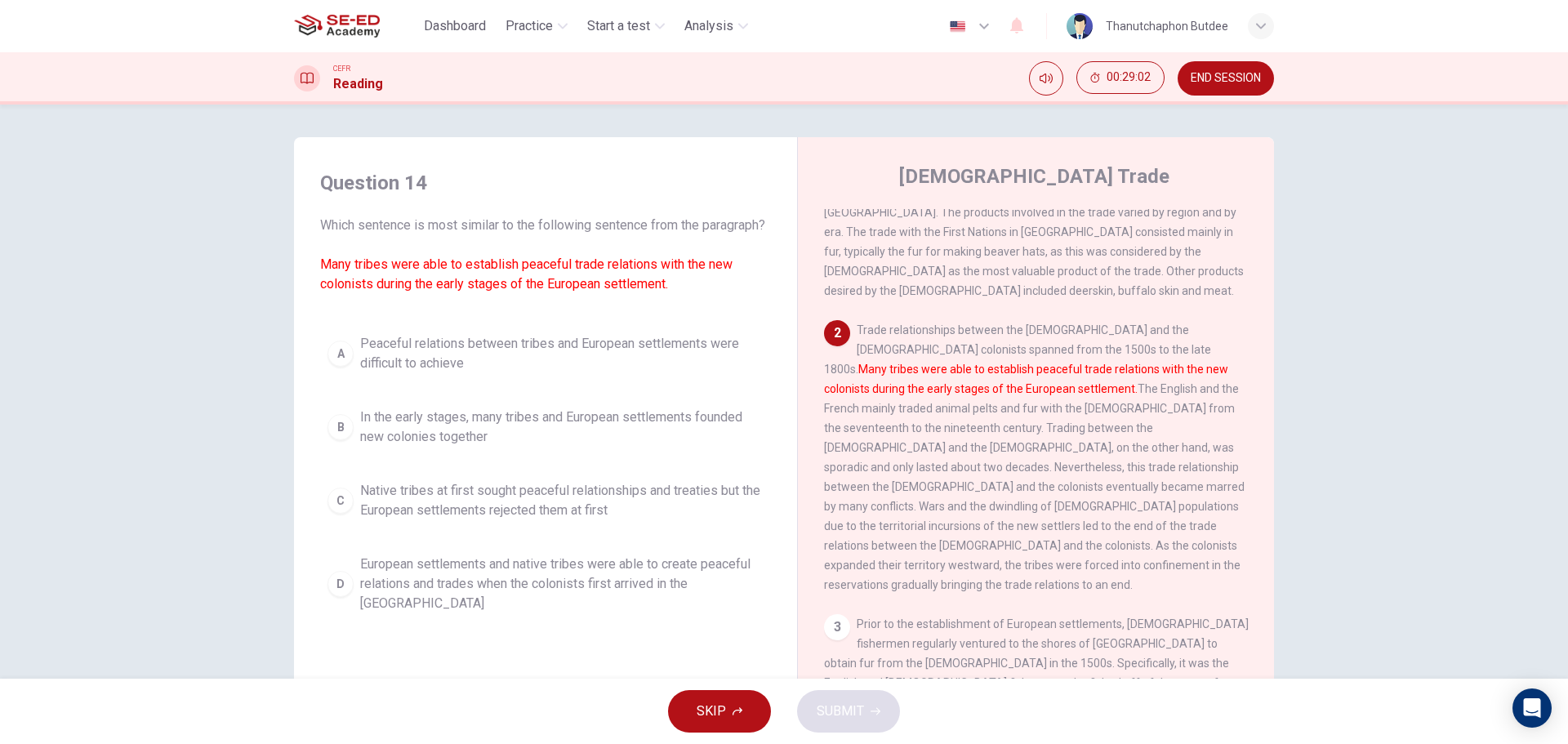
drag, startPoint x: 459, startPoint y: 282, endPoint x: 530, endPoint y: 292, distance: 71.7
click at [530, 292] on span "Which sentence is most similar to the following sentence from the paragraph? Ma…" at bounding box center [545, 254] width 451 height 78
drag, startPoint x: 336, startPoint y: 302, endPoint x: 376, endPoint y: 303, distance: 40.0
click at [376, 303] on div "Question 14 Which sentence is most similar to the following sentence from the p…" at bounding box center [545, 395] width 477 height 484
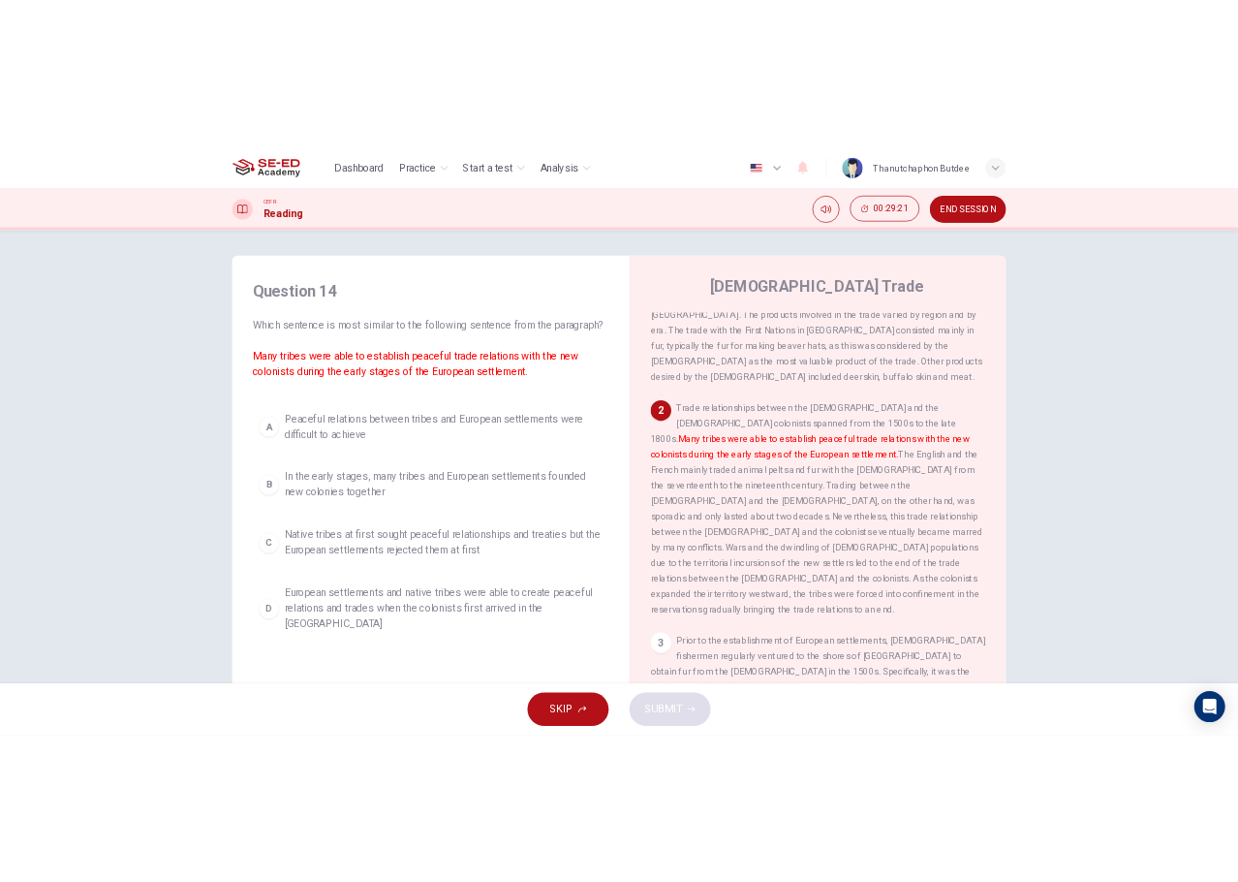
scroll to position [70, 0]
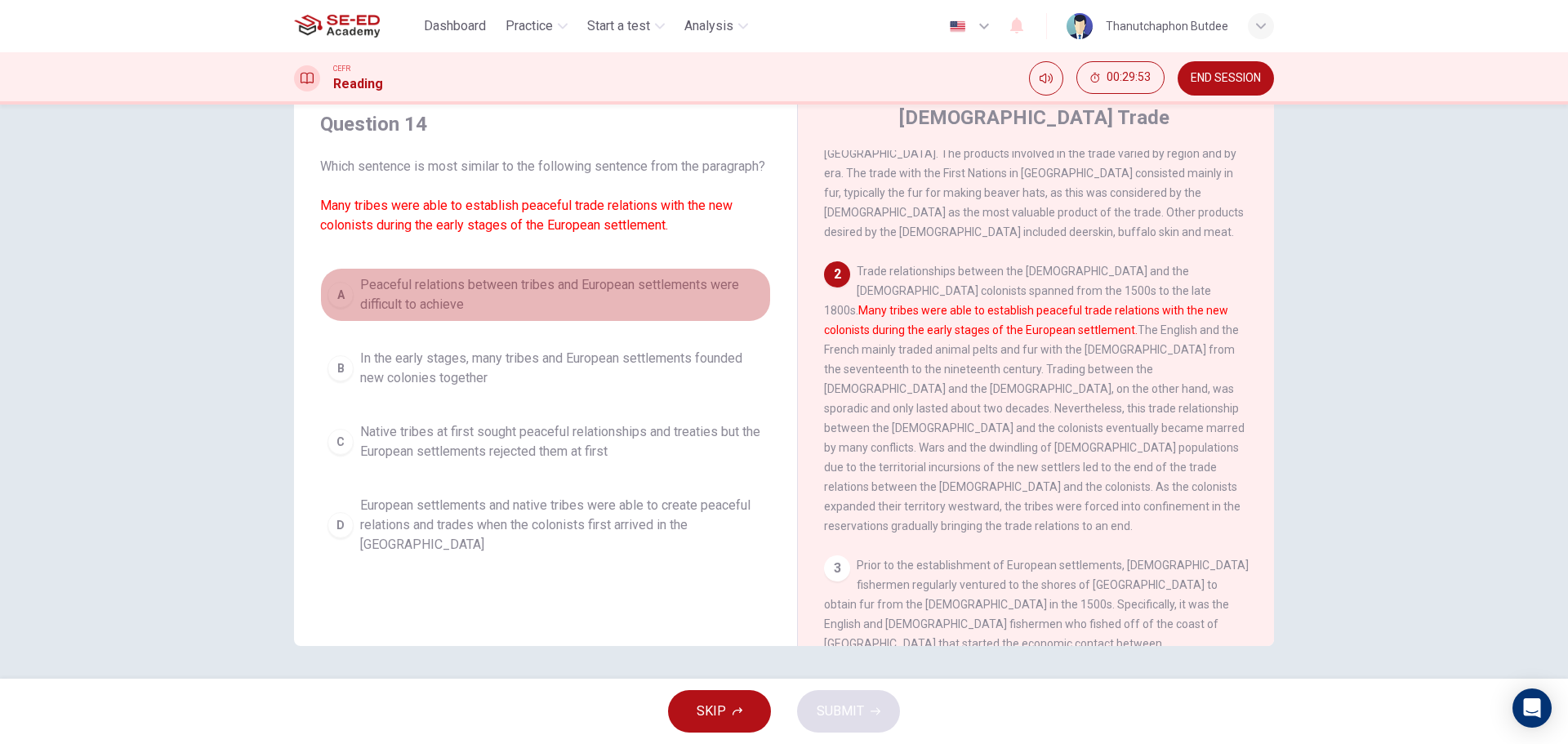
click at [339, 308] on div "A" at bounding box center [340, 294] width 26 height 26
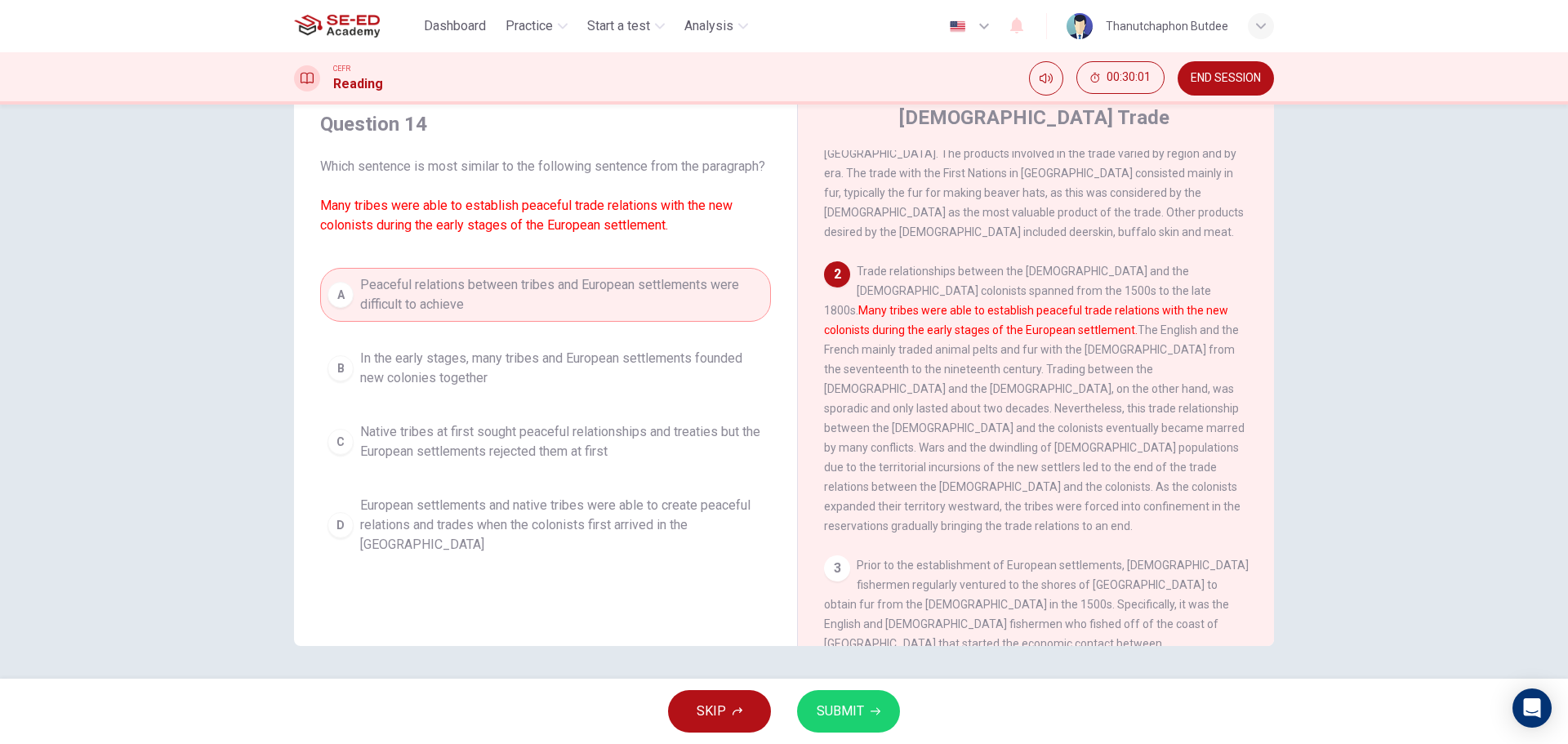
drag, startPoint x: 354, startPoint y: 222, endPoint x: 392, endPoint y: 221, distance: 38.0
click at [392, 221] on font "Many tribes were able to establish peaceful trade relations with the new coloni…" at bounding box center [526, 215] width 412 height 35
drag, startPoint x: 351, startPoint y: 227, endPoint x: 380, endPoint y: 224, distance: 29.2
click at [380, 224] on font "Many tribes were able to establish peaceful trade relations with the new coloni…" at bounding box center [526, 215] width 412 height 35
drag, startPoint x: 380, startPoint y: 224, endPoint x: 368, endPoint y: 227, distance: 12.4
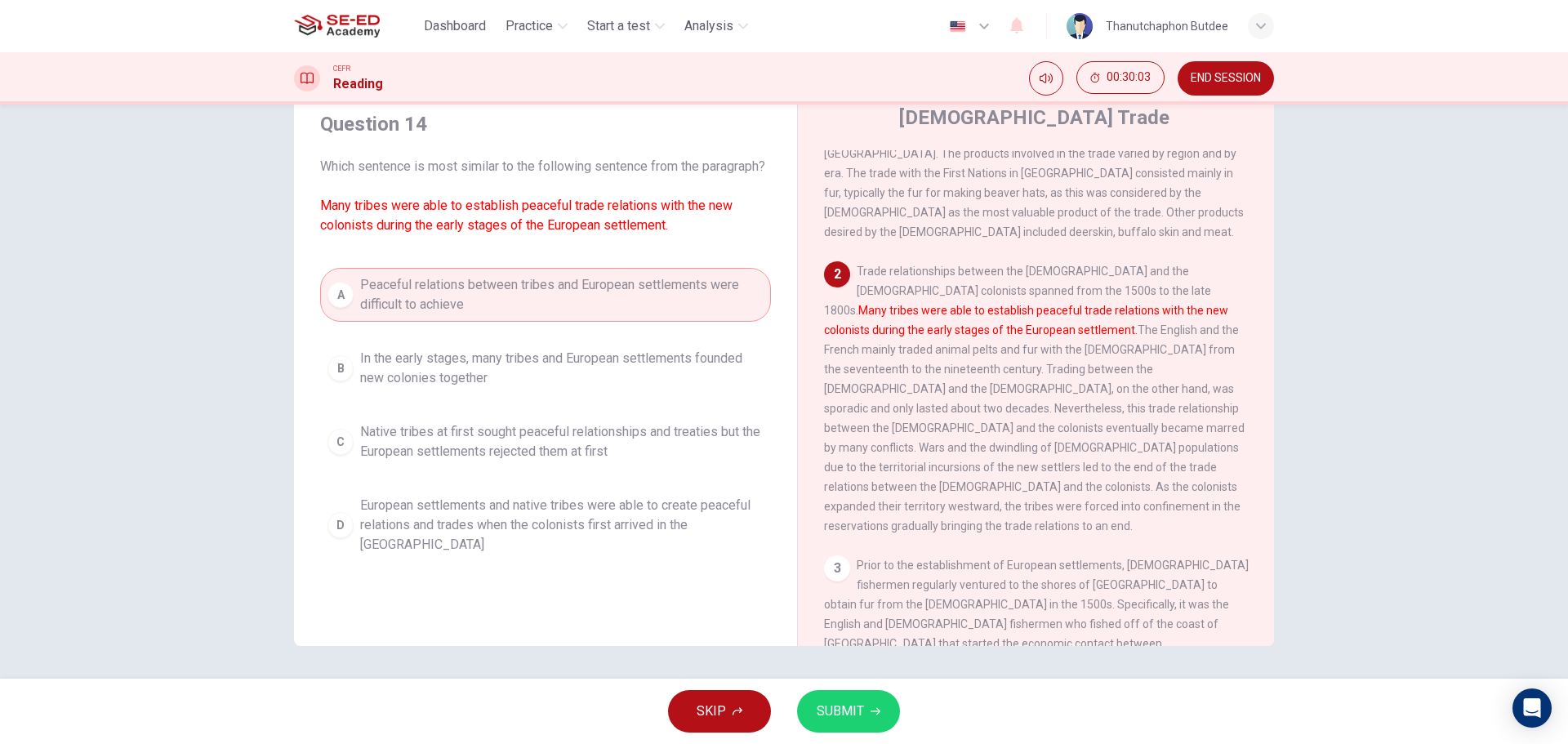
click at [379, 224] on font "Many tribes were able to establish peaceful trade relations with the new coloni…" at bounding box center [526, 215] width 412 height 35
drag, startPoint x: 350, startPoint y: 224, endPoint x: 395, endPoint y: 223, distance: 45.0
click at [395, 223] on font "Many tribes were able to establish peaceful trade relations with the new coloni…" at bounding box center [526, 215] width 412 height 35
click at [394, 222] on font "Many tribes were able to establish peaceful trade relations with the new coloni…" at bounding box center [526, 215] width 412 height 35
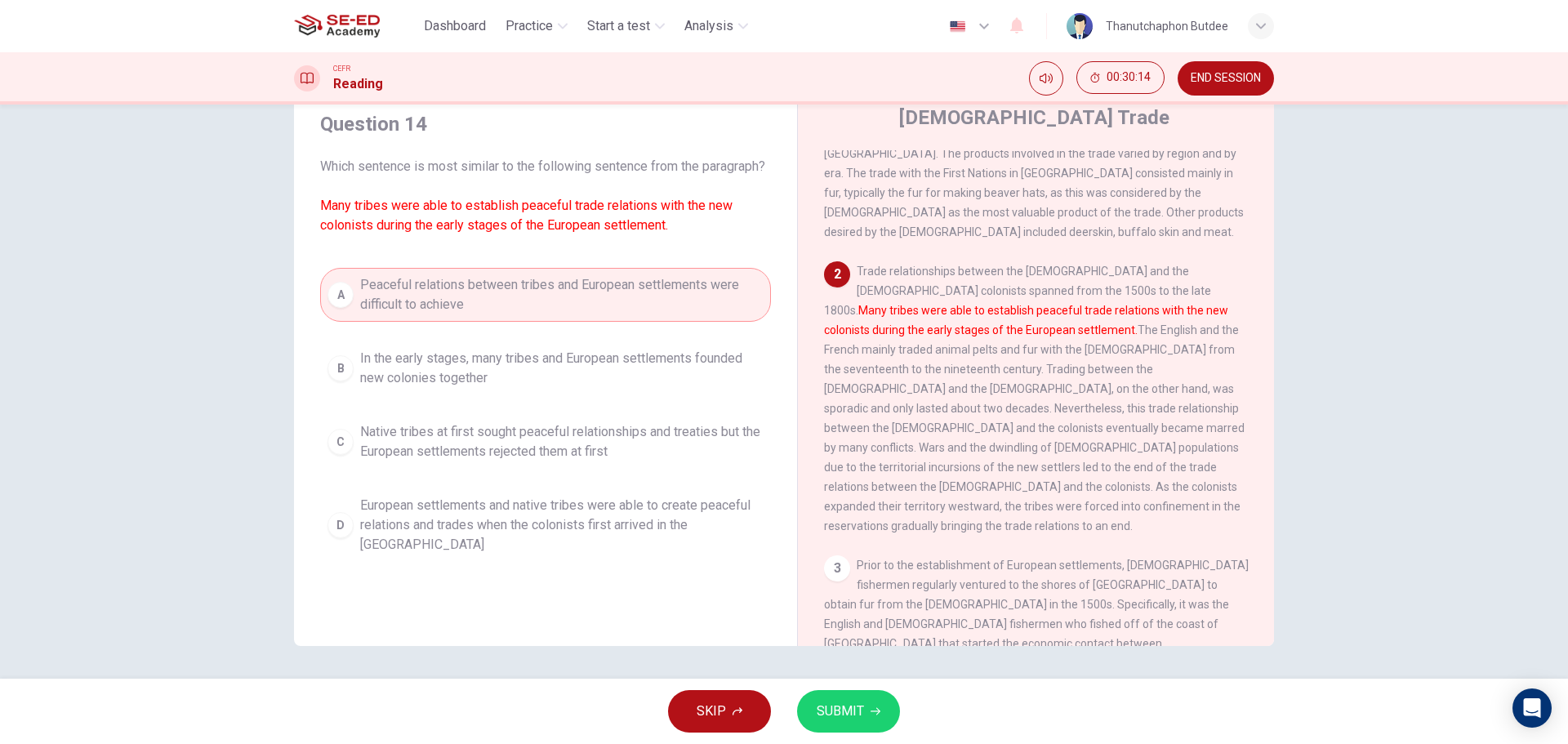
drag, startPoint x: 351, startPoint y: 225, endPoint x: 422, endPoint y: 248, distance: 74.6
click at [413, 233] on font "Many tribes were able to establish peaceful trade relations with the new coloni…" at bounding box center [526, 215] width 412 height 35
drag, startPoint x: 445, startPoint y: 244, endPoint x: 705, endPoint y: 262, distance: 260.6
click at [699, 260] on div "Question 14 Which sentence is most similar to the following sentence from the p…" at bounding box center [545, 336] width 477 height 484
click at [443, 384] on span "In the early stages, many tribes and European settlements founded new colonies …" at bounding box center [561, 368] width 404 height 40
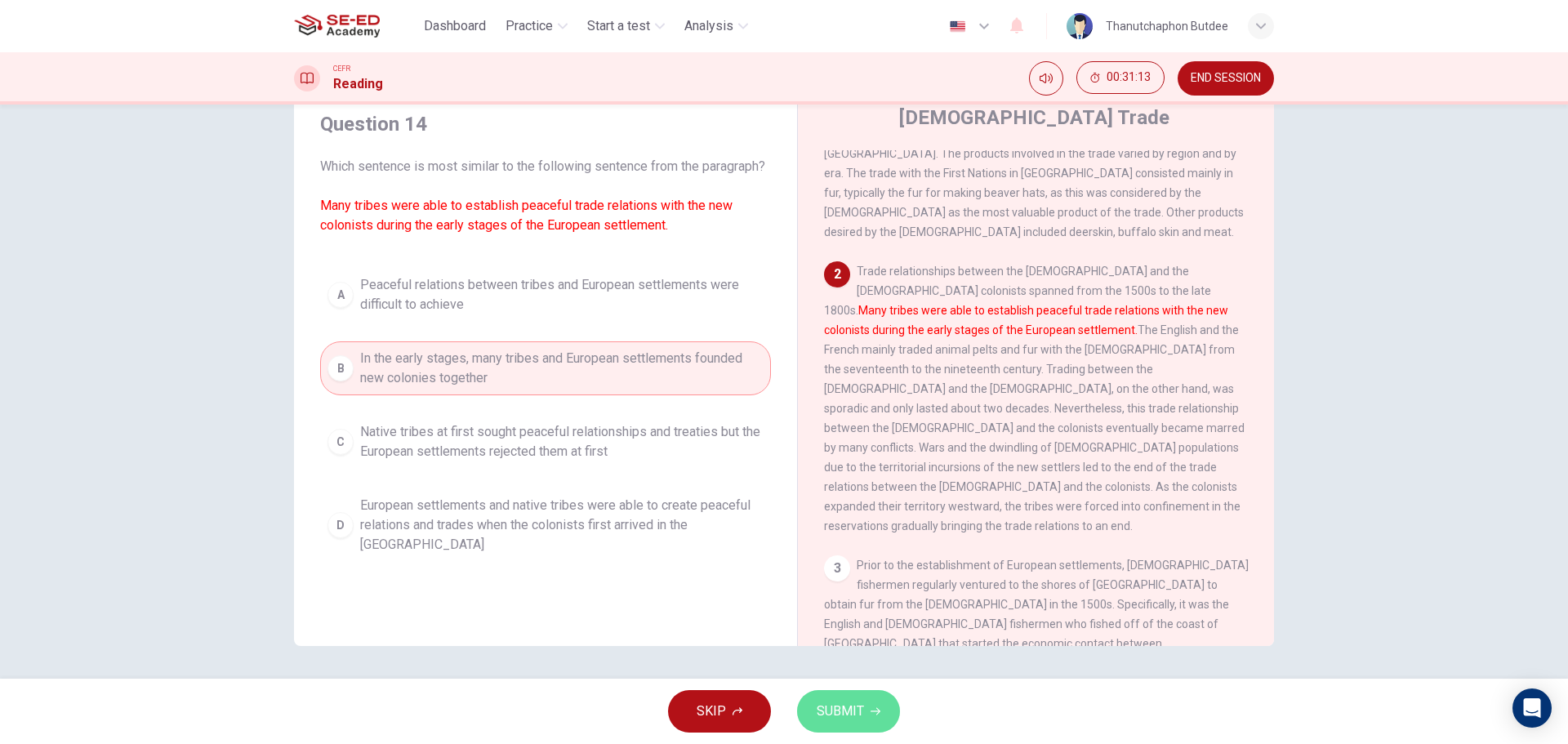
click at [862, 721] on span "SUBMIT" at bounding box center [840, 710] width 47 height 23
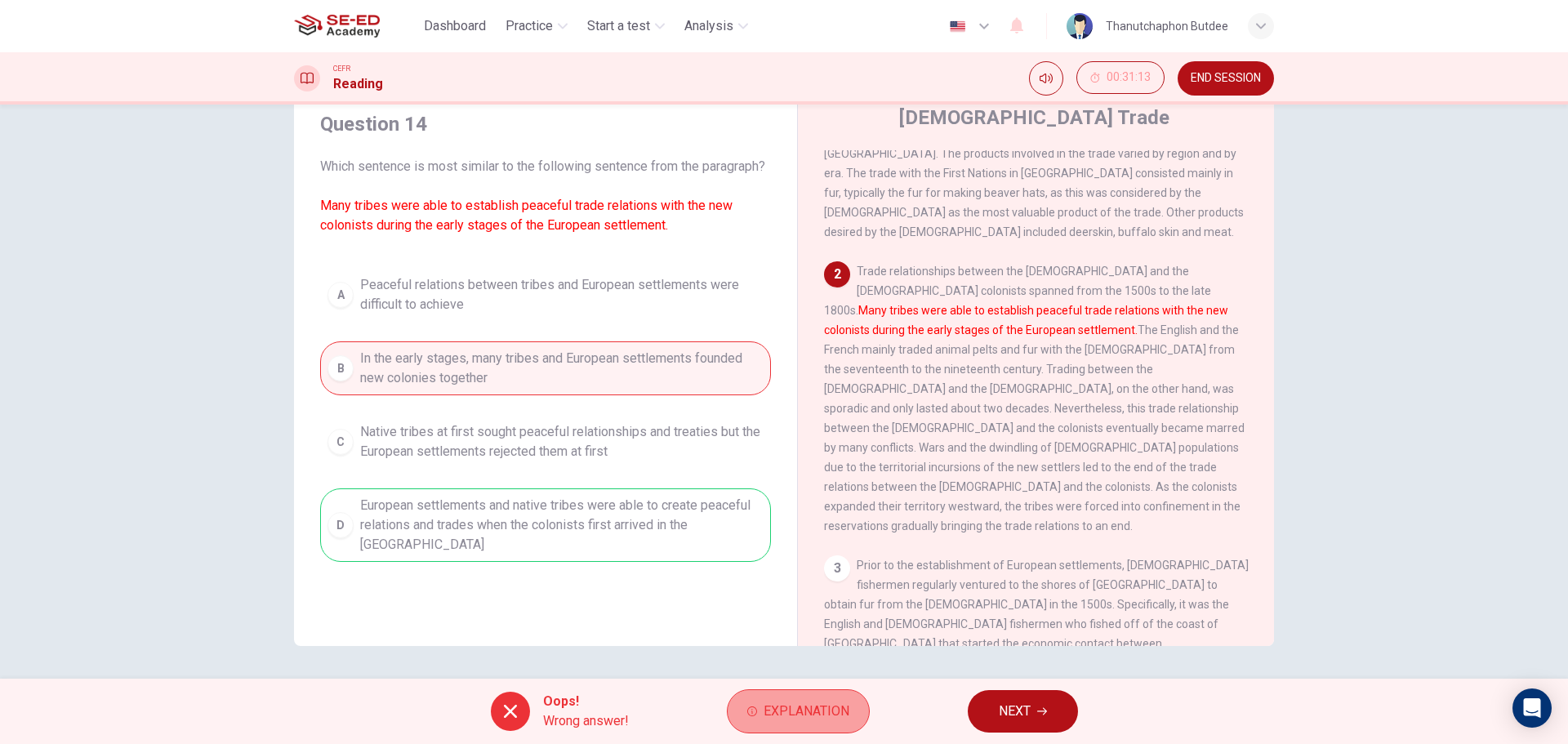
click at [756, 715] on icon "button" at bounding box center [752, 711] width 10 height 10
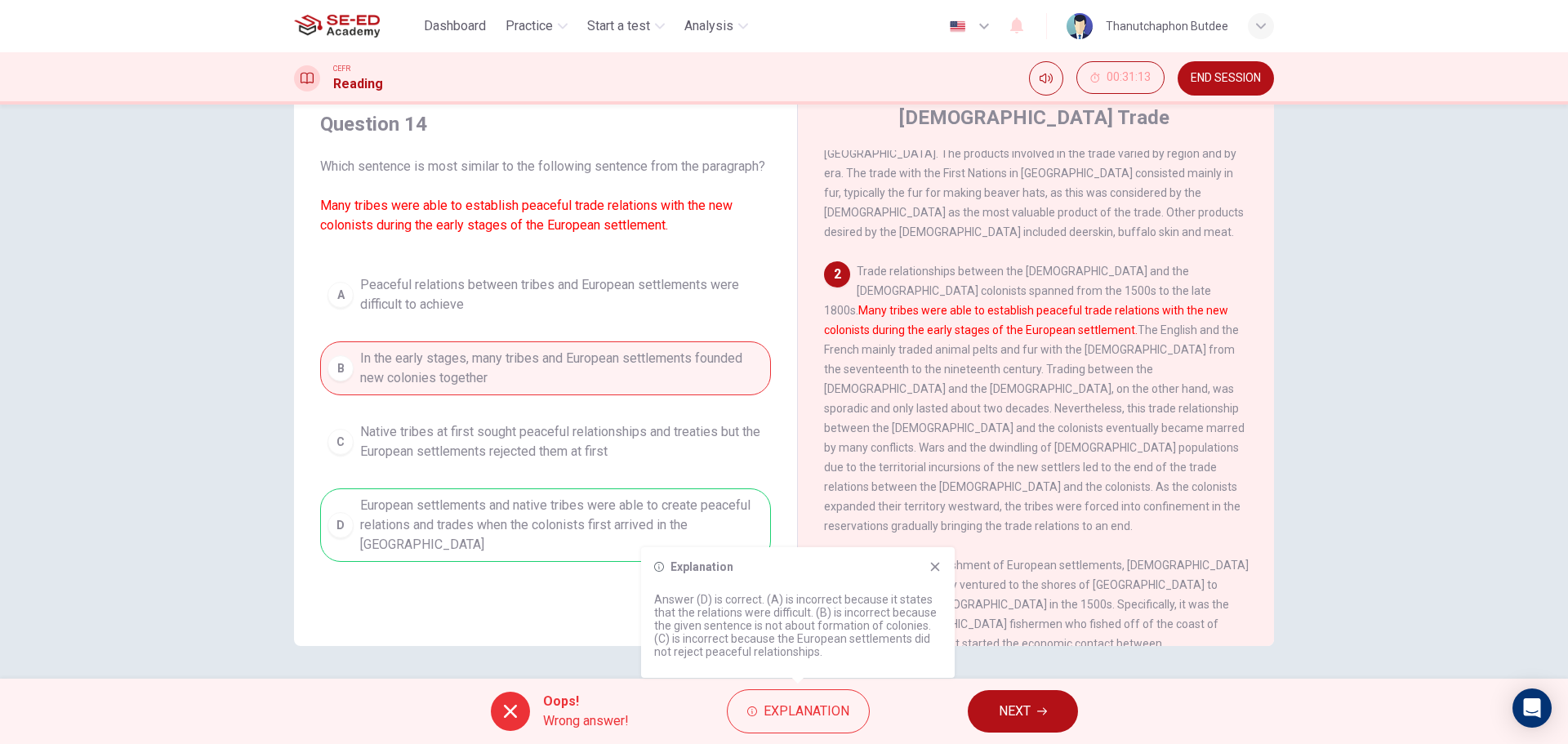
click at [721, 458] on div "A Peaceful relations between tribes and European settlements were difficult to …" at bounding box center [545, 415] width 451 height 294
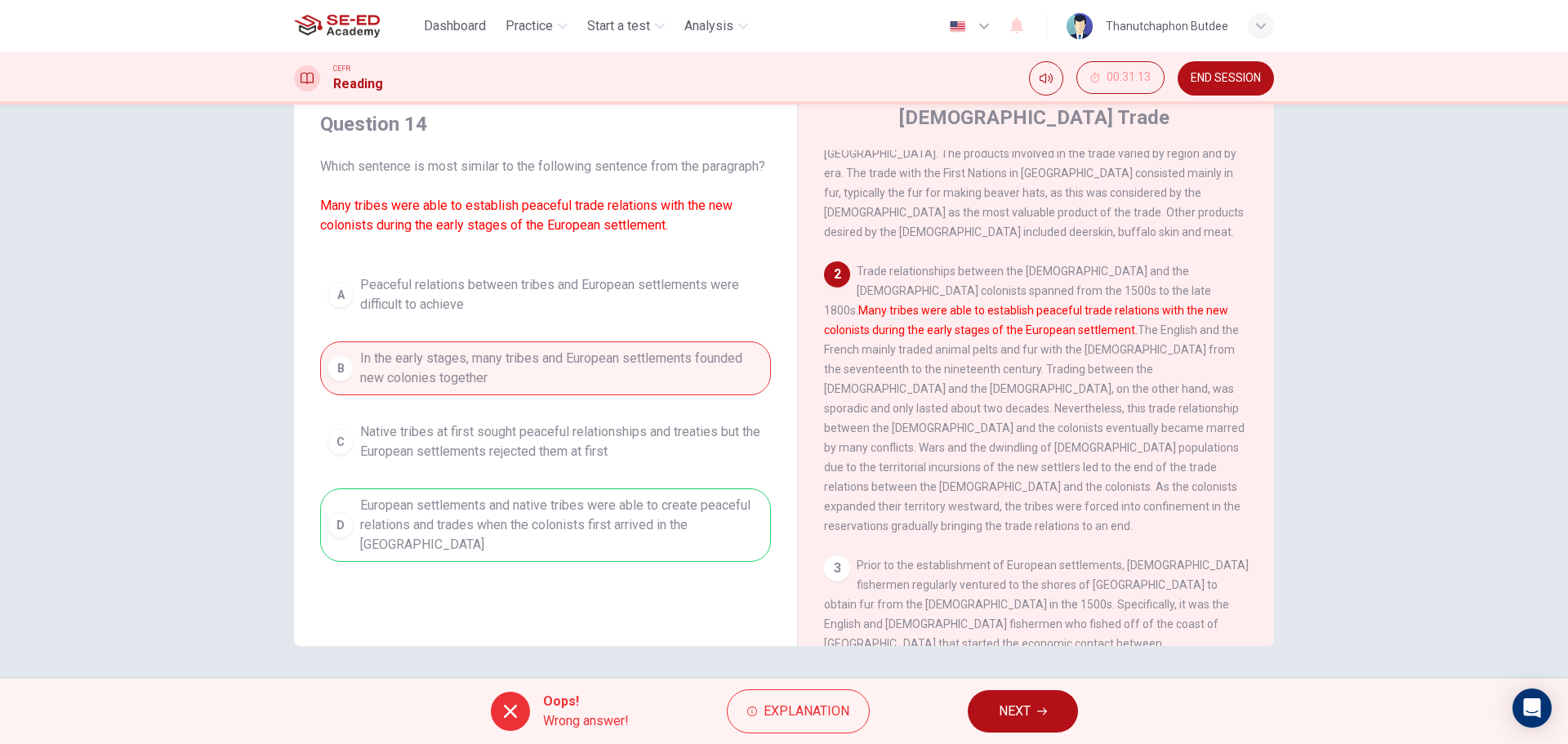
drag, startPoint x: 503, startPoint y: 472, endPoint x: 661, endPoint y: 470, distance: 158.0
click at [661, 470] on div "A Peaceful relations between tribes and European settlements were difficult to …" at bounding box center [545, 415] width 451 height 294
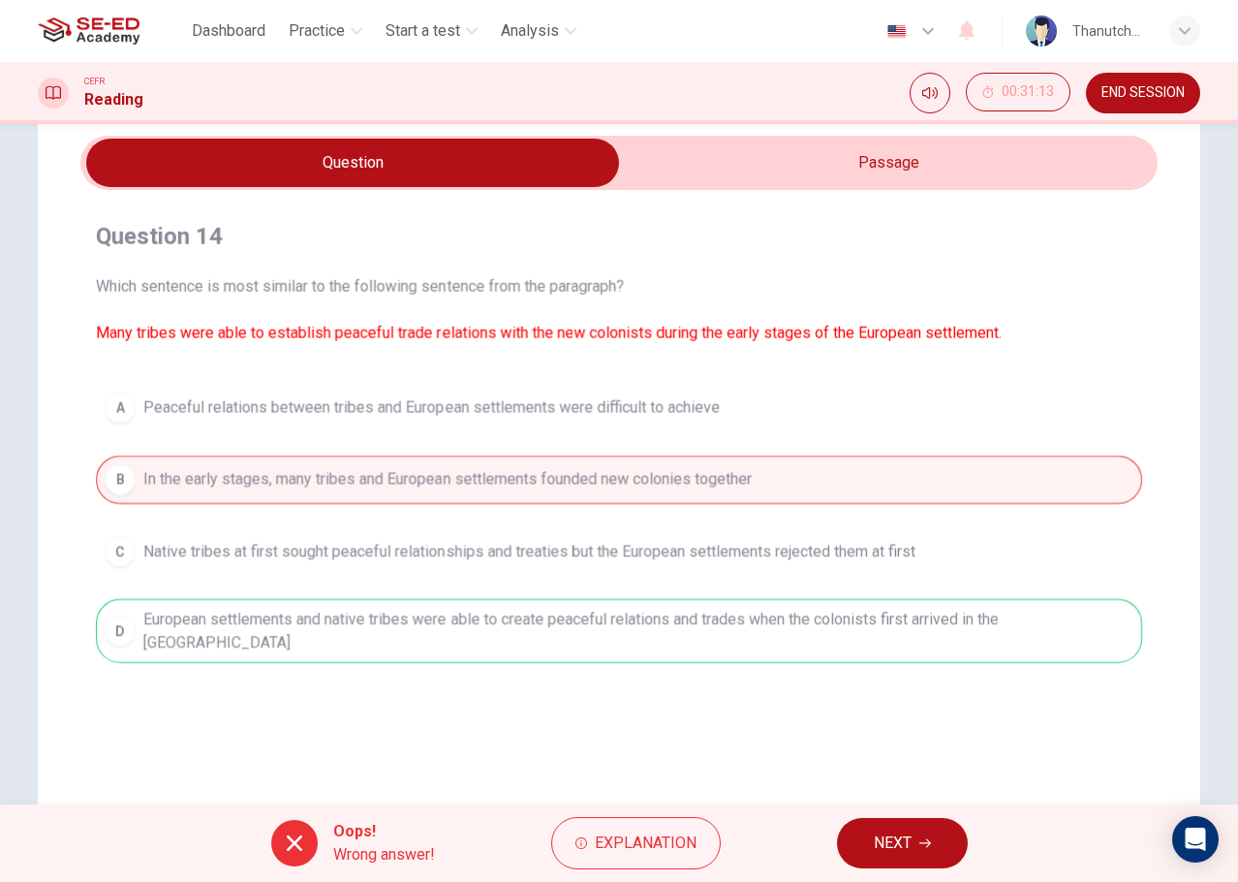
click at [1225, 202] on div "Question 14 Which sentence is most similar to the following sentence from the p…" at bounding box center [619, 482] width 1225 height 779
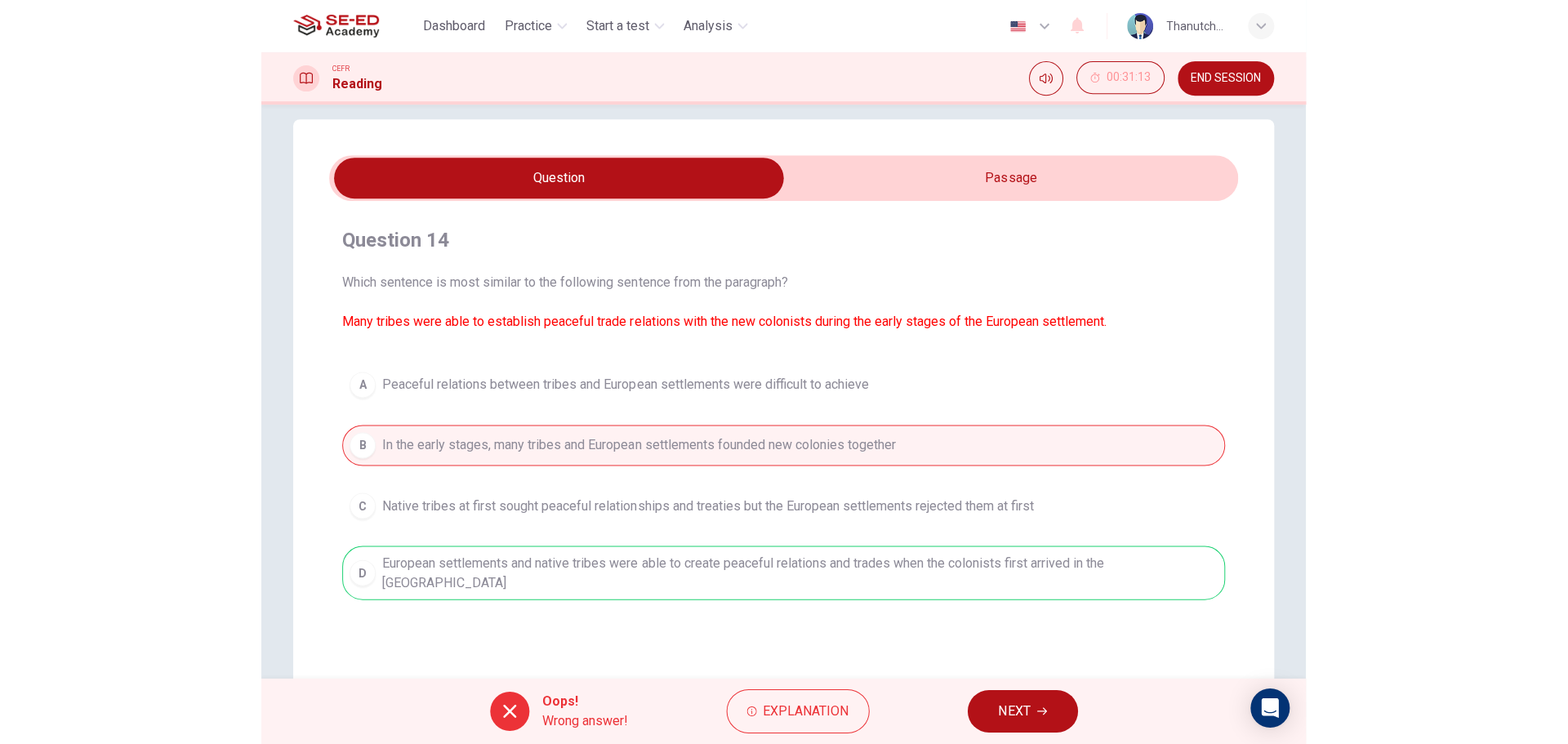
scroll to position [0, 0]
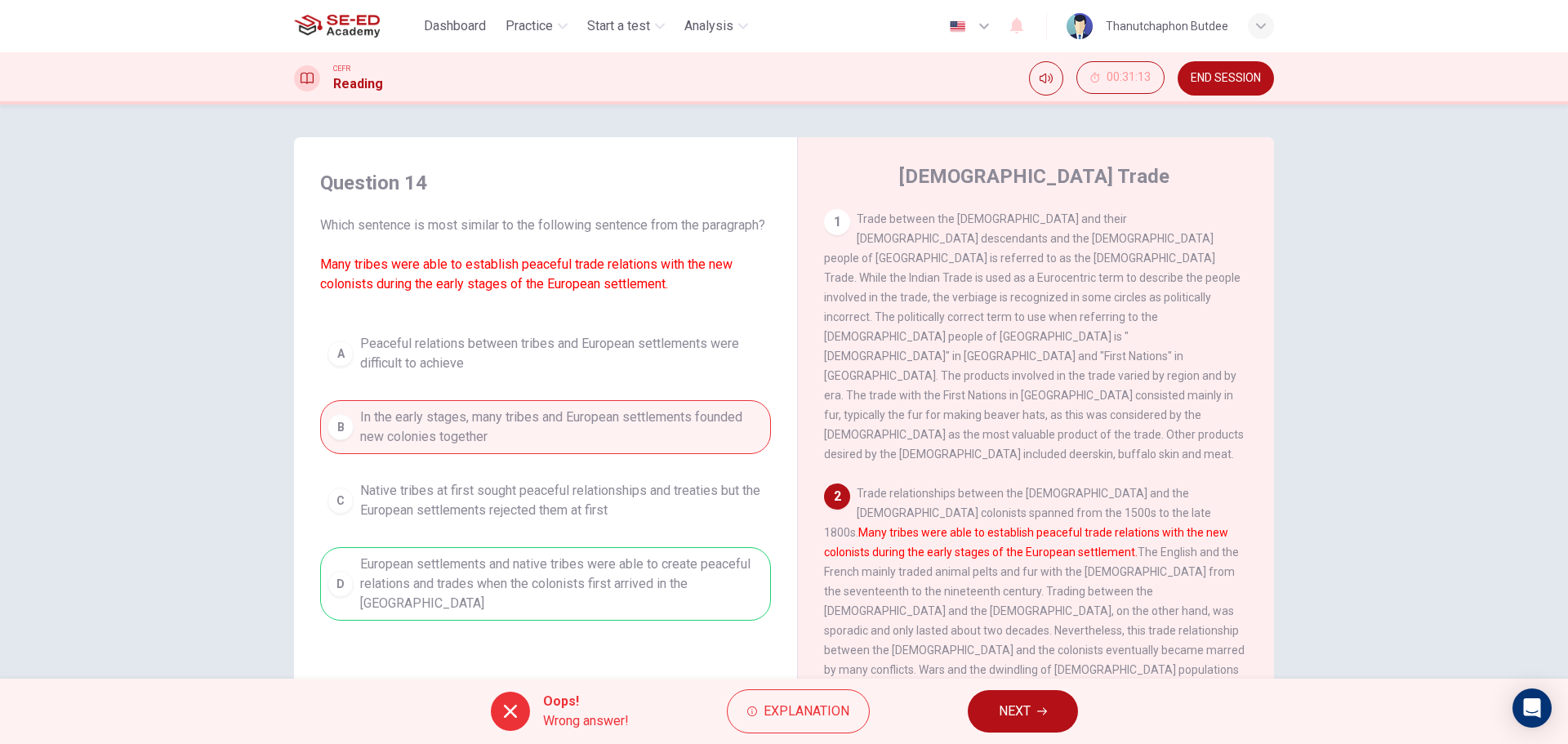
drag, startPoint x: 1218, startPoint y: 77, endPoint x: 856, endPoint y: 73, distance: 362.0
click at [1218, 77] on span "END SESSION" at bounding box center [1226, 78] width 70 height 13
